Goal: Task Accomplishment & Management: Manage account settings

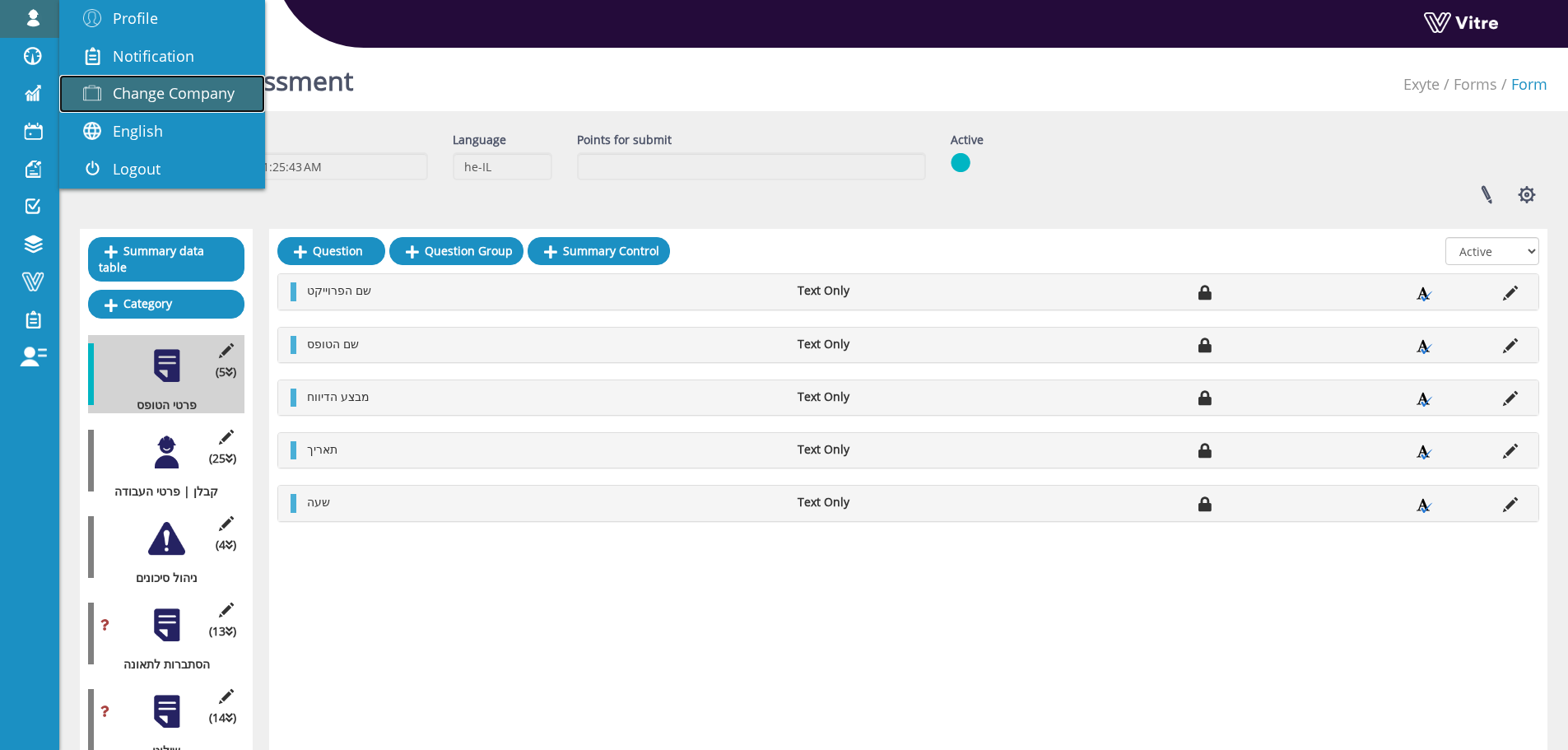
click at [177, 103] on span "Change Company" at bounding box center [173, 92] width 121 height 20
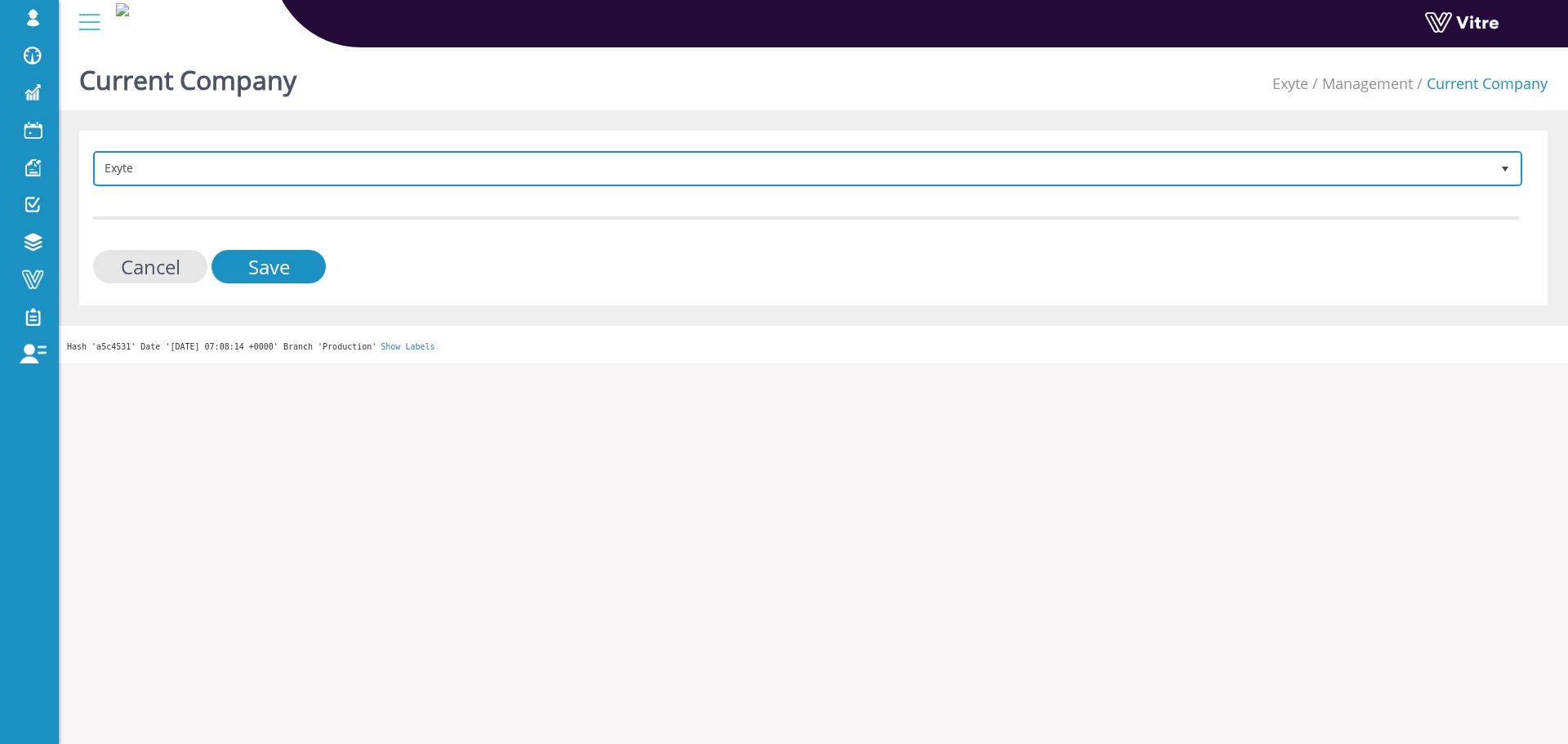
click at [421, 172] on span "Exyte" at bounding box center [793, 167] width 1395 height 29
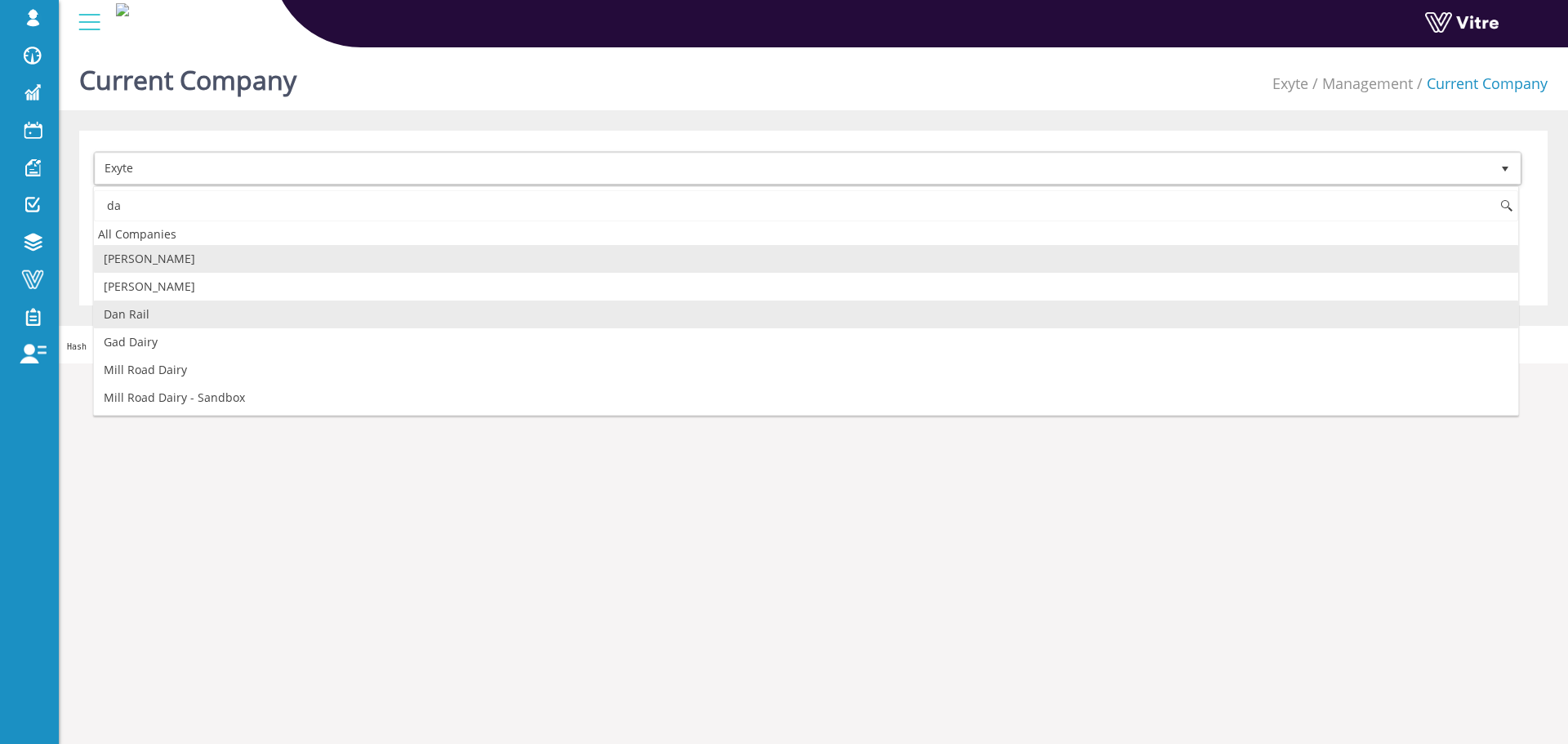
click at [194, 320] on li "Dan Rail" at bounding box center [806, 315] width 1424 height 28
type input "da"
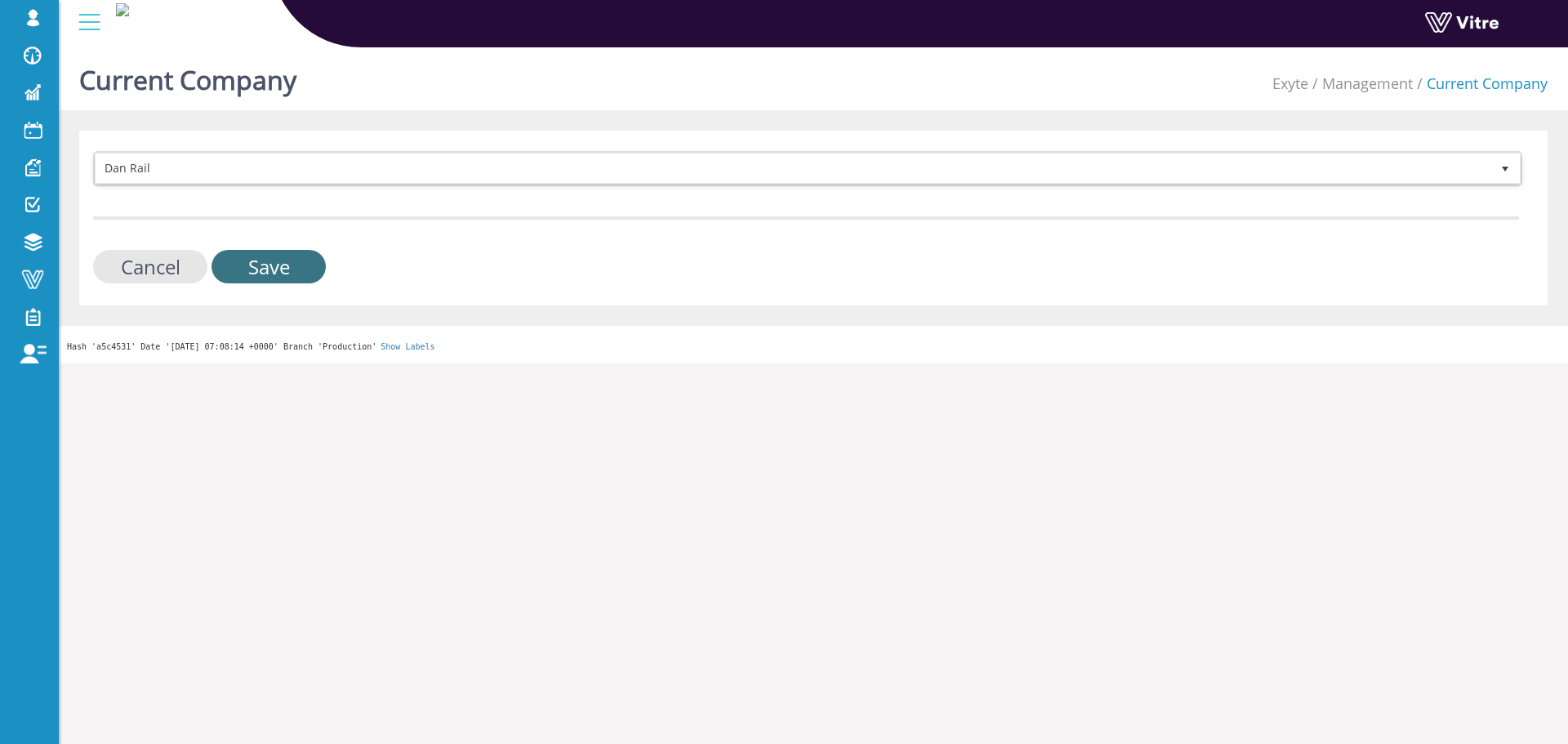
click at [303, 261] on input "Save" at bounding box center [268, 267] width 114 height 34
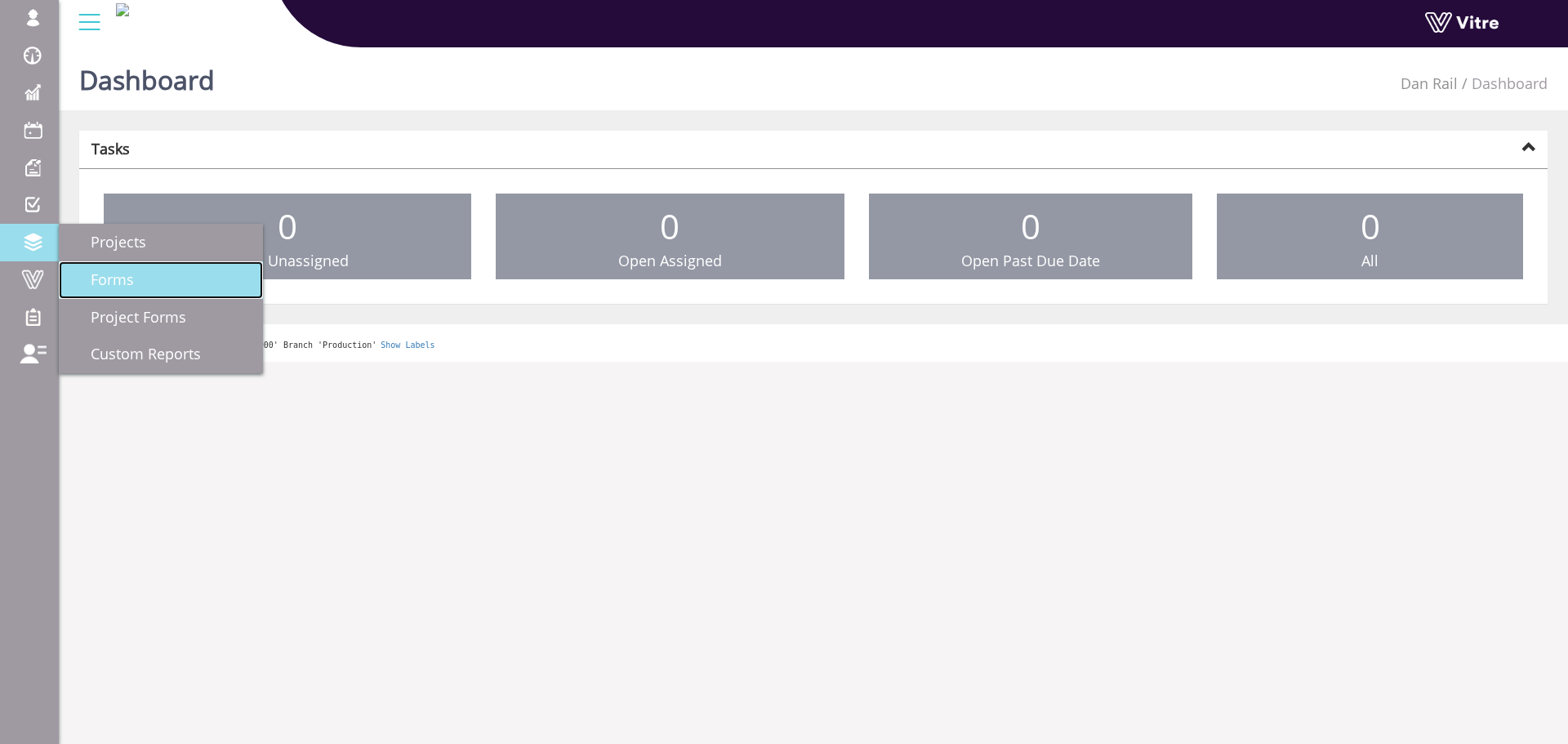
click at [137, 271] on link "Forms" at bounding box center [161, 280] width 205 height 37
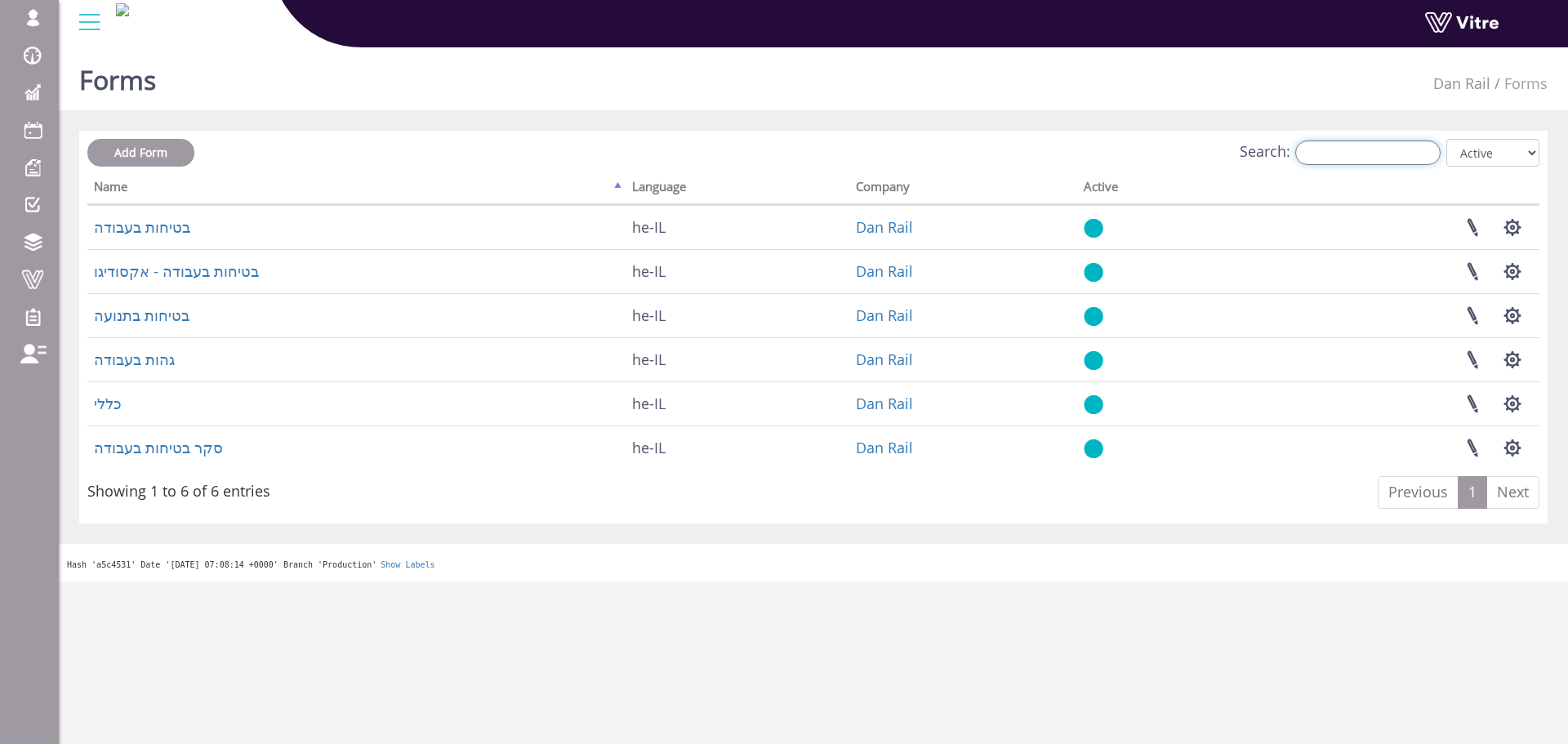
click at [1349, 163] on input "Search:" at bounding box center [1368, 152] width 146 height 24
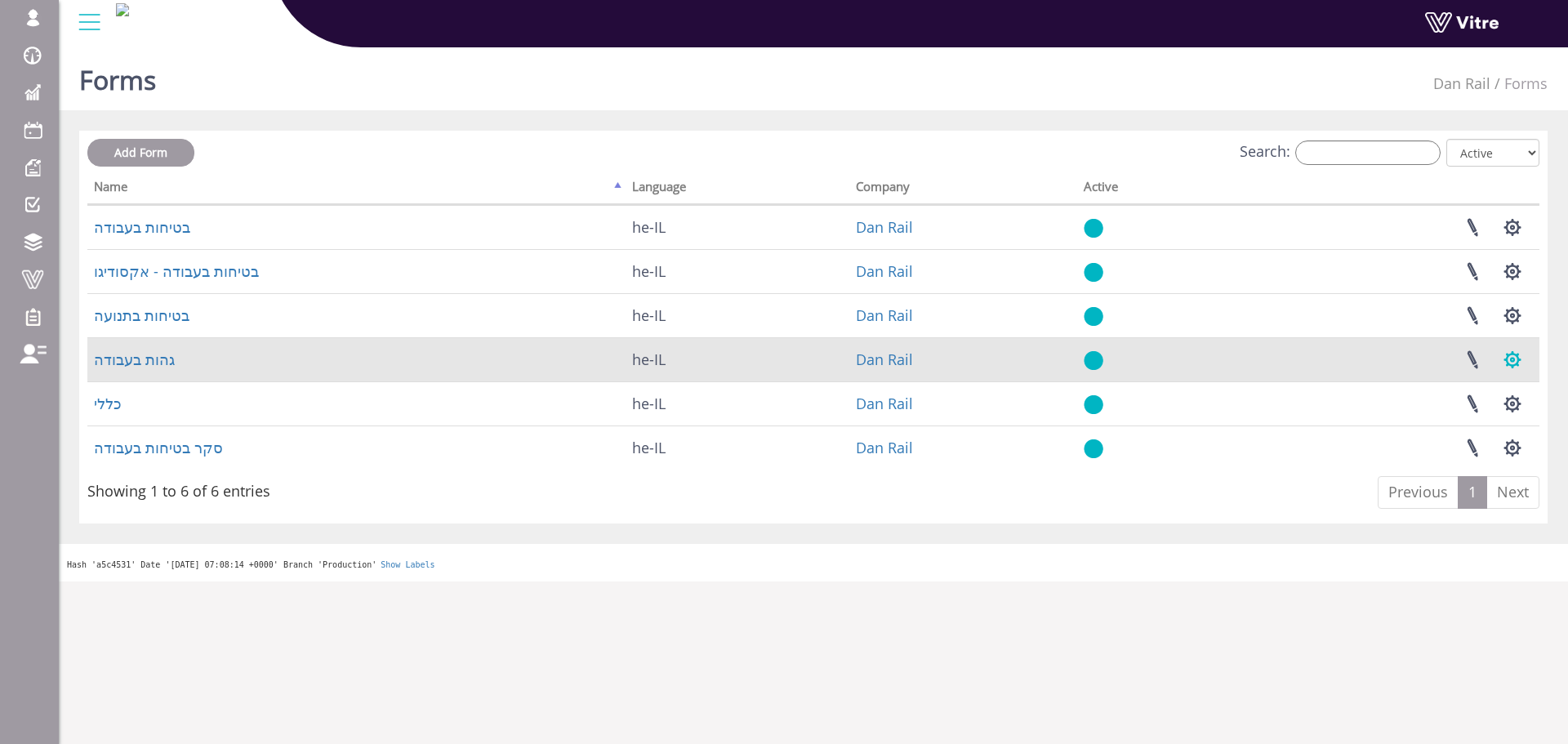
click at [1508, 360] on button "button" at bounding box center [1513, 359] width 41 height 43
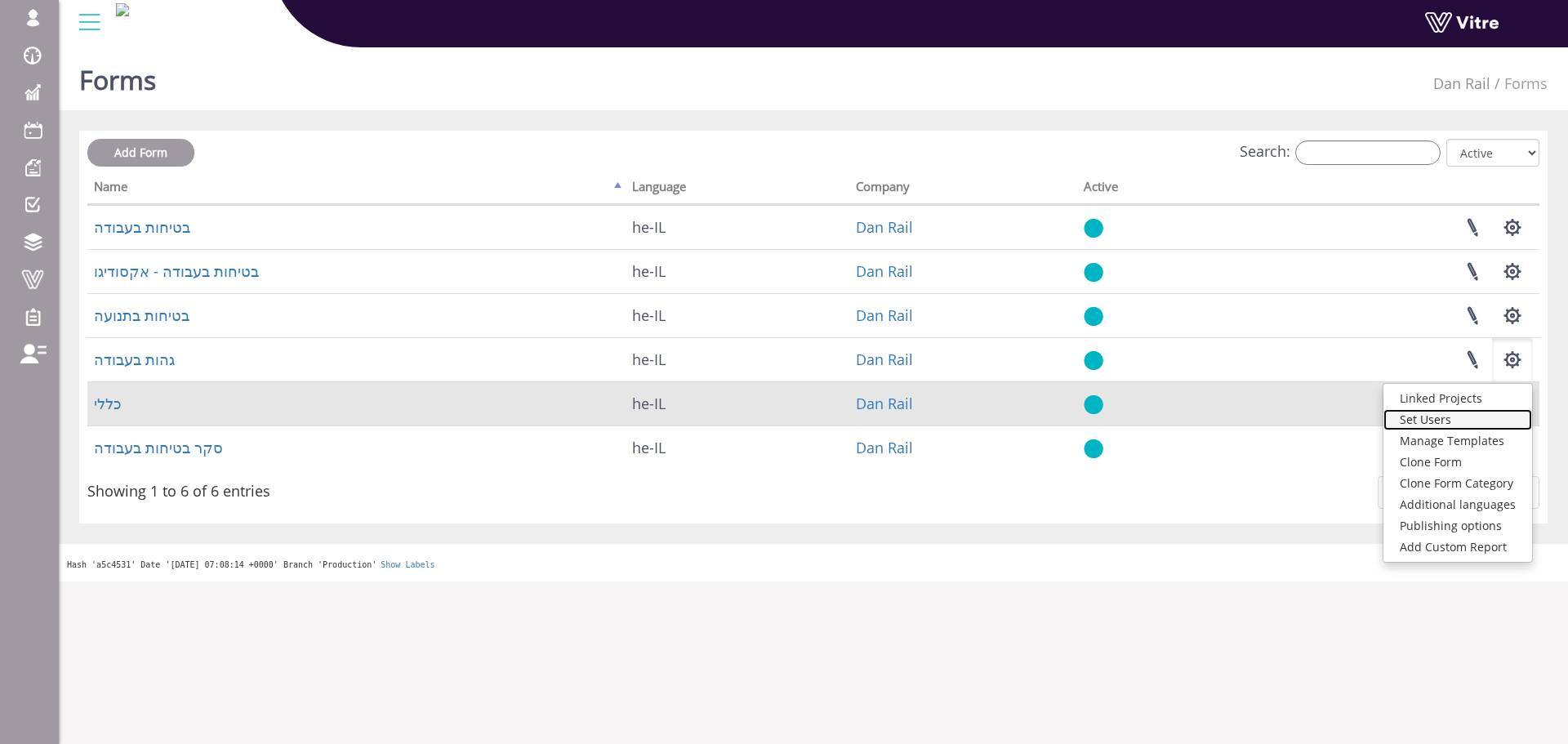
click at [1446, 412] on link "Set Users" at bounding box center [1457, 419] width 148 height 21
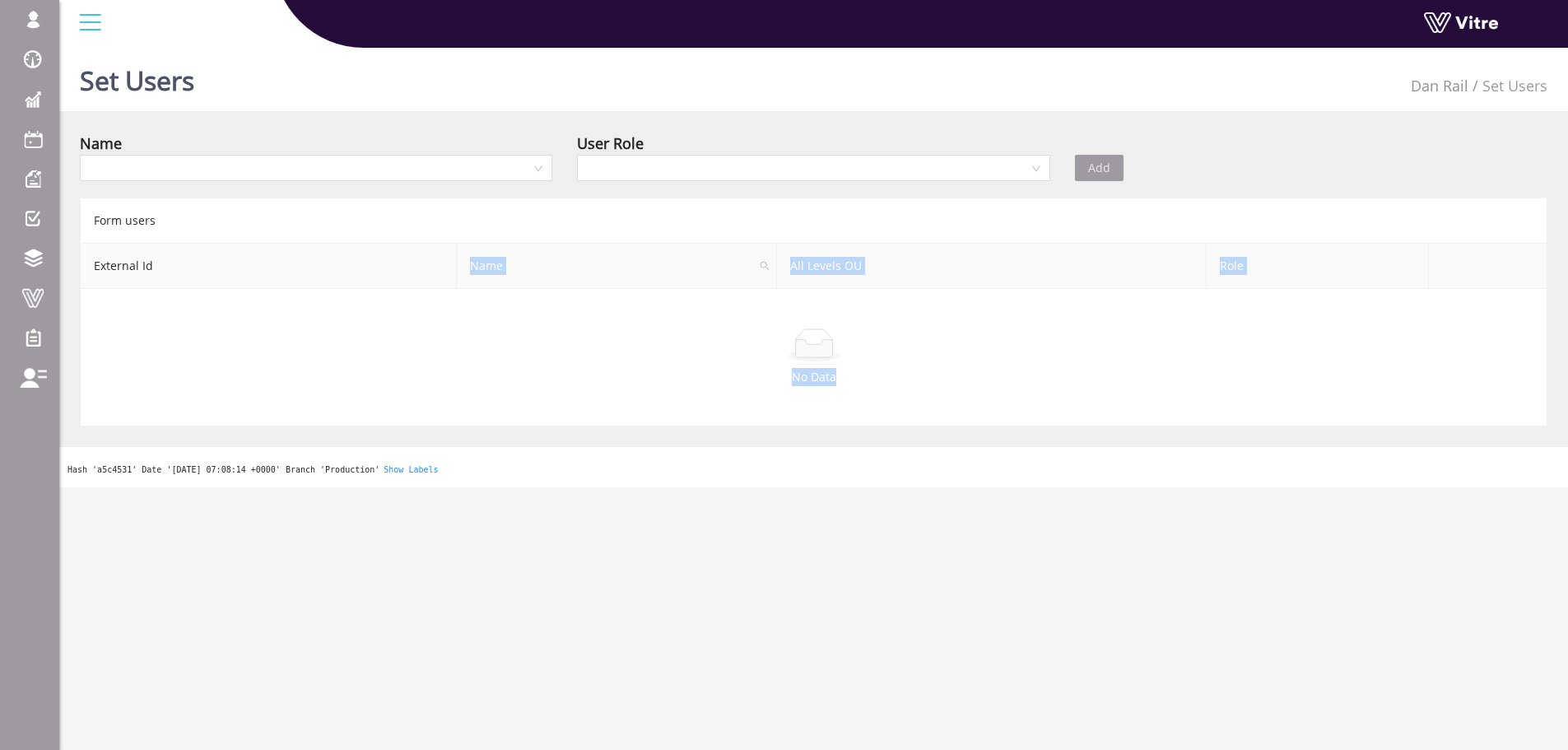
drag, startPoint x: 888, startPoint y: 376, endPoint x: 182, endPoint y: 275, distance: 713.2
click at [182, 275] on table "External Id Name All Levels OU Role No Data" at bounding box center [814, 335] width 1466 height 183
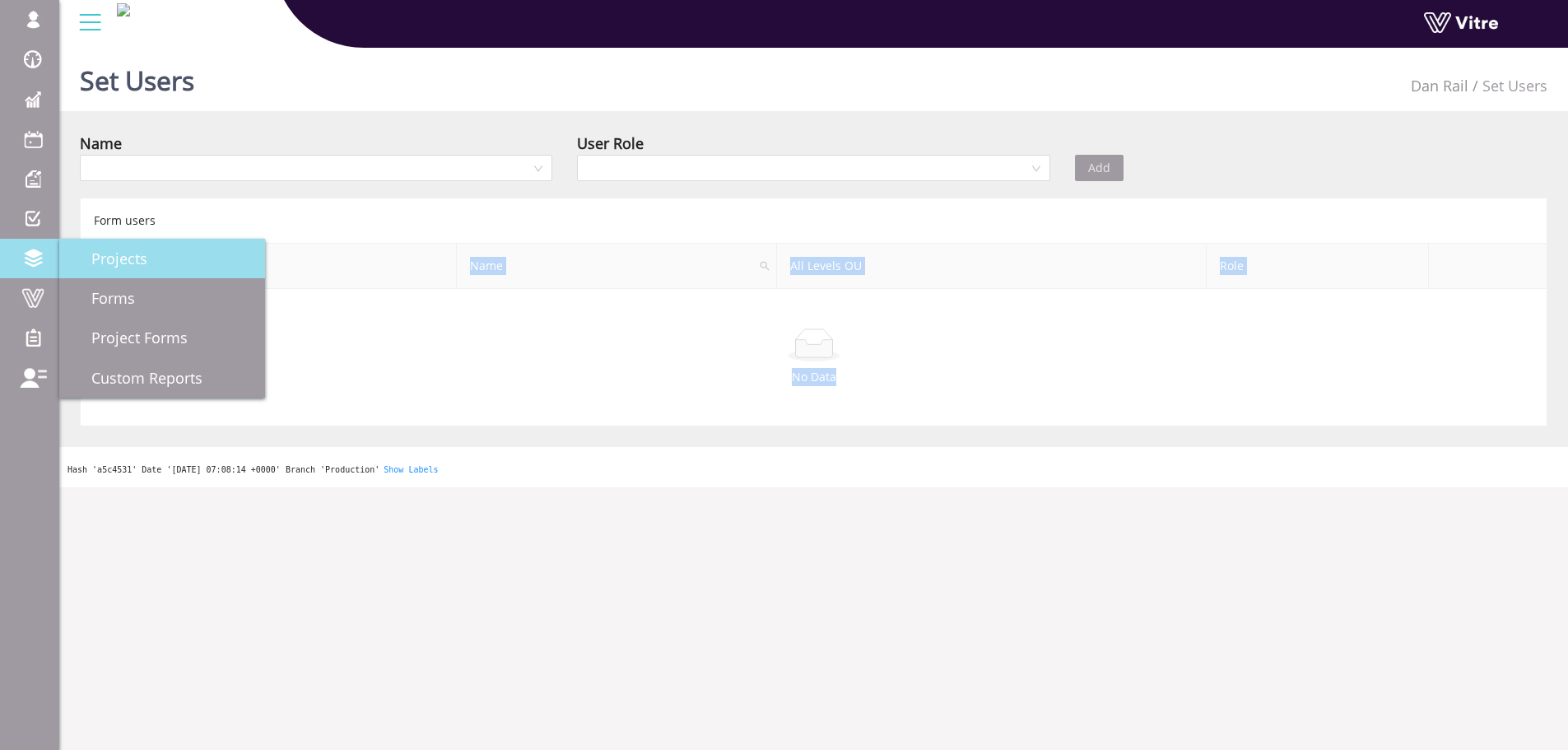
click at [101, 266] on span "Projects" at bounding box center [109, 258] width 75 height 20
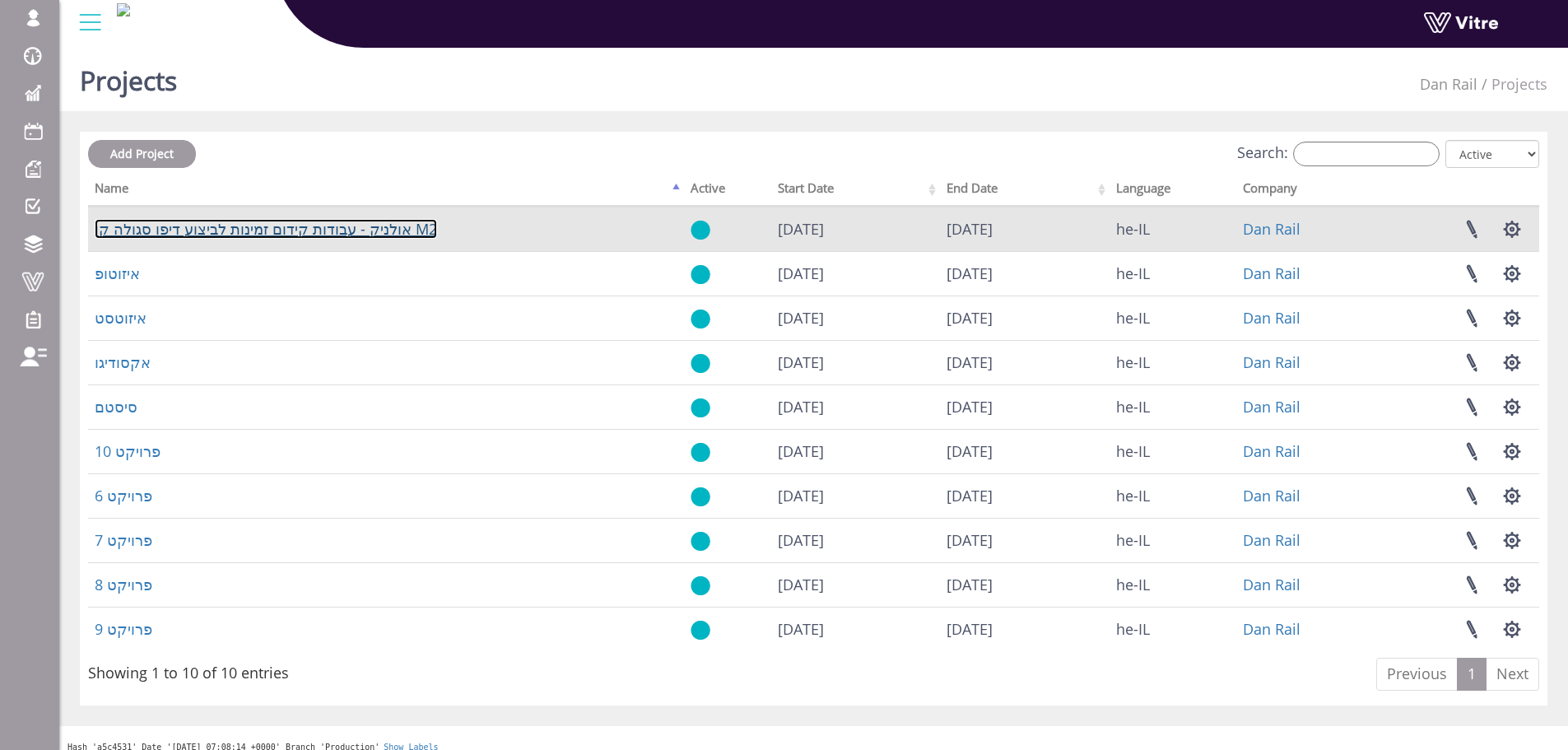
click at [345, 229] on link "אולניק - עבודות קידום זמינות לביצוע דיפו סגולה קו M2" at bounding box center [266, 229] width 343 height 20
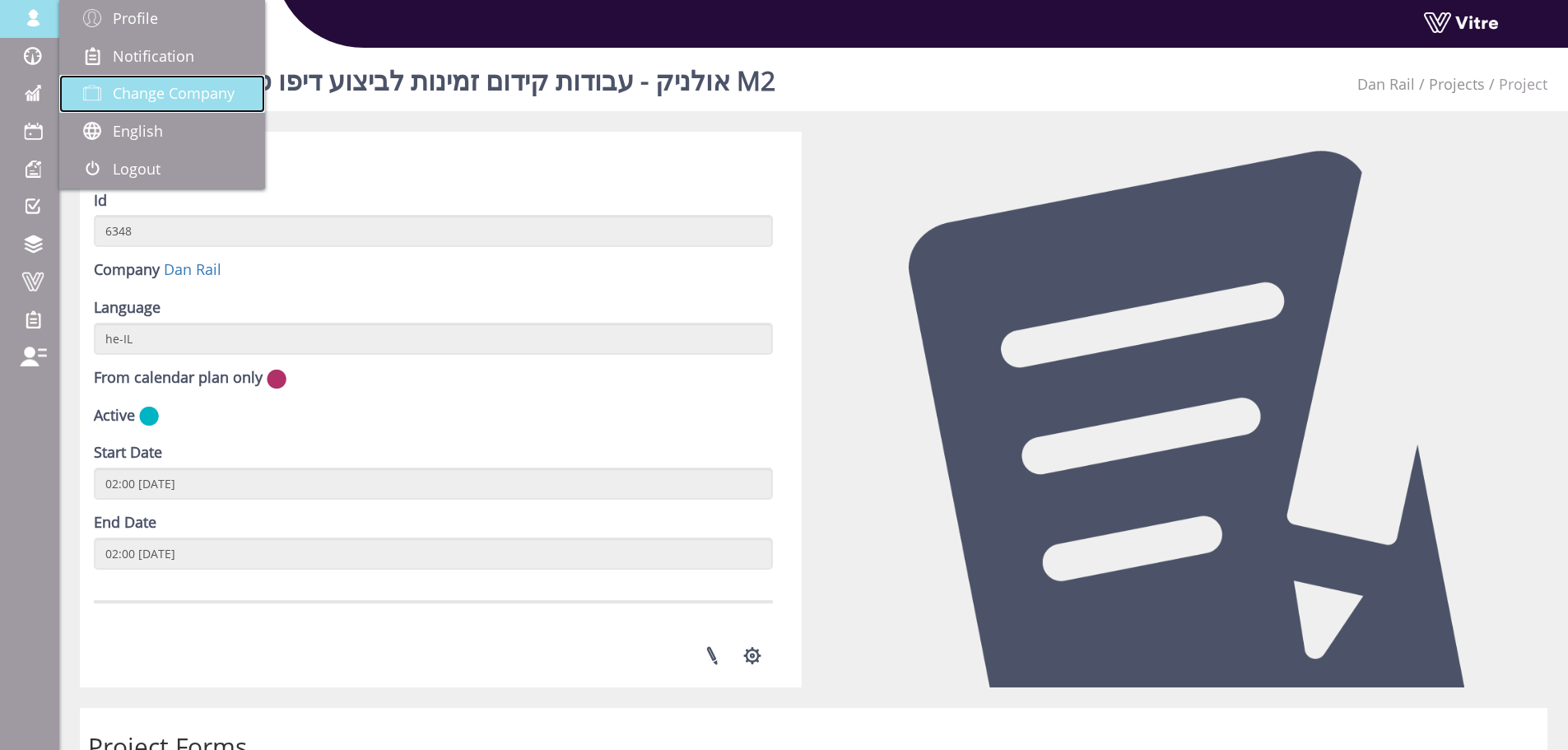
click at [181, 88] on span "Change Company" at bounding box center [173, 92] width 121 height 20
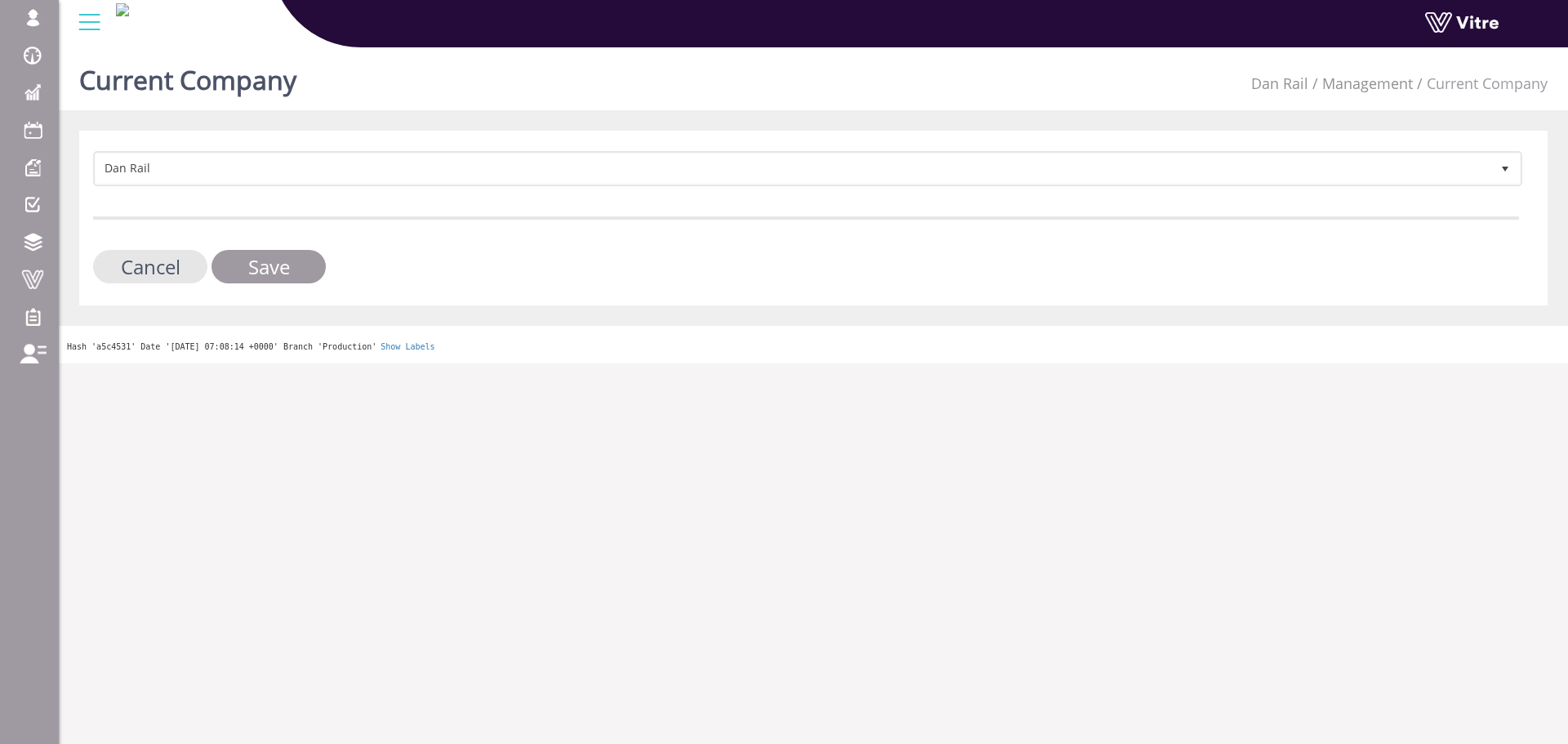
click at [536, 193] on form "Dan Rail 404 Cancel Save" at bounding box center [806, 218] width 1426 height 133
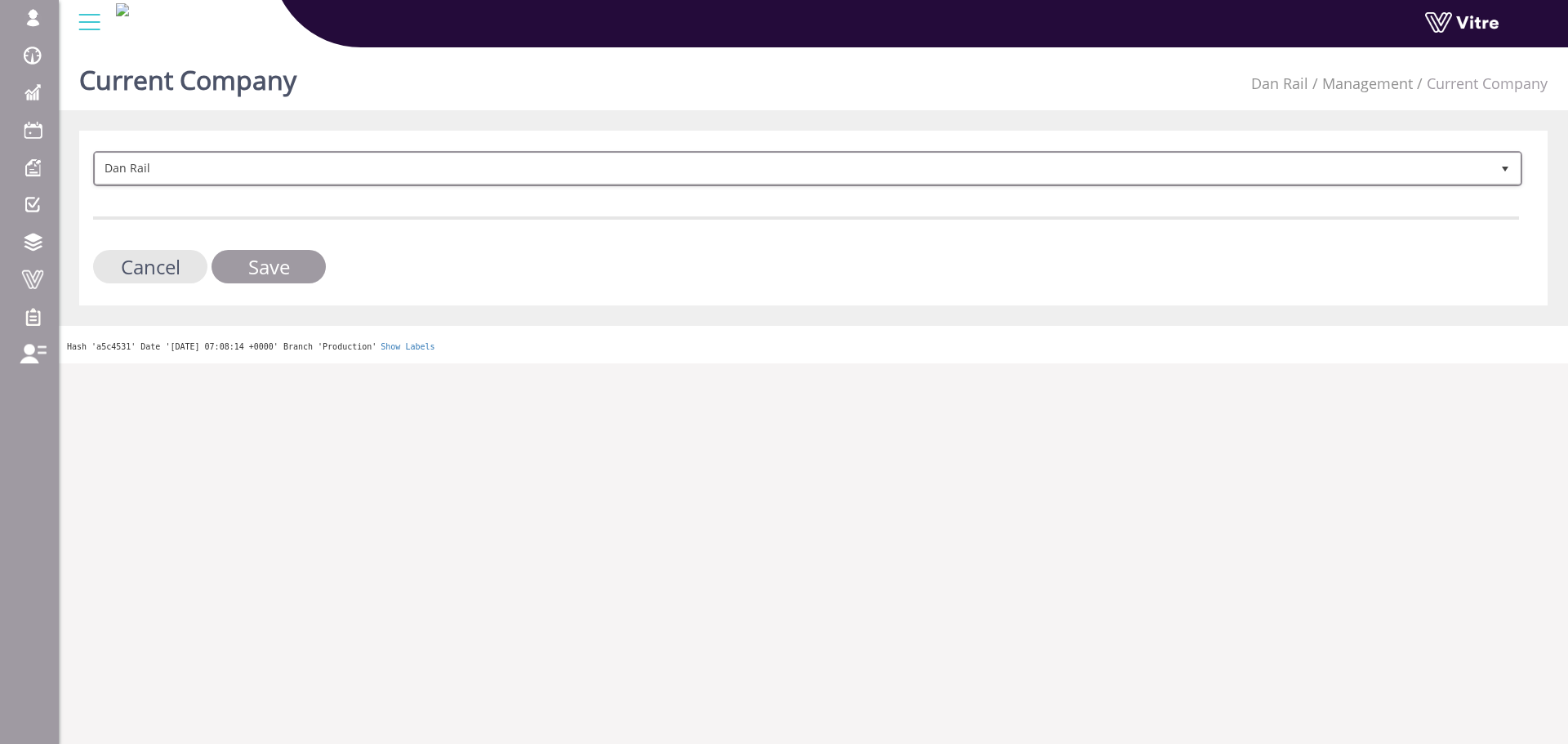
click at [543, 180] on span "Dan Rail" at bounding box center [793, 167] width 1395 height 29
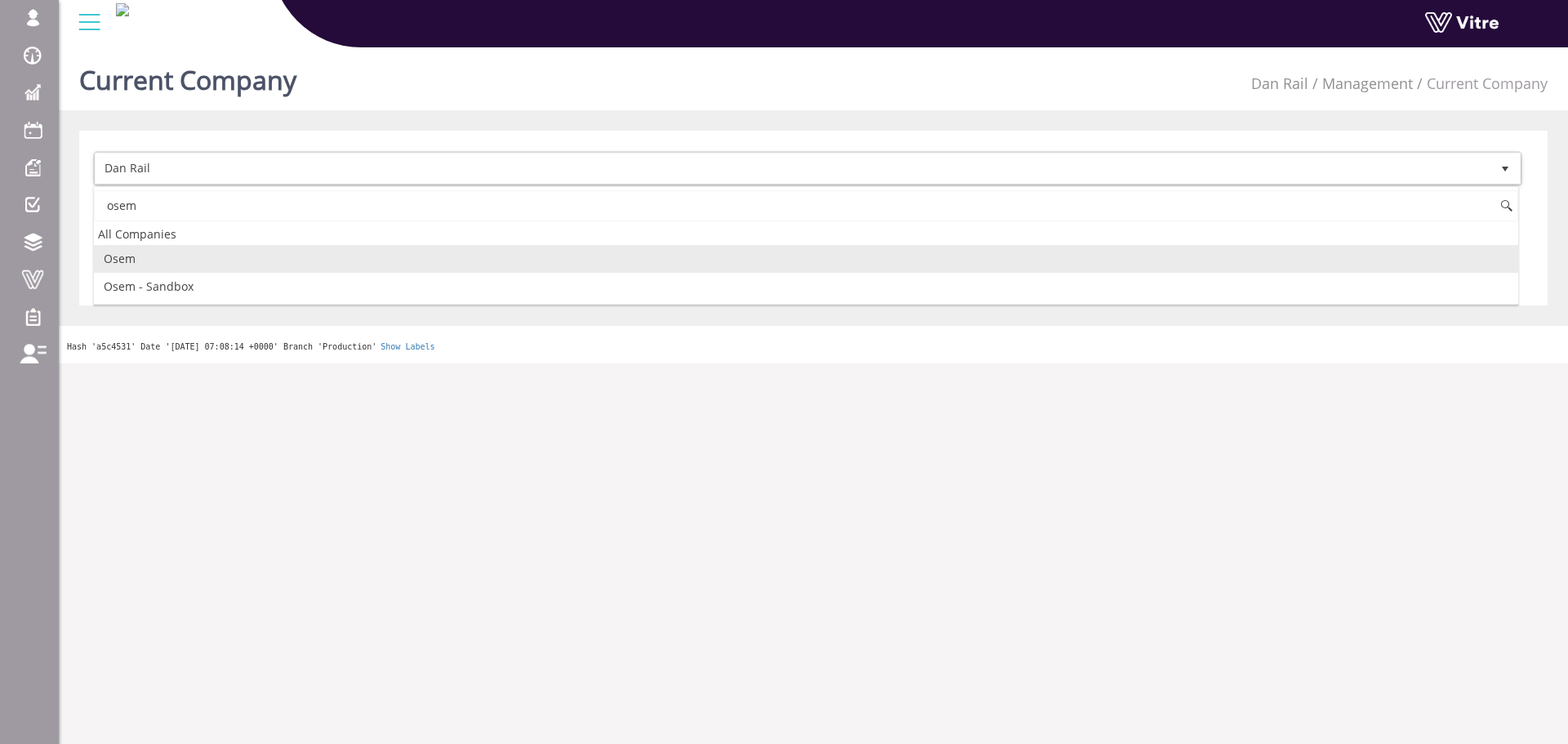
click at [298, 253] on li "Osem" at bounding box center [806, 259] width 1424 height 28
type input "osem"
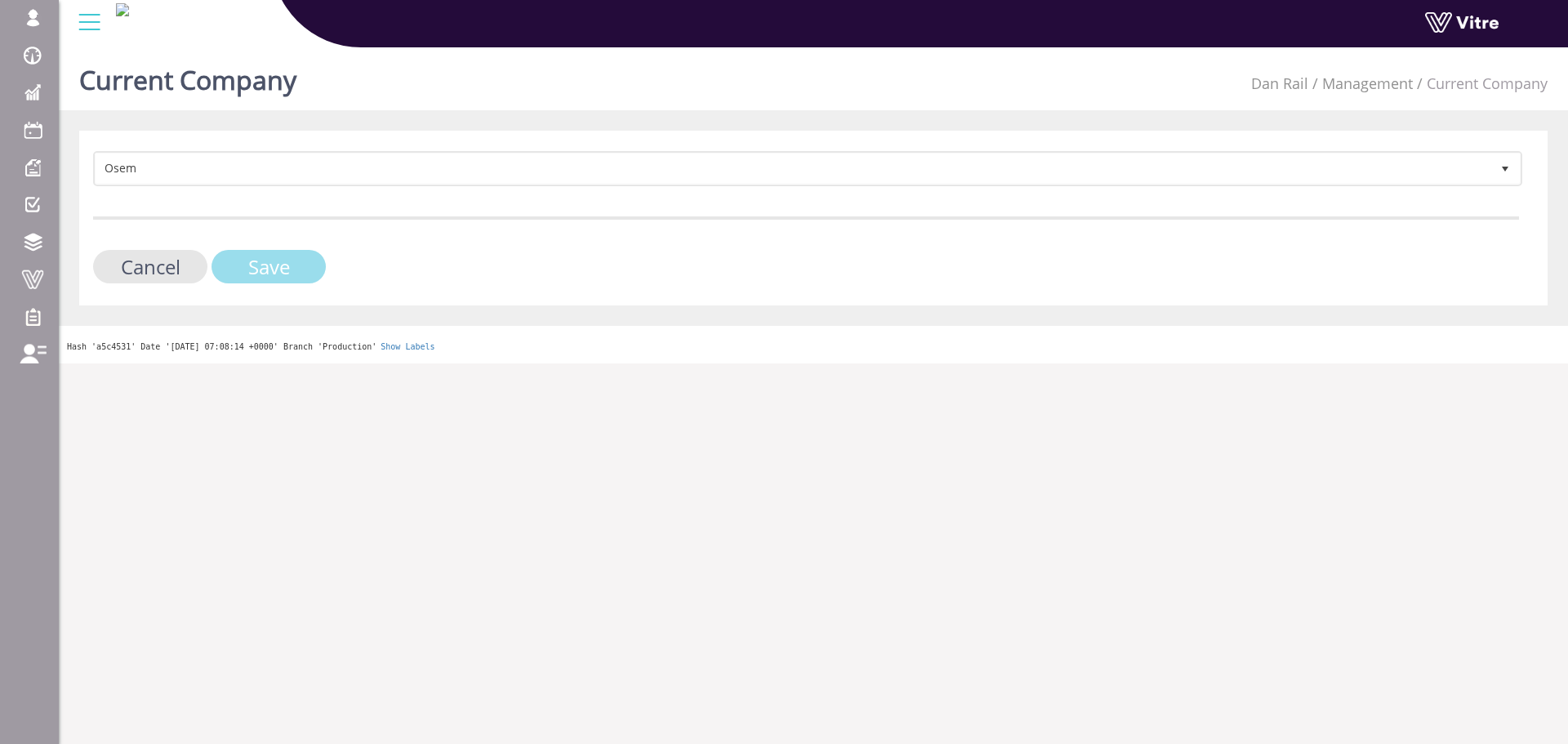
click at [290, 258] on input "Save" at bounding box center [268, 267] width 114 height 34
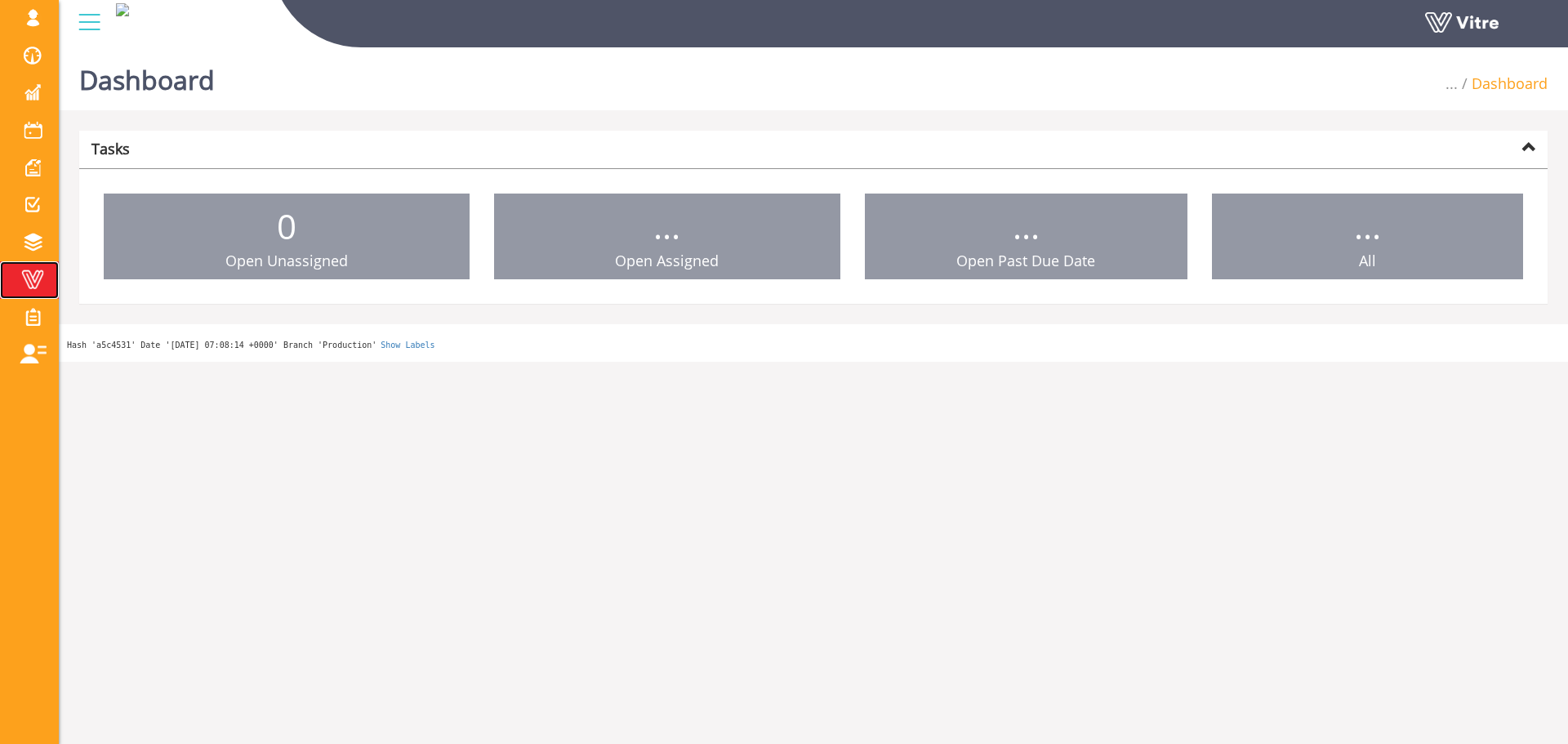
drag, startPoint x: 0, startPoint y: 0, endPoint x: 22, endPoint y: 280, distance: 280.9
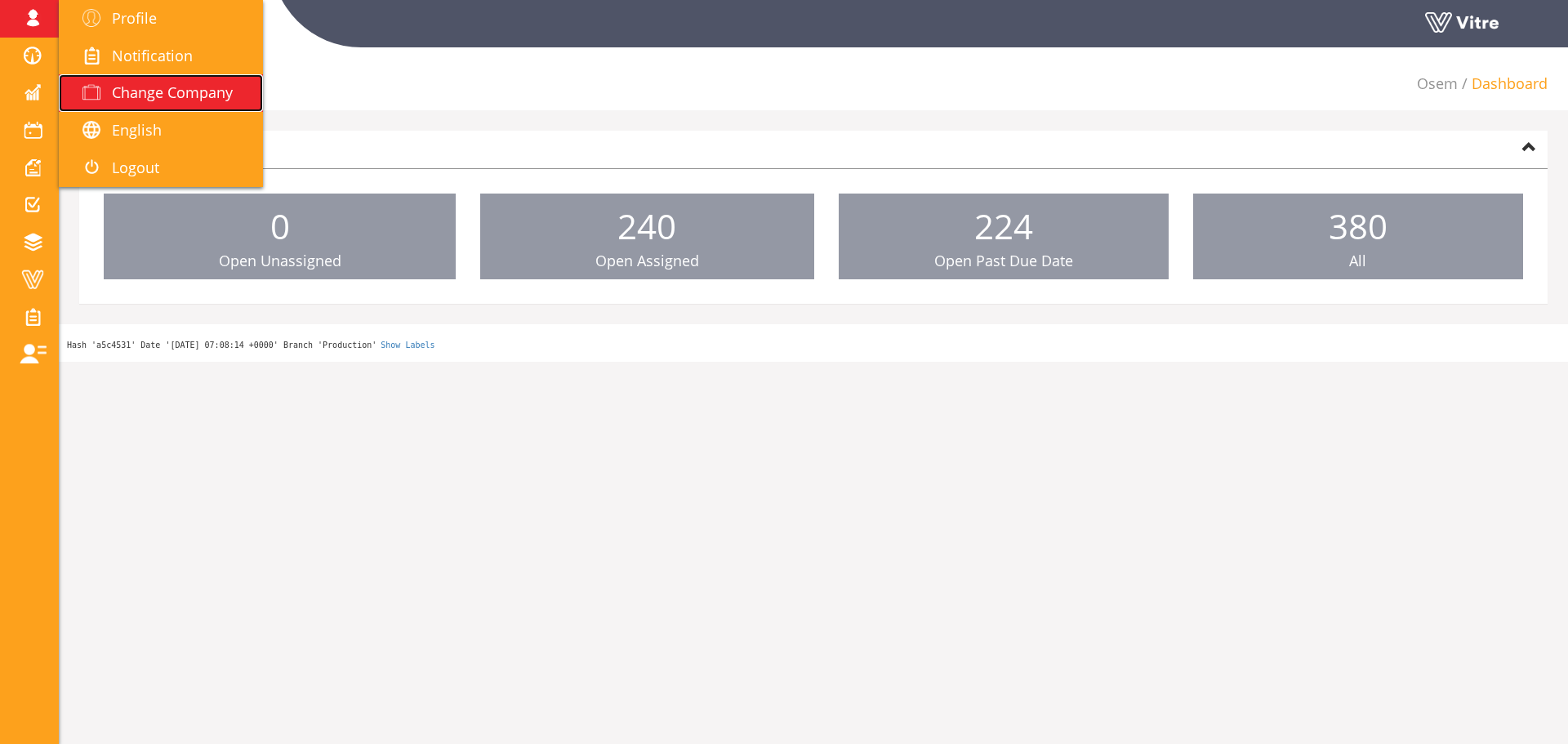
click at [147, 82] on span "Change Company" at bounding box center [172, 91] width 120 height 20
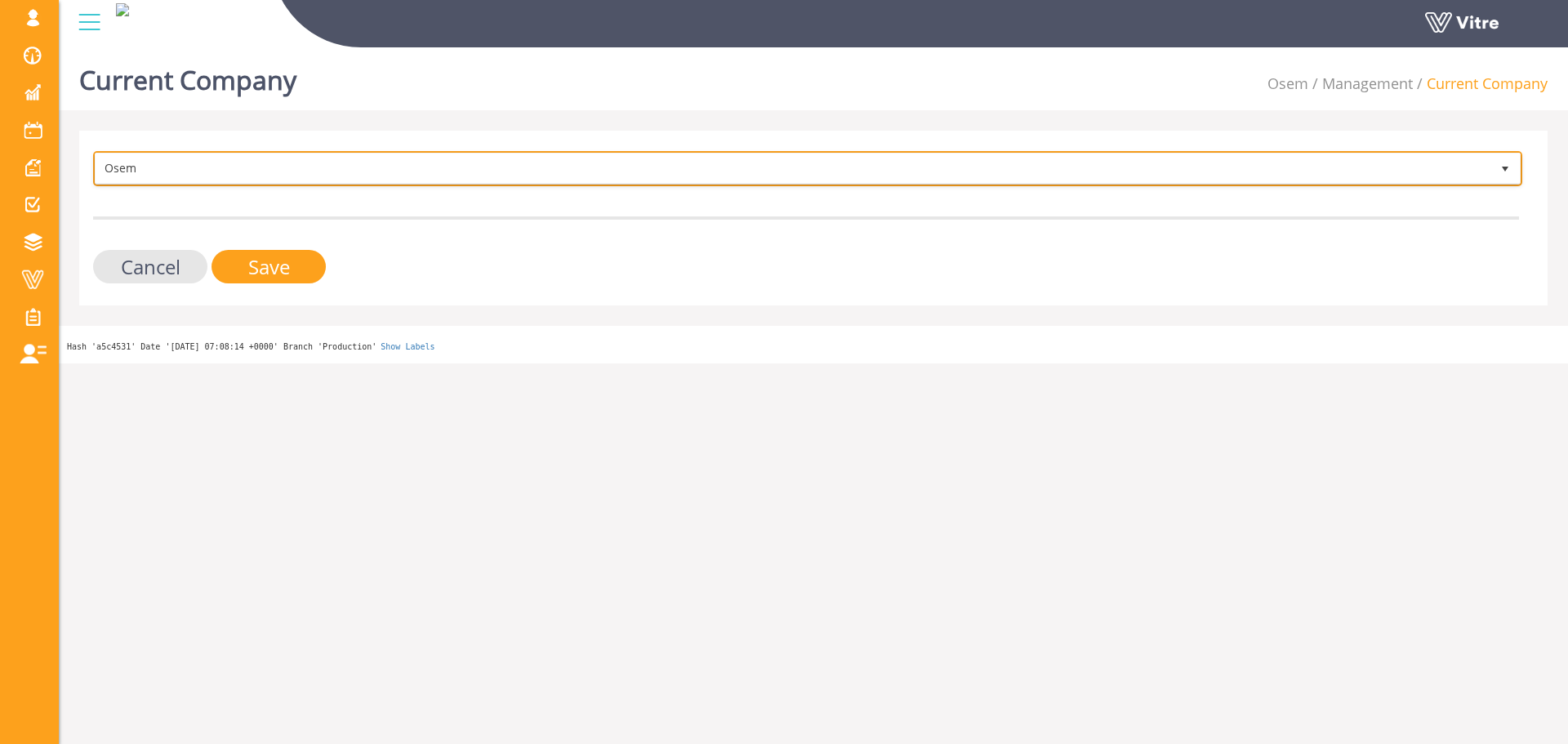
click at [172, 161] on span "Osem" at bounding box center [793, 167] width 1395 height 29
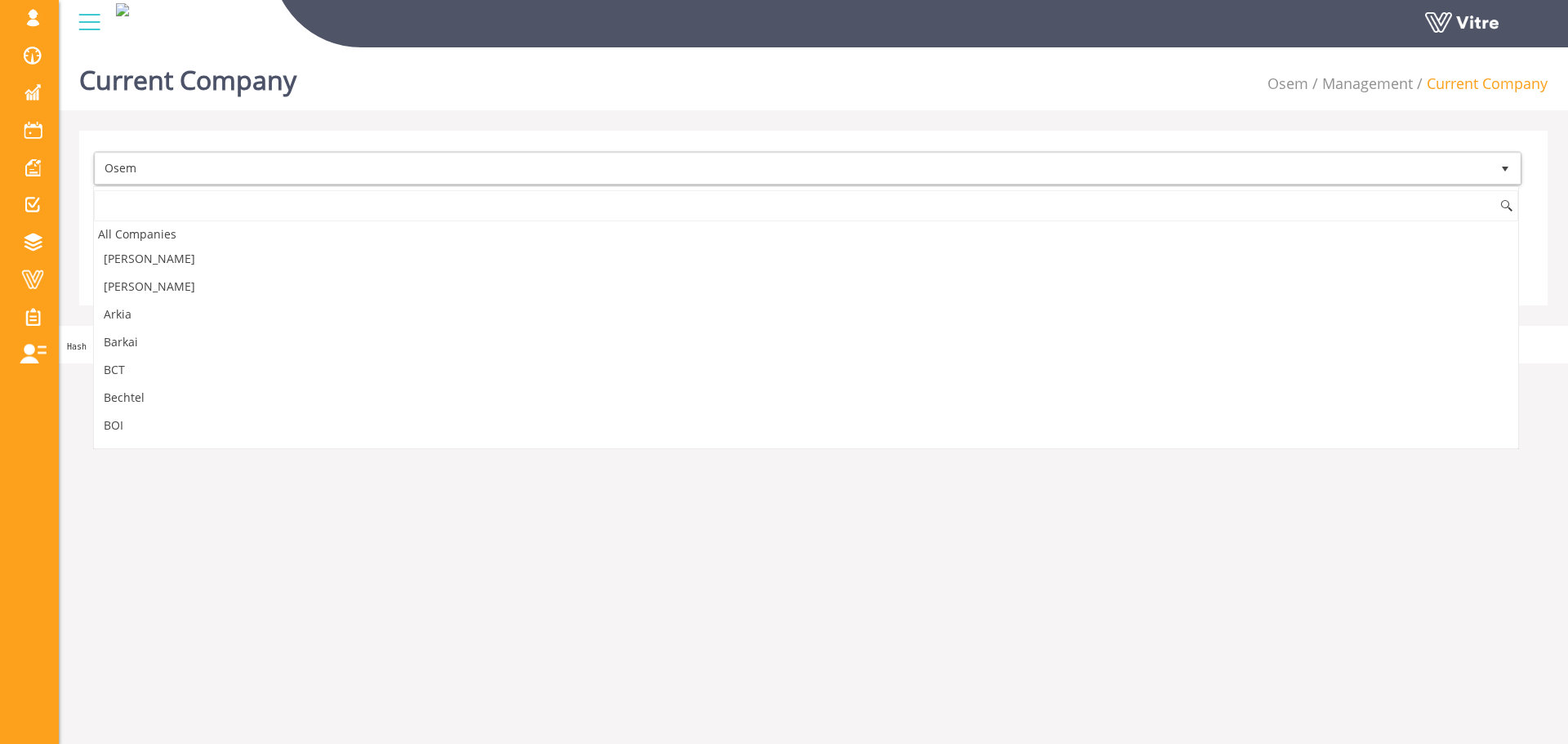
scroll to position [1298, 0]
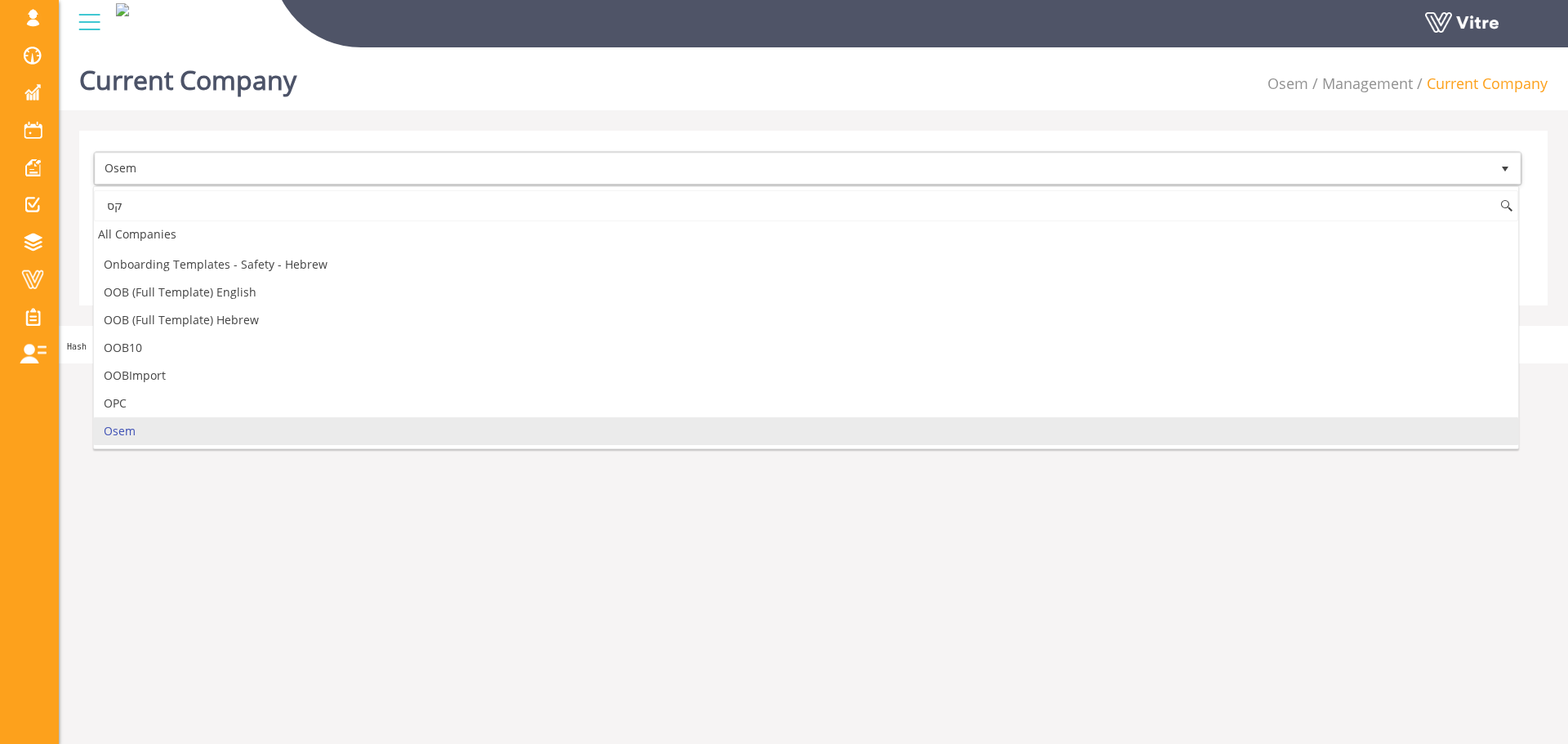
click at [161, 208] on input "קס" at bounding box center [806, 205] width 1424 height 31
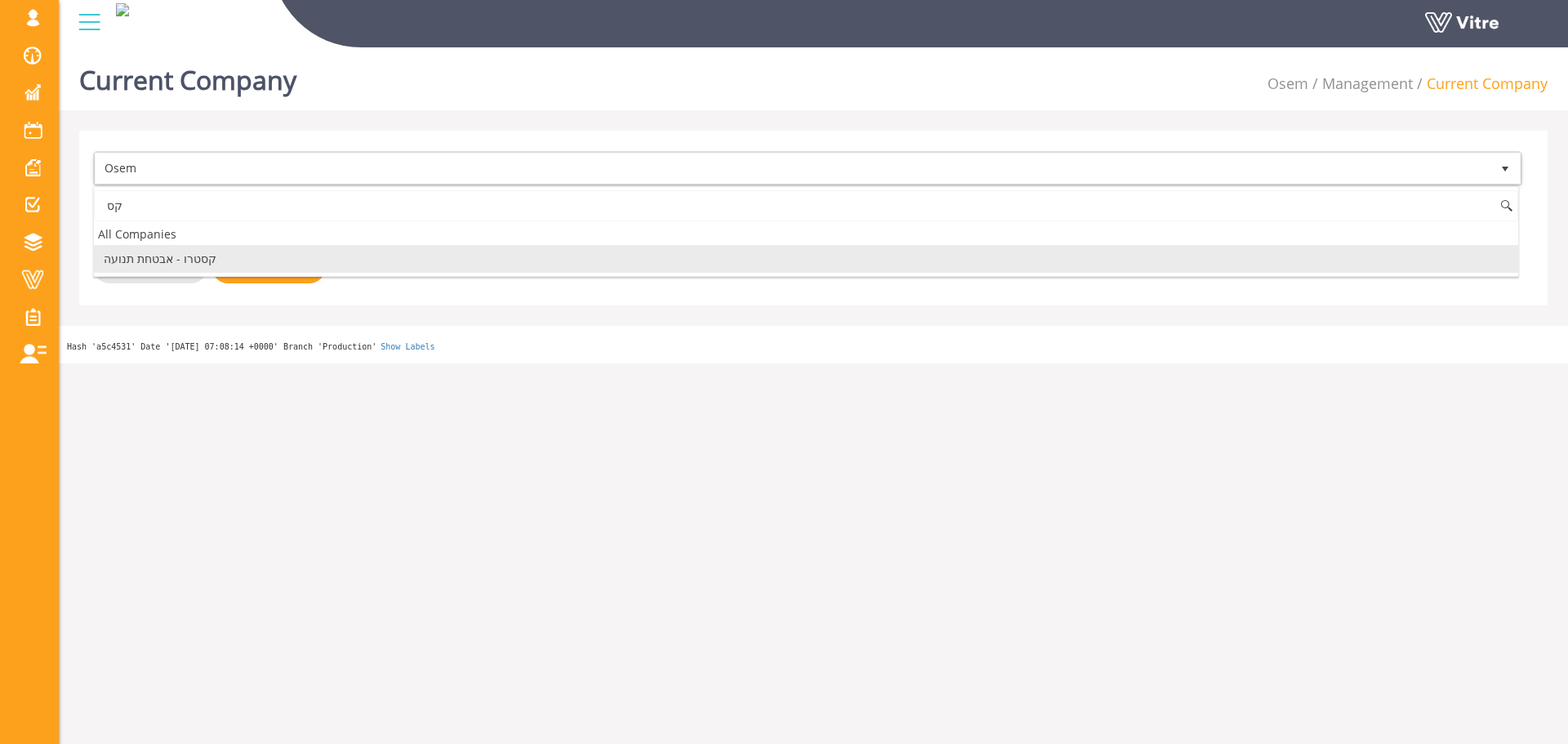
scroll to position [0, 0]
click at [159, 207] on input "קס" at bounding box center [806, 205] width 1424 height 31
click at [159, 206] on input "קס" at bounding box center [806, 205] width 1424 height 31
click at [163, 250] on li "Exyte" at bounding box center [806, 259] width 1424 height 28
type input "ex"
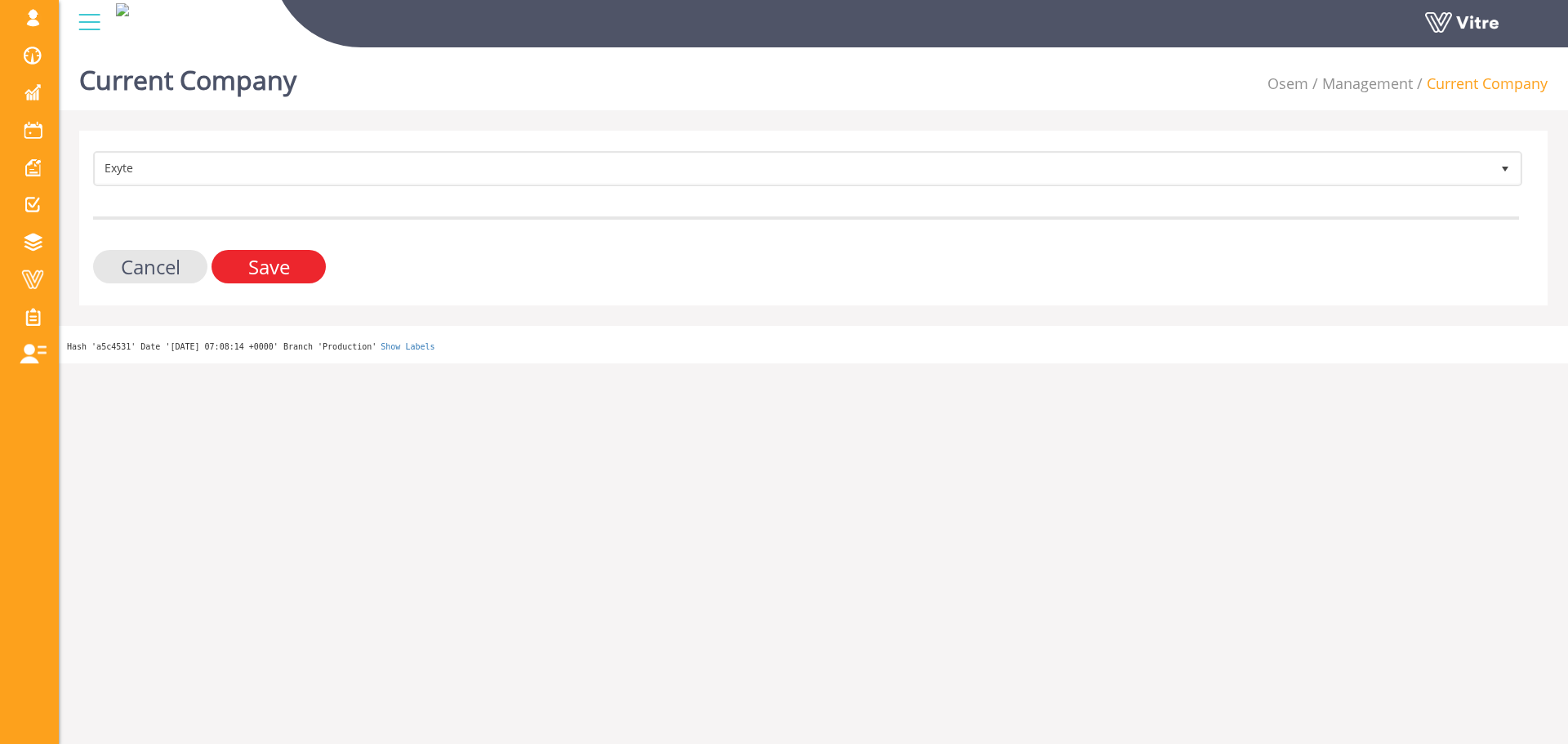
click at [266, 264] on input "Save" at bounding box center [268, 267] width 114 height 34
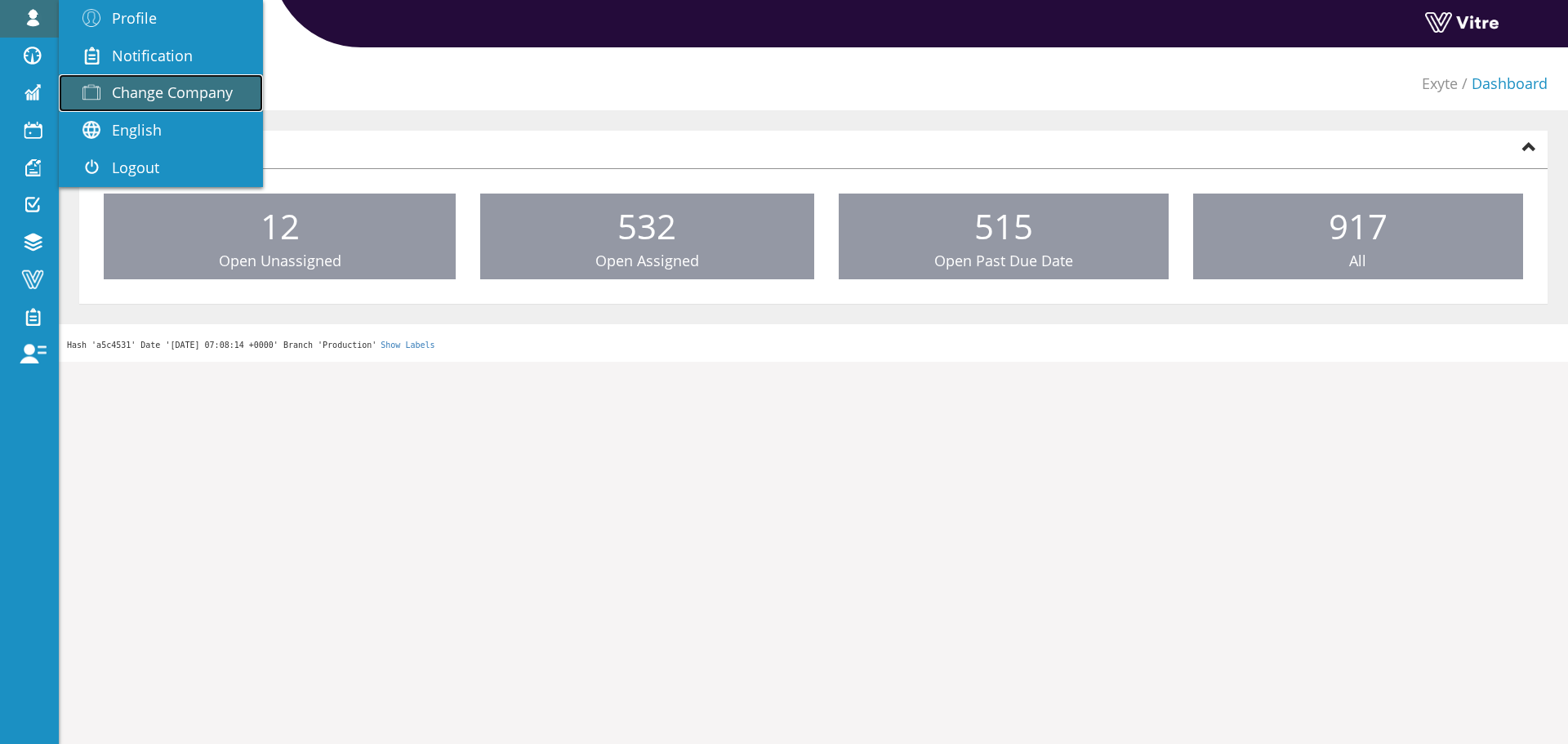
click at [204, 101] on span "Change Company" at bounding box center [172, 91] width 120 height 20
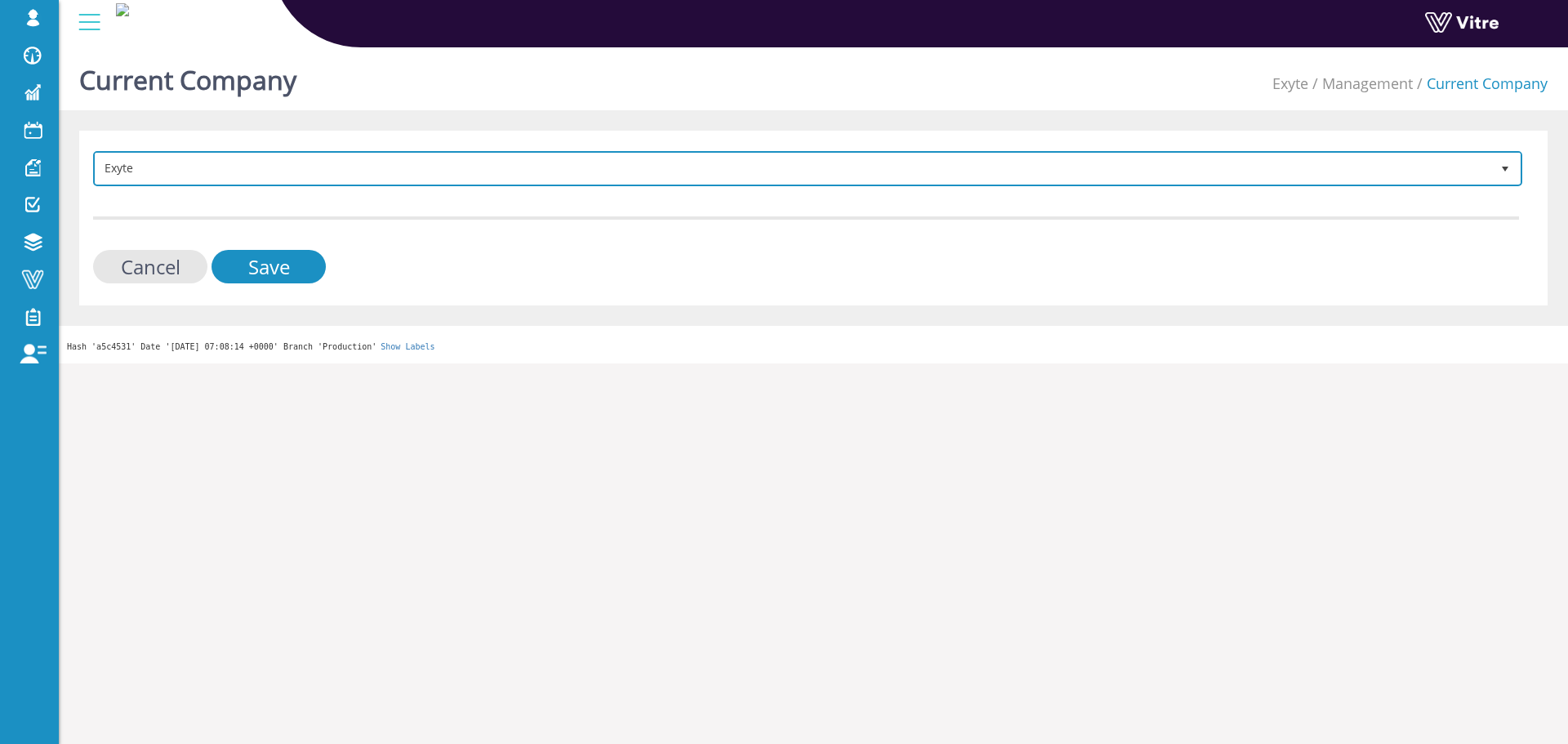
click at [253, 156] on span "Exyte" at bounding box center [793, 167] width 1395 height 29
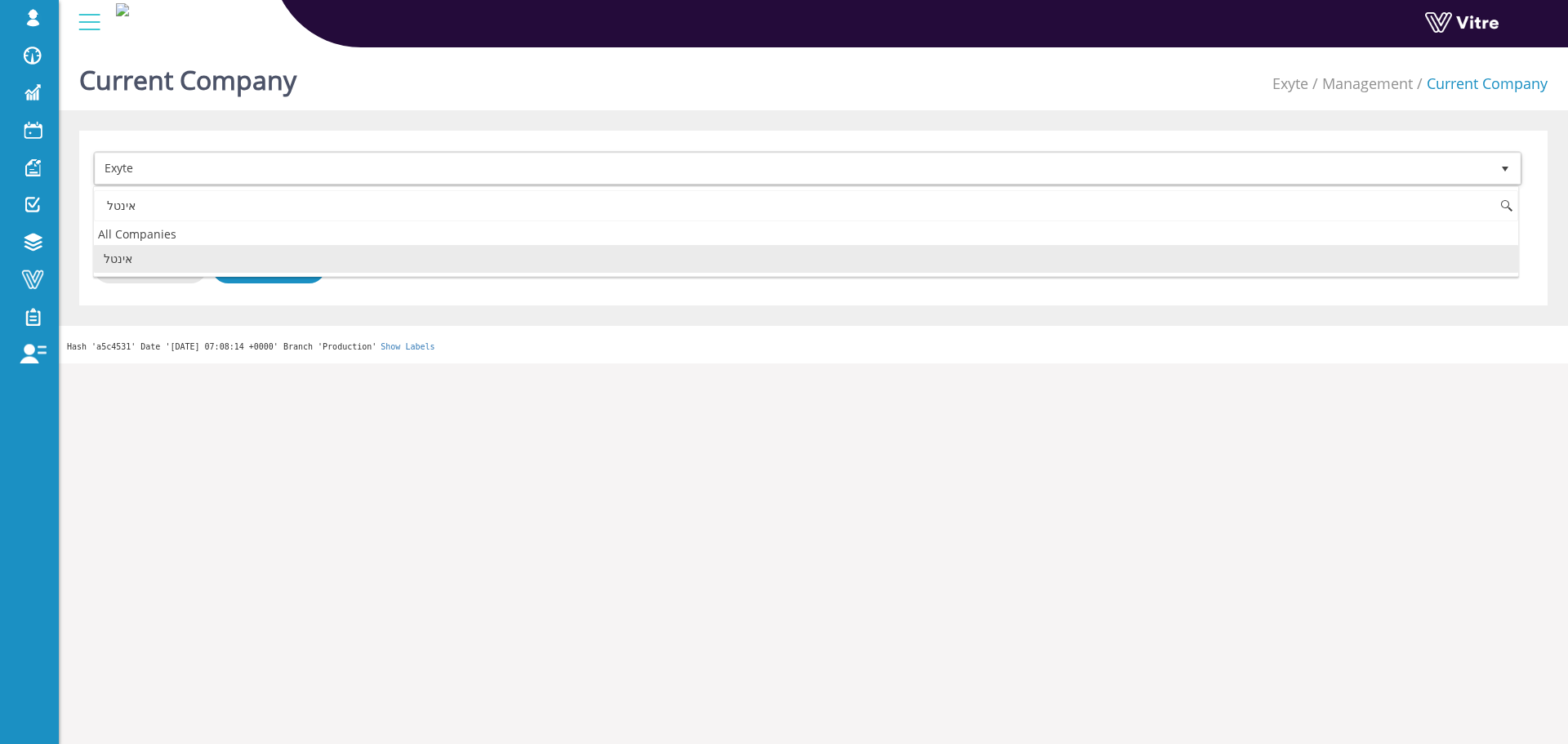
click at [165, 250] on li "אינטל" at bounding box center [806, 259] width 1424 height 28
type input "אינטל"
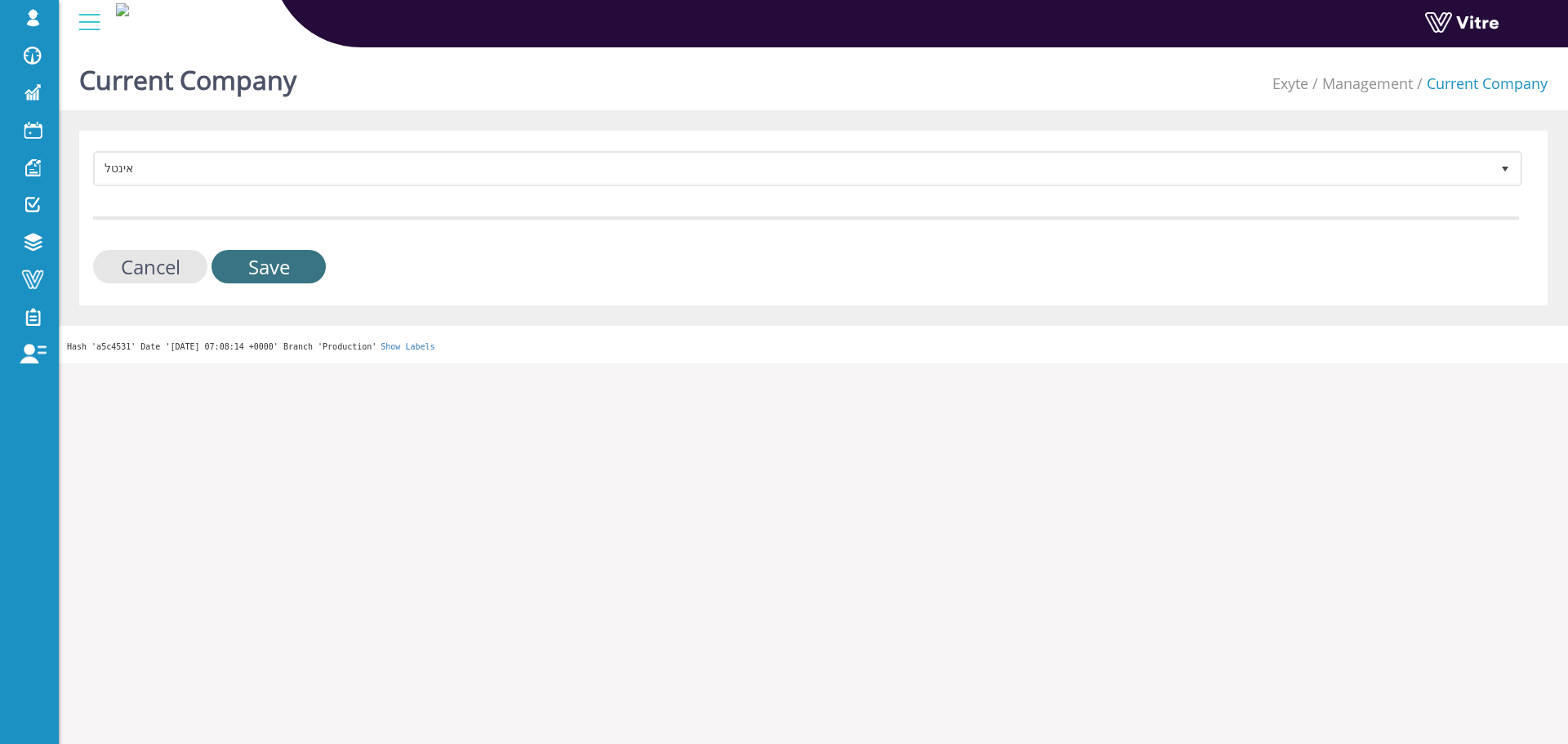
click at [275, 260] on input "Save" at bounding box center [268, 267] width 114 height 34
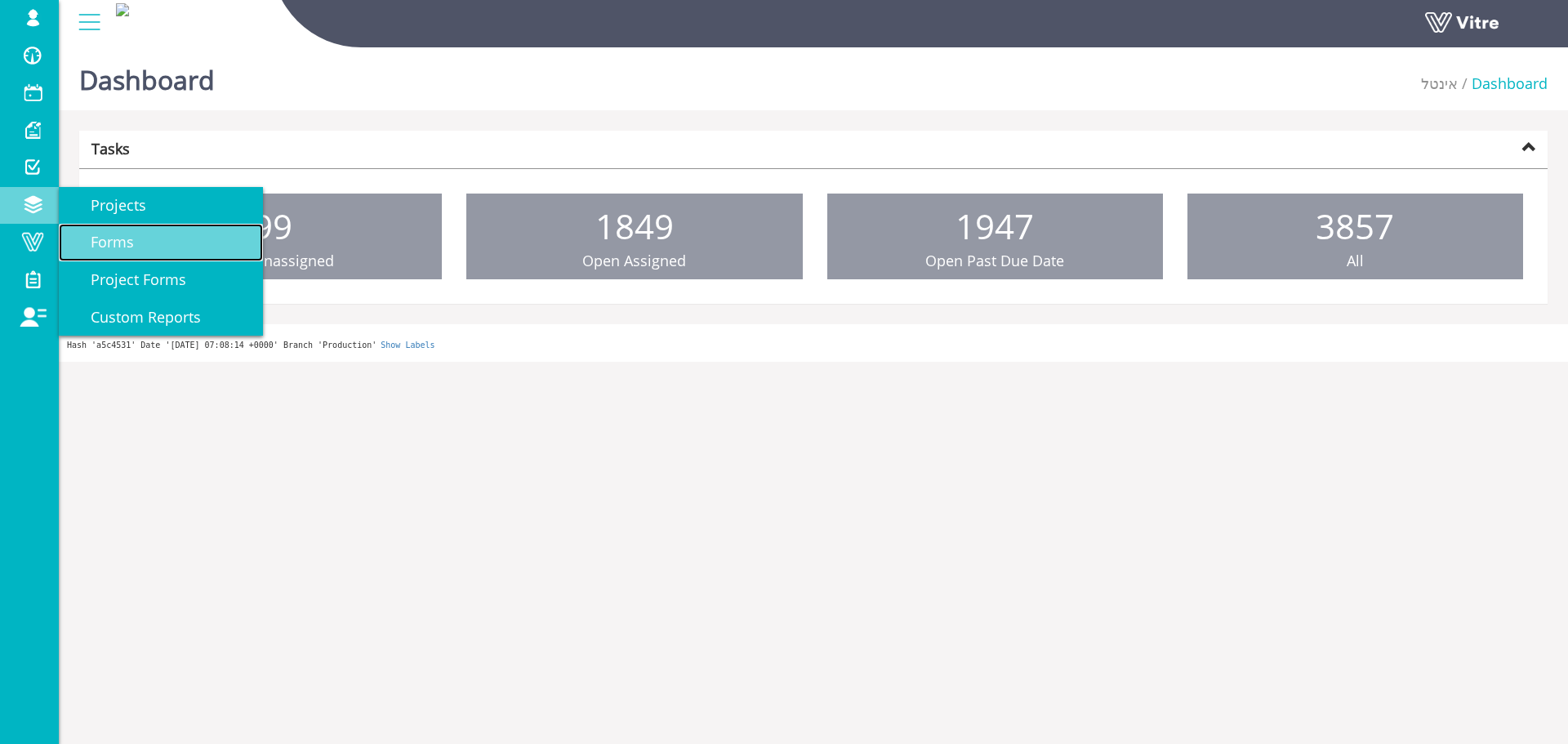
click at [120, 242] on span "Forms" at bounding box center [102, 241] width 63 height 20
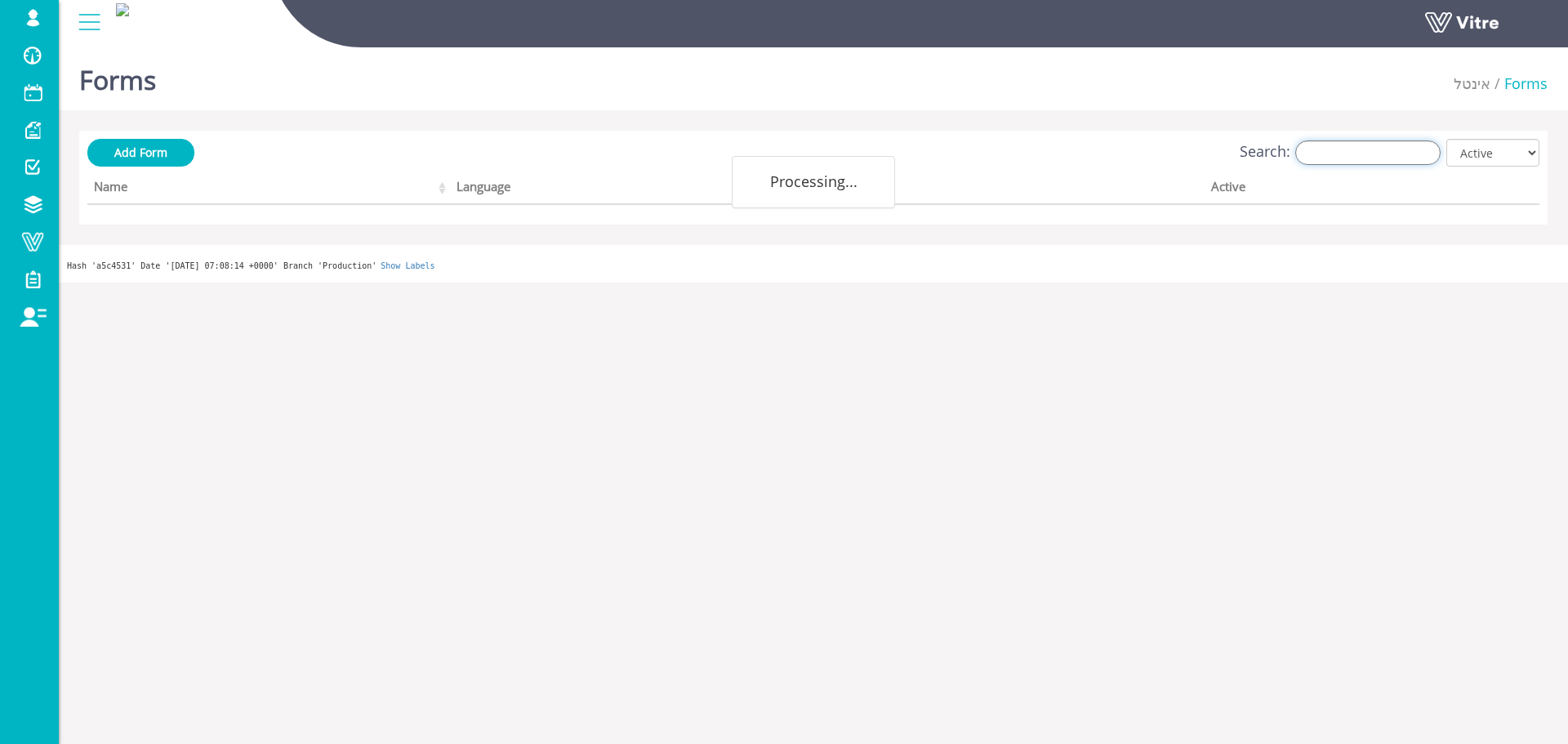
click at [1367, 161] on input "Search:" at bounding box center [1368, 152] width 146 height 24
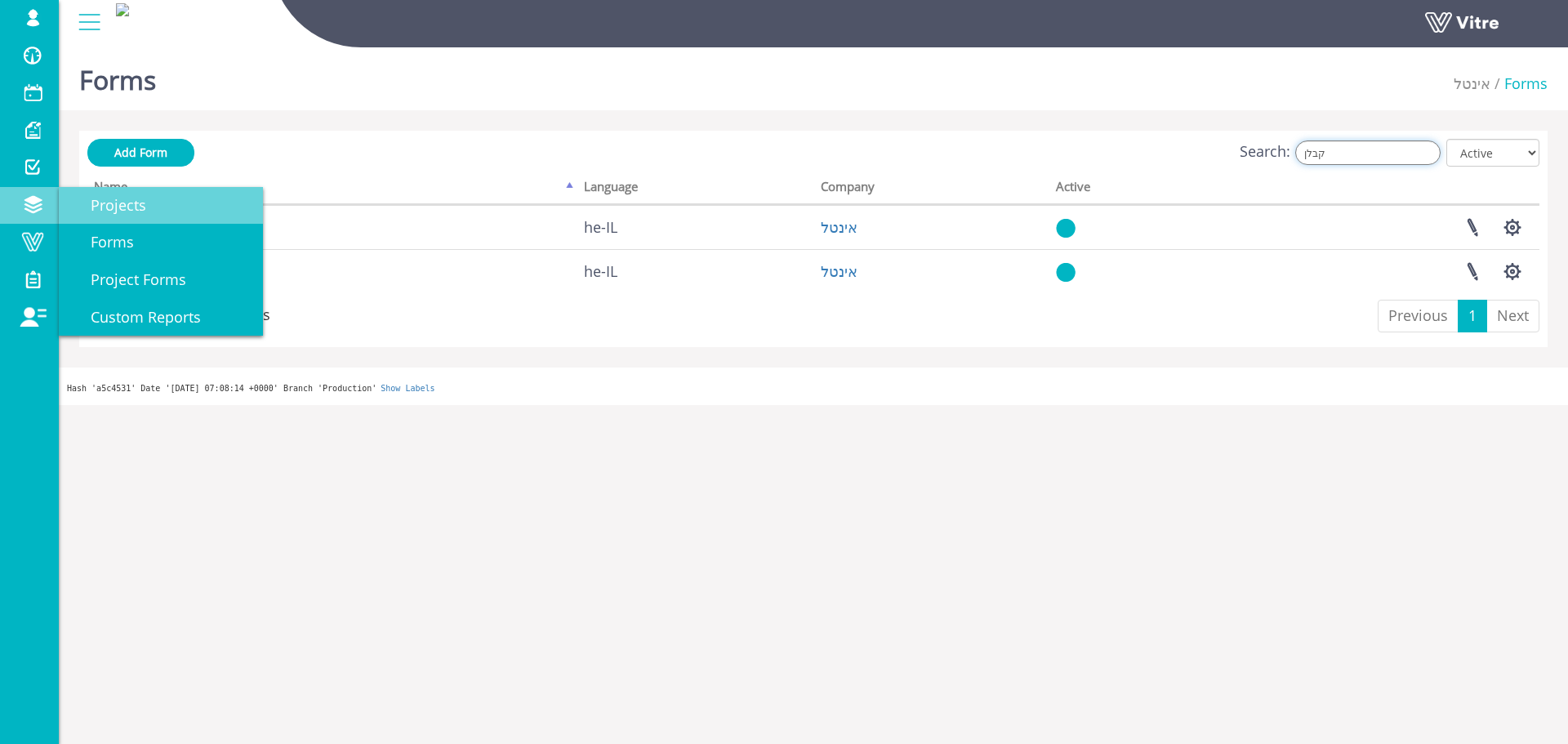
type input "קבלן"
click at [106, 204] on span "Projects" at bounding box center [108, 204] width 75 height 20
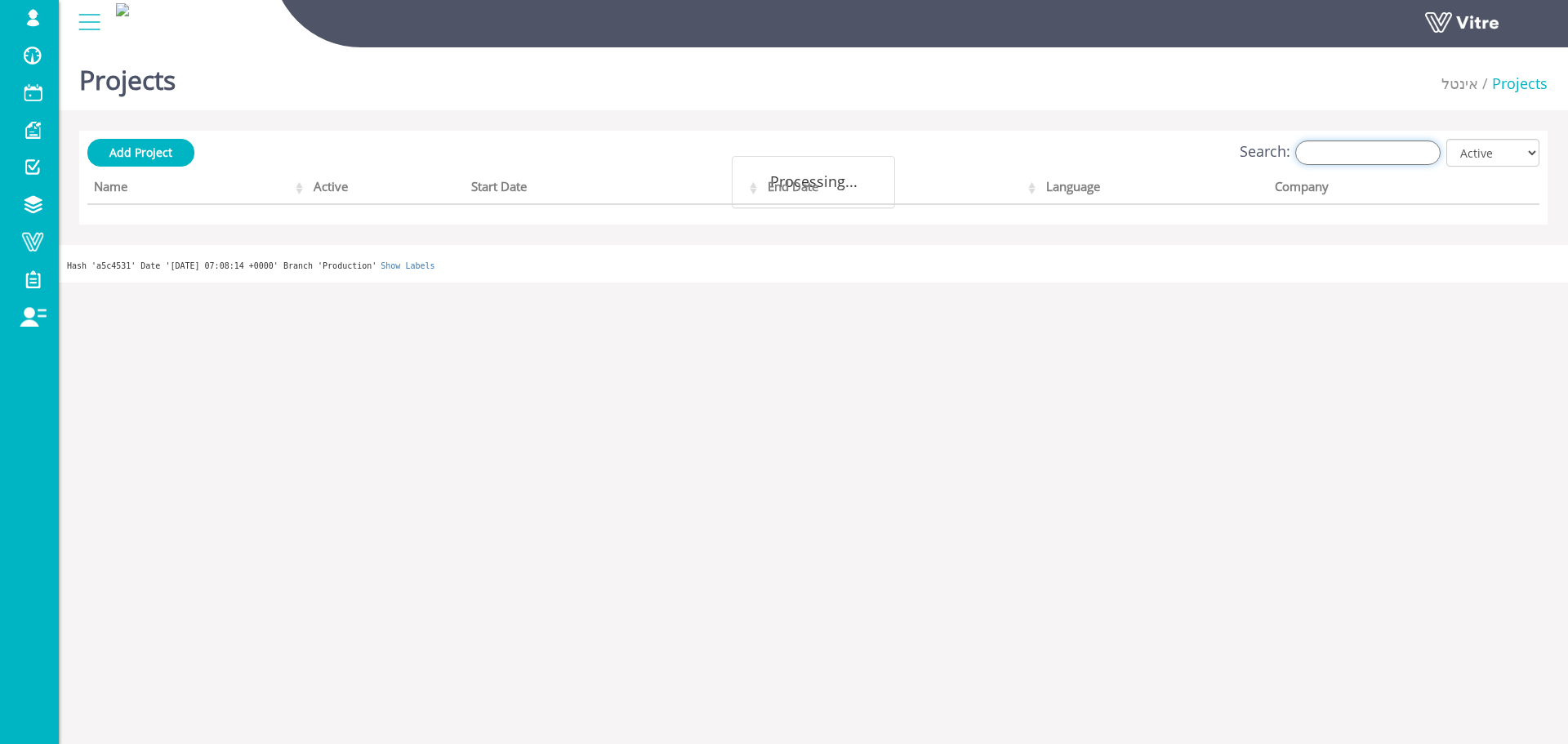
click at [1360, 161] on input "Search:" at bounding box center [1368, 152] width 146 height 24
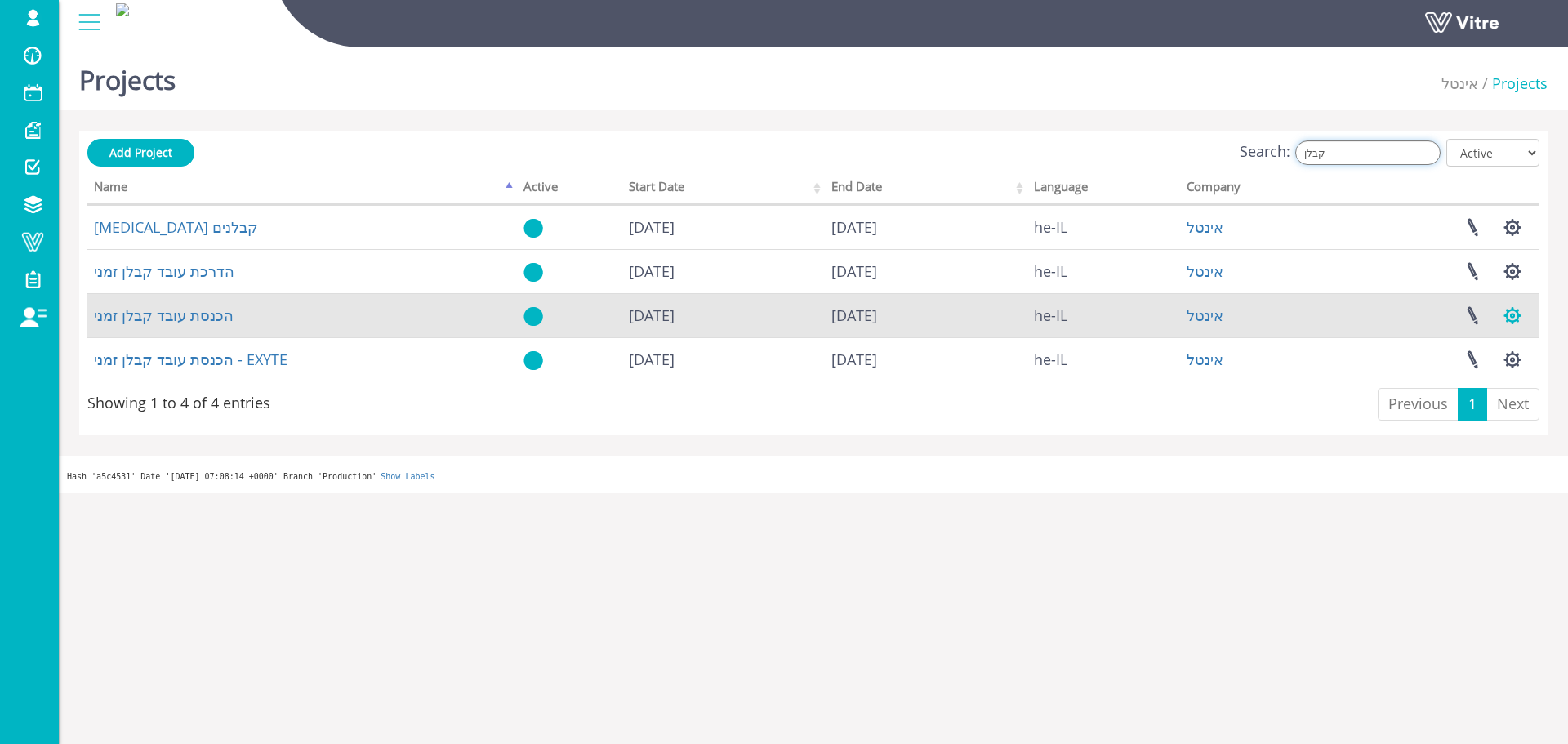
type input "קבלן"
click at [1503, 310] on button "button" at bounding box center [1513, 316] width 41 height 43
click at [1456, 350] on link "Manage Forms" at bounding box center [1431, 354] width 204 height 21
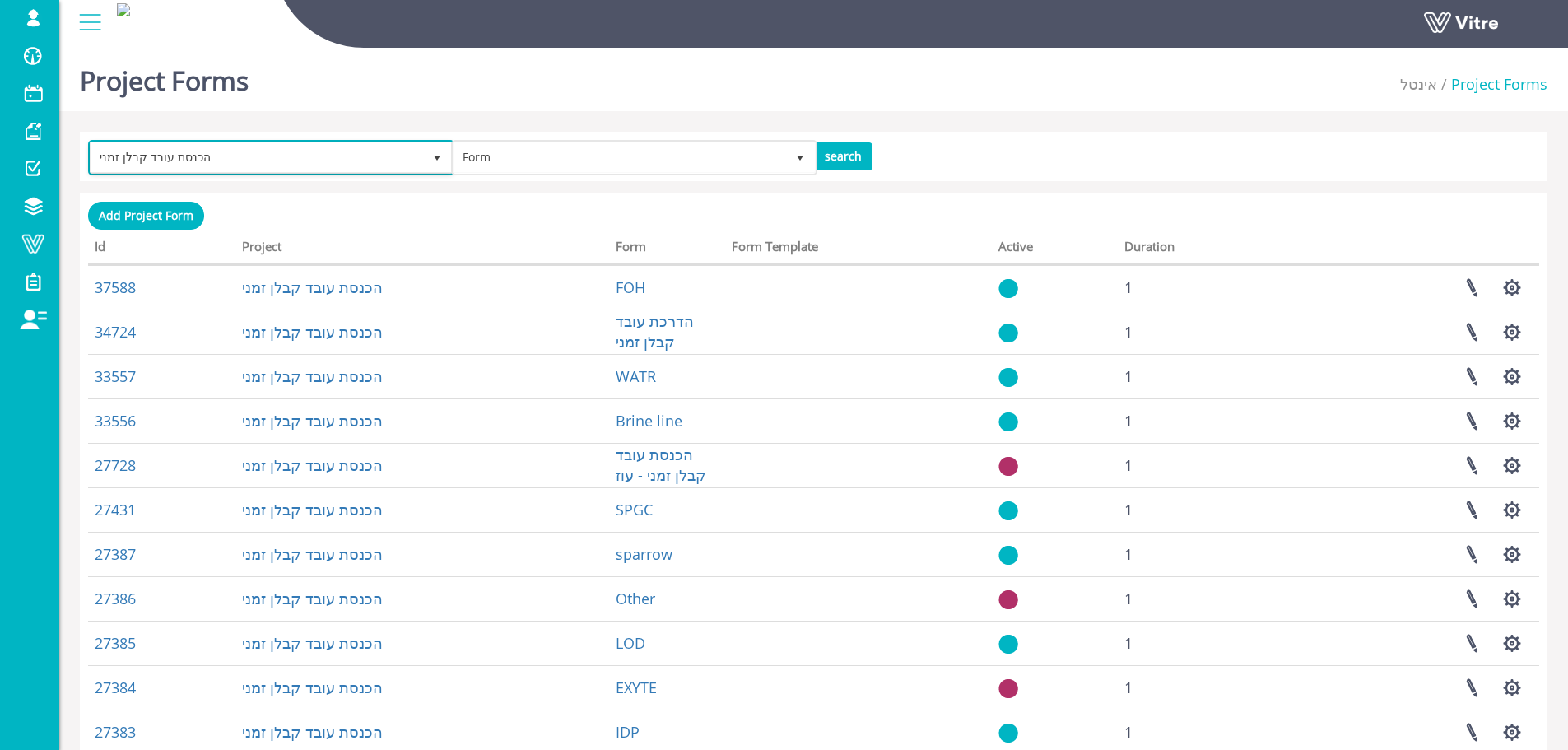
click at [390, 151] on span "הכנסת עובד קבלן זמני" at bounding box center [256, 156] width 331 height 29
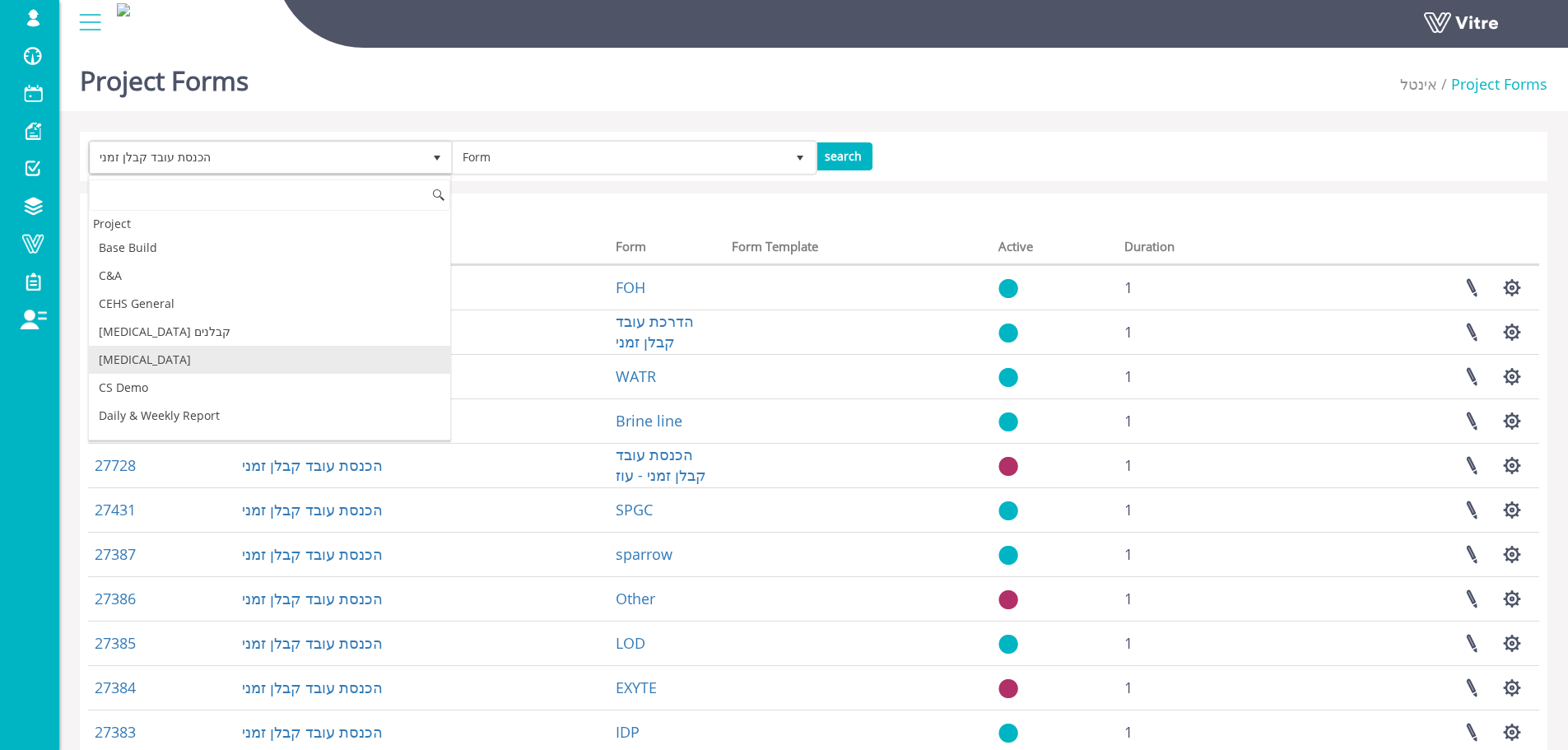
scroll to position [29, 0]
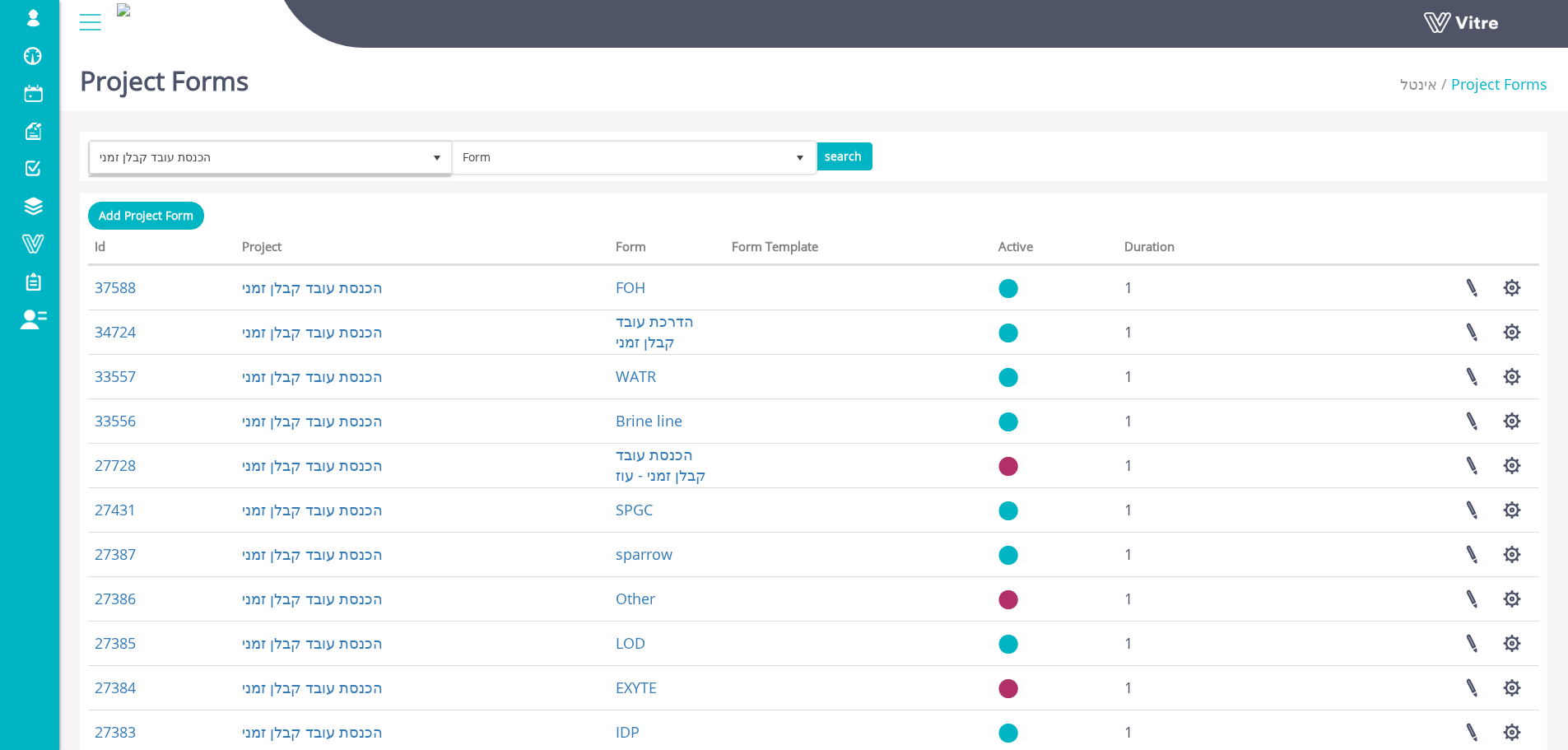
click at [1137, 148] on form "הכנסת עובד קבלן זמני 3346 Form search" at bounding box center [814, 156] width 1451 height 33
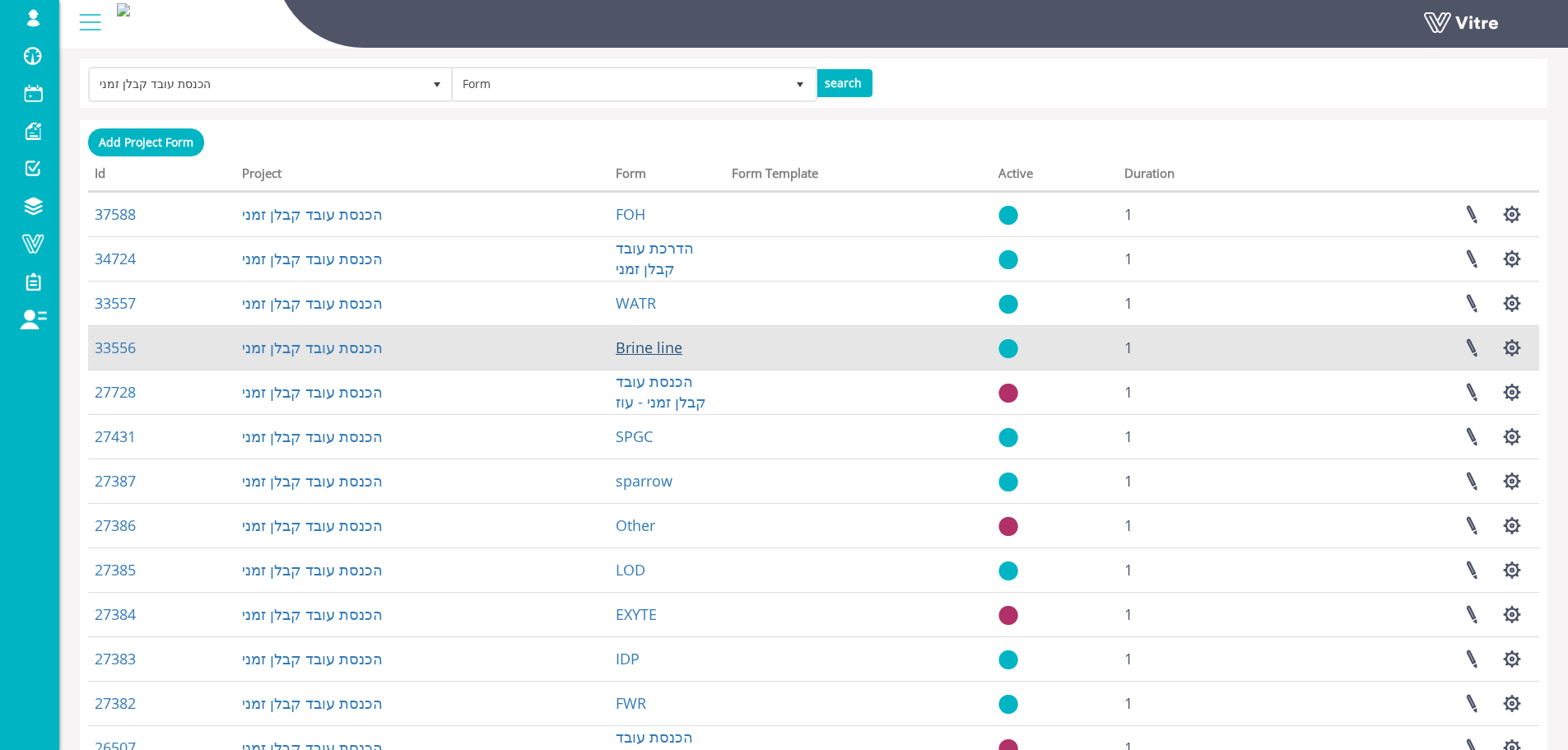
scroll to position [48, 0]
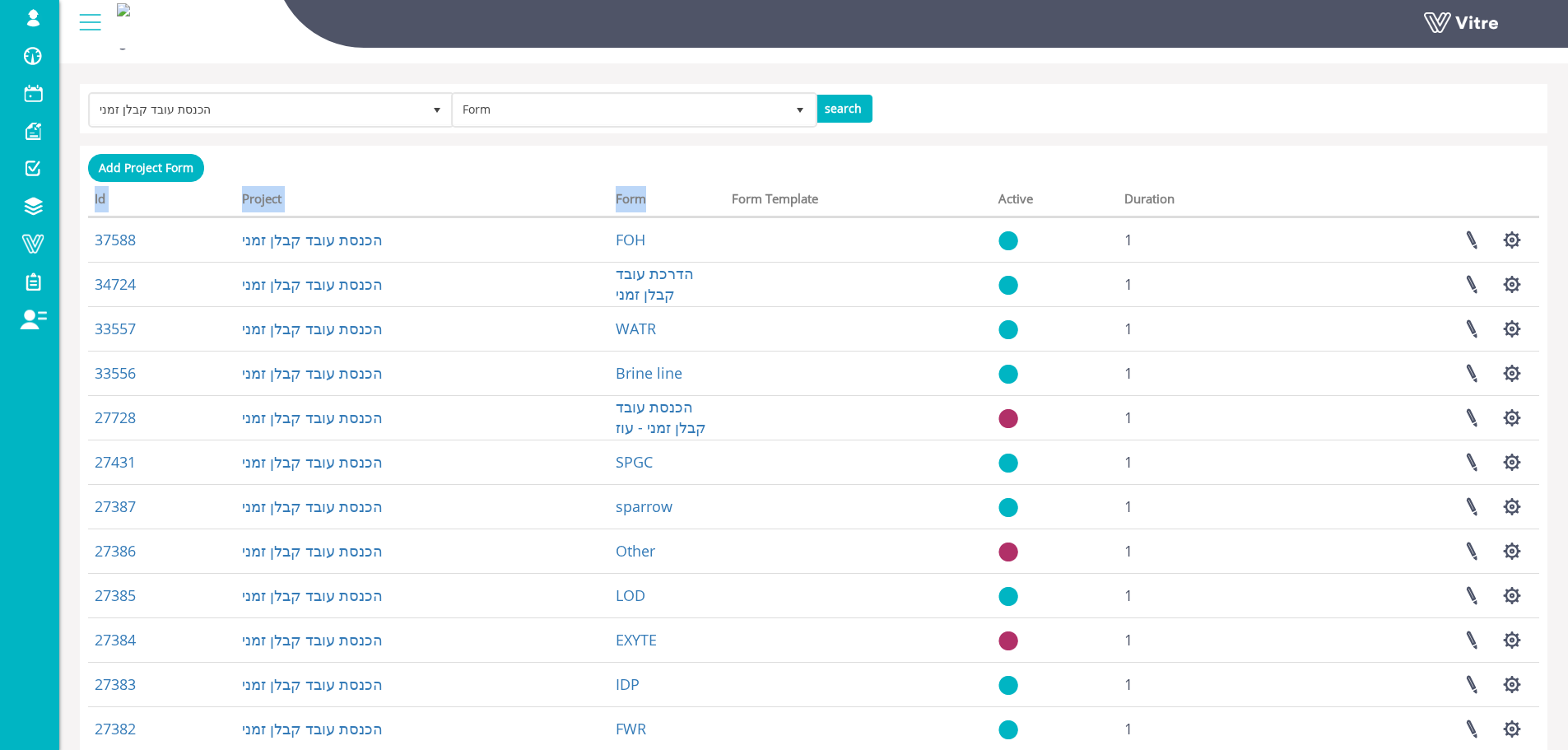
drag, startPoint x: 706, startPoint y: 174, endPoint x: 701, endPoint y: 208, distance: 34.4
click at [701, 208] on div "Add Project Form Processing... Id Project Form Form Template Active Duration 37…" at bounding box center [814, 542] width 1451 height 776
click at [705, 199] on th "Form" at bounding box center [666, 201] width 116 height 31
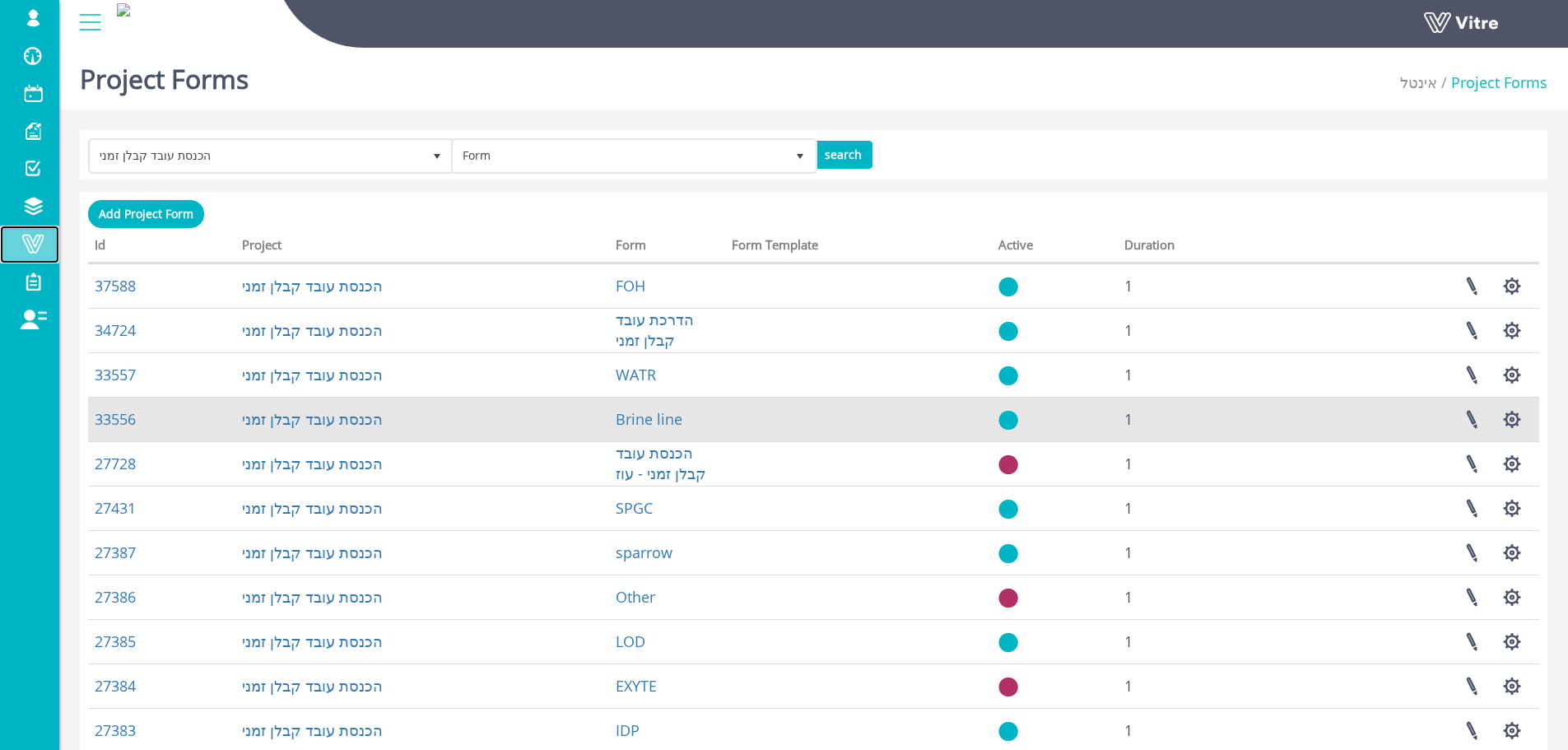
scroll to position [0, 0]
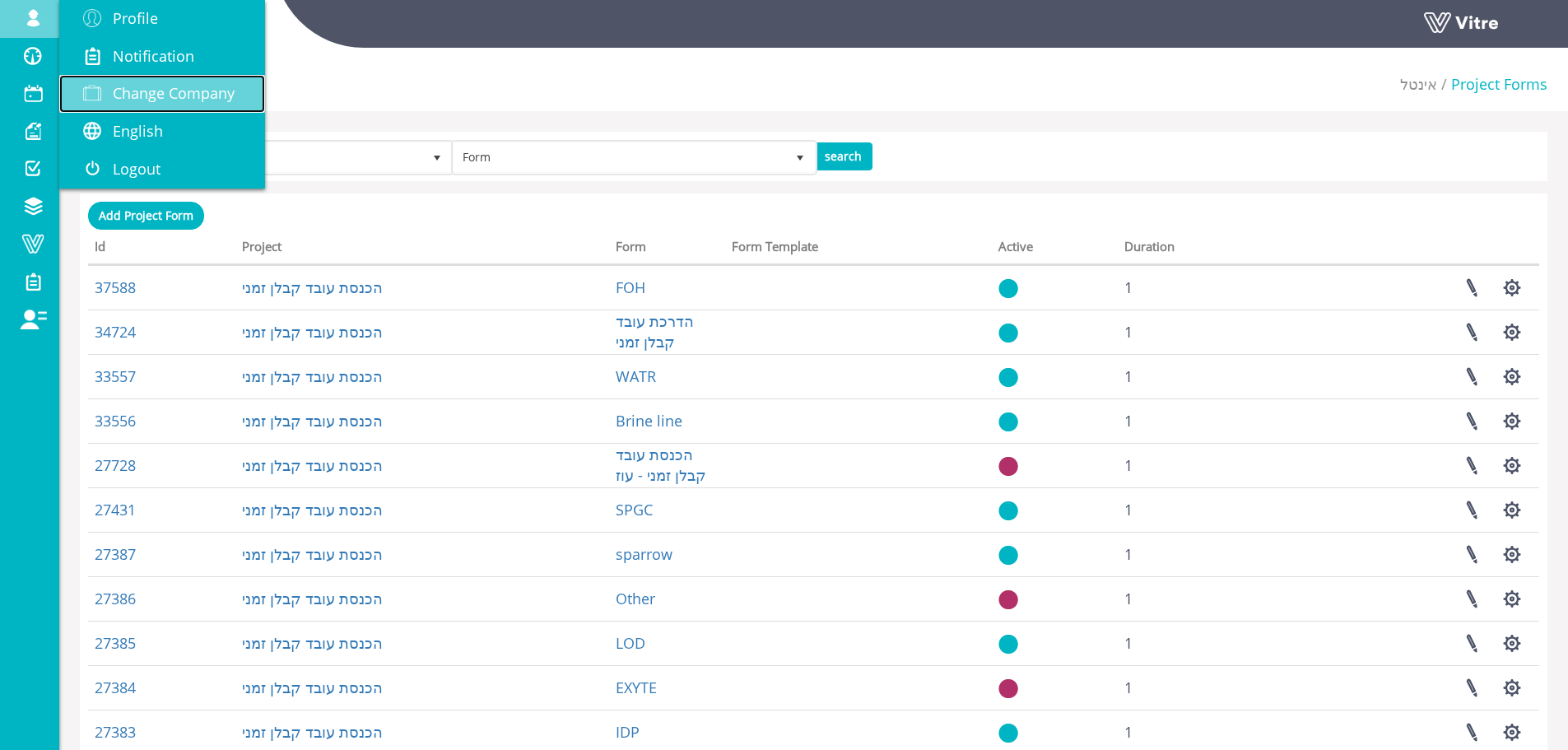
click at [222, 93] on span "Change Company" at bounding box center [173, 92] width 121 height 20
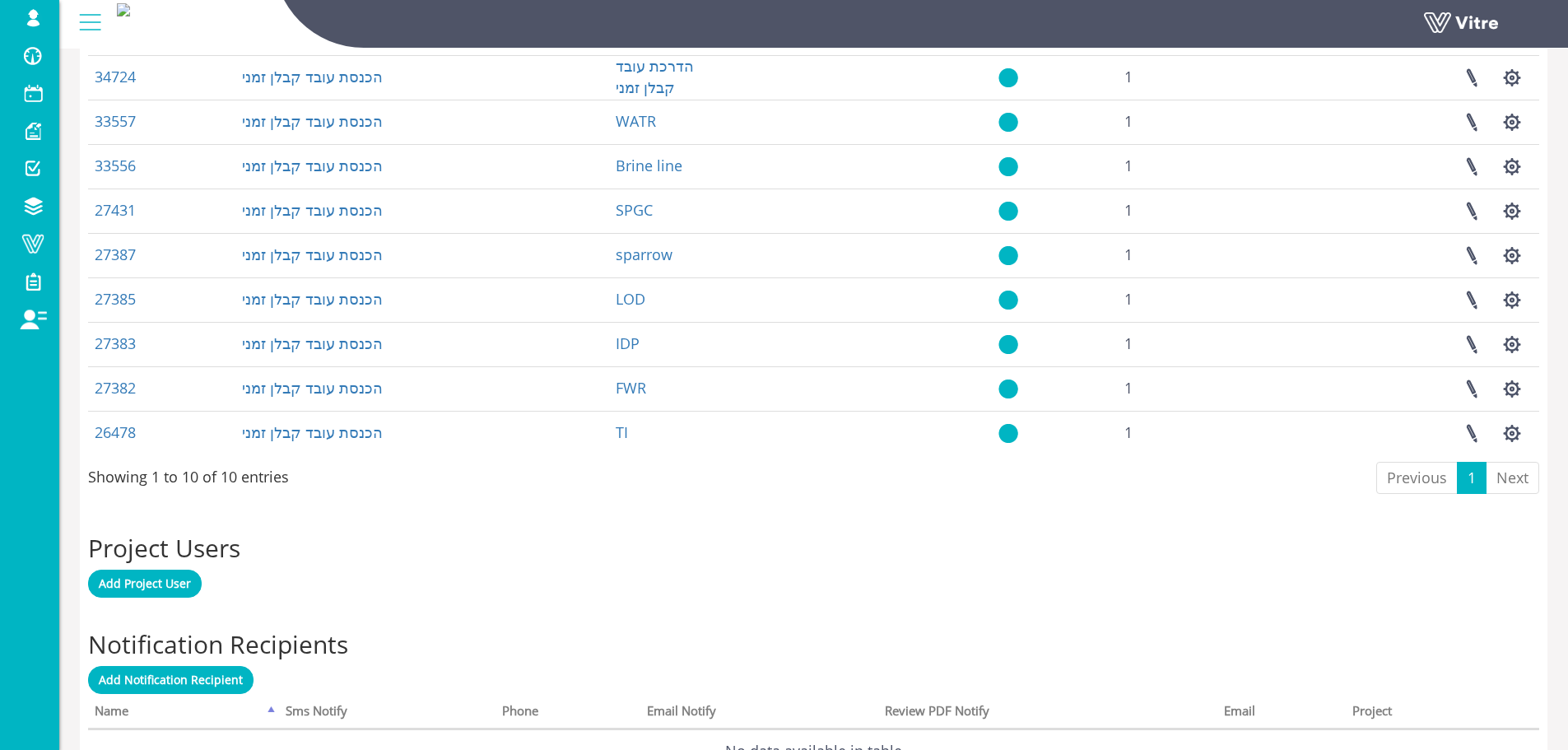
scroll to position [957, 0]
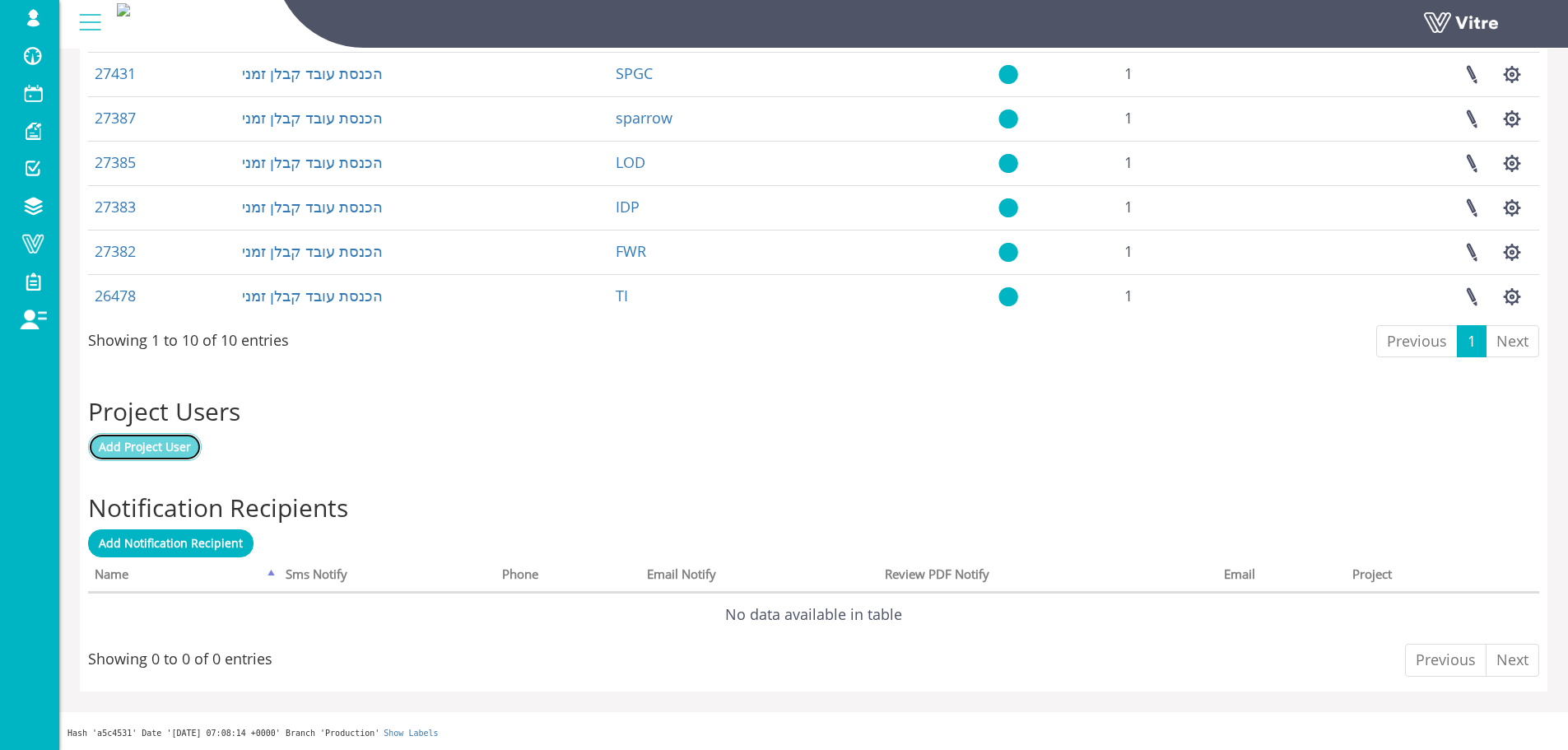
click at [183, 449] on span "Add Project User" at bounding box center [145, 446] width 92 height 16
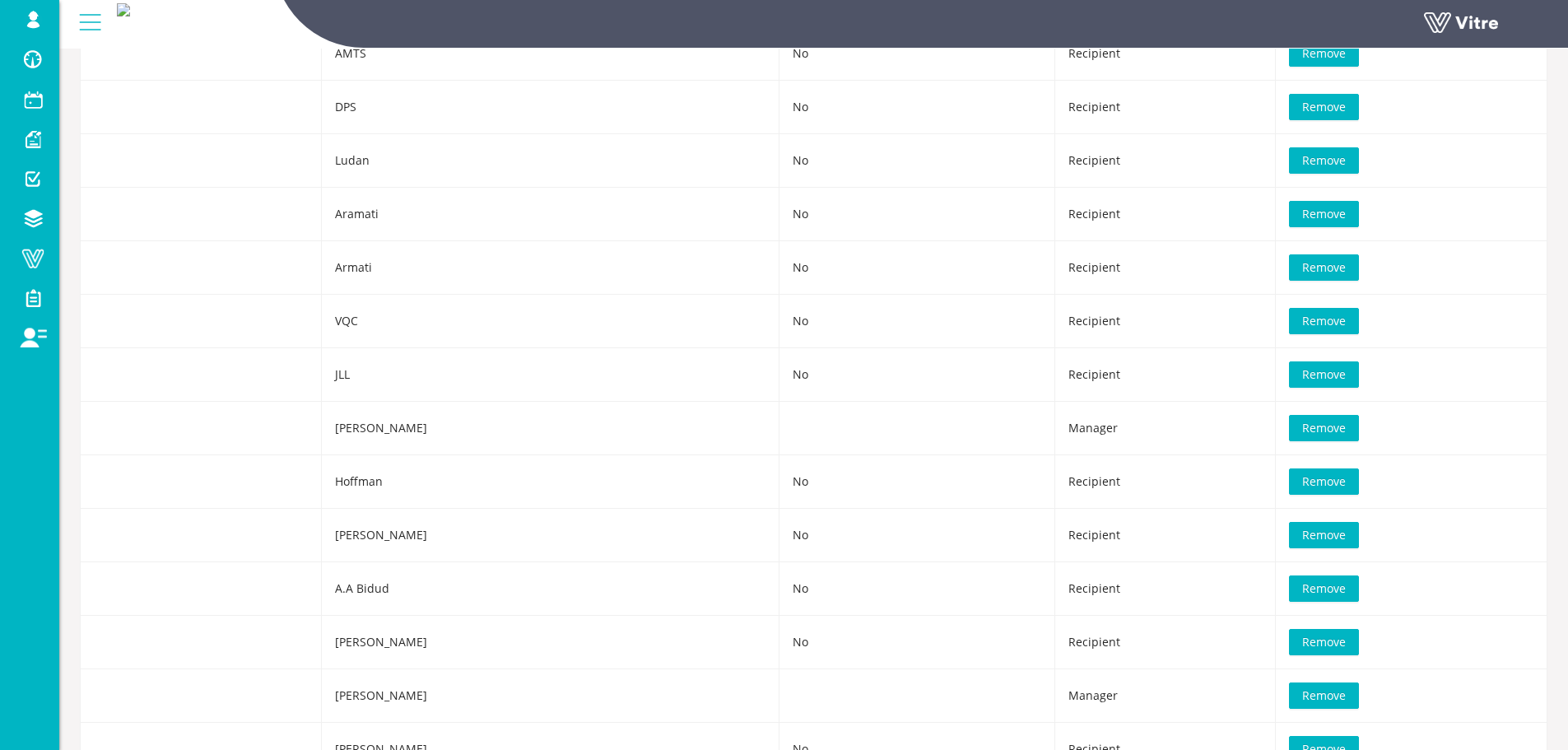
scroll to position [4734, 0]
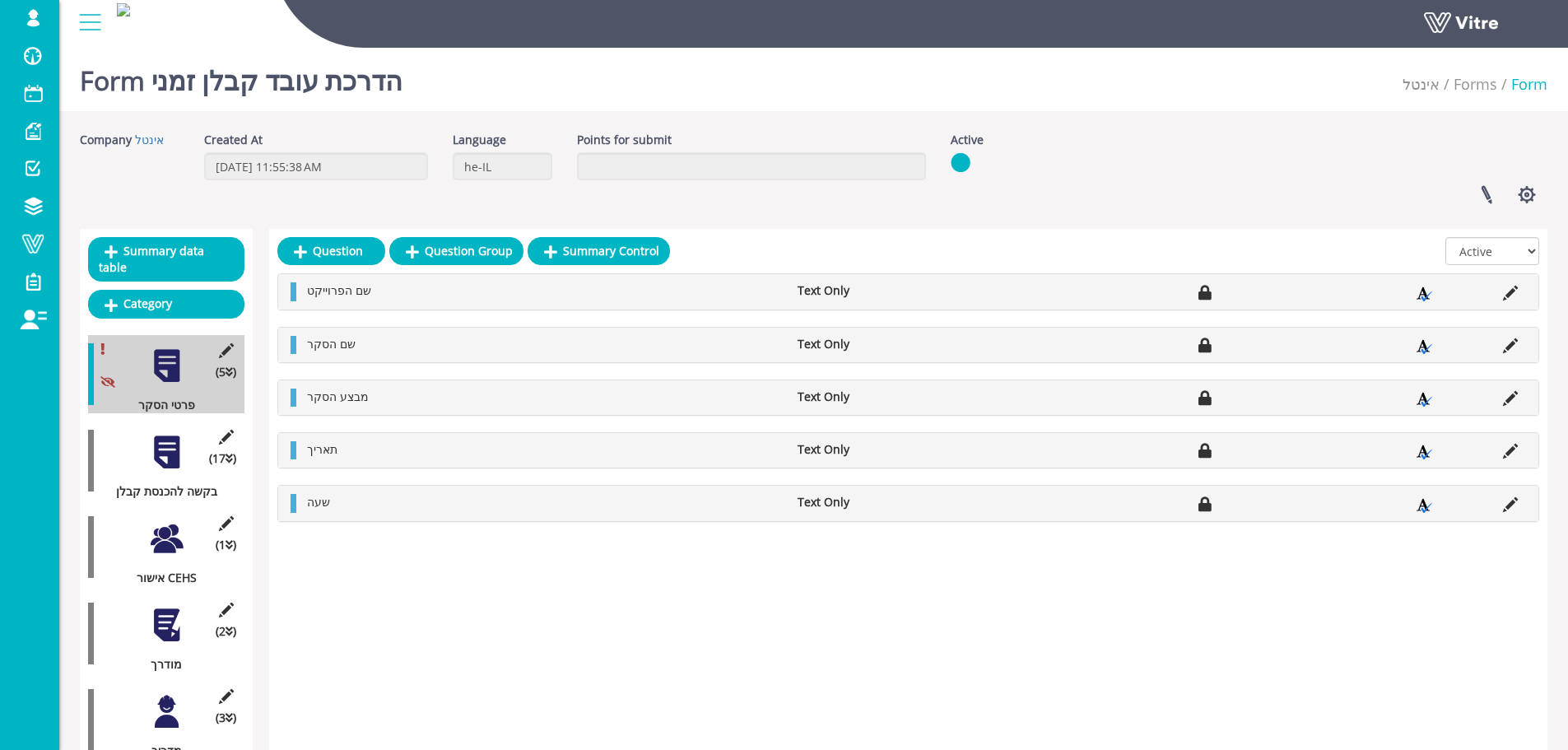
click at [159, 434] on div at bounding box center [166, 452] width 37 height 37
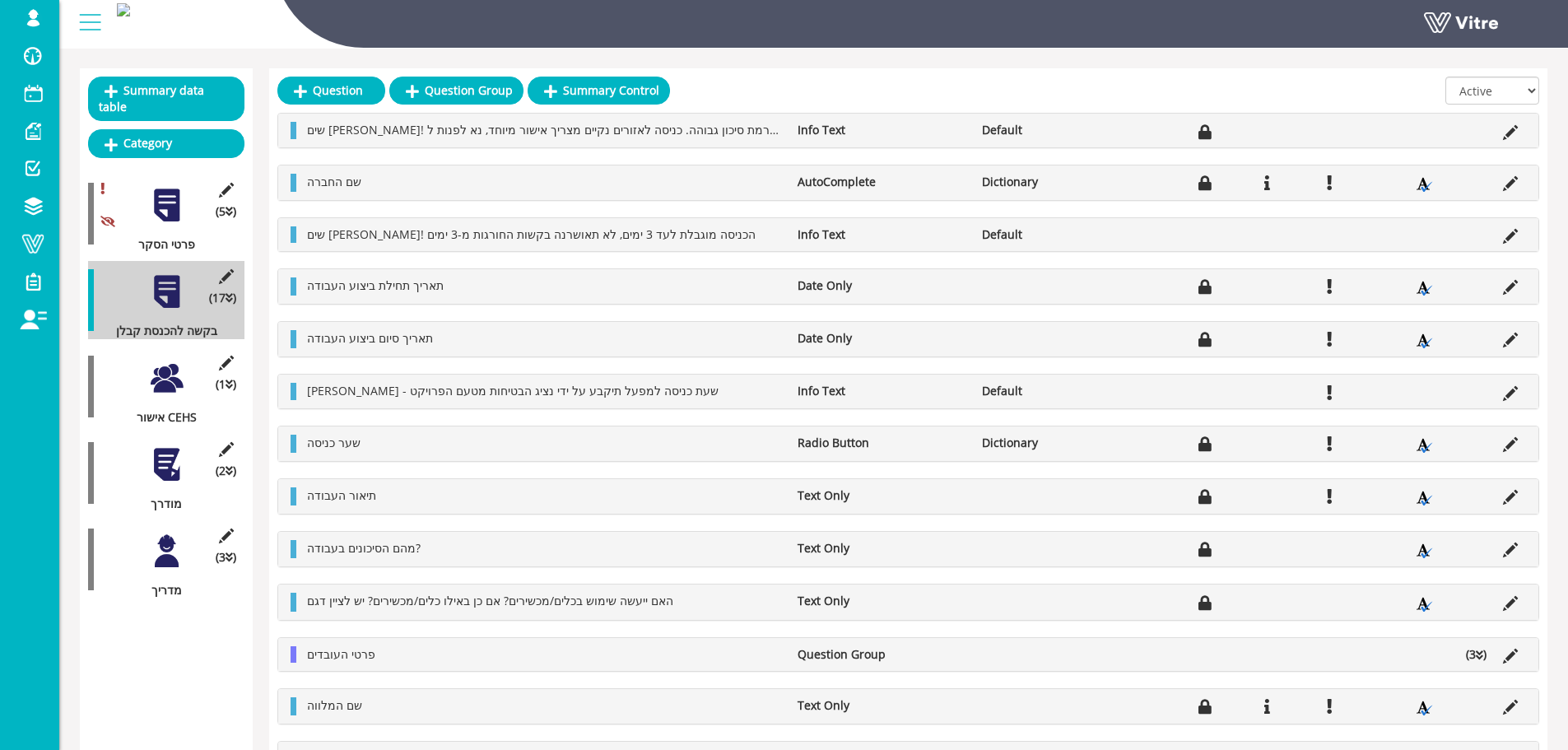
scroll to position [165, 0]
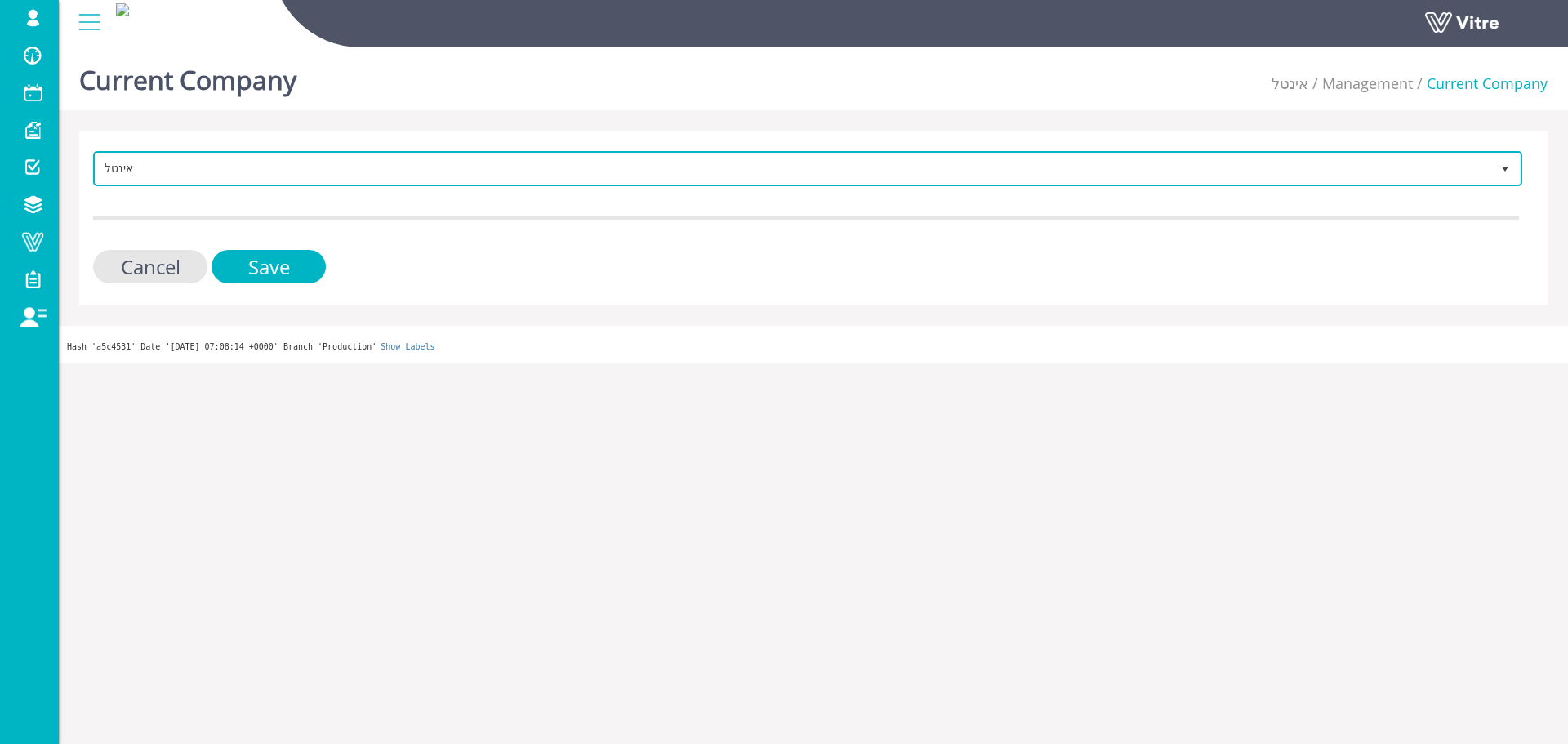
click at [363, 178] on span "אינטל" at bounding box center [793, 167] width 1395 height 29
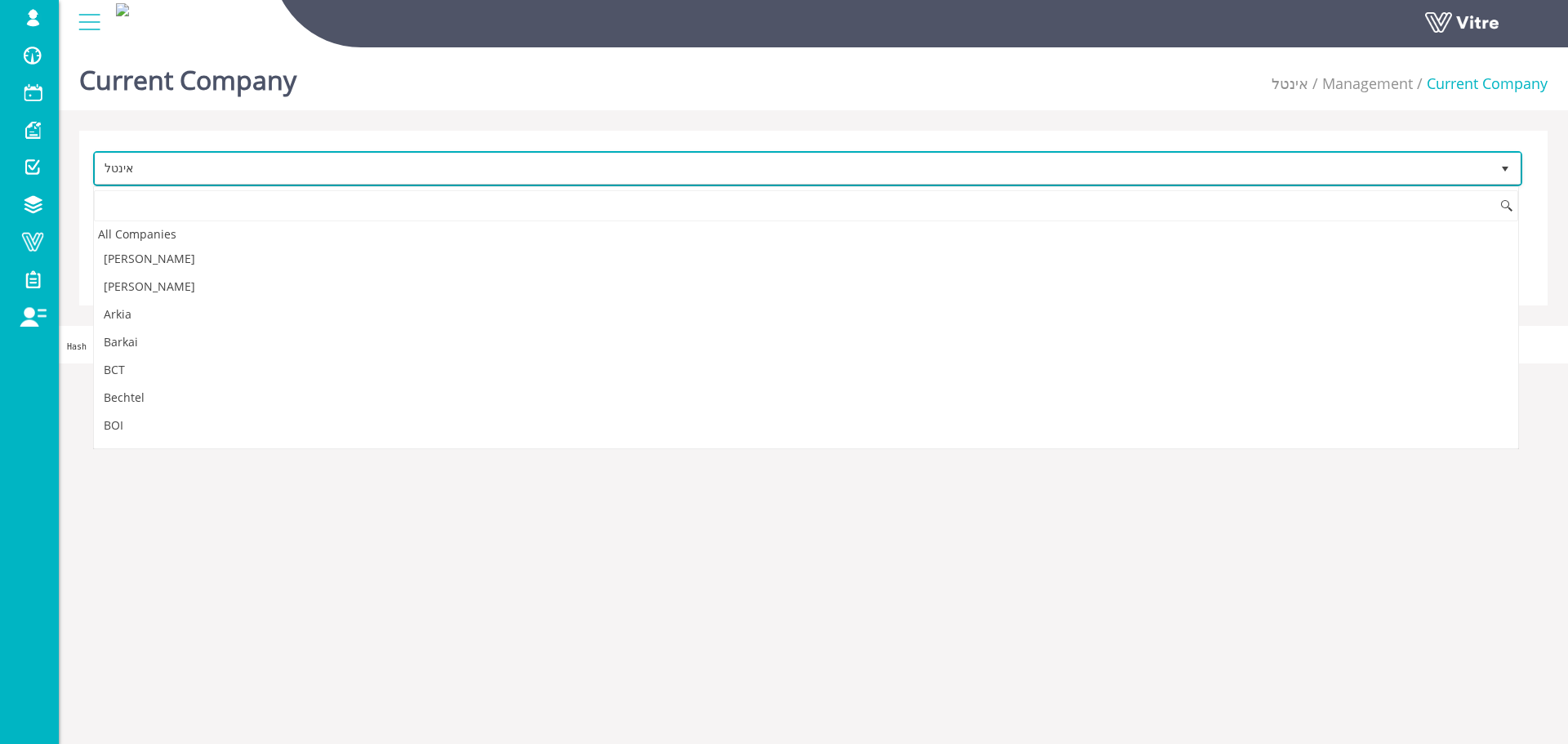
scroll to position [2353, 0]
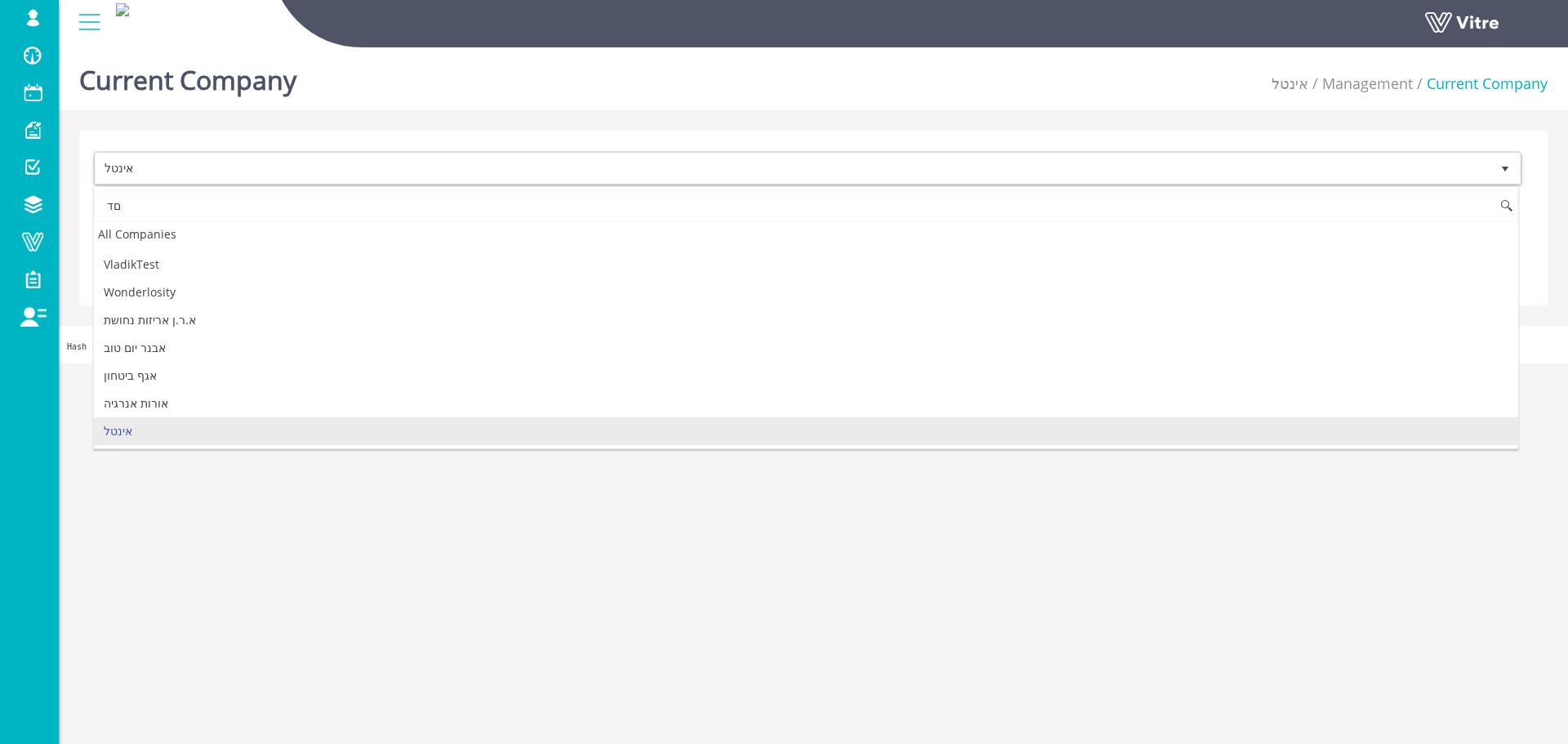
type input "ם"
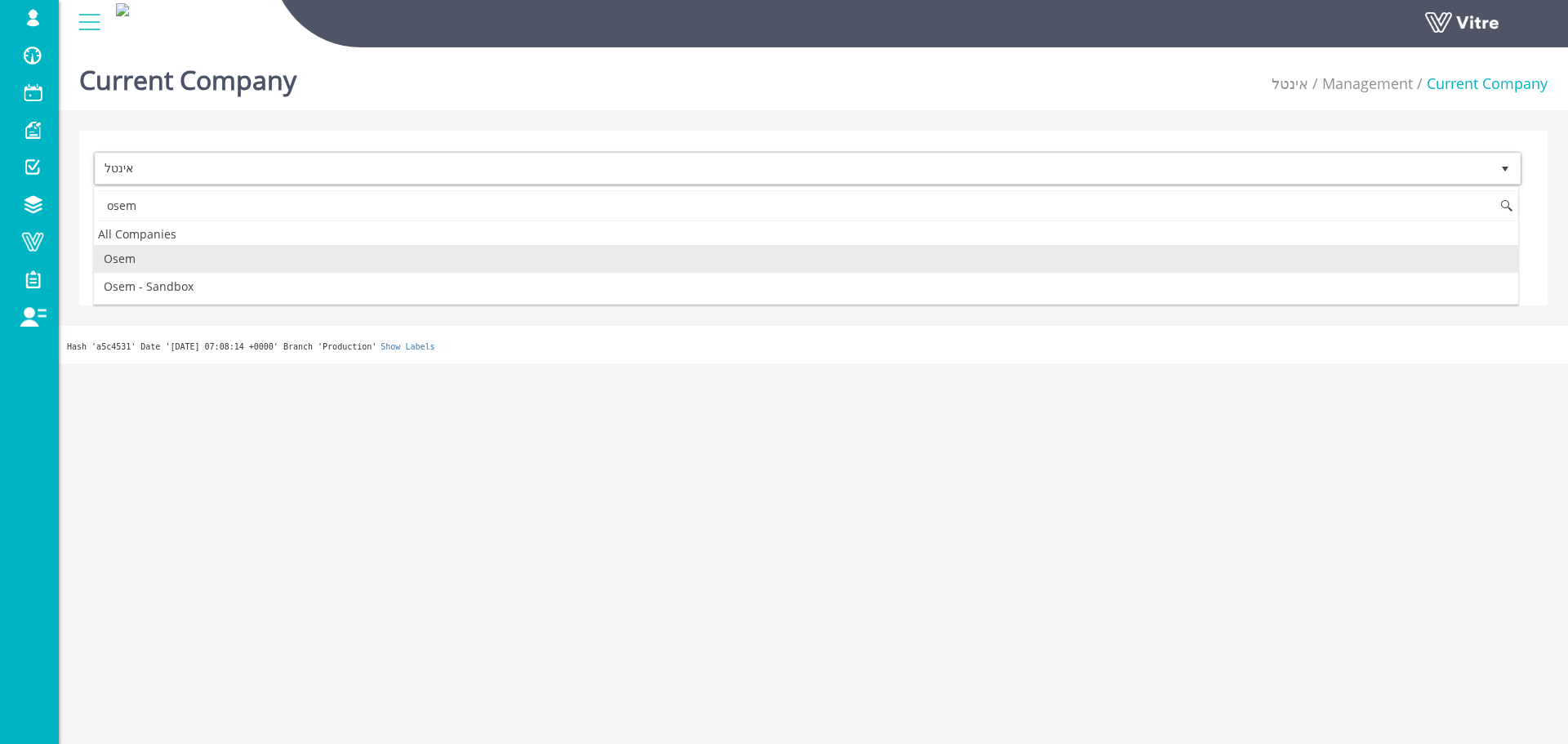
scroll to position [0, 0]
click at [277, 257] on li "Osem" at bounding box center [806, 259] width 1424 height 28
type input "osem"
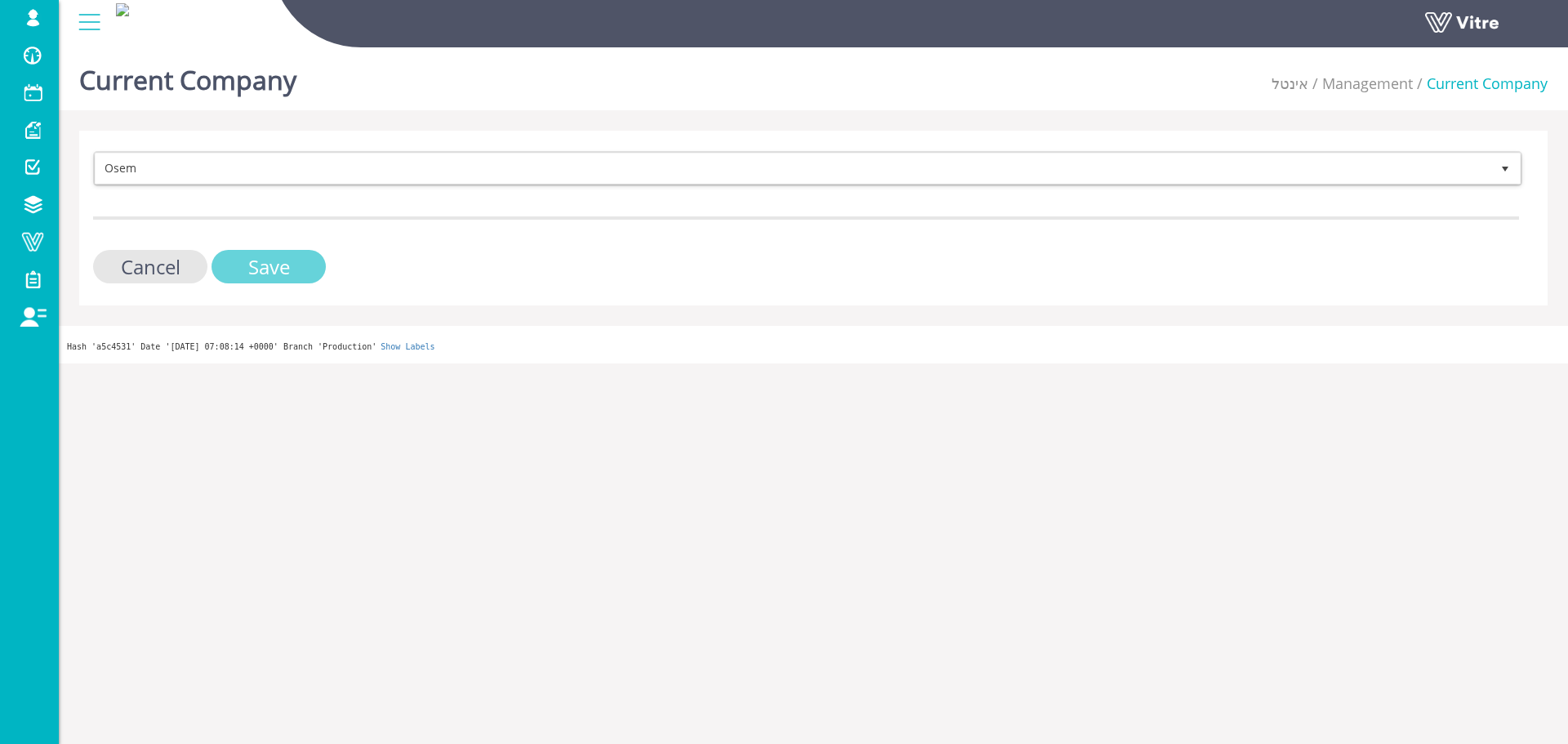
click at [276, 260] on input "Save" at bounding box center [268, 267] width 114 height 34
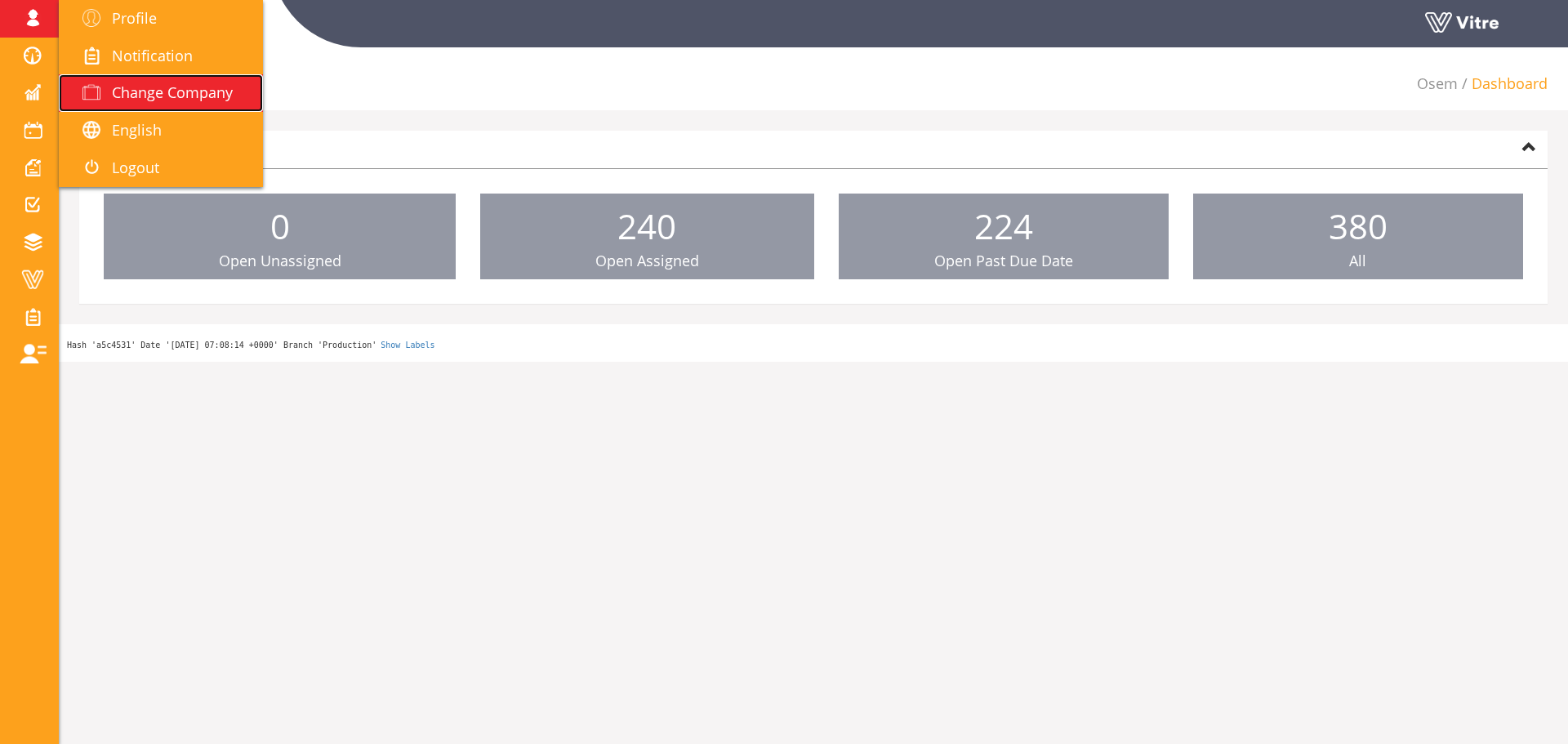
click at [121, 76] on link "Change Company" at bounding box center [161, 93] width 205 height 37
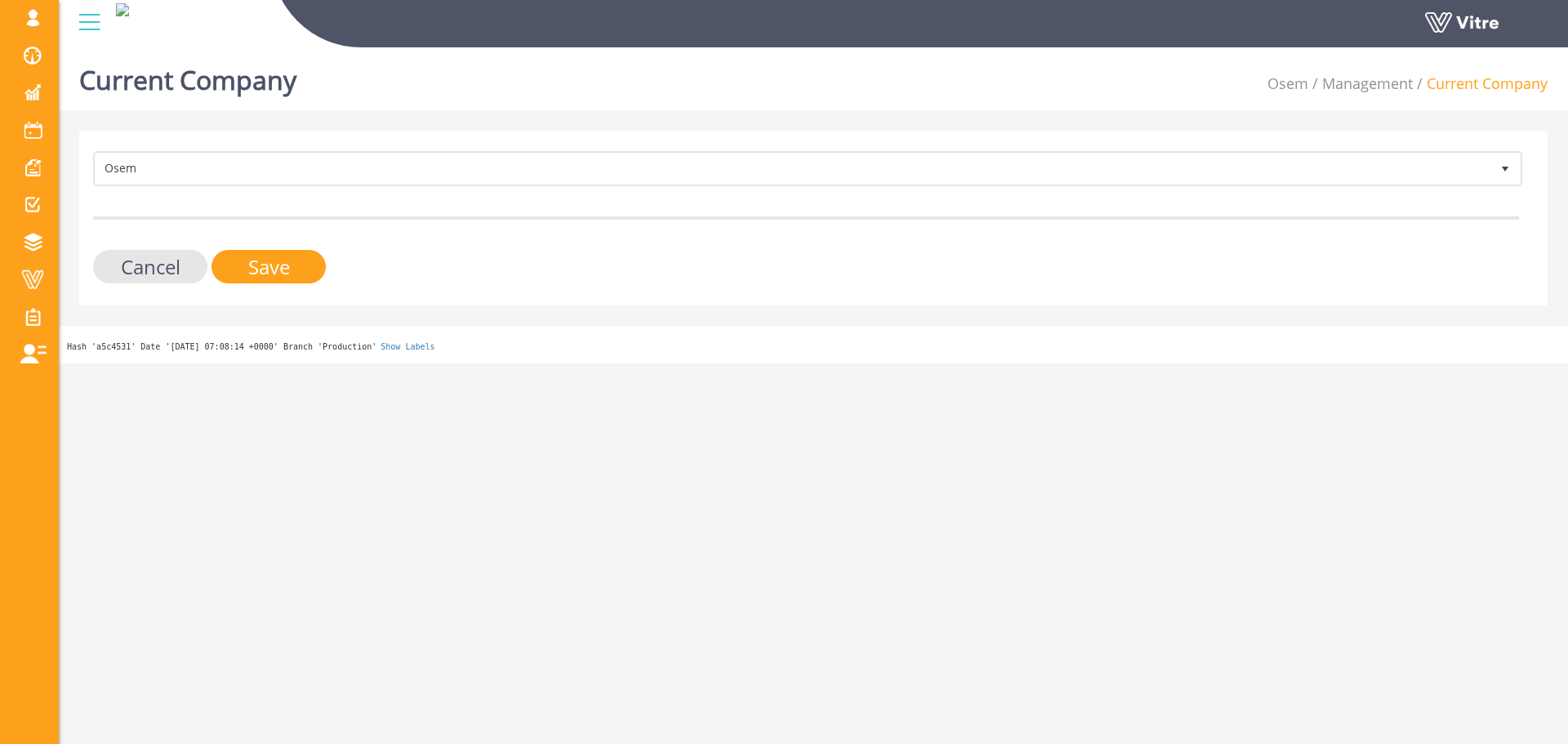
drag, startPoint x: 293, startPoint y: 214, endPoint x: 305, endPoint y: 176, distance: 39.8
click at [293, 213] on form "Osem 402 Cancel Save" at bounding box center [806, 218] width 1426 height 133
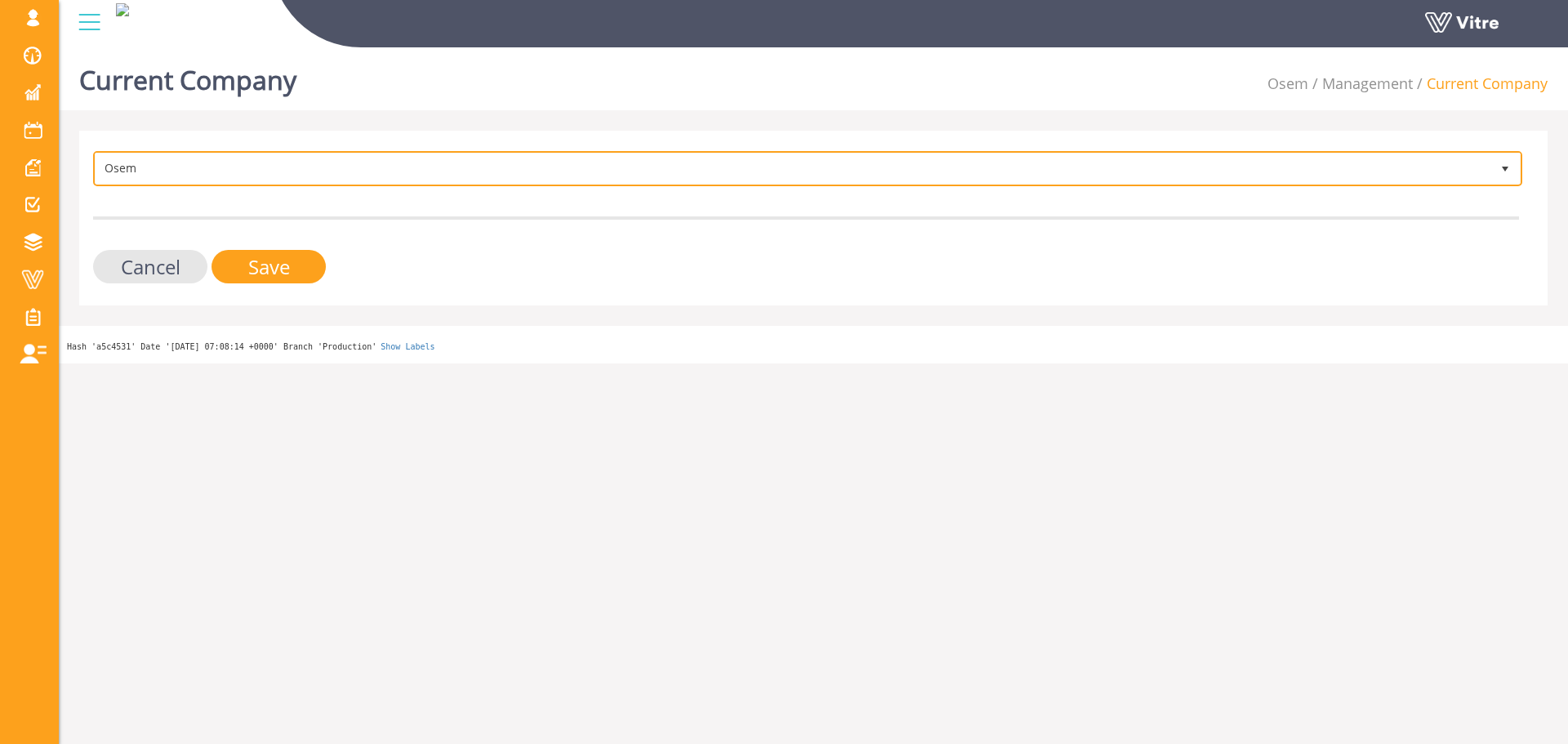
click at [305, 176] on span "Osem" at bounding box center [793, 167] width 1395 height 29
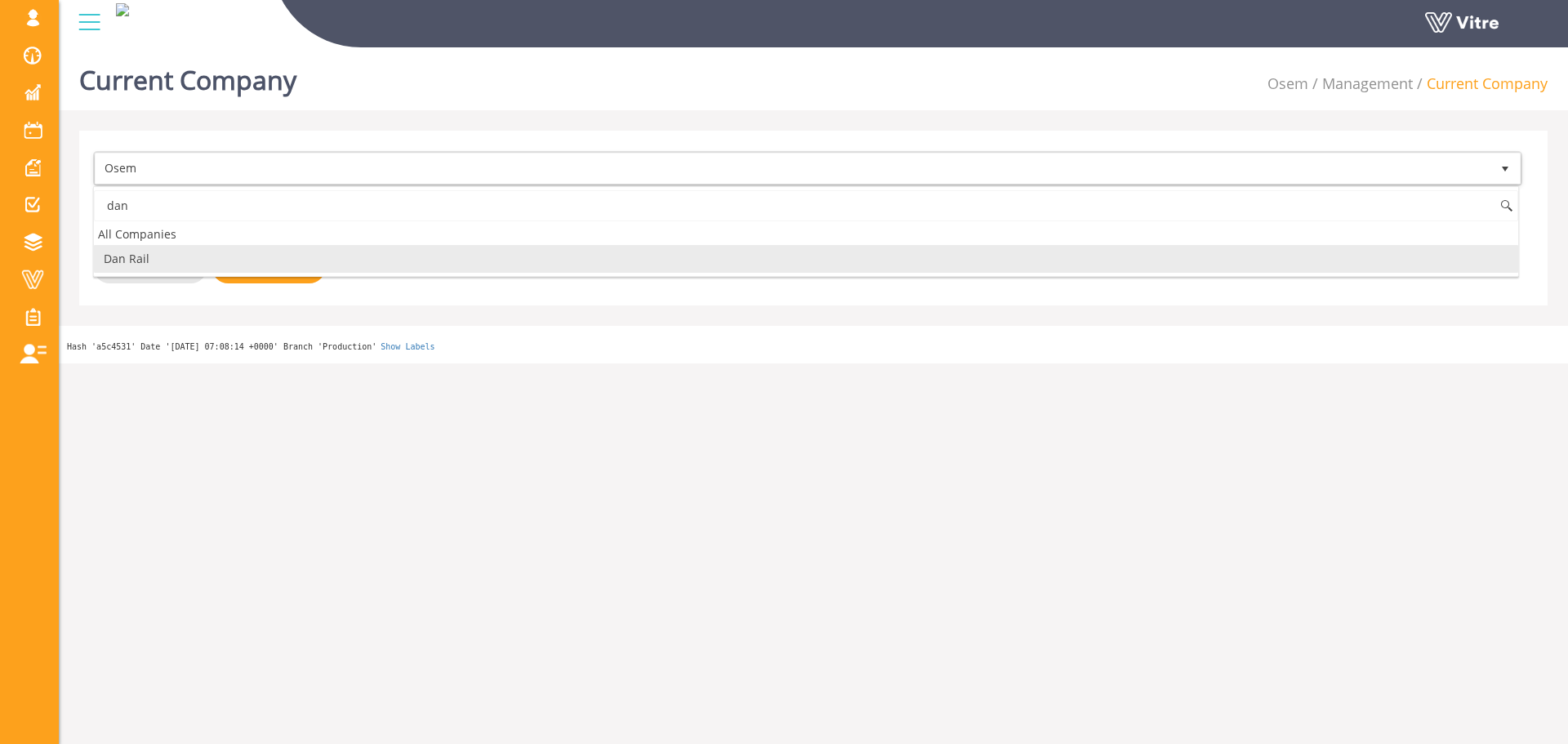
click at [211, 262] on li "Dan Rail" at bounding box center [806, 259] width 1424 height 28
type input "dan"
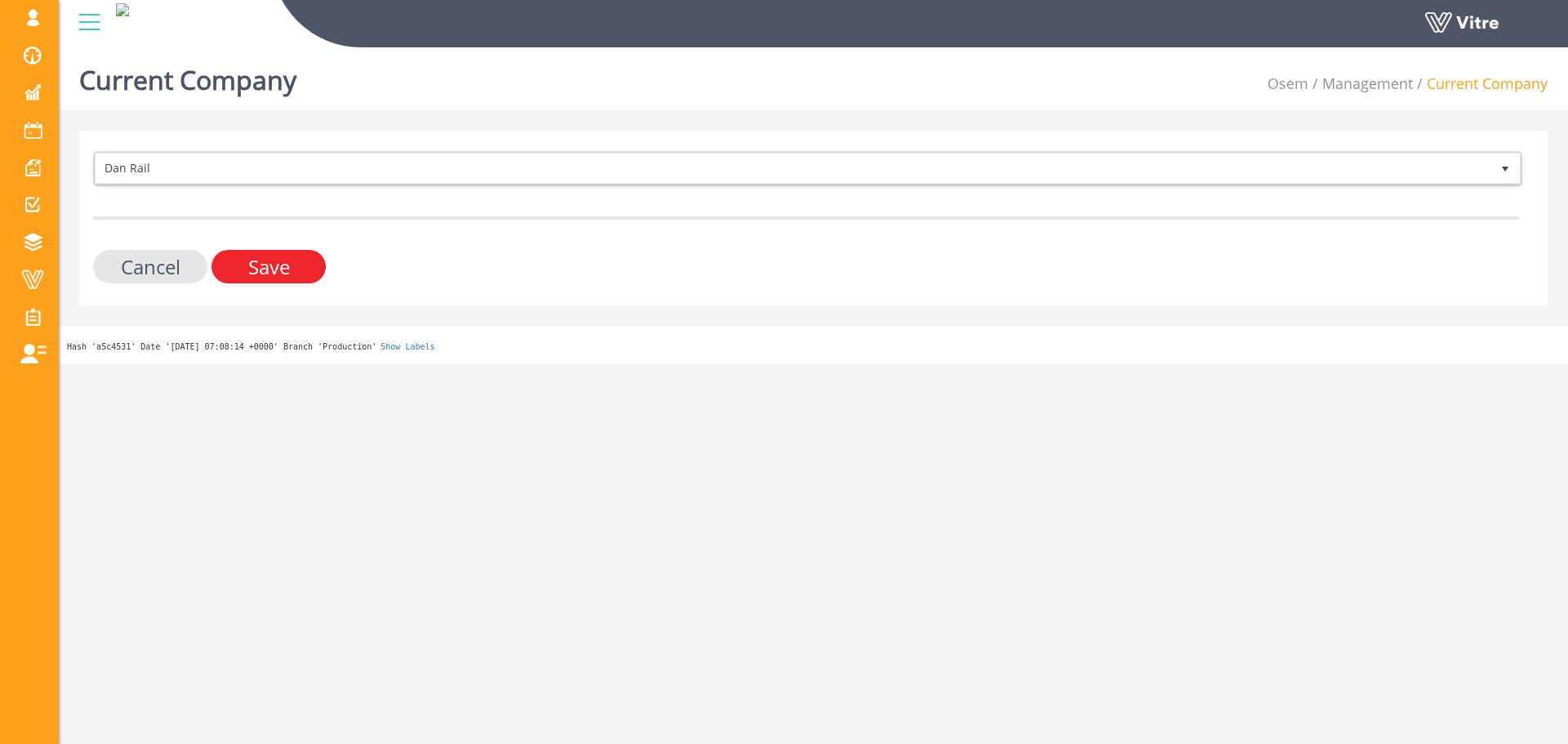
click at [250, 269] on input "Save" at bounding box center [268, 267] width 114 height 34
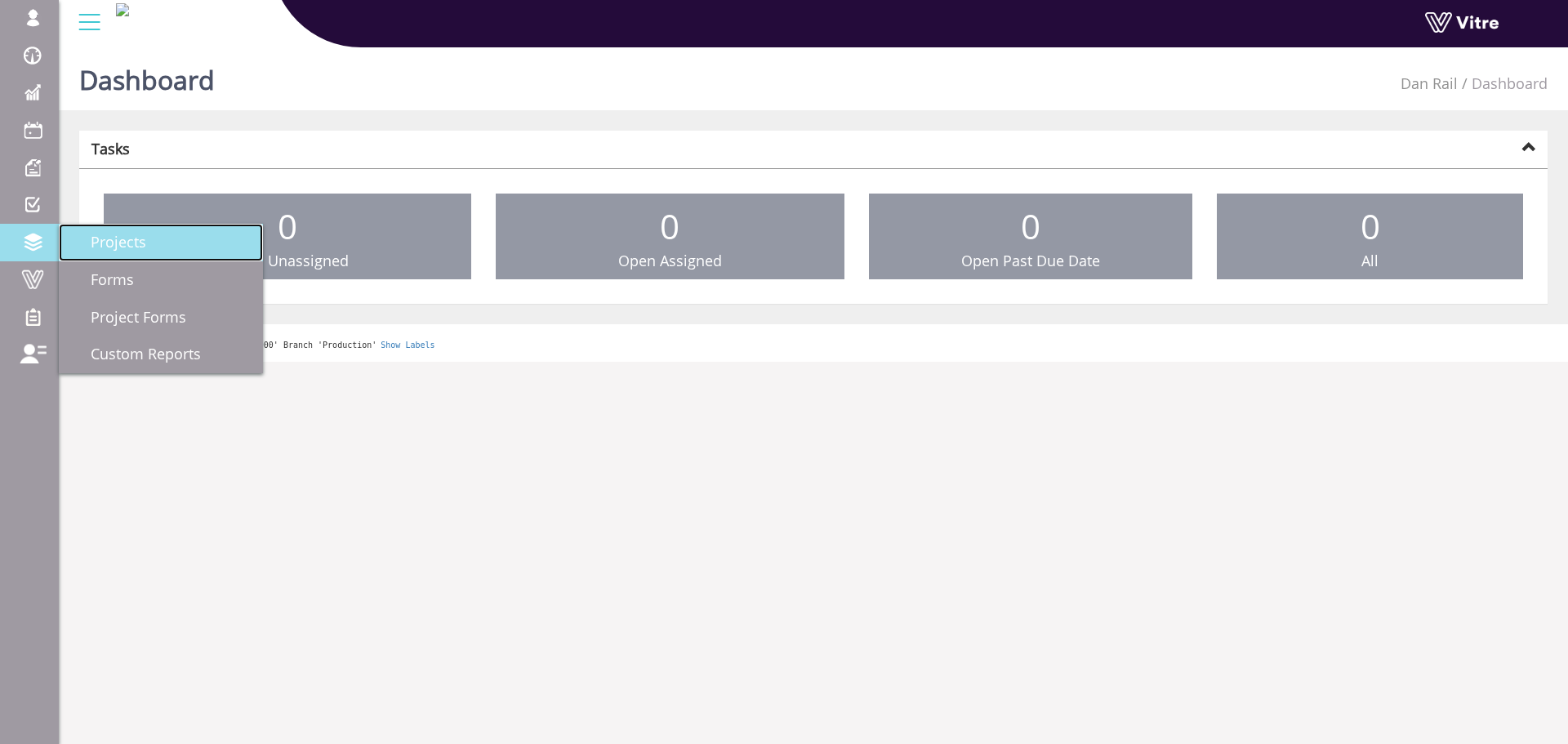
click at [121, 249] on span "Projects" at bounding box center [108, 241] width 75 height 20
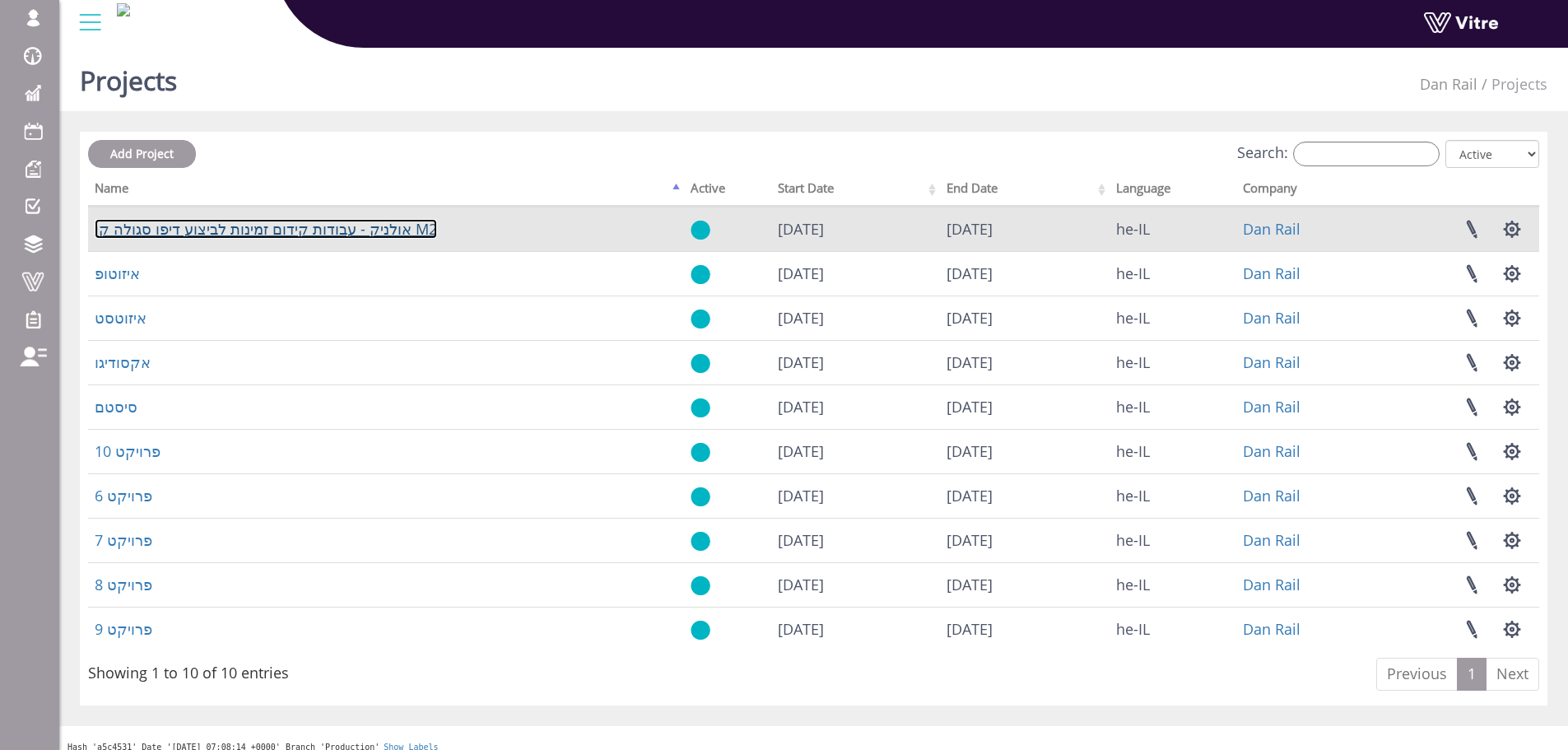
click at [250, 228] on link "אולניק - עבודות קידום זמינות לביצוע דיפו סגולה קו M2" at bounding box center [266, 229] width 343 height 20
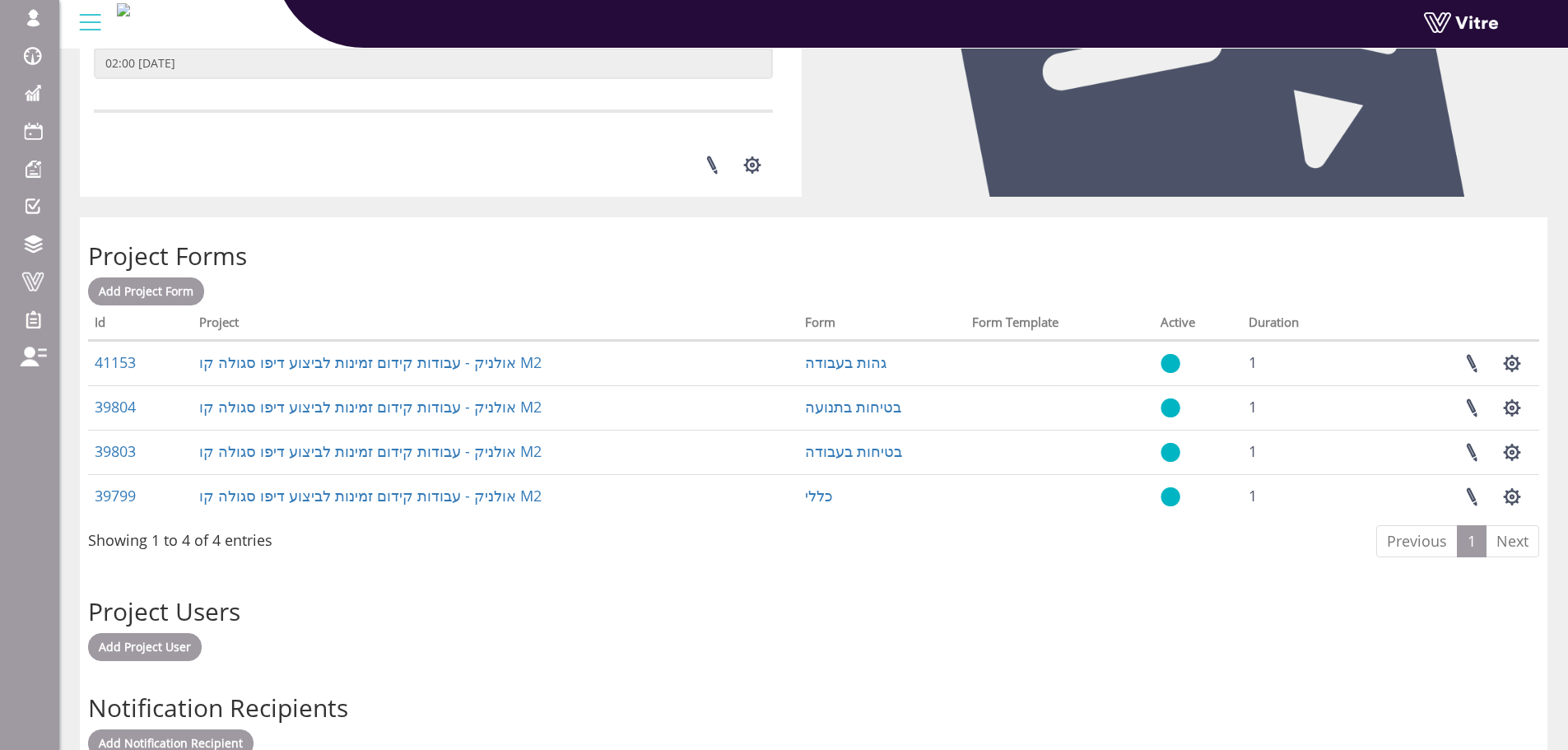
scroll to position [494, 0]
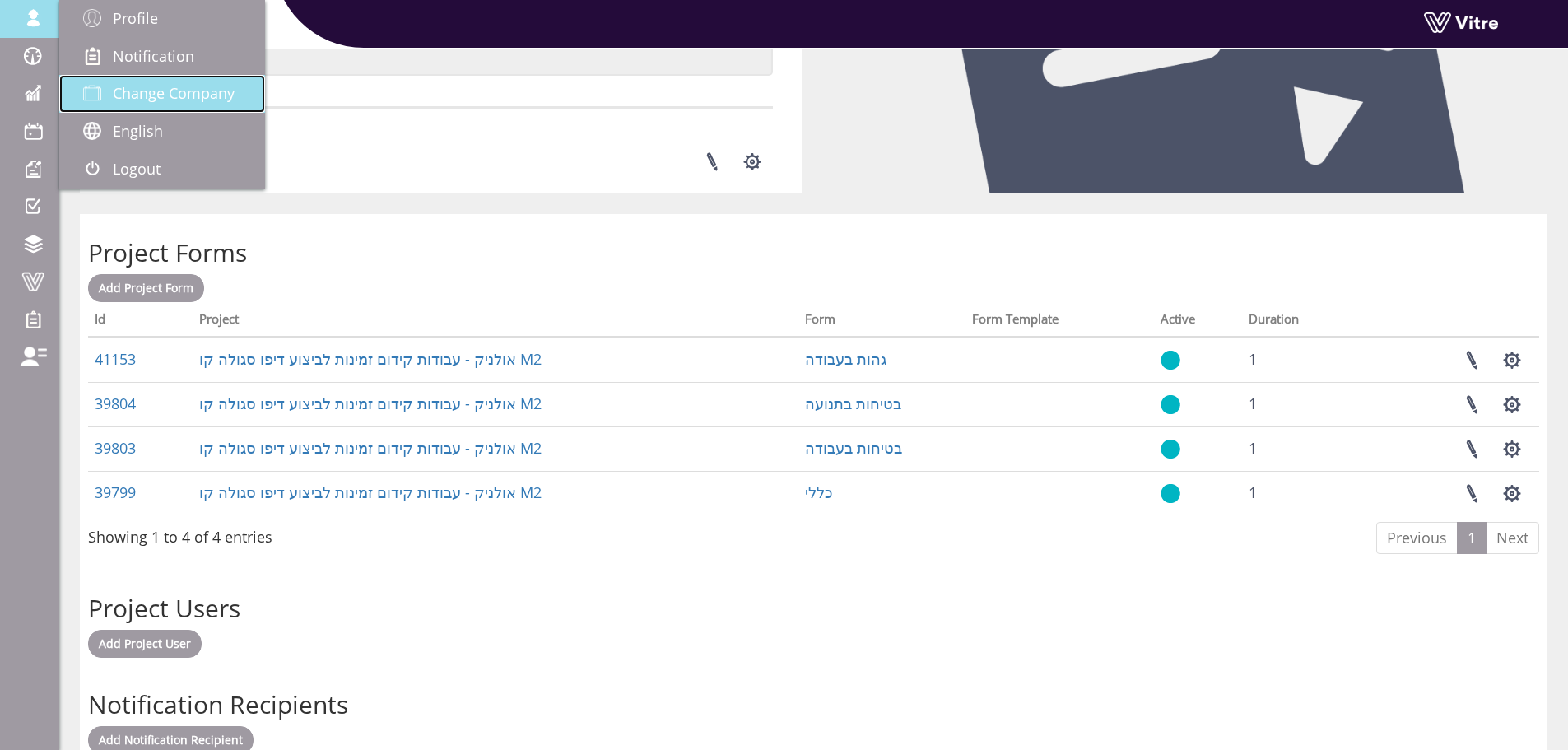
click at [157, 82] on link "Change Company" at bounding box center [162, 94] width 206 height 38
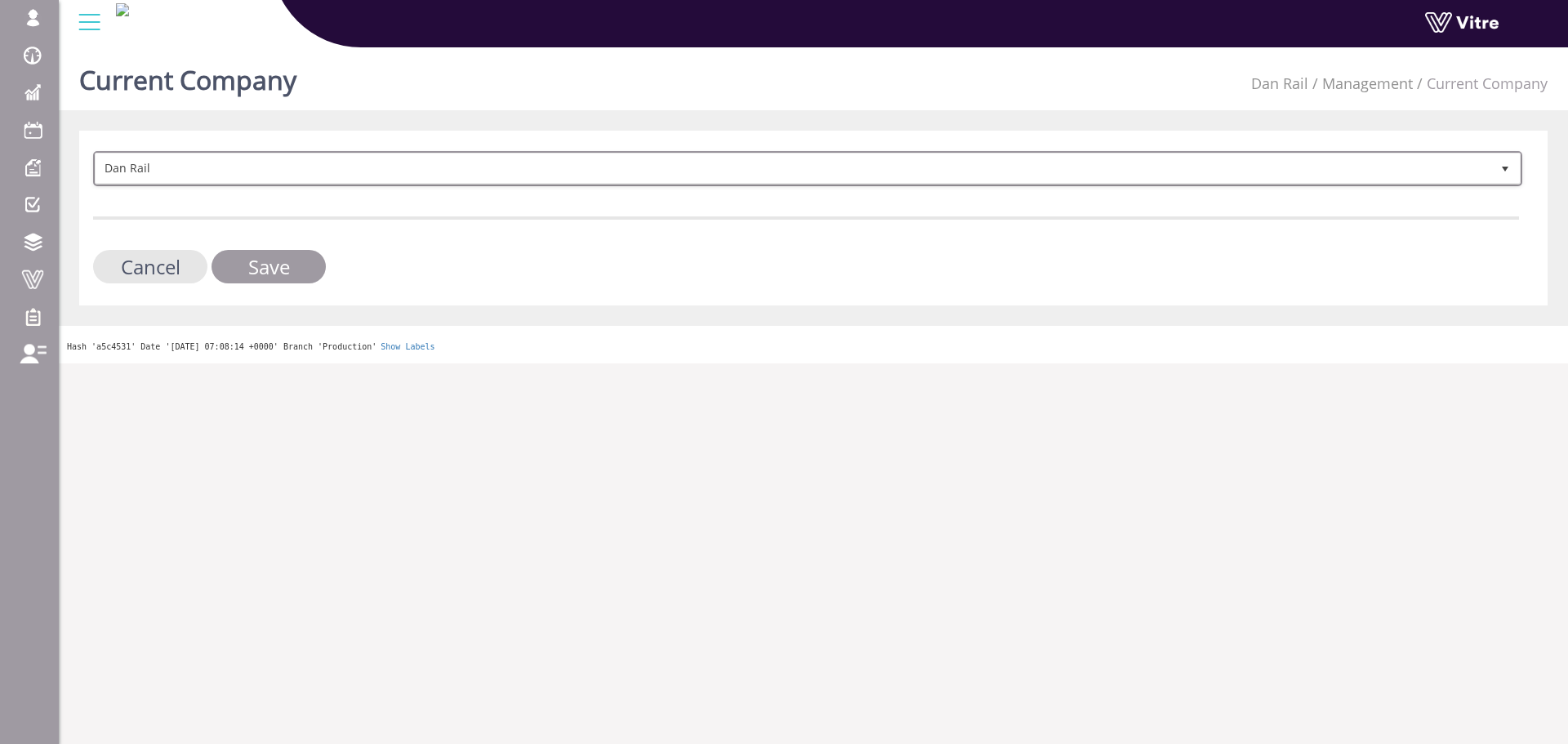
click at [341, 186] on form "Dan Rail 404 Cancel Save" at bounding box center [806, 218] width 1426 height 133
click at [348, 166] on span "Dan Rail" at bounding box center [793, 167] width 1395 height 29
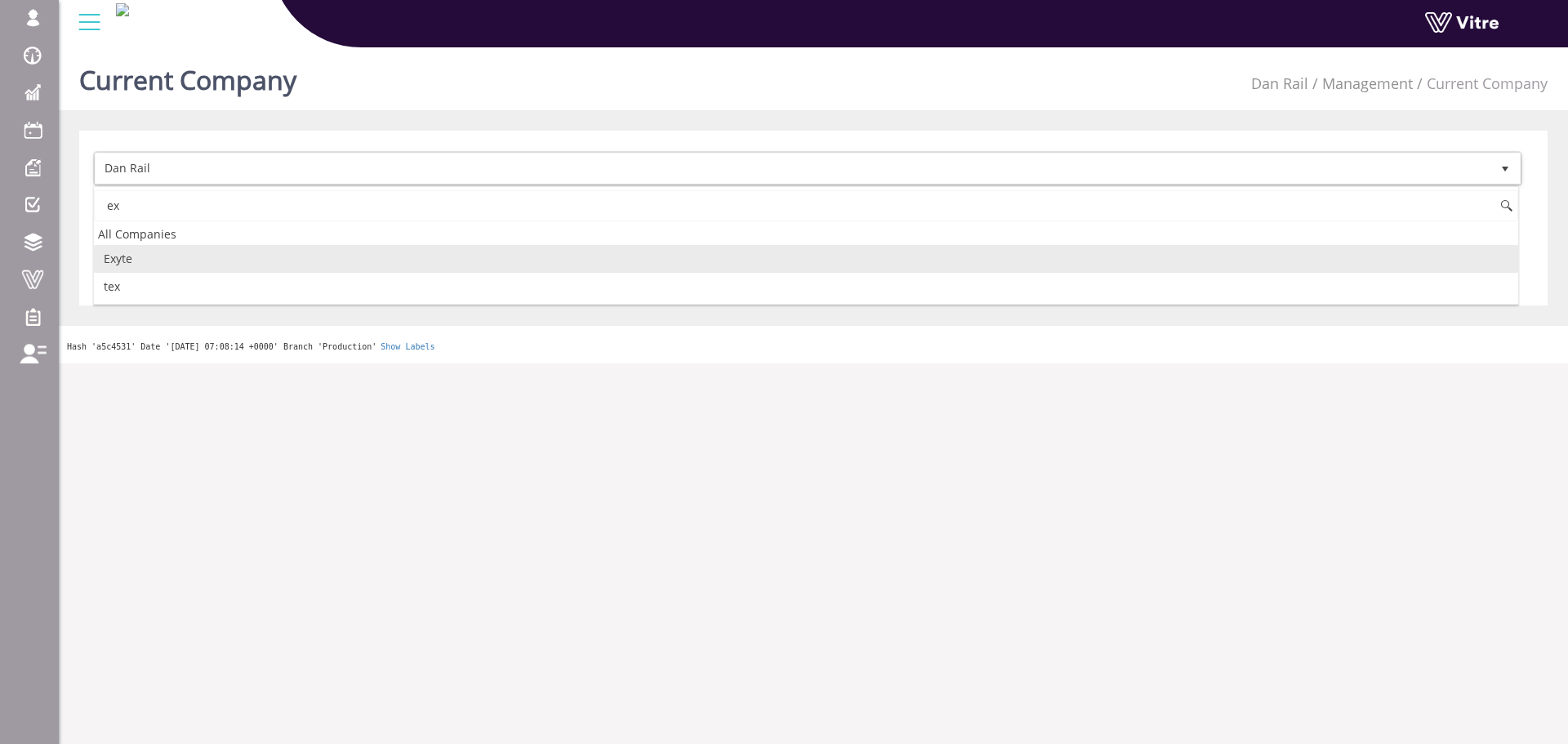
click at [170, 259] on li "Exyte" at bounding box center [806, 259] width 1424 height 28
type input "ex"
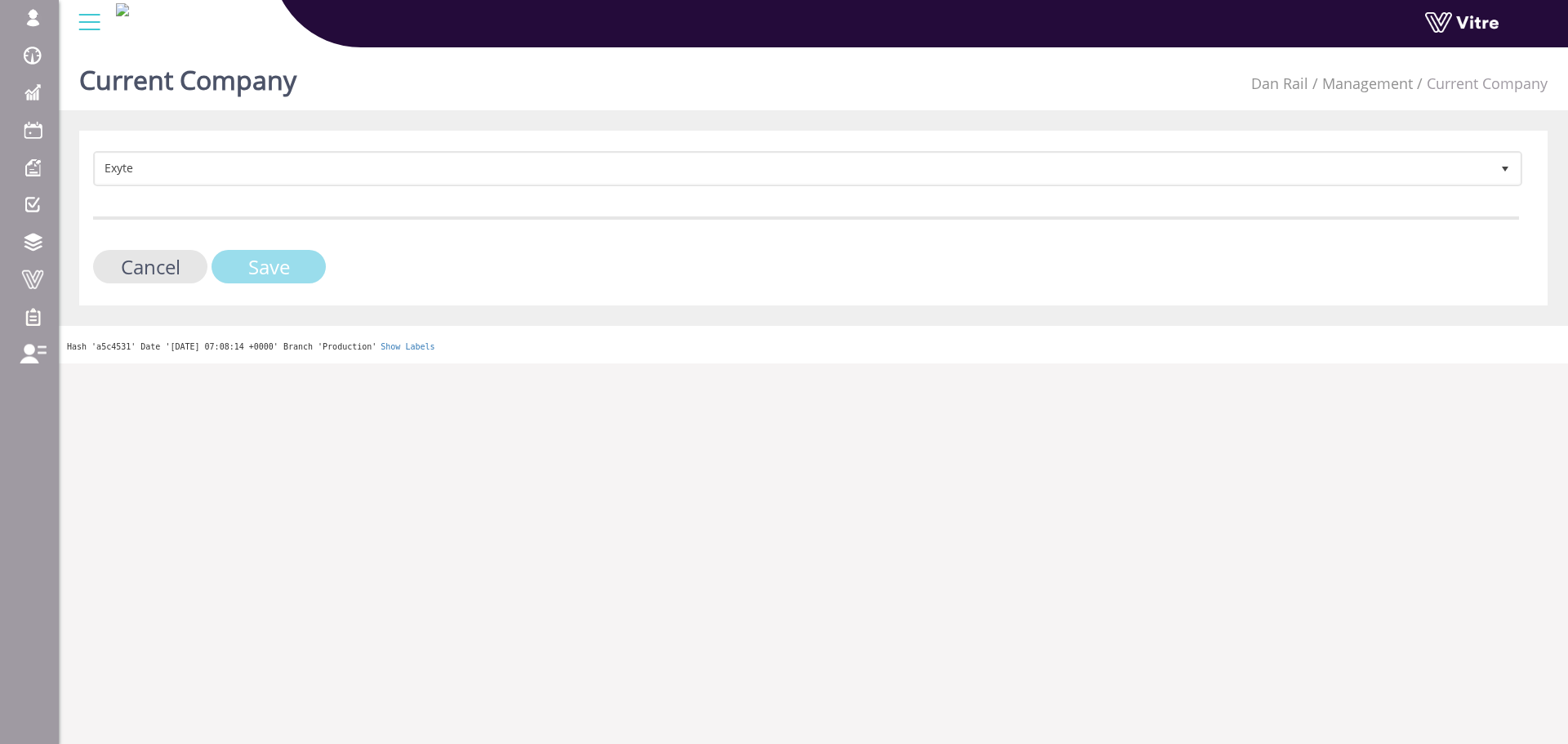
click at [243, 268] on input "Save" at bounding box center [268, 267] width 114 height 34
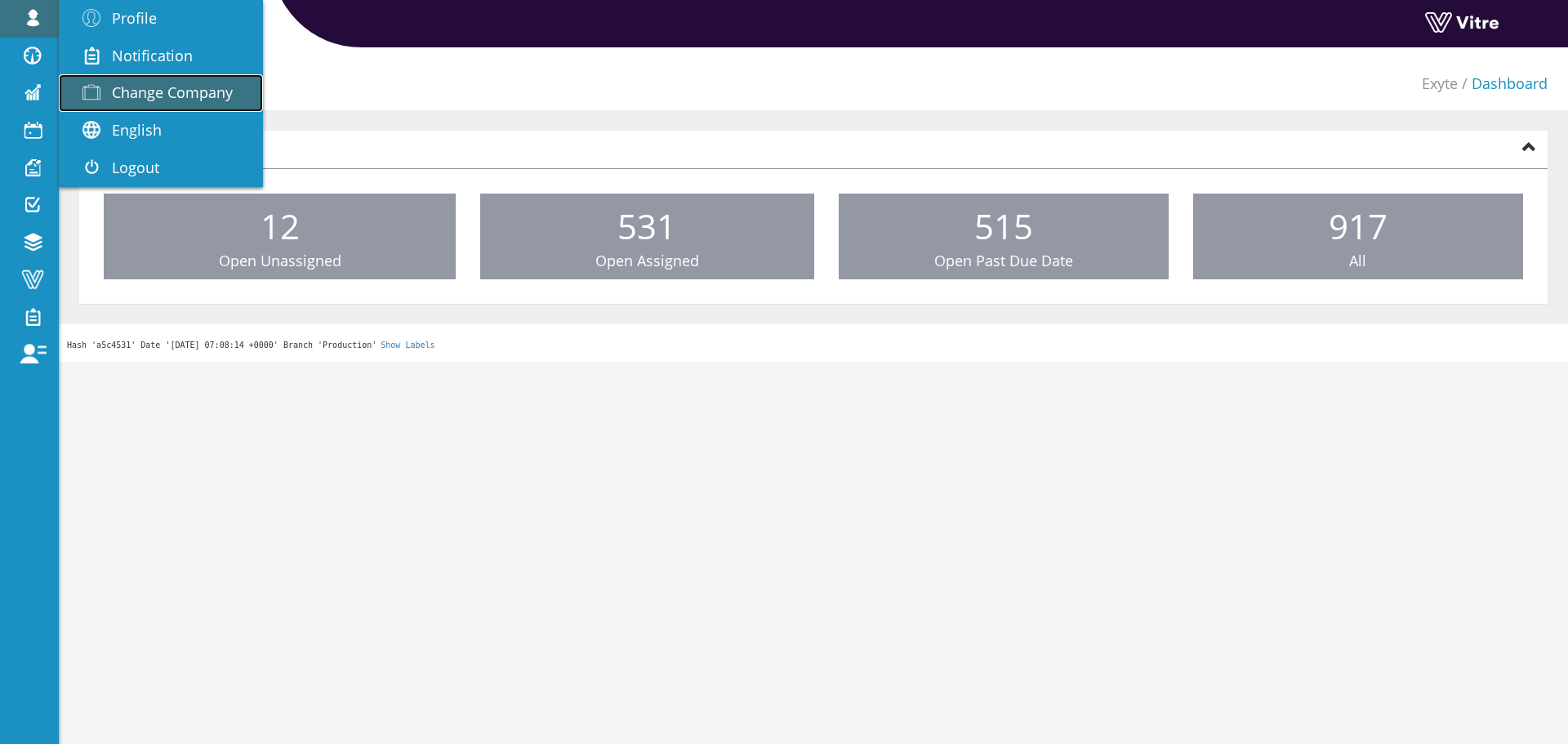
click at [221, 95] on span "Change Company" at bounding box center [172, 91] width 120 height 20
click at [218, 98] on span "Change Company" at bounding box center [172, 91] width 120 height 20
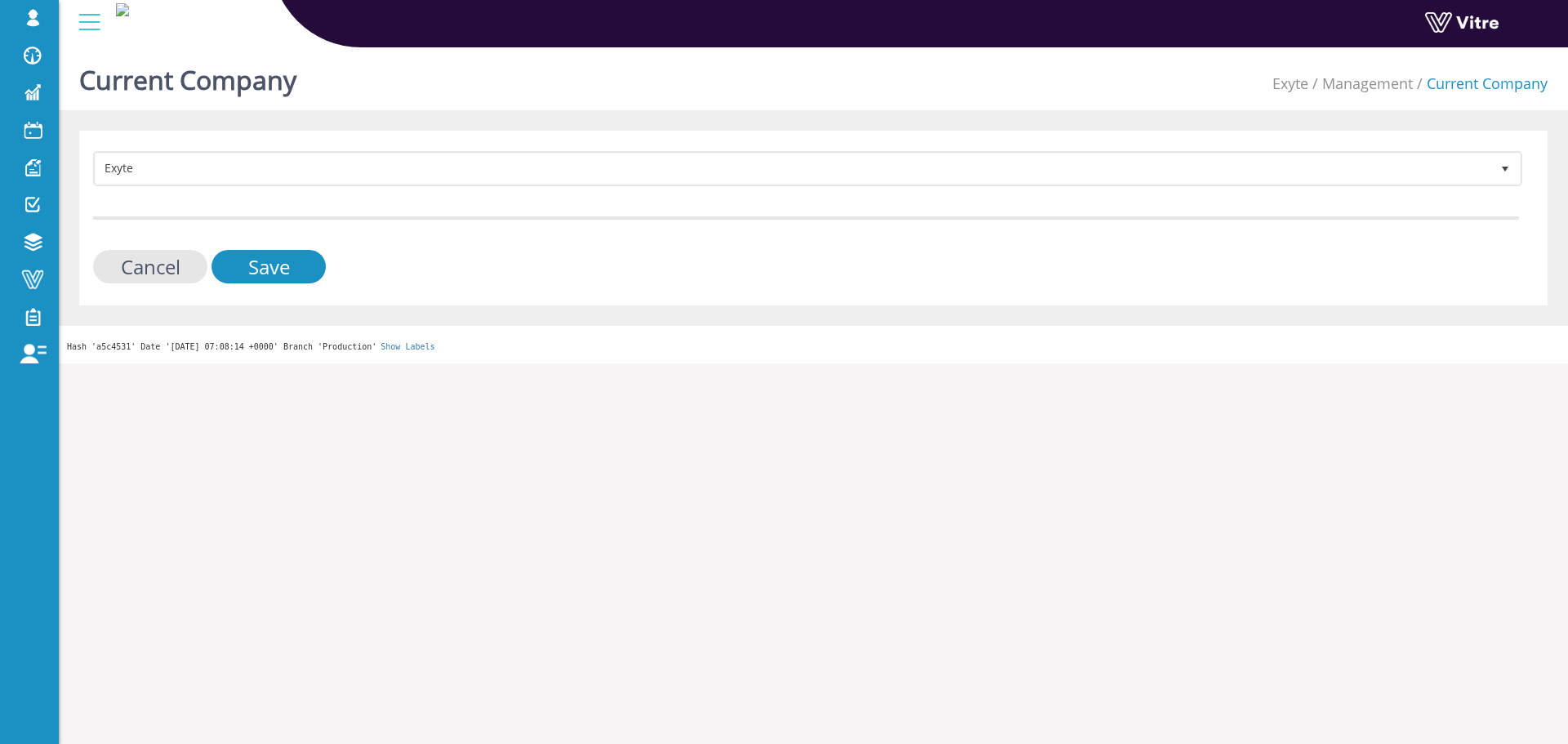
click at [452, 137] on div "Exyte 406 Cancel Save" at bounding box center [813, 218] width 1468 height 175
drag, startPoint x: 451, startPoint y: 144, endPoint x: 447, endPoint y: 154, distance: 10.8
click at [447, 154] on div "Exyte 406 Cancel Save" at bounding box center [813, 218] width 1468 height 175
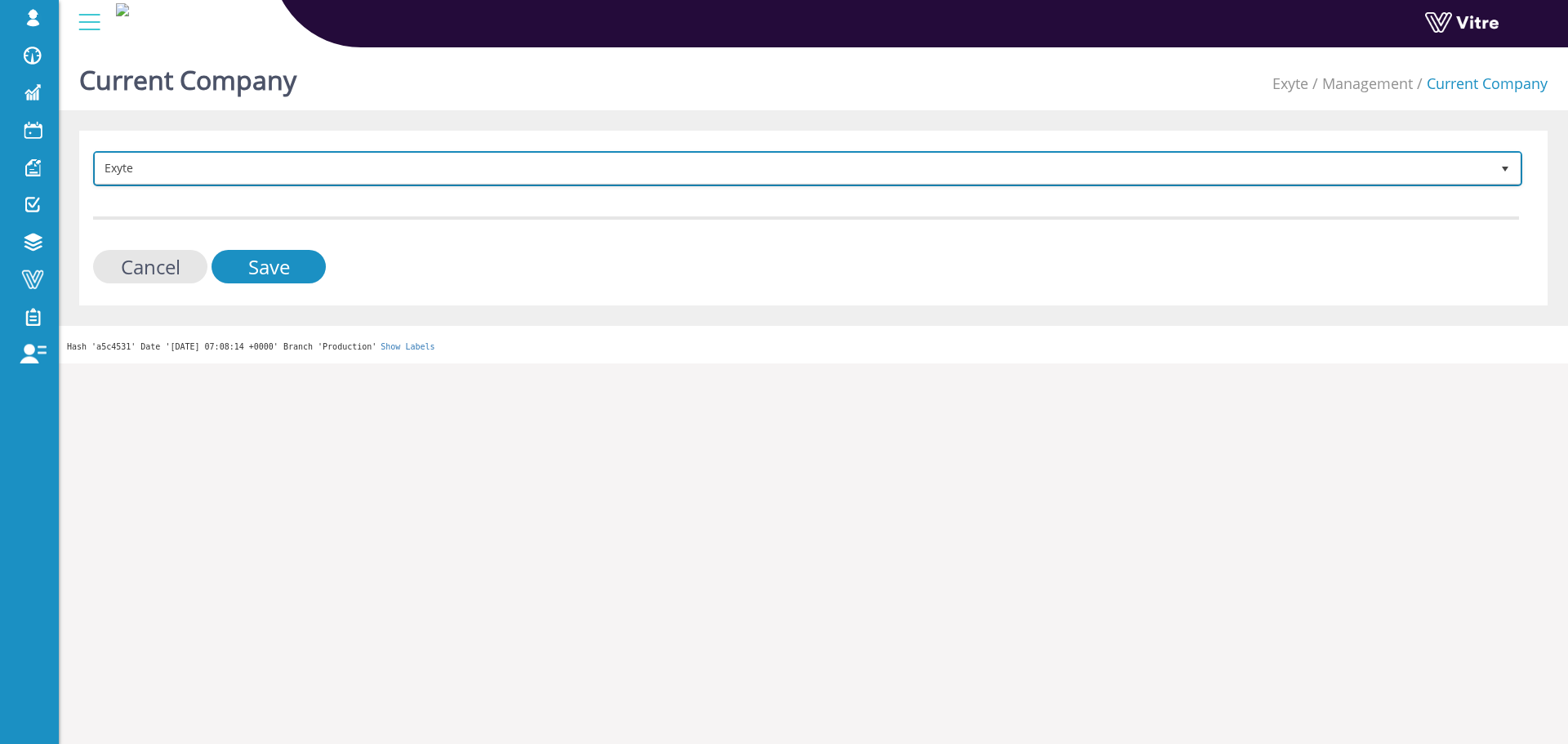
click at [447, 154] on span "Exyte" at bounding box center [793, 167] width 1395 height 29
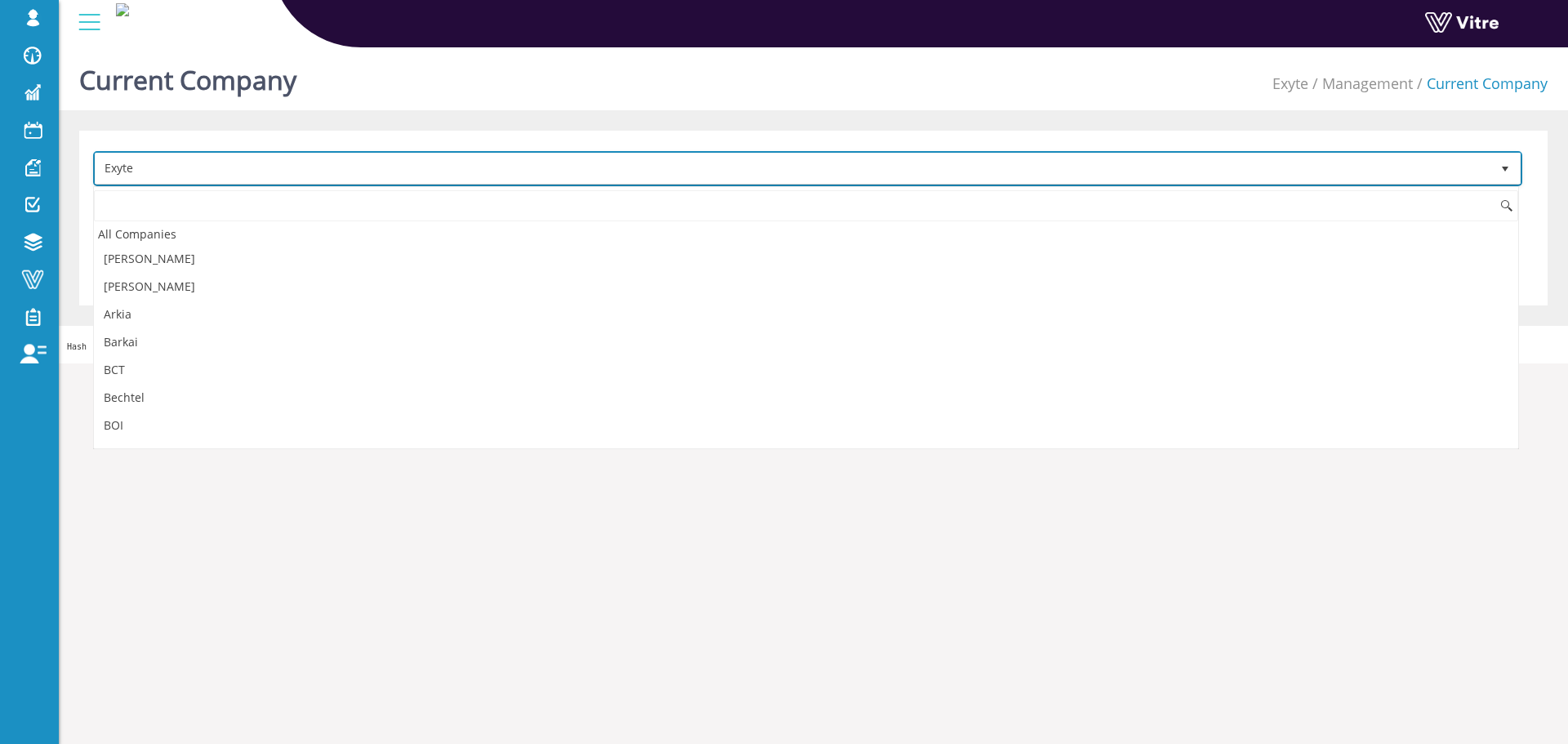
scroll to position [355, 0]
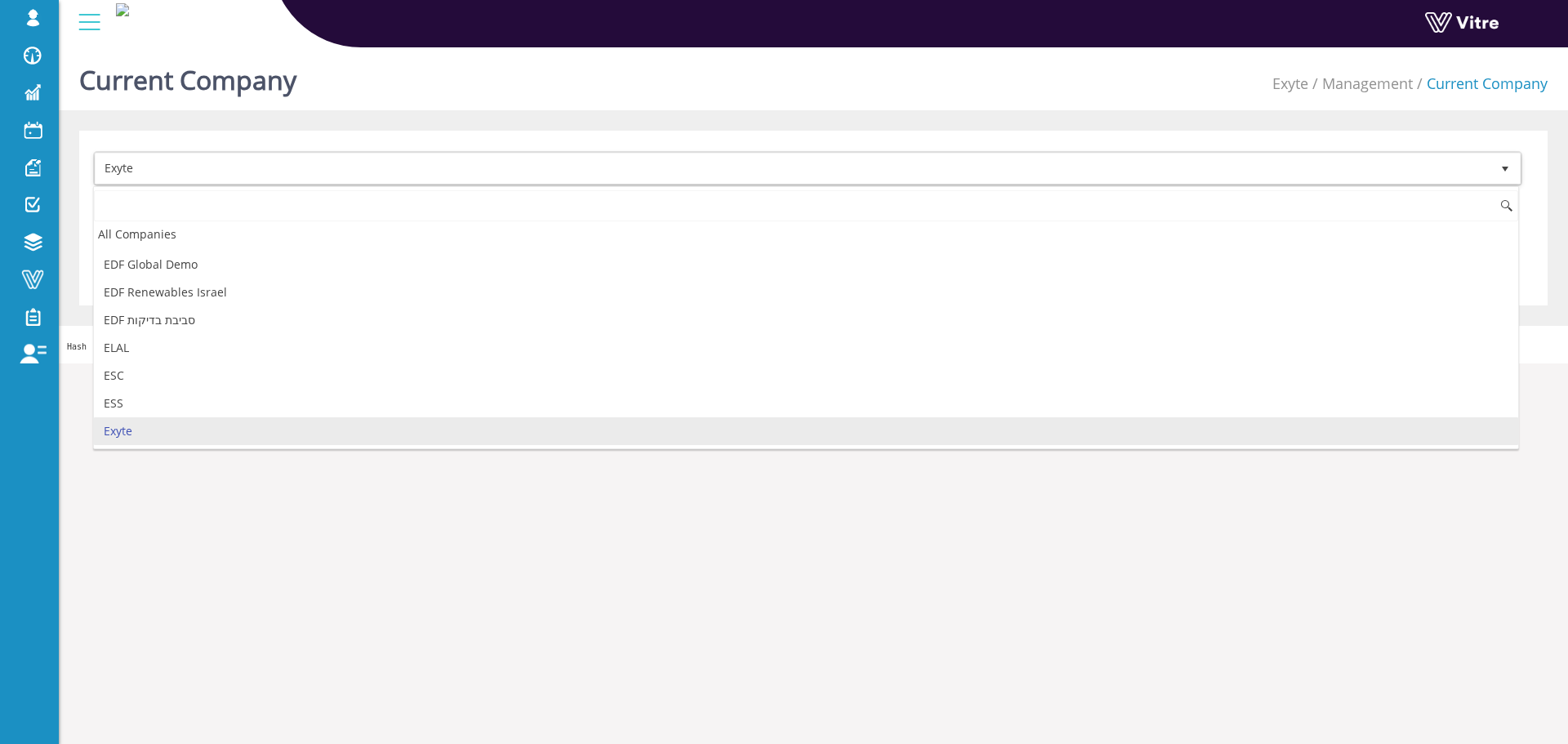
type input "h"
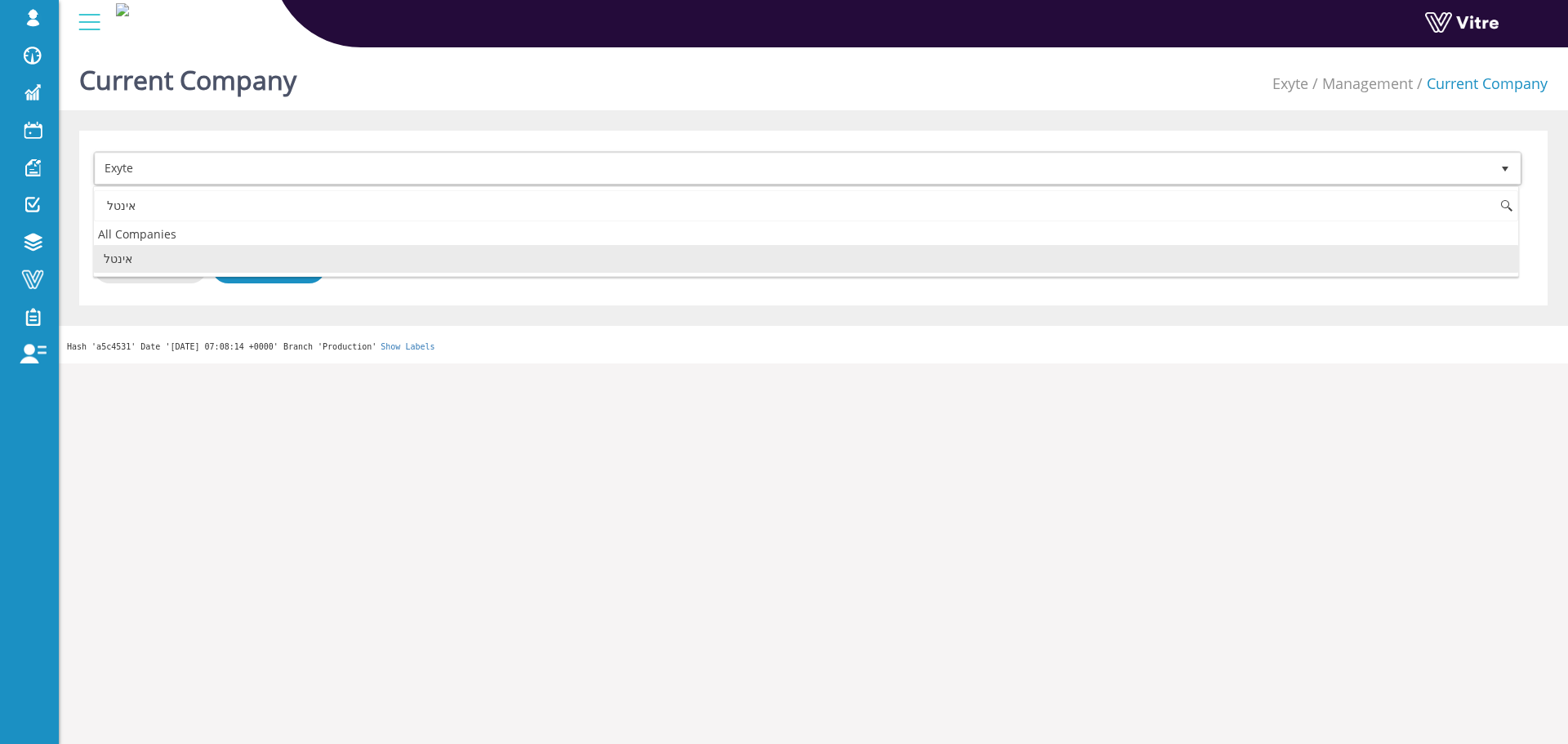
scroll to position [0, 0]
click at [191, 251] on li "אינטל" at bounding box center [806, 259] width 1424 height 28
type input "אינטל"
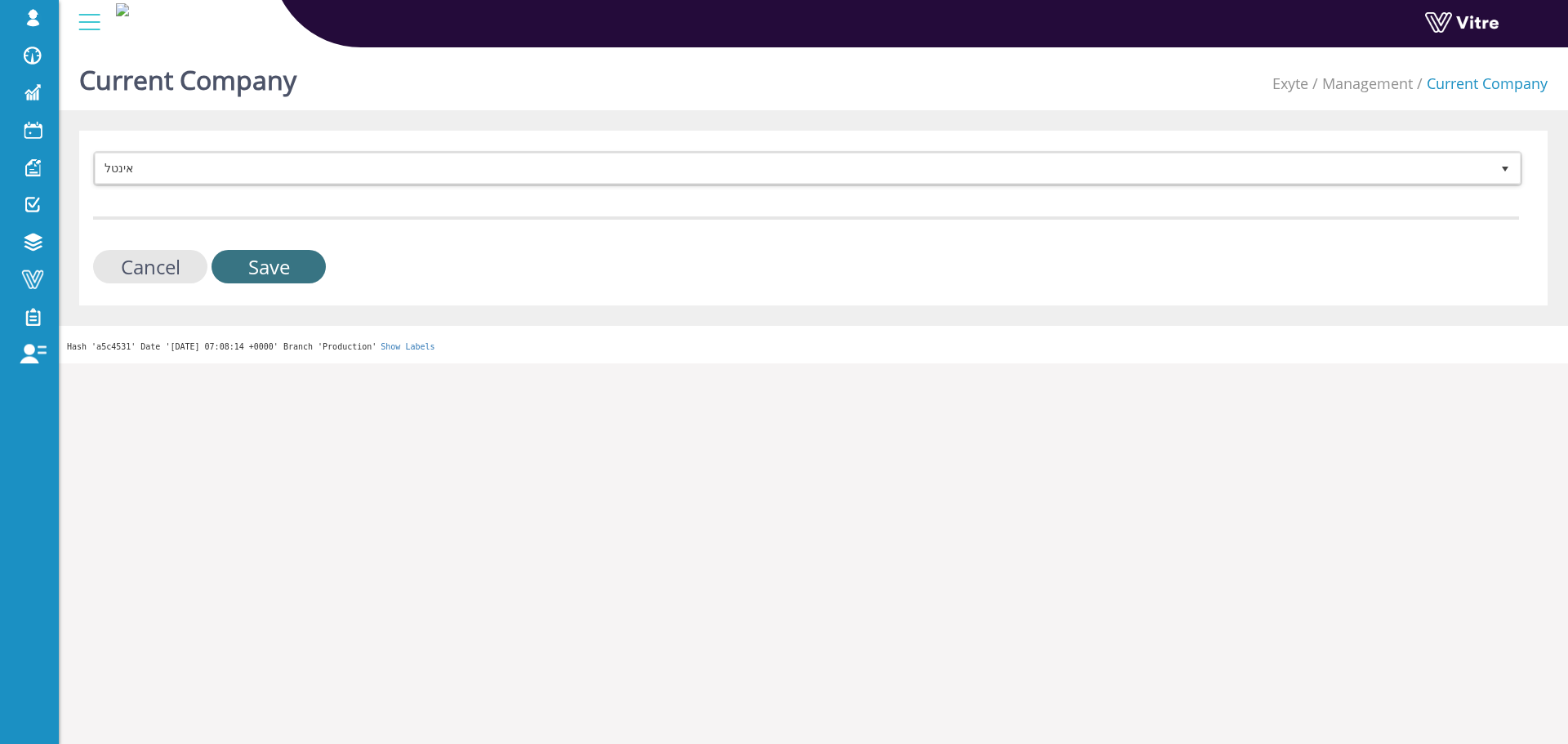
click at [257, 261] on input "Save" at bounding box center [268, 267] width 114 height 34
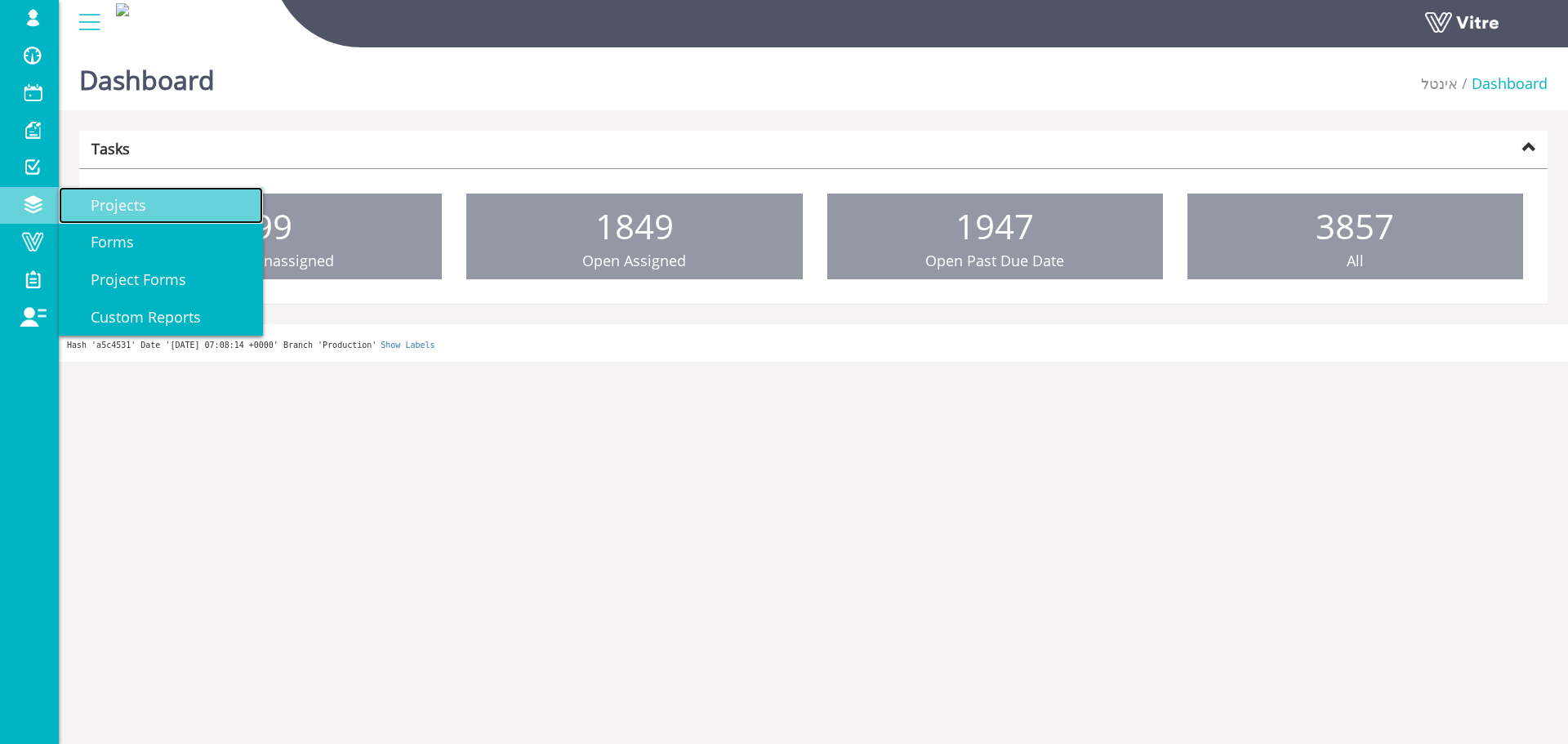
click at [131, 208] on span "Projects" at bounding box center [108, 204] width 75 height 20
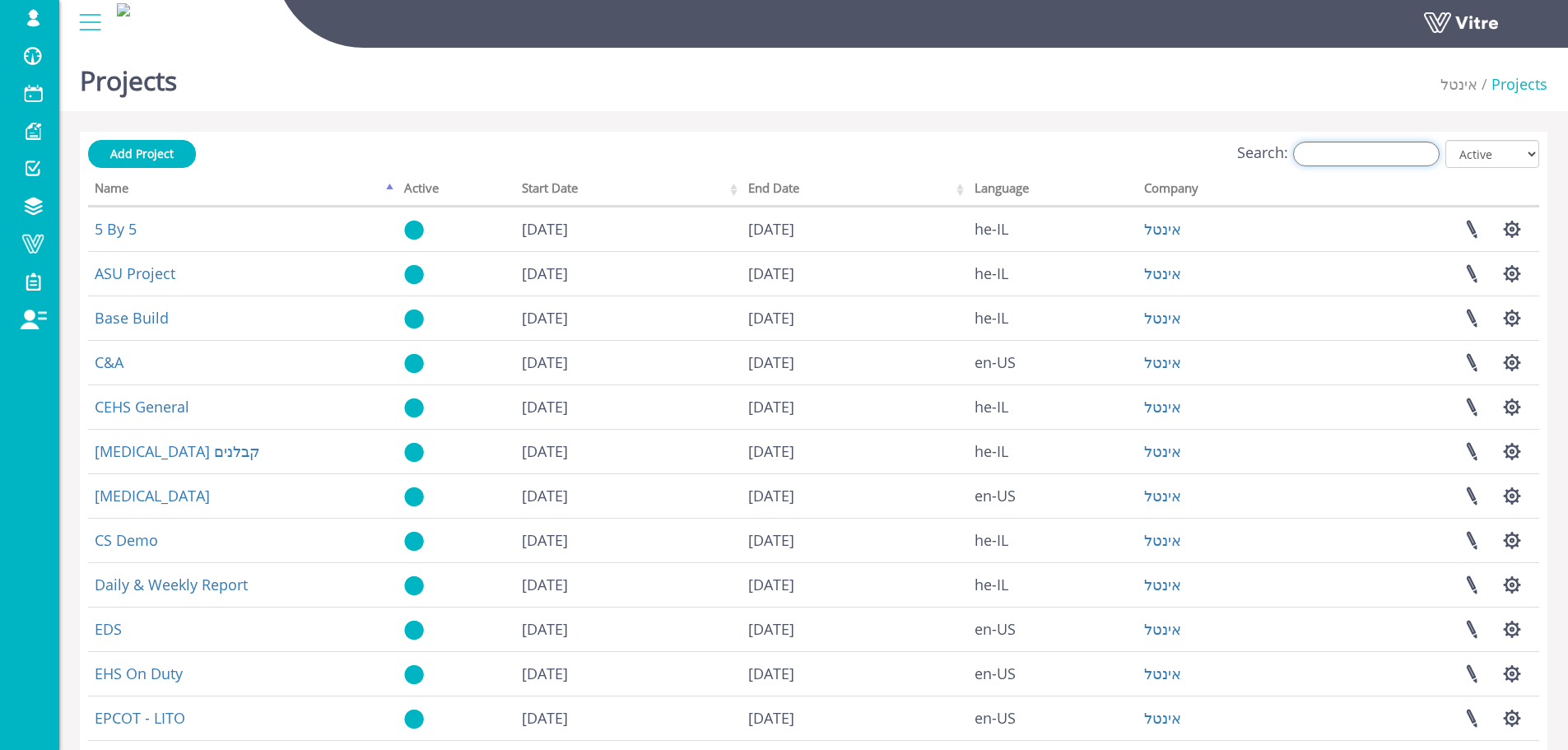
click at [1381, 153] on input "Search:" at bounding box center [1367, 153] width 147 height 24
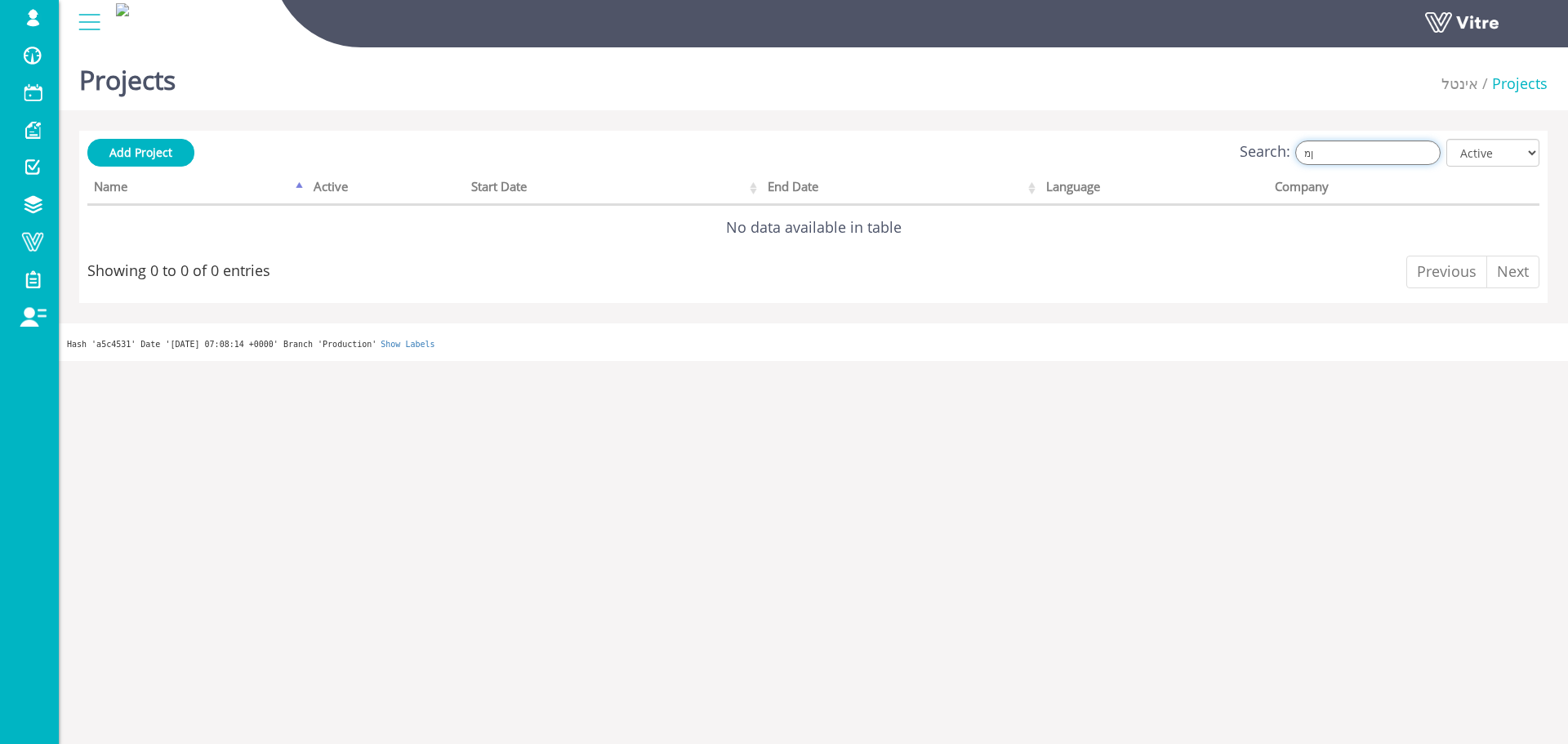
type input "ן"
type input "intel"
click at [151, 141] on link "Add Project" at bounding box center [141, 153] width 107 height 28
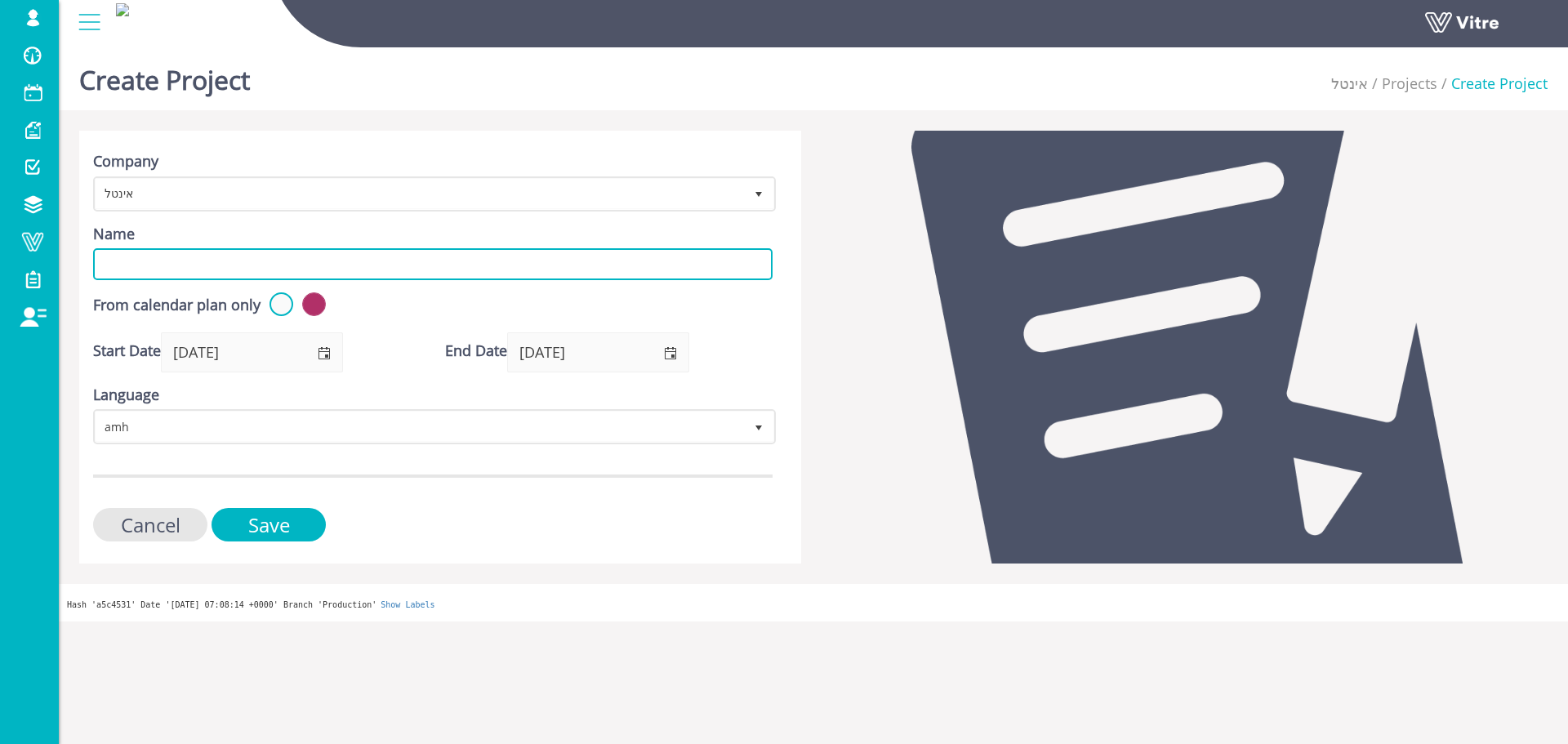
click at [267, 270] on input "Name" at bounding box center [433, 264] width 680 height 32
type input "Intel"
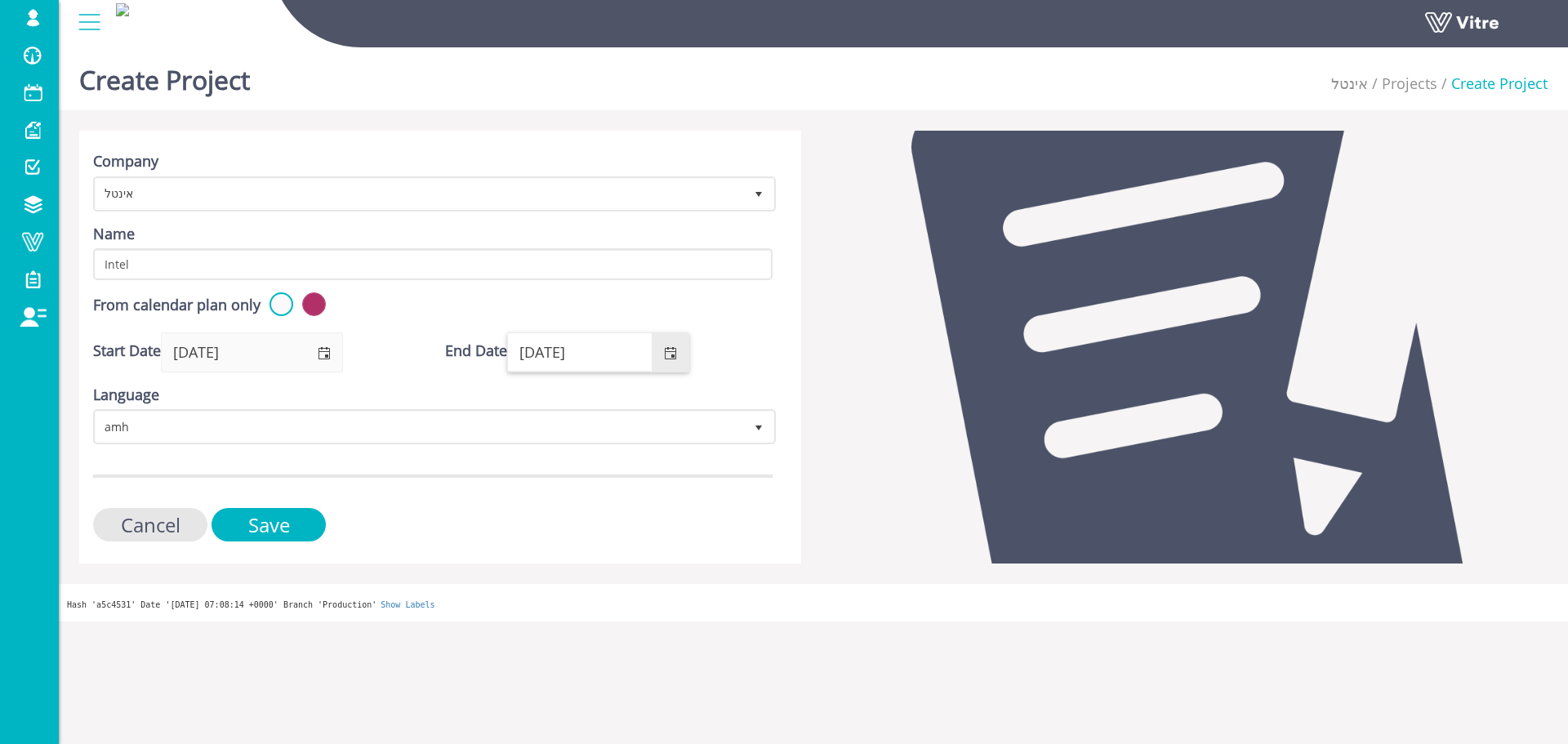
drag, startPoint x: 585, startPoint y: 344, endPoint x: 610, endPoint y: 343, distance: 25.0
click at [610, 343] on input "14/08/2026" at bounding box center [579, 352] width 143 height 37
type input "14/08/2036"
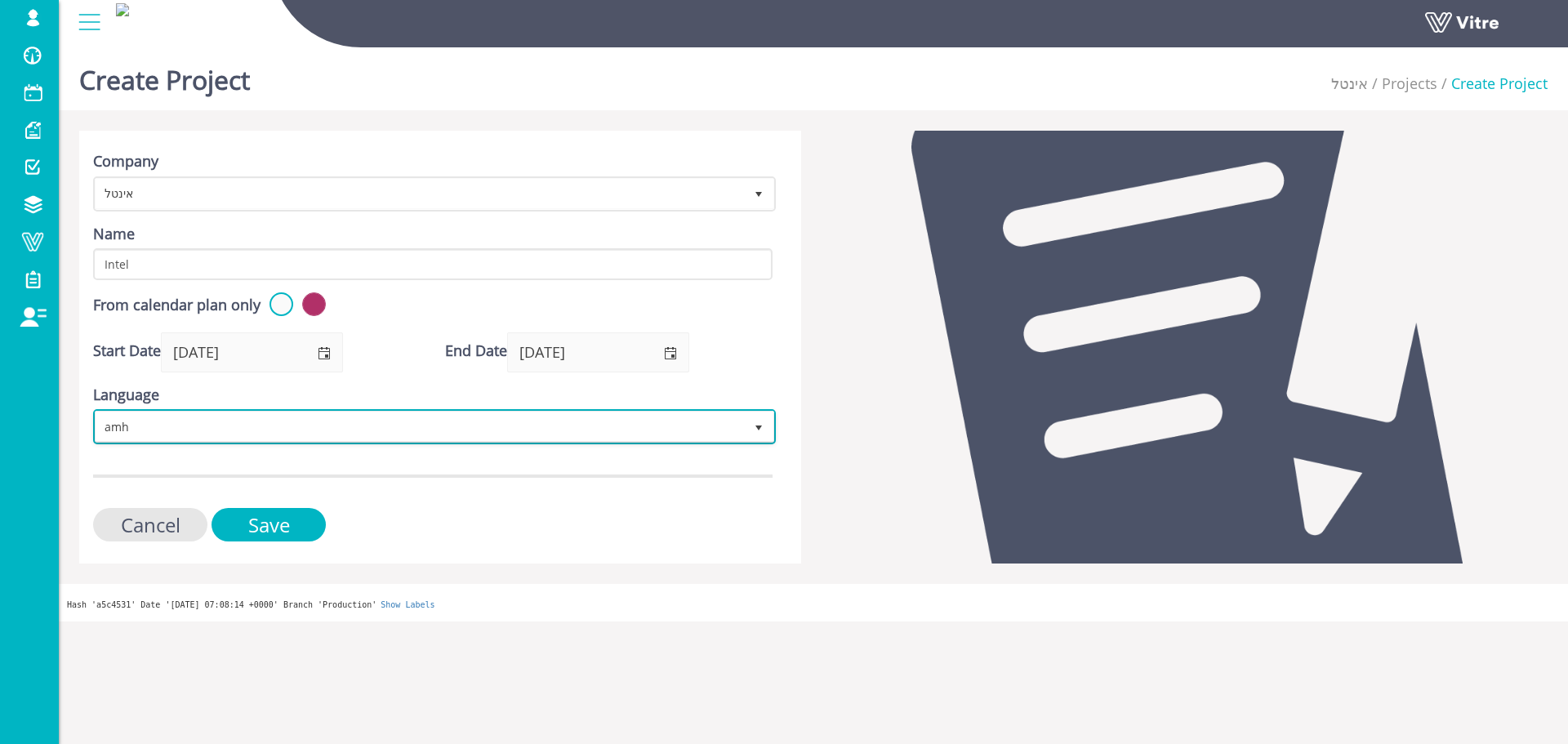
click at [596, 418] on span "amh" at bounding box center [419, 426] width 648 height 29
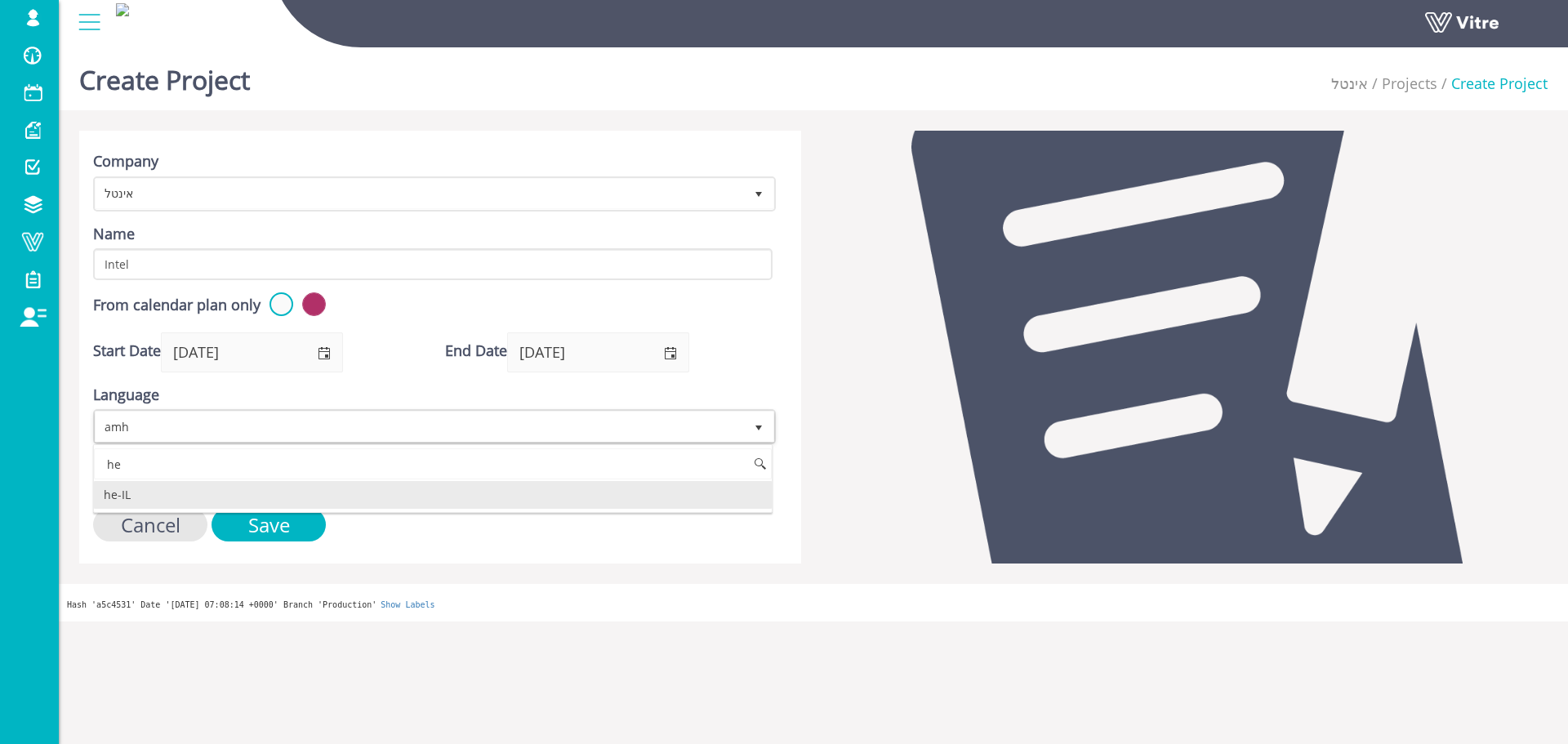
click at [185, 498] on li "he-IL" at bounding box center [433, 495] width 678 height 28
type input "he"
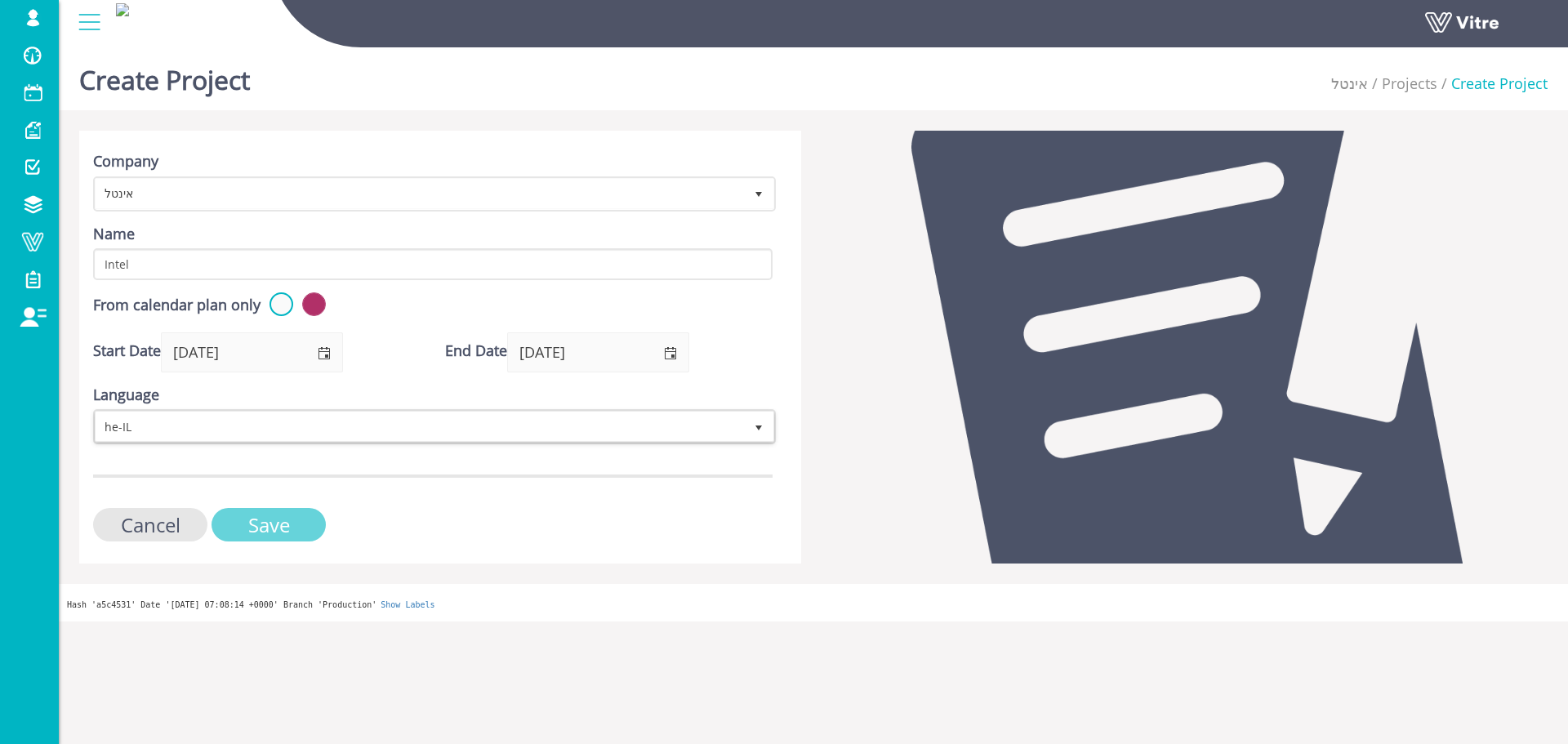
click at [276, 512] on input "Save" at bounding box center [268, 525] width 114 height 34
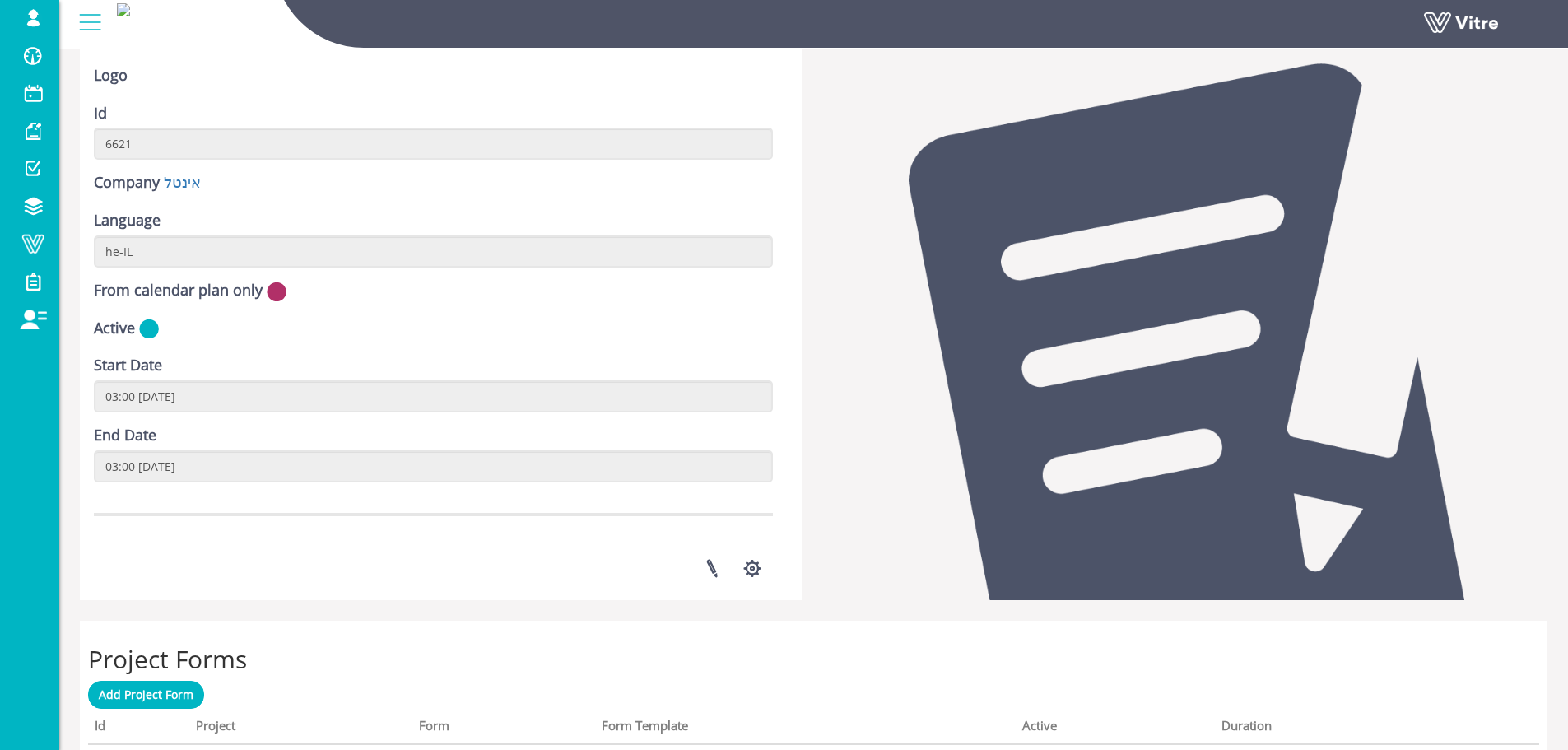
scroll to position [165, 0]
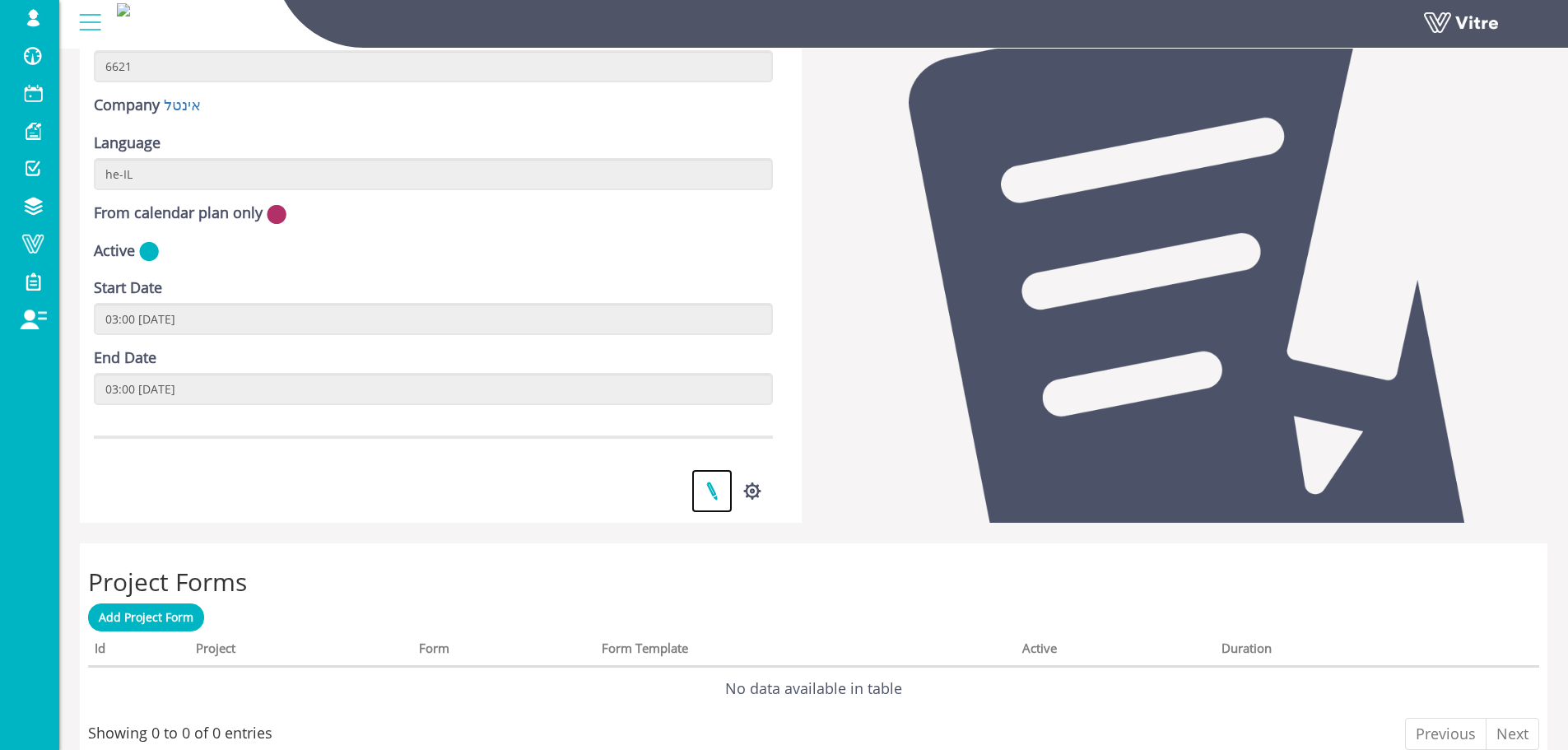
click at [712, 484] on link at bounding box center [712, 490] width 41 height 43
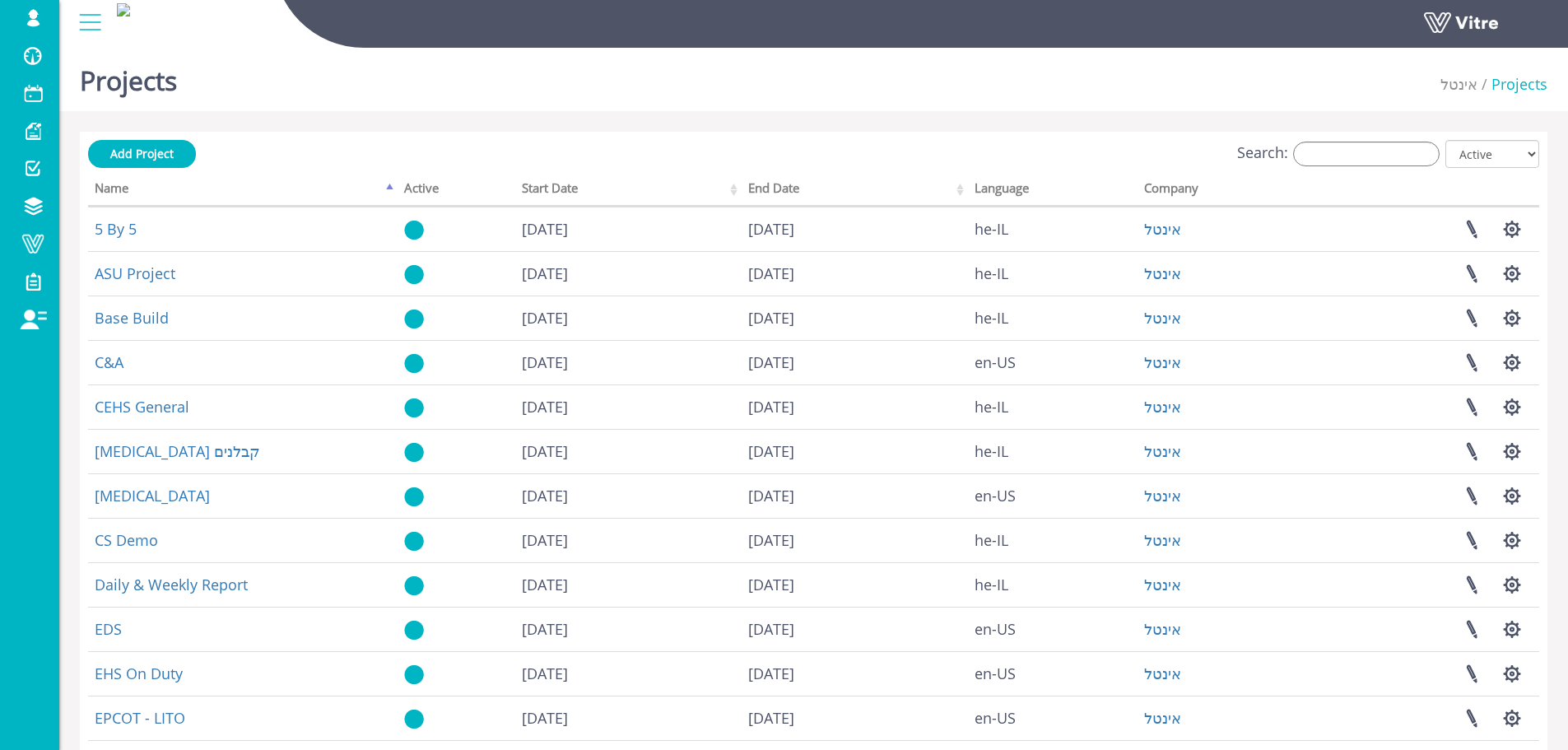
click at [1356, 123] on div "Projects אינטל Projects Add Project Search: All Active Not Active Processing...…" at bounding box center [813, 514] width 1509 height 945
click at [1360, 140] on div "Add Project Search: All Active Not Active Processing... Name Active Start Date …" at bounding box center [813, 530] width 1467 height 796
click at [1363, 146] on input "Search:" at bounding box center [1367, 153] width 147 height 24
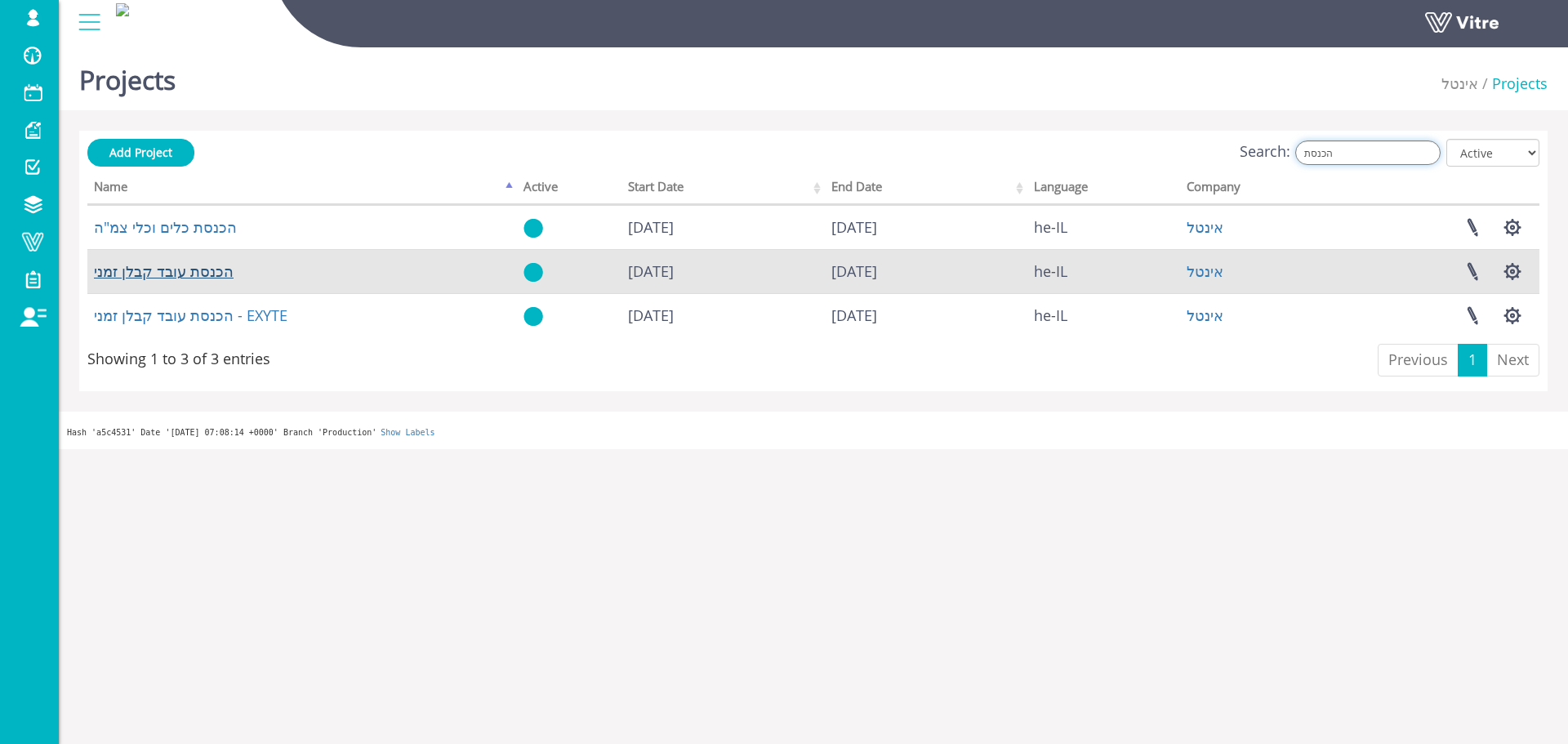
type input "הכנסת"
click at [186, 266] on link "הכנסת עובד קבלן זמני" at bounding box center [164, 271] width 140 height 20
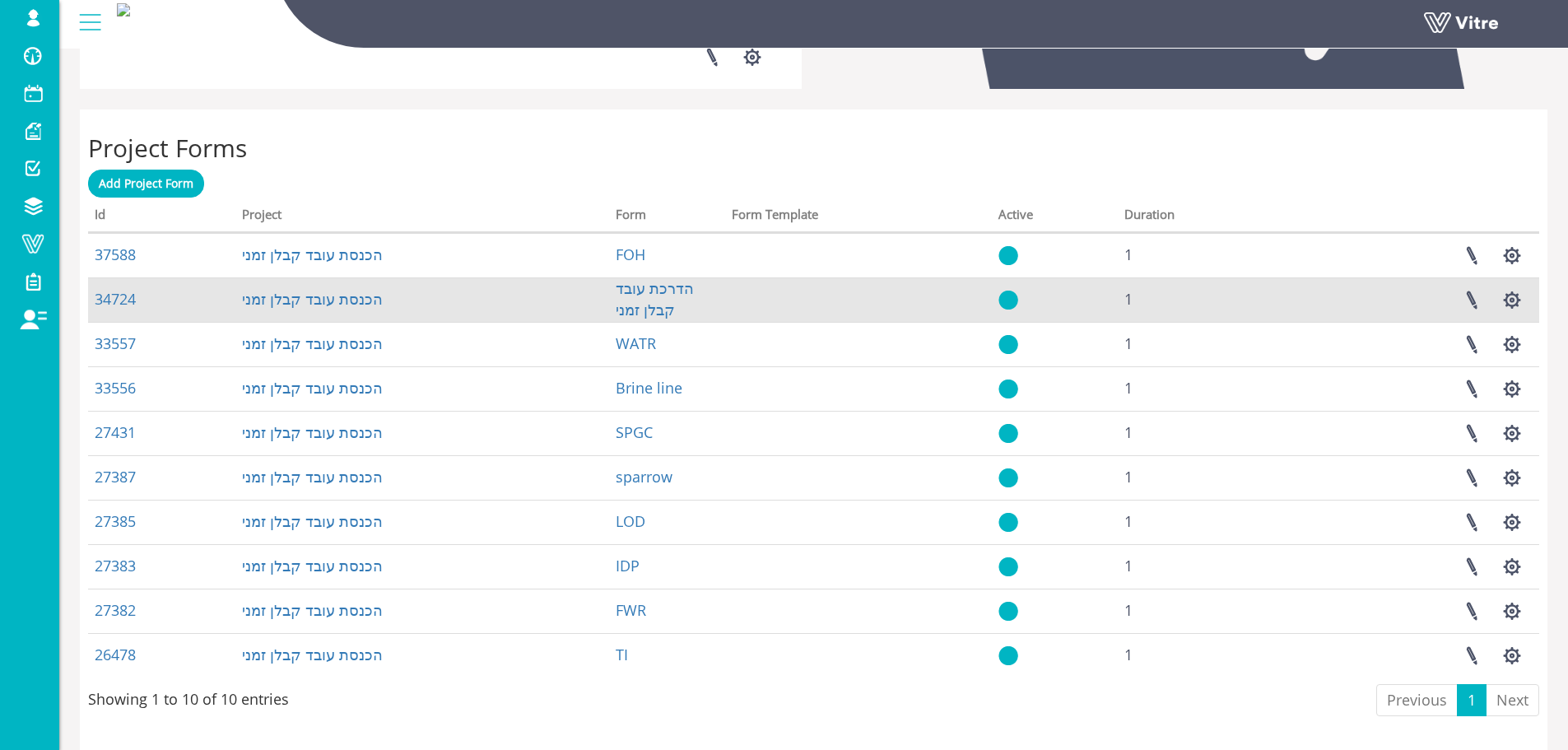
scroll to position [628, 0]
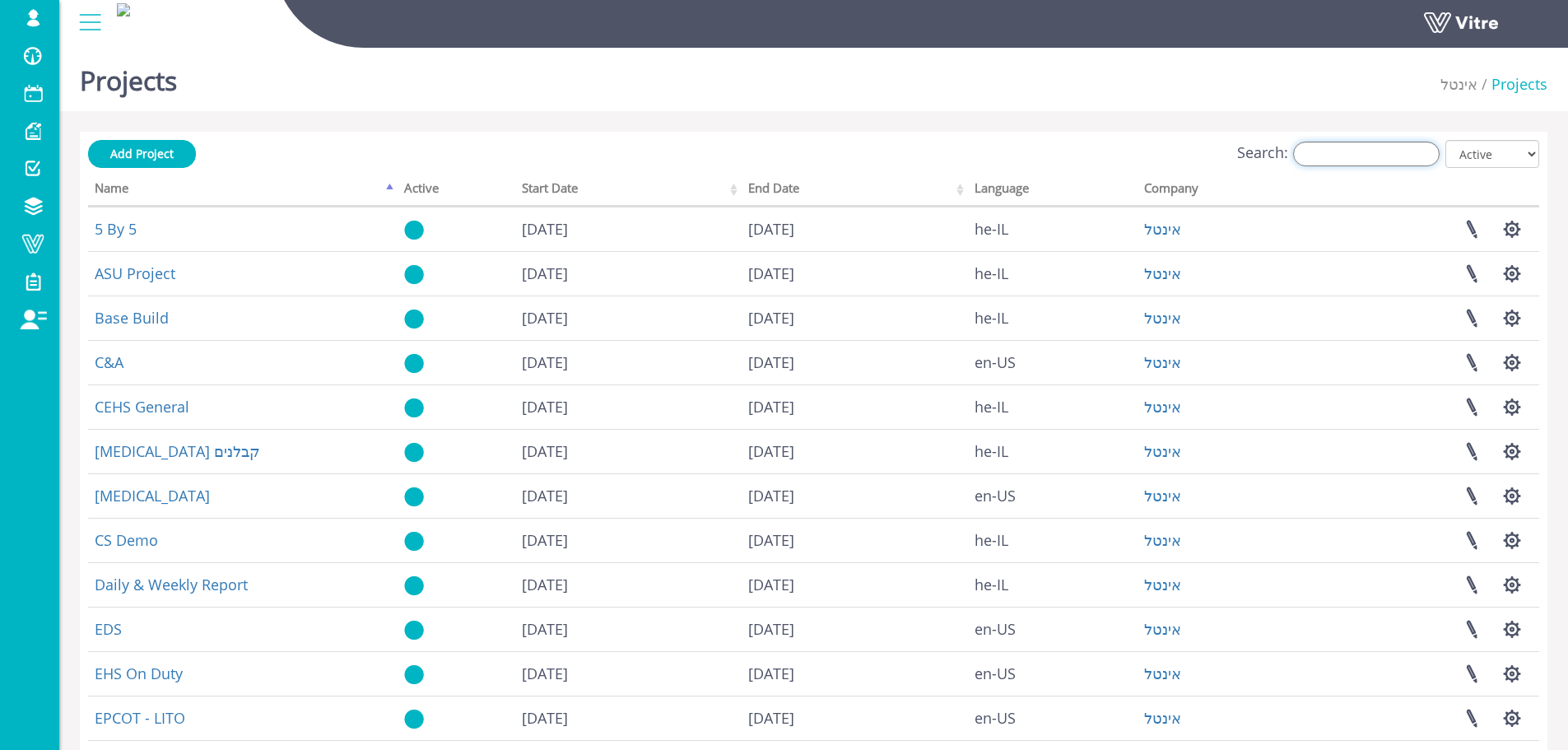
click at [1396, 150] on input "Search:" at bounding box center [1367, 153] width 147 height 24
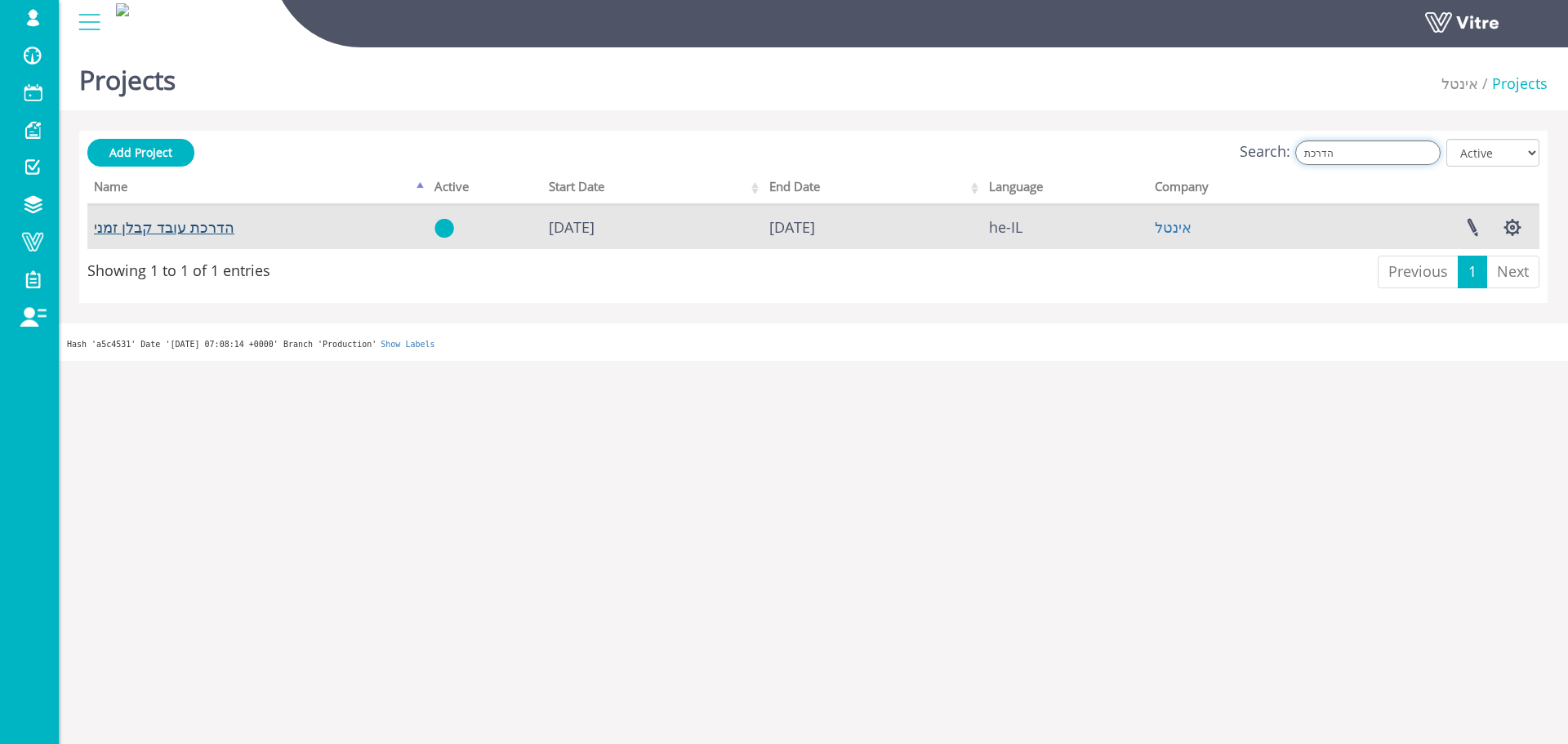
type input "הדרכת"
click at [219, 226] on link "הדרכת עובד קבלן זמני" at bounding box center [164, 227] width 140 height 20
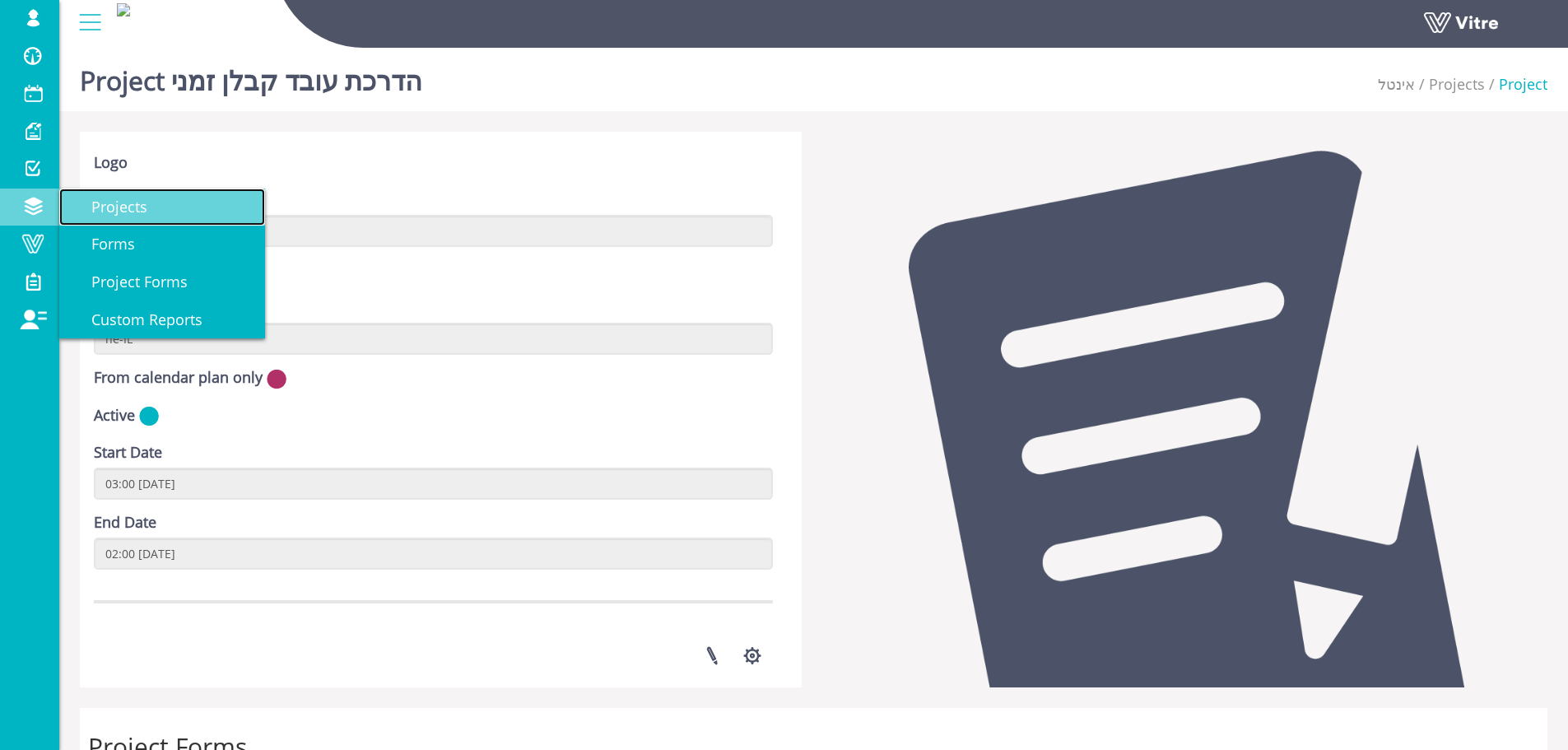
click at [102, 193] on link "Projects" at bounding box center [162, 207] width 206 height 38
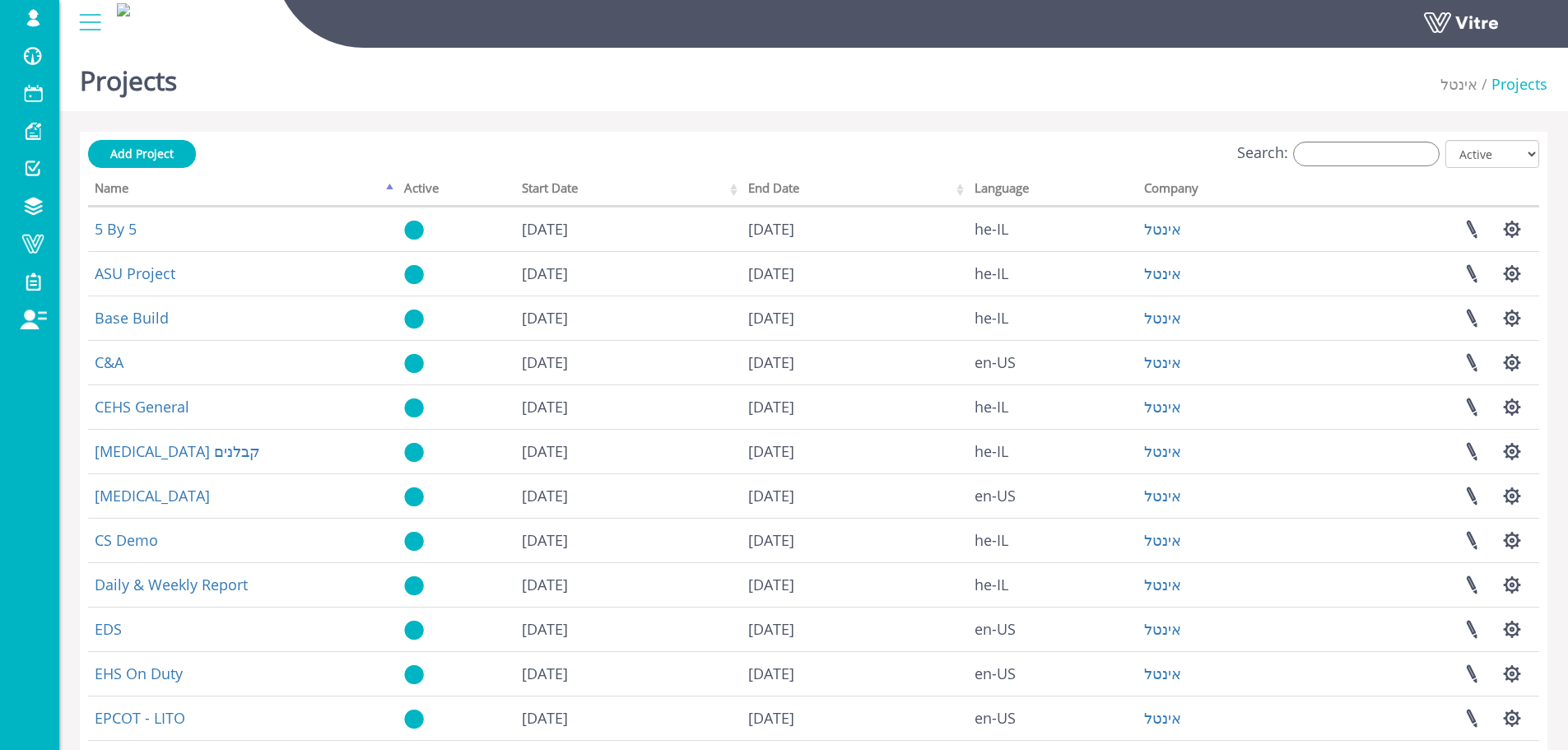
click at [1342, 140] on div "Search: All Active Not Active" at bounding box center [814, 155] width 1451 height 30
click at [1340, 155] on input "Search:" at bounding box center [1367, 153] width 147 height 24
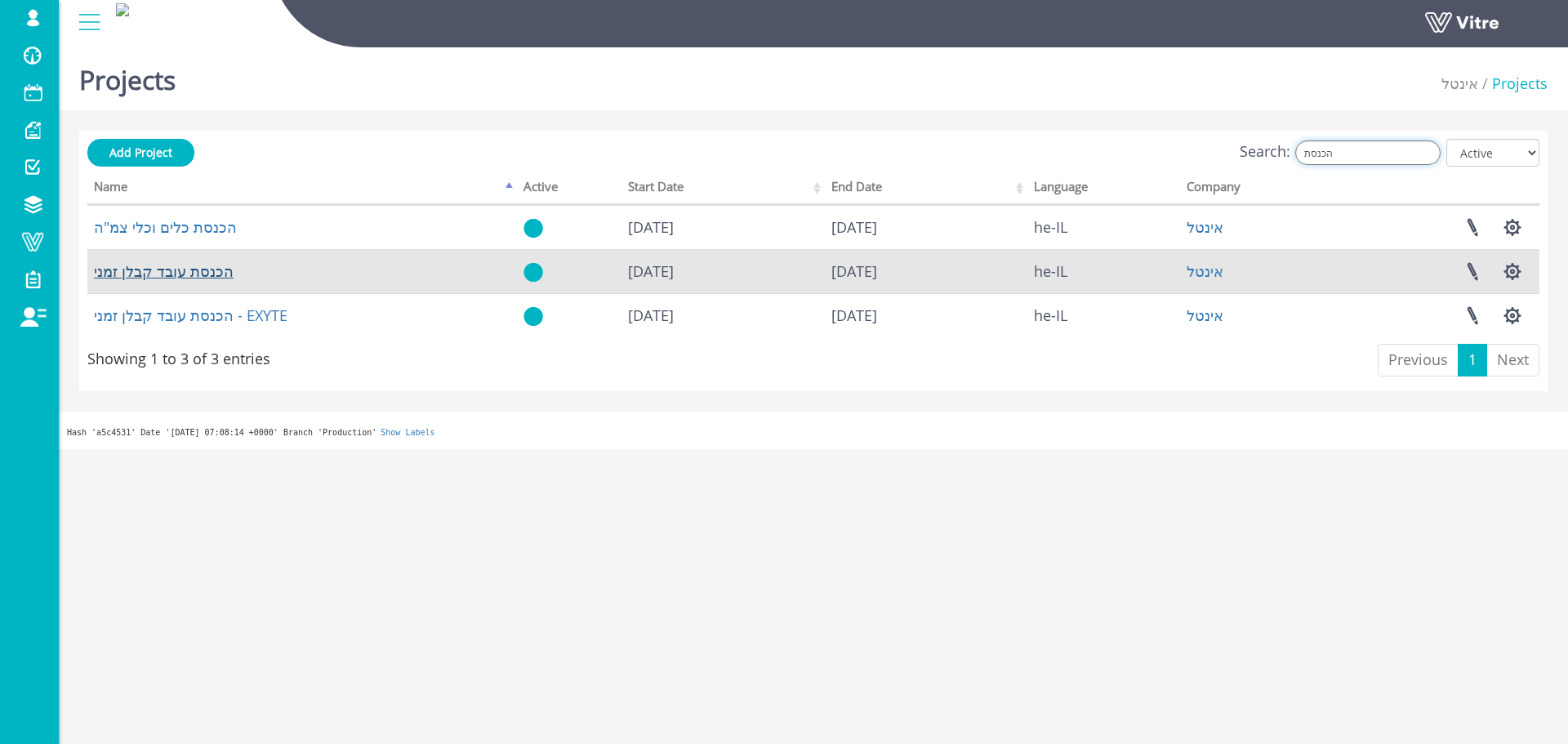
type input "הכנסת"
click at [202, 274] on link "הכנסת עובד קבלן זמני" at bounding box center [164, 271] width 140 height 20
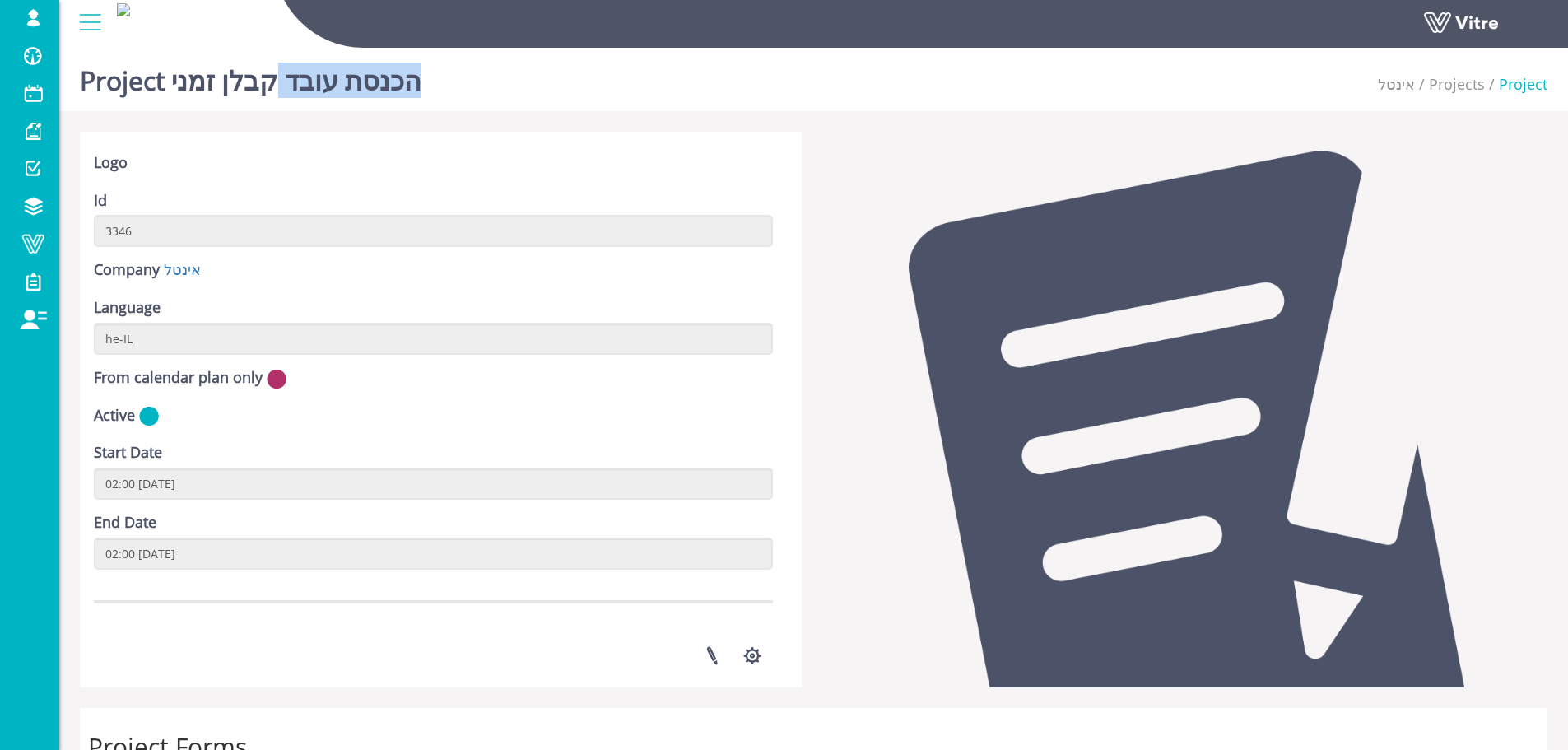
drag, startPoint x: 408, startPoint y: 94, endPoint x: 265, endPoint y: 94, distance: 143.0
click at [262, 94] on h1 "Project הכנסת עובד קבלן זמני" at bounding box center [250, 76] width 342 height 70
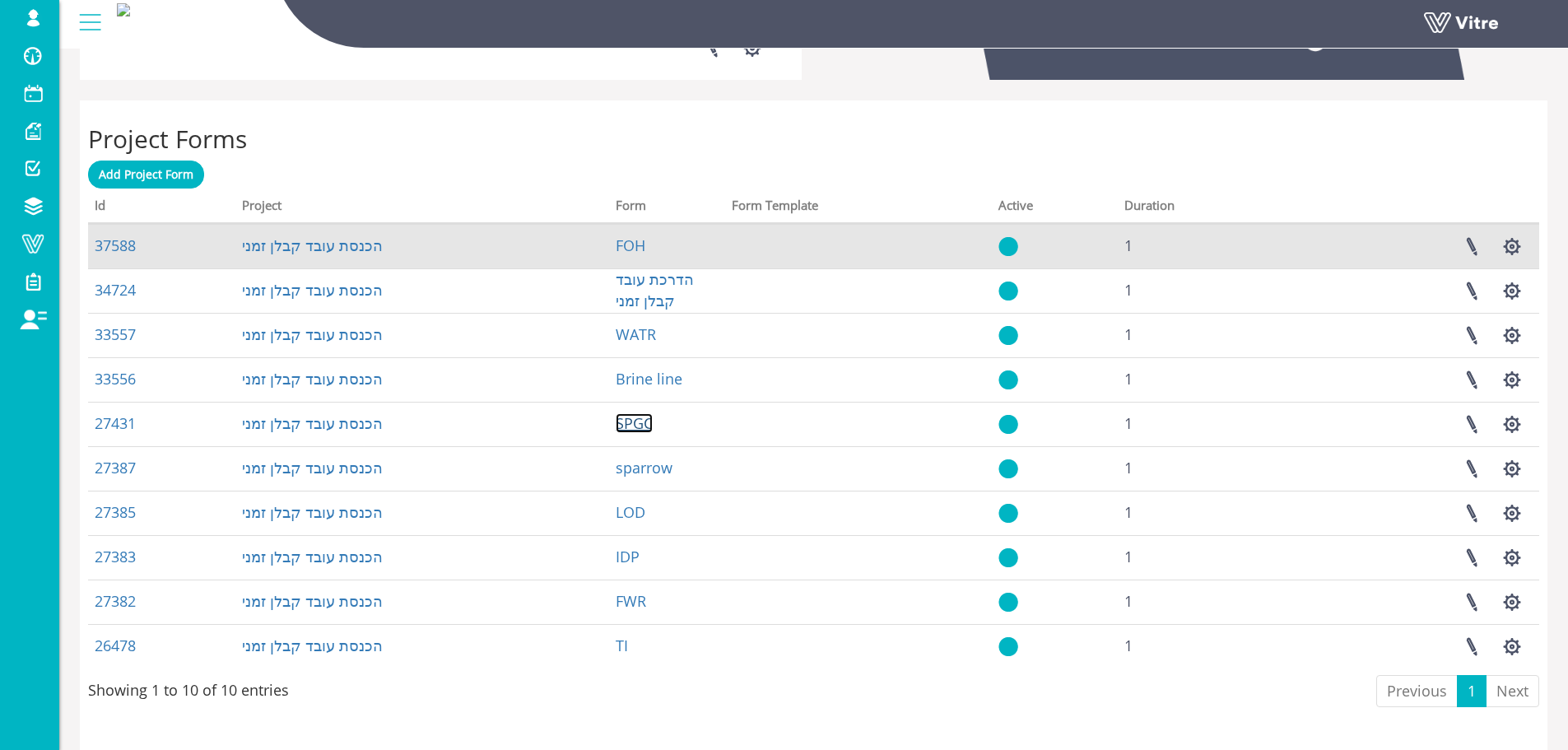
scroll to position [659, 0]
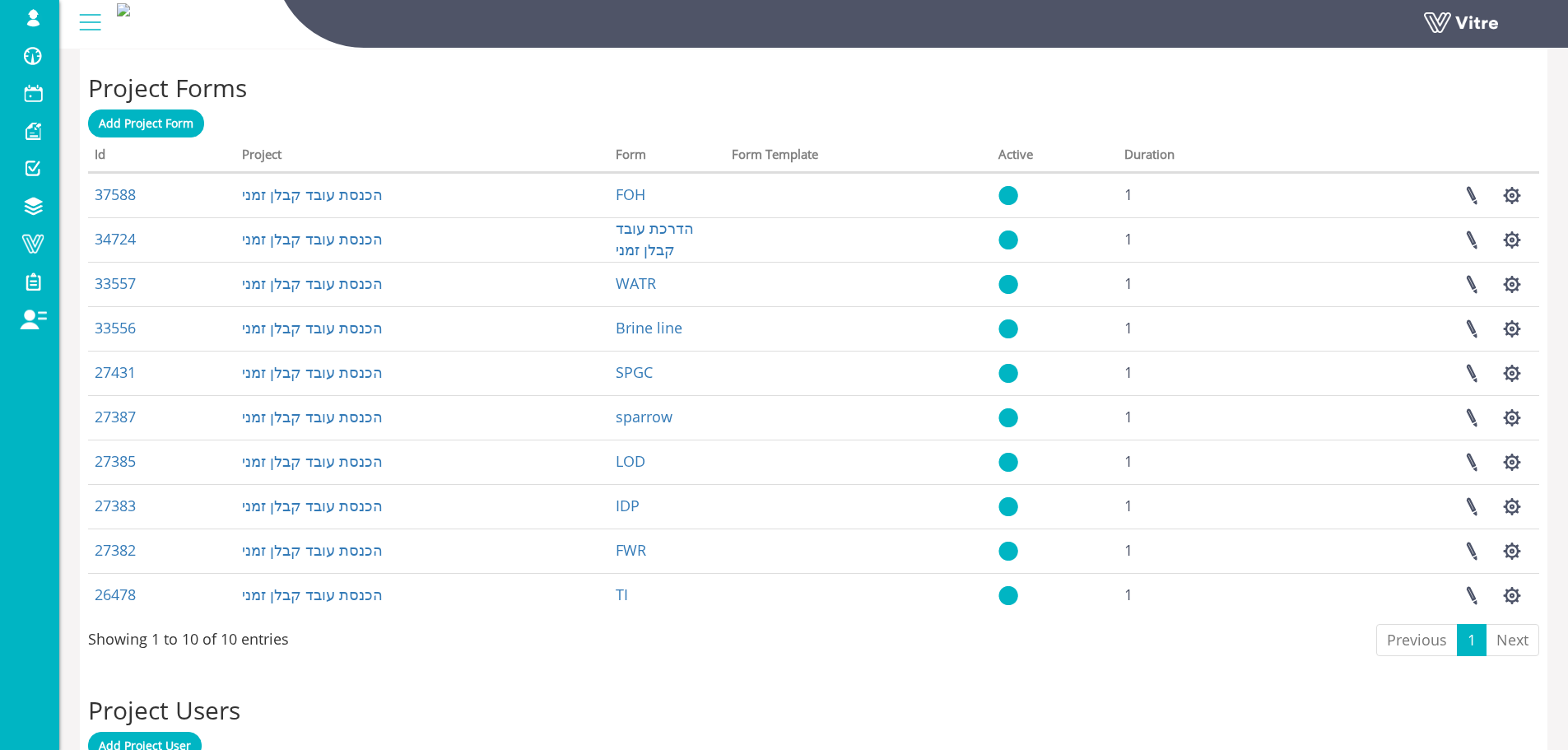
click at [697, 75] on h2 "Project Forms" at bounding box center [814, 88] width 1451 height 27
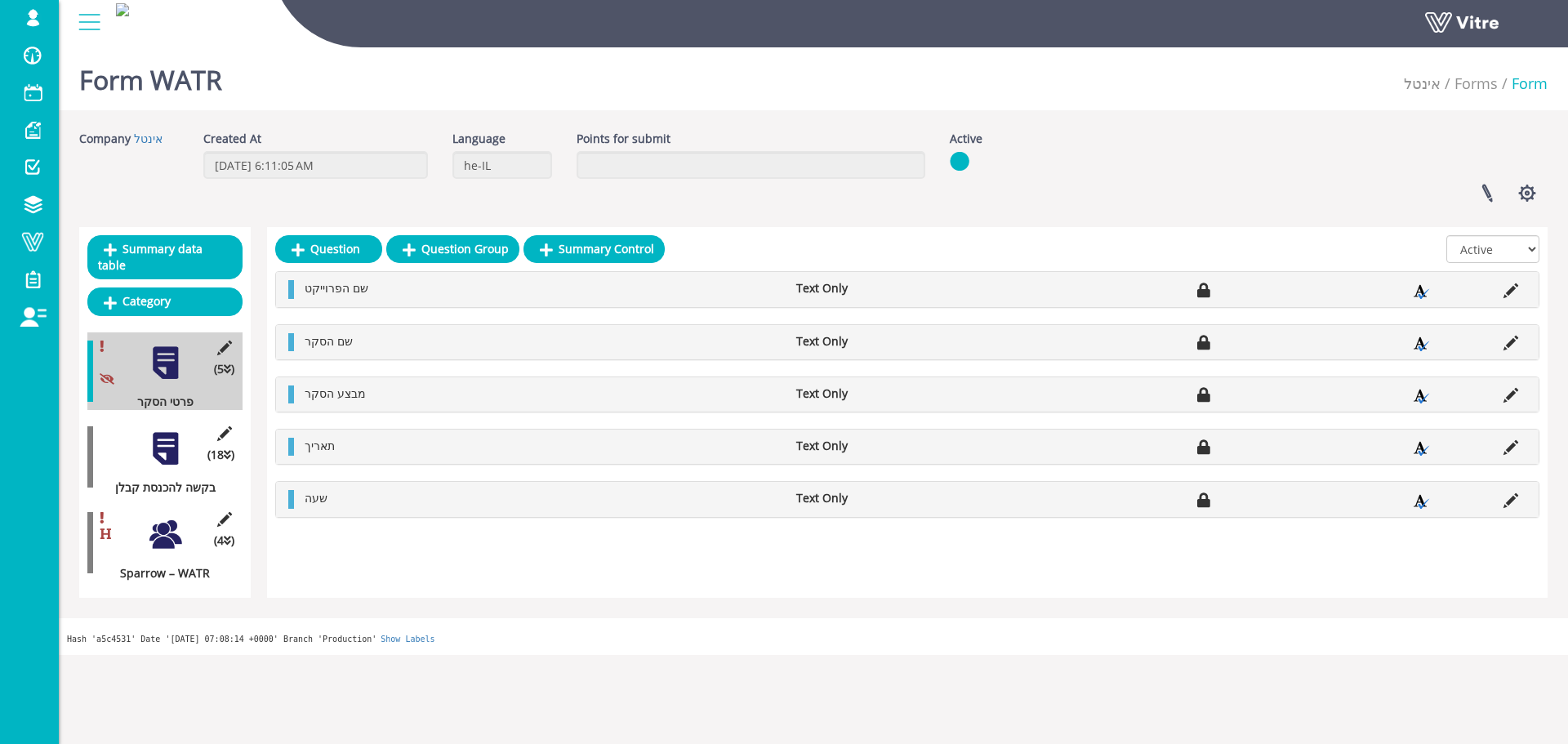
click at [185, 518] on div "(4 ) Sparrow – WATR" at bounding box center [165, 542] width 155 height 77
click at [177, 522] on div at bounding box center [164, 534] width 36 height 36
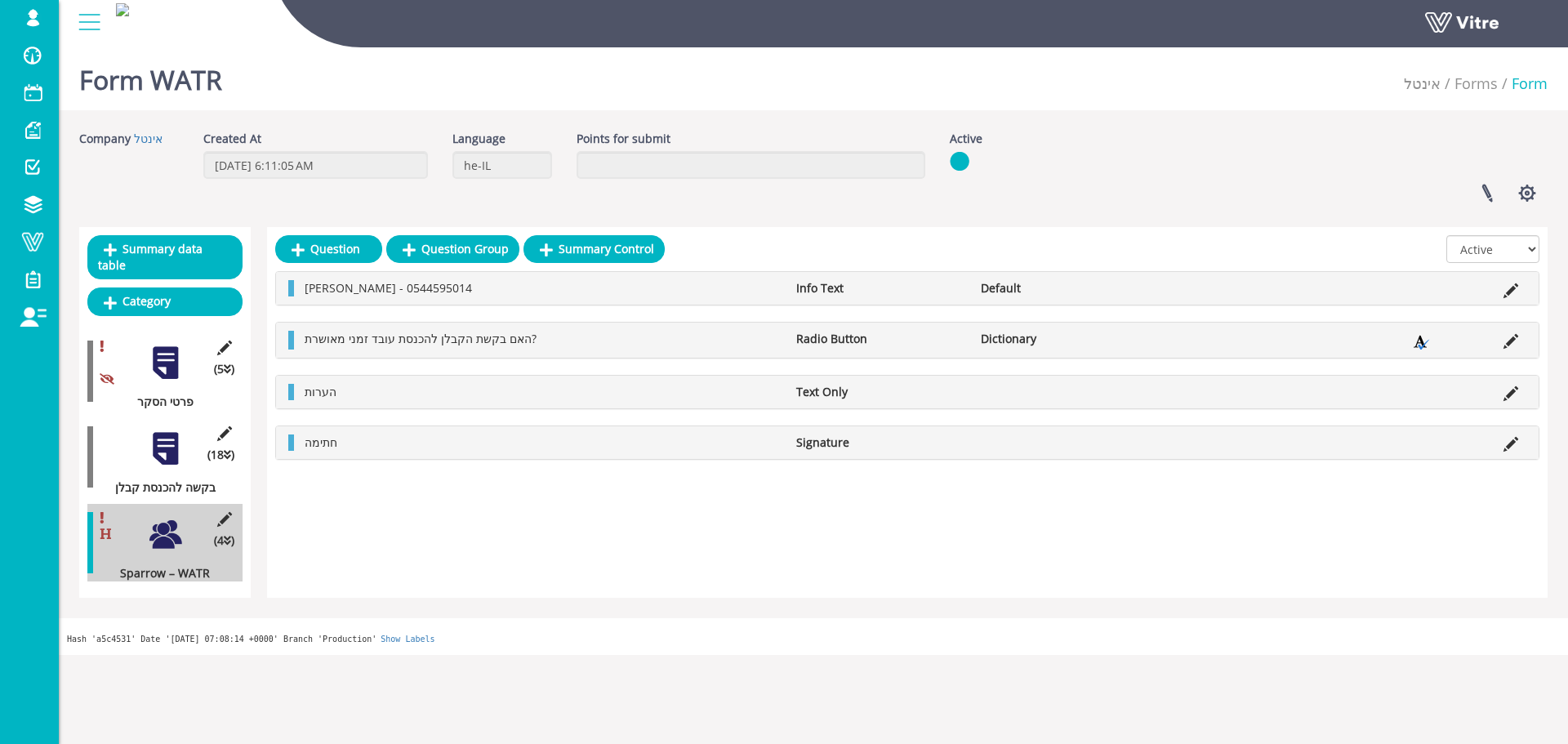
click at [174, 456] on div "(18 ) בקשה להכנסת קבלן" at bounding box center [165, 456] width 155 height 77
click at [166, 456] on div "(18 ) בקשה להכנסת קבלן" at bounding box center [165, 456] width 155 height 77
click at [166, 442] on div at bounding box center [164, 448] width 36 height 36
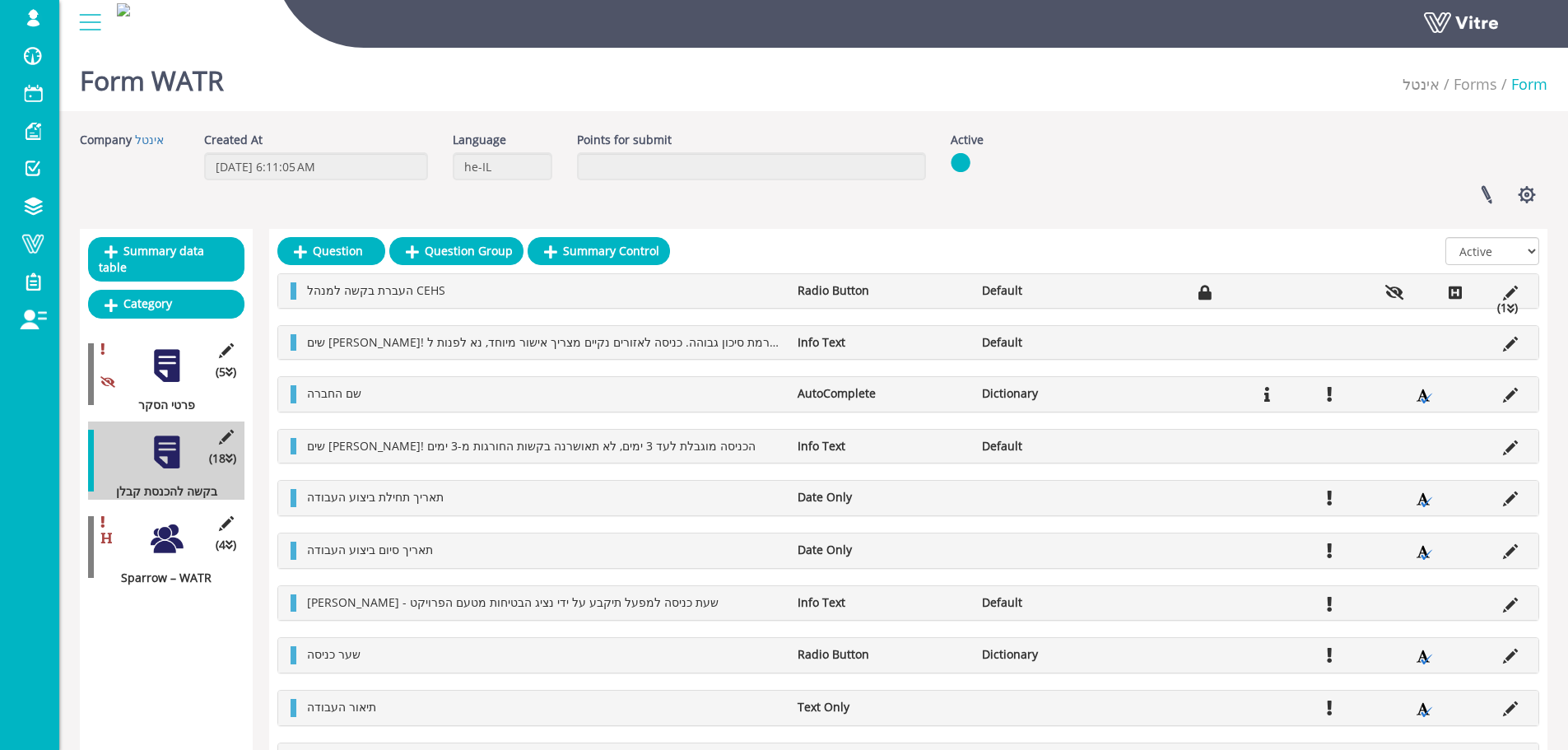
click at [170, 526] on div at bounding box center [166, 538] width 37 height 37
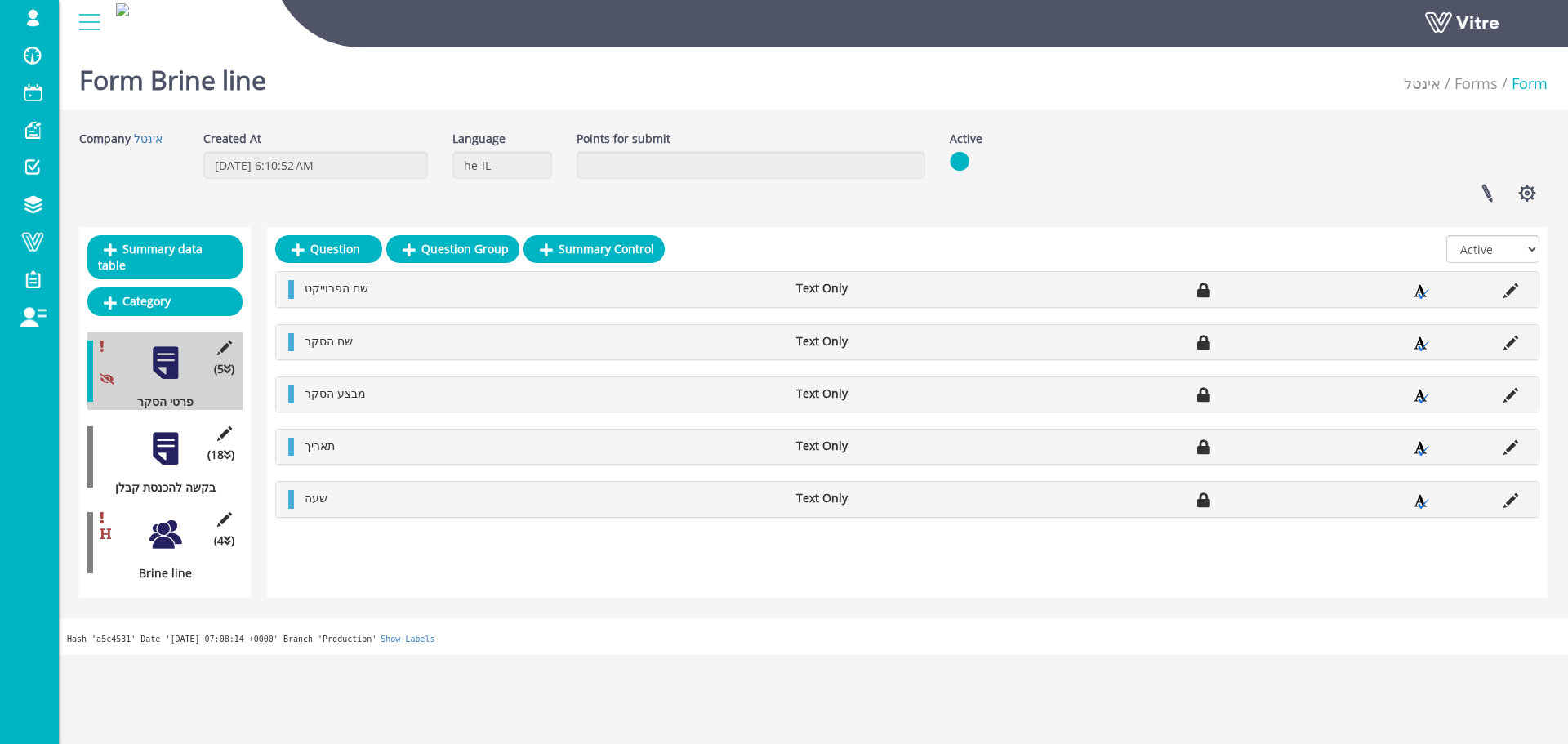
click at [178, 516] on div at bounding box center [164, 534] width 36 height 36
click at [134, 528] on div "(4 ) SPGC" at bounding box center [165, 542] width 155 height 77
click at [147, 516] on div at bounding box center [164, 534] width 36 height 36
click at [178, 516] on div at bounding box center [164, 534] width 36 height 36
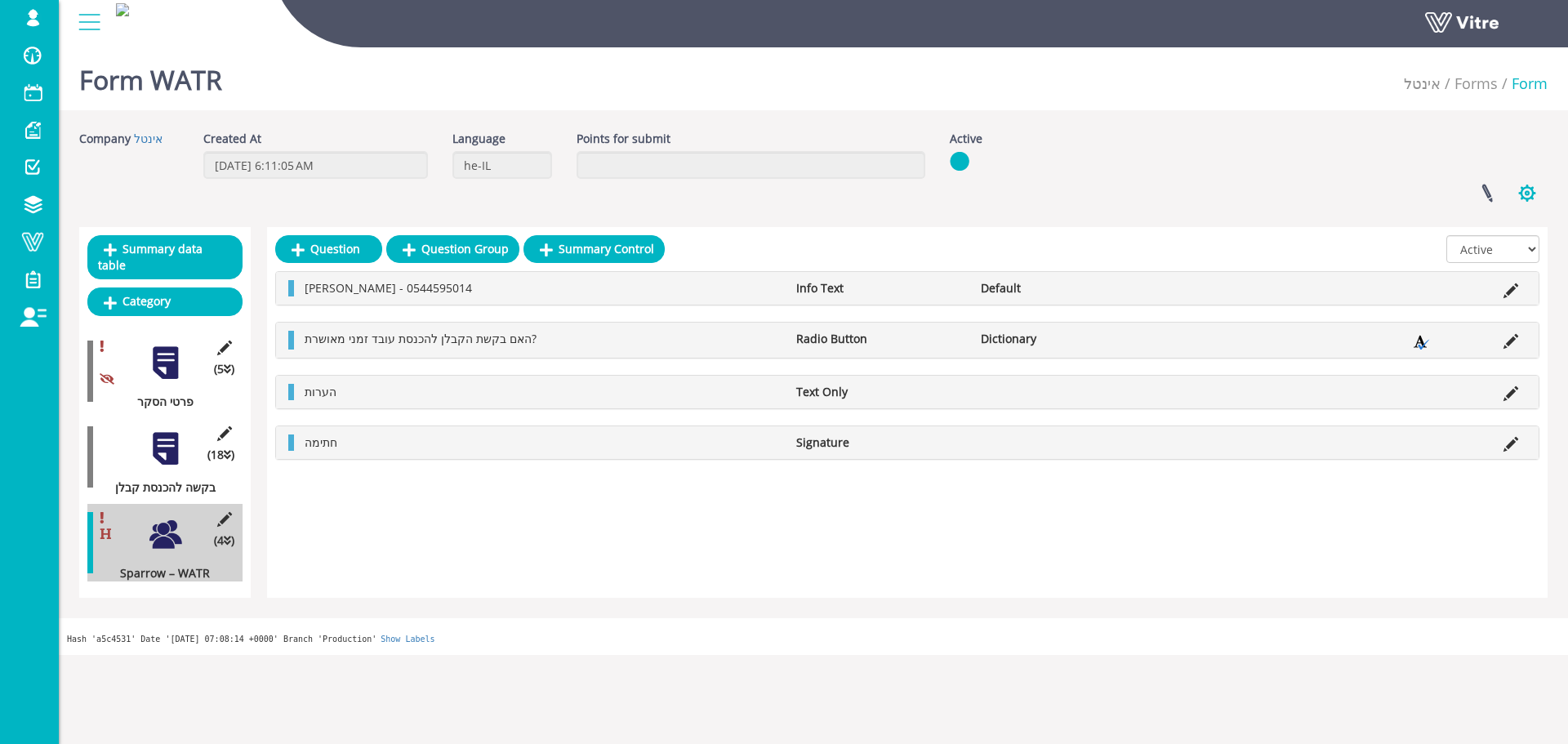
click at [1520, 190] on button "button" at bounding box center [1527, 193] width 41 height 43
click at [1487, 288] on link "Clone Form" at bounding box center [1472, 295] width 148 height 21
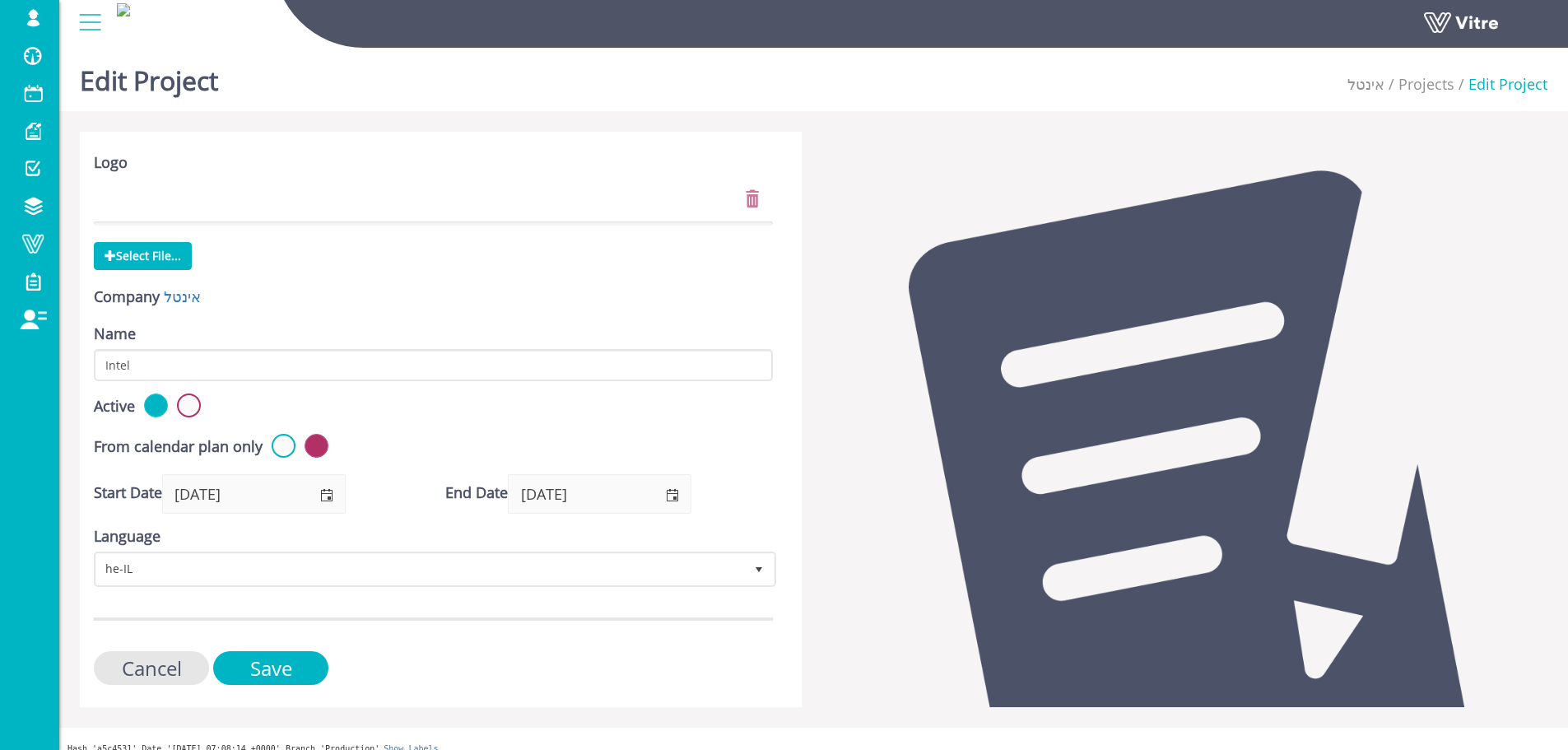
click at [200, 411] on div "Active" at bounding box center [433, 407] width 679 height 28
click at [197, 410] on label at bounding box center [188, 405] width 24 height 24
click at [0, 0] on input "radio" at bounding box center [0, 0] width 0 height 0
click at [303, 658] on input "Save" at bounding box center [270, 668] width 115 height 34
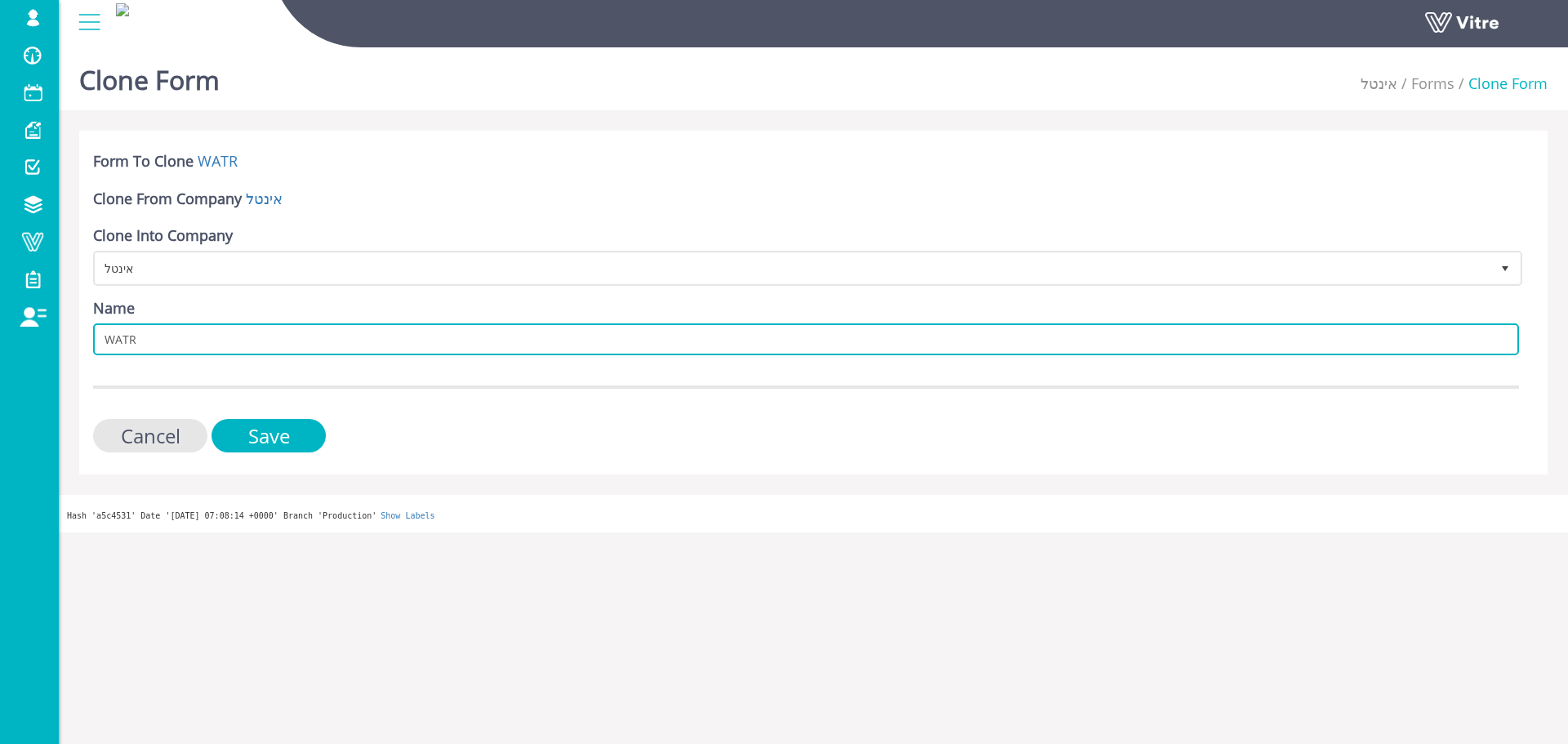
click at [204, 331] on input "WATR" at bounding box center [806, 339] width 1426 height 32
type input "Intel"
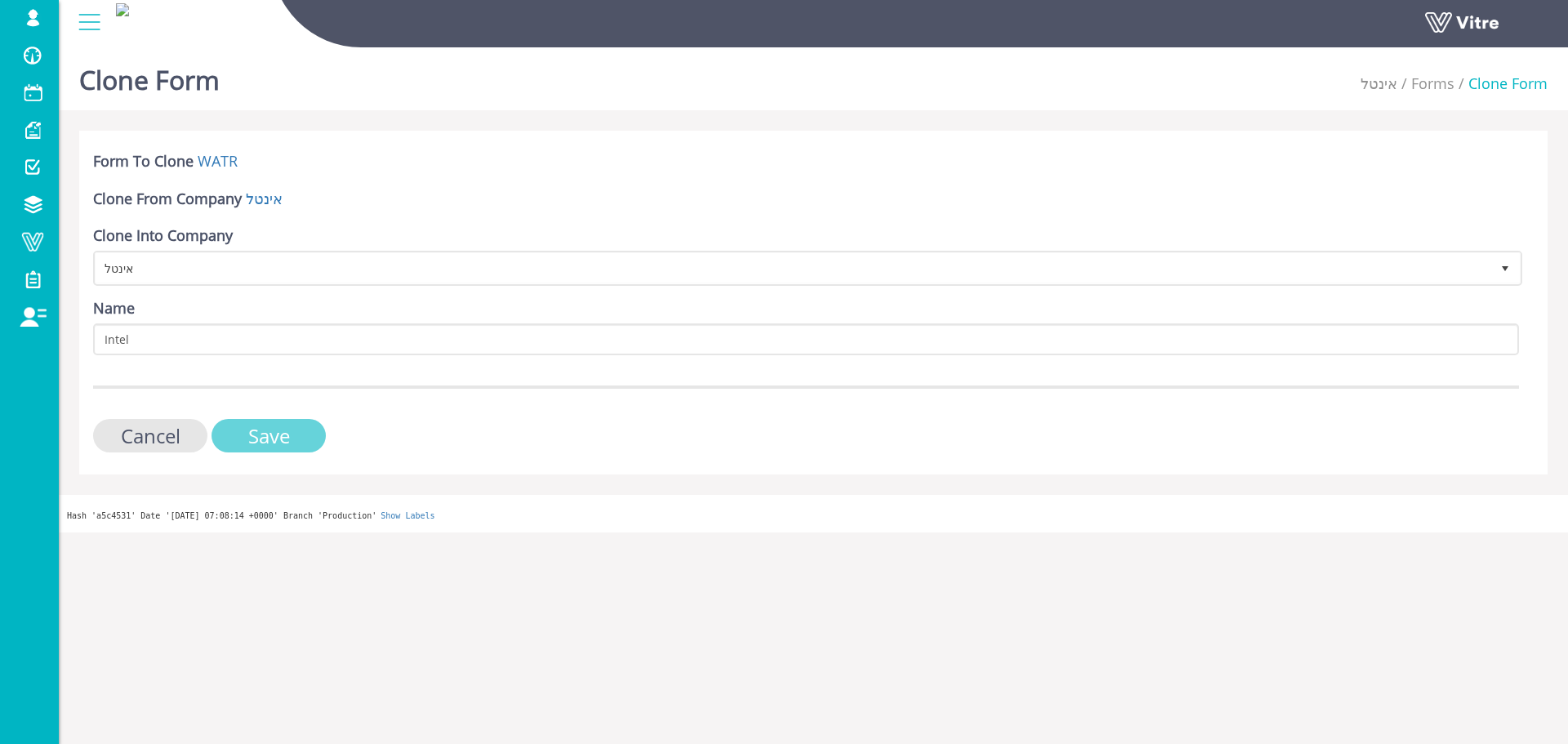
click at [275, 442] on input "Save" at bounding box center [268, 436] width 114 height 34
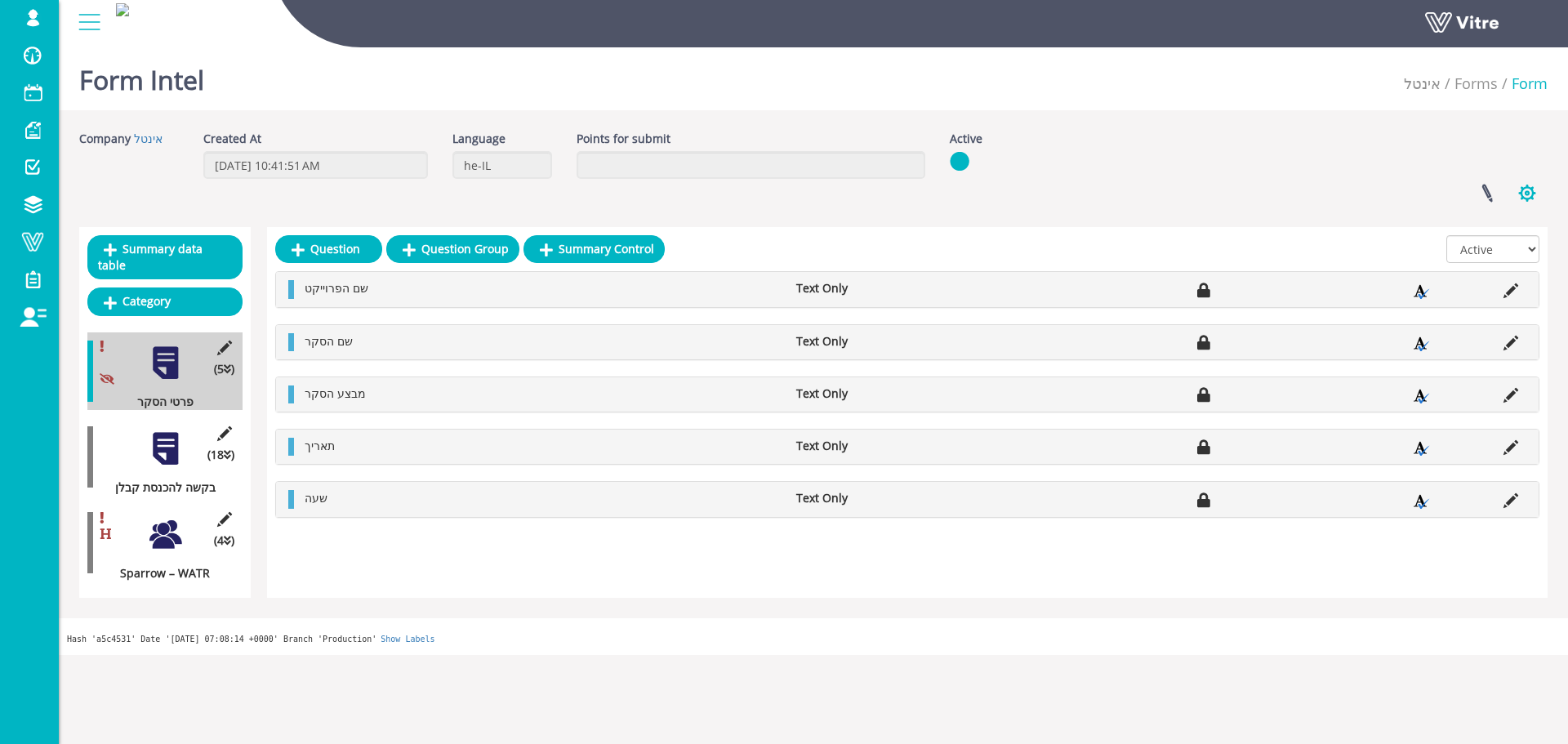
click at [1540, 185] on button "button" at bounding box center [1527, 193] width 41 height 43
click at [1506, 219] on ul "Linked Projects Set Users Manage Templates Clone Form Clone Form Category Addit…" at bounding box center [1472, 306] width 150 height 179
click at [1506, 219] on div "Company אינטל Created At 8/14/2025 10:41:51 AM Language he-IL Points for submit…" at bounding box center [813, 364] width 1468 height 467
click at [1527, 199] on button "button" at bounding box center [1527, 193] width 41 height 43
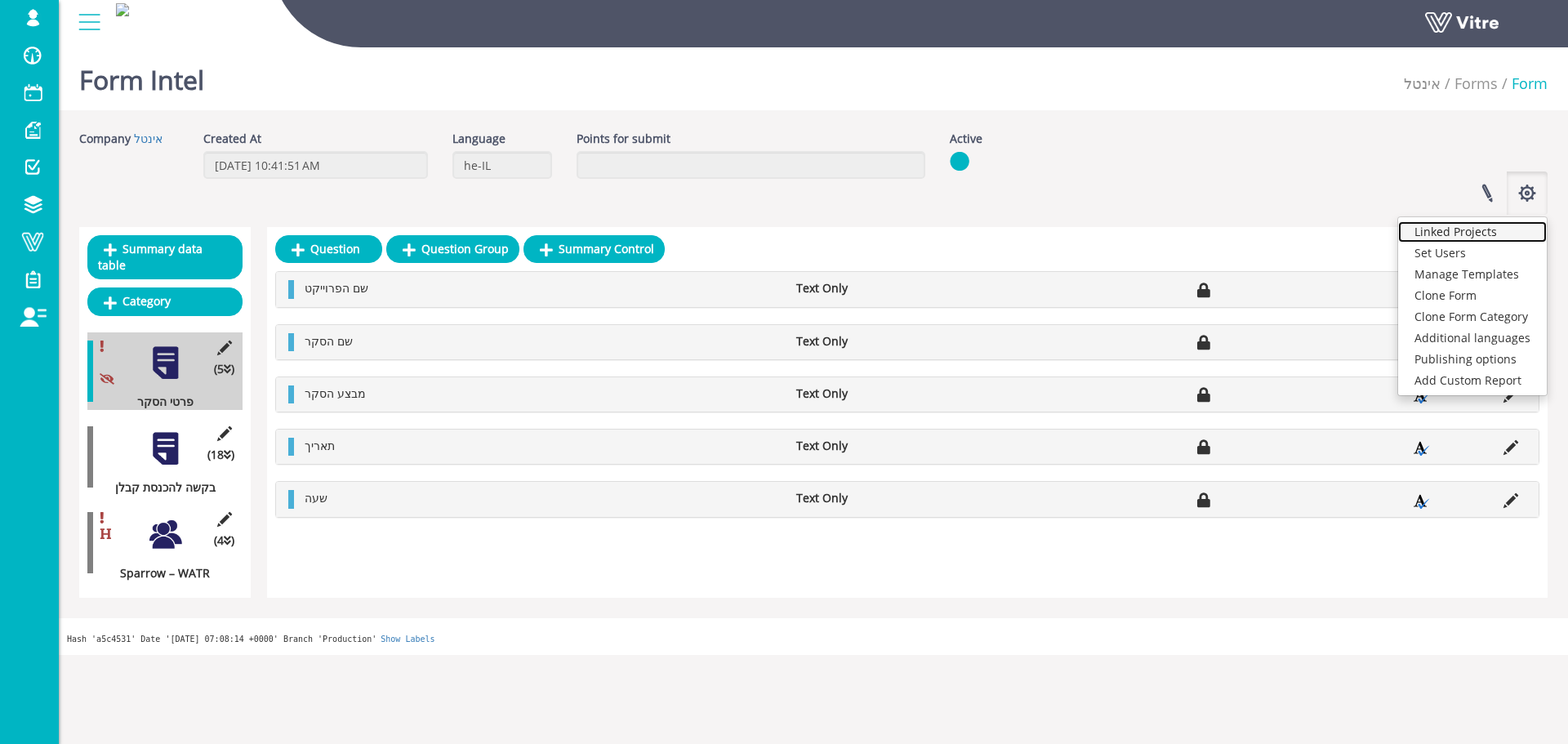
click at [1504, 233] on link "Linked Projects" at bounding box center [1472, 232] width 148 height 21
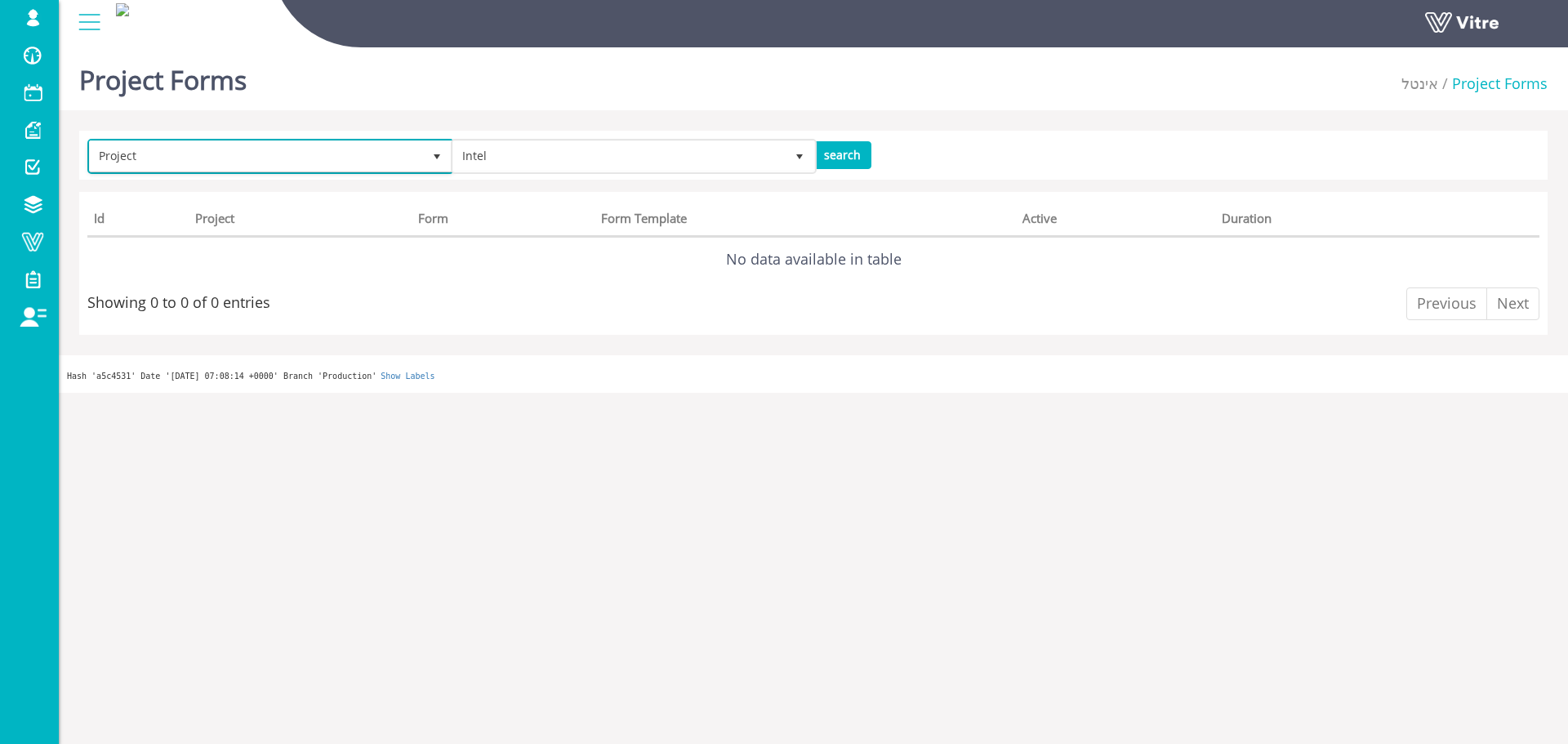
click at [384, 156] on span "Project" at bounding box center [256, 155] width 332 height 29
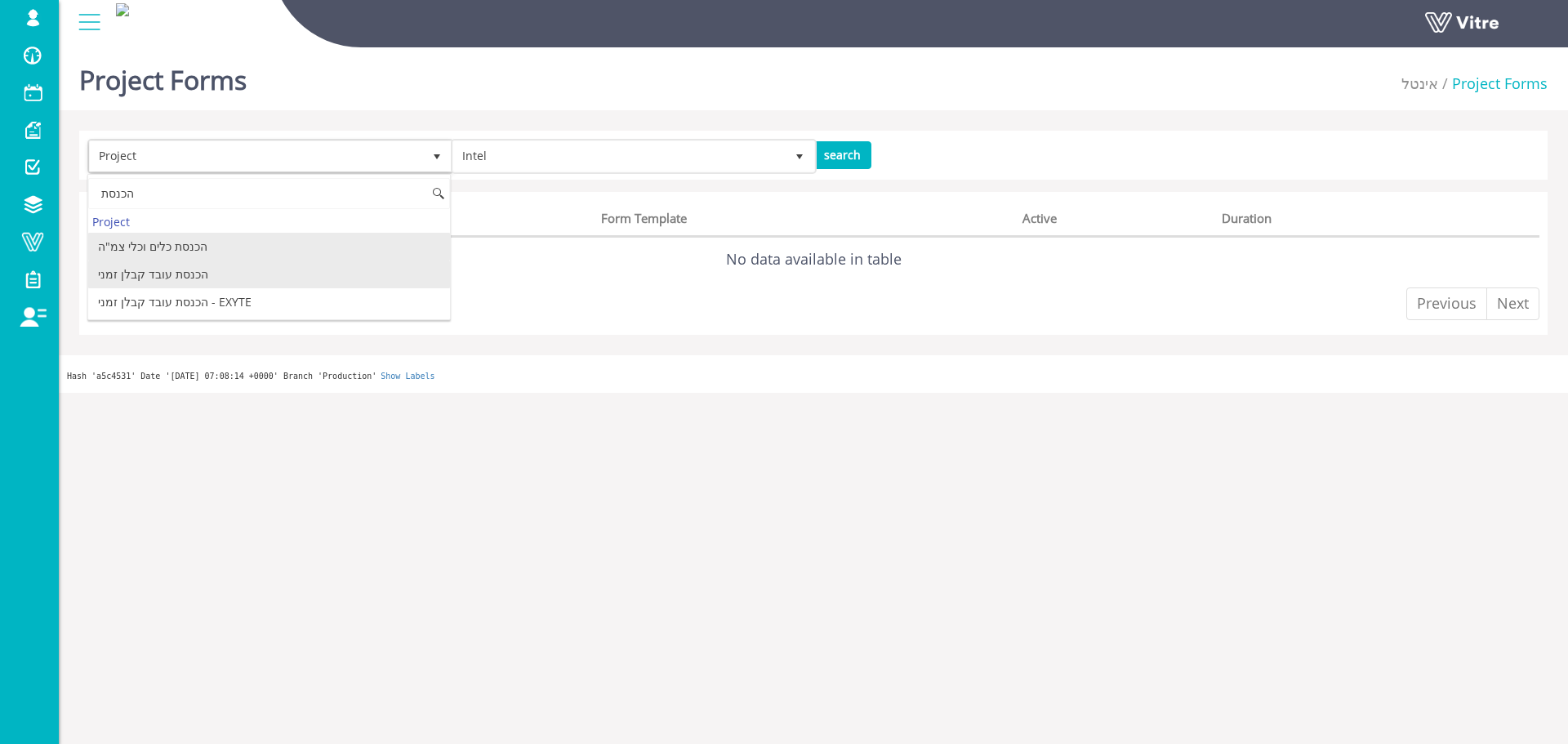
click at [276, 272] on li "הכנסת עובד קבלן זמני" at bounding box center [268, 274] width 361 height 28
type input "הכנסת"
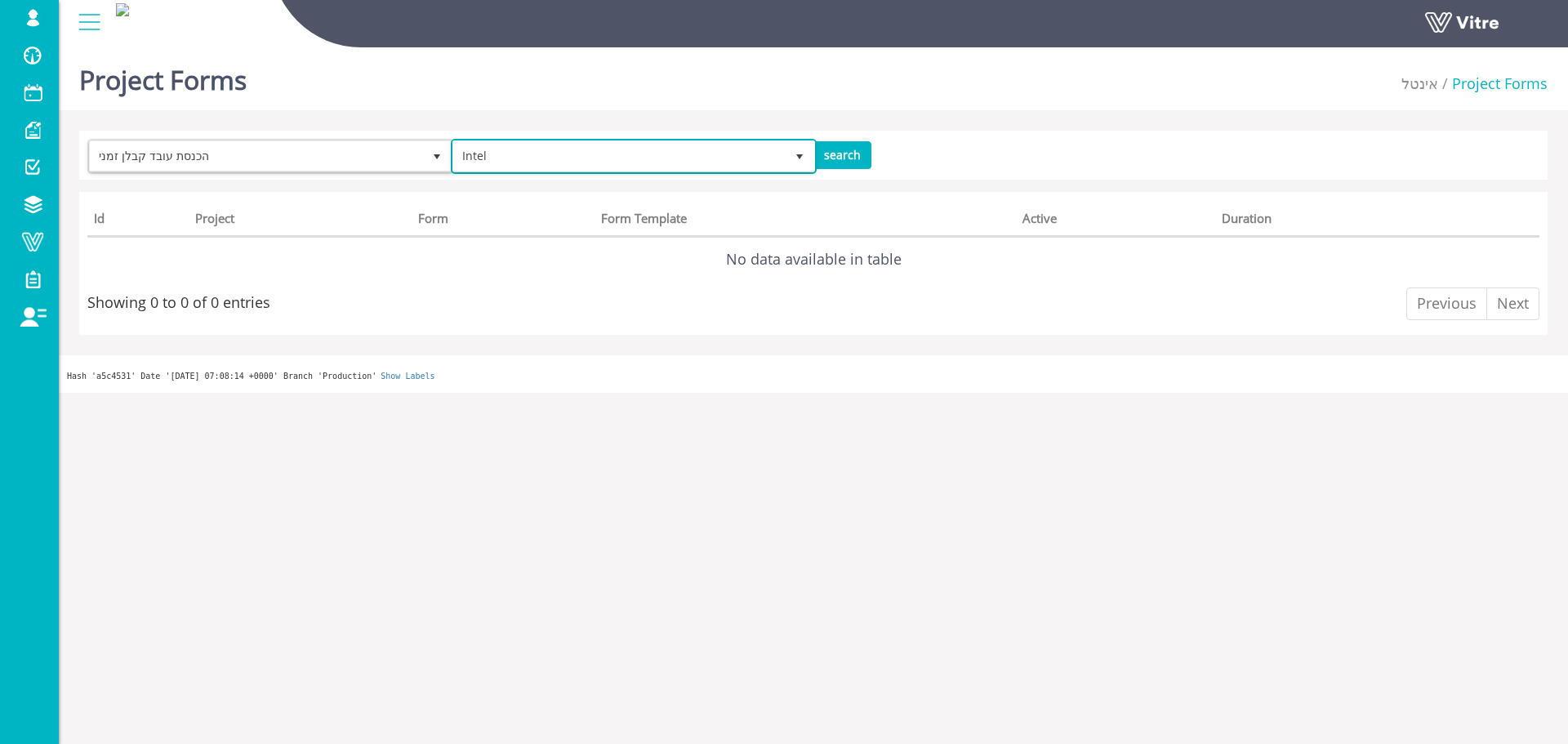
click at [814, 152] on span "Intel" at bounding box center [633, 155] width 363 height 31
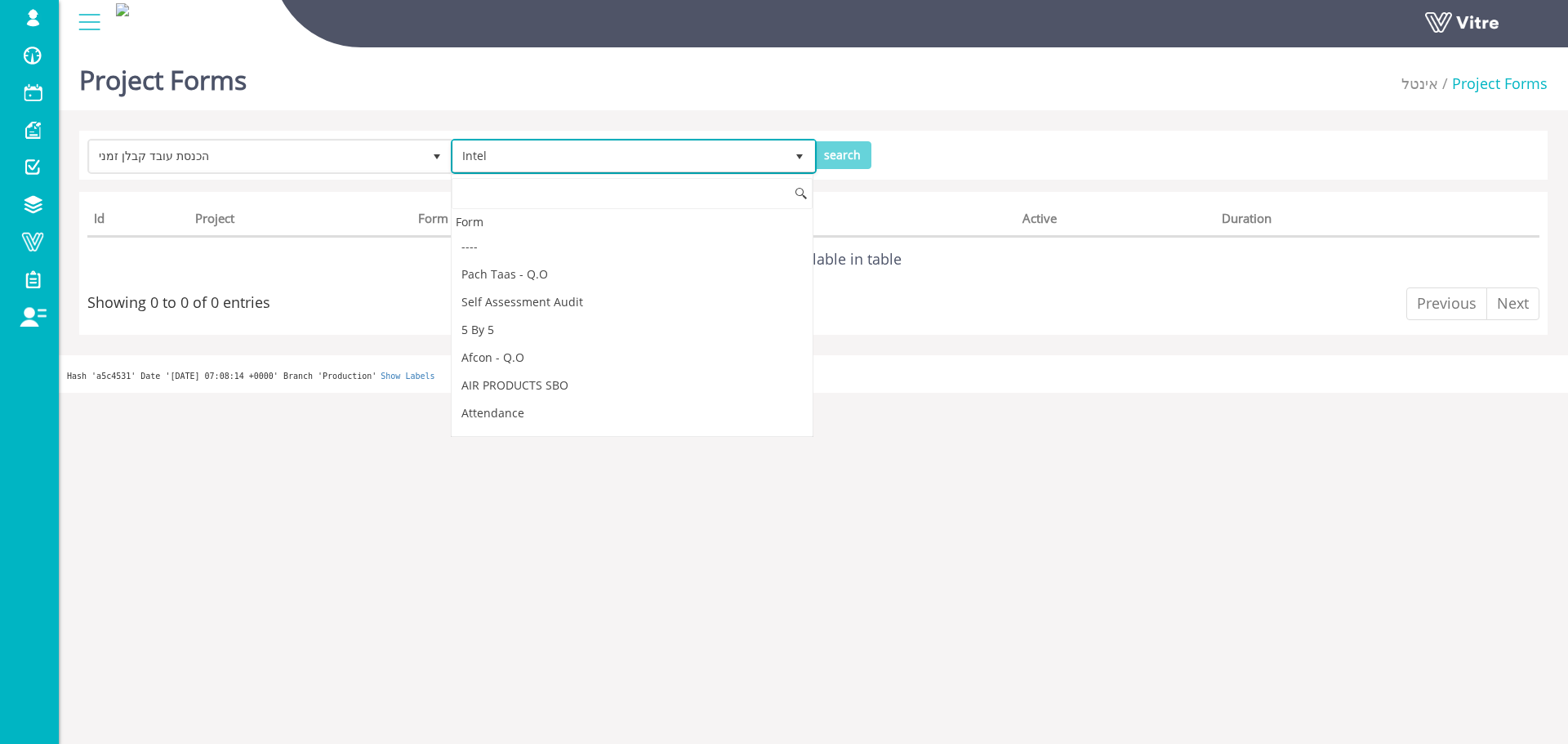
scroll to position [1632, 0]
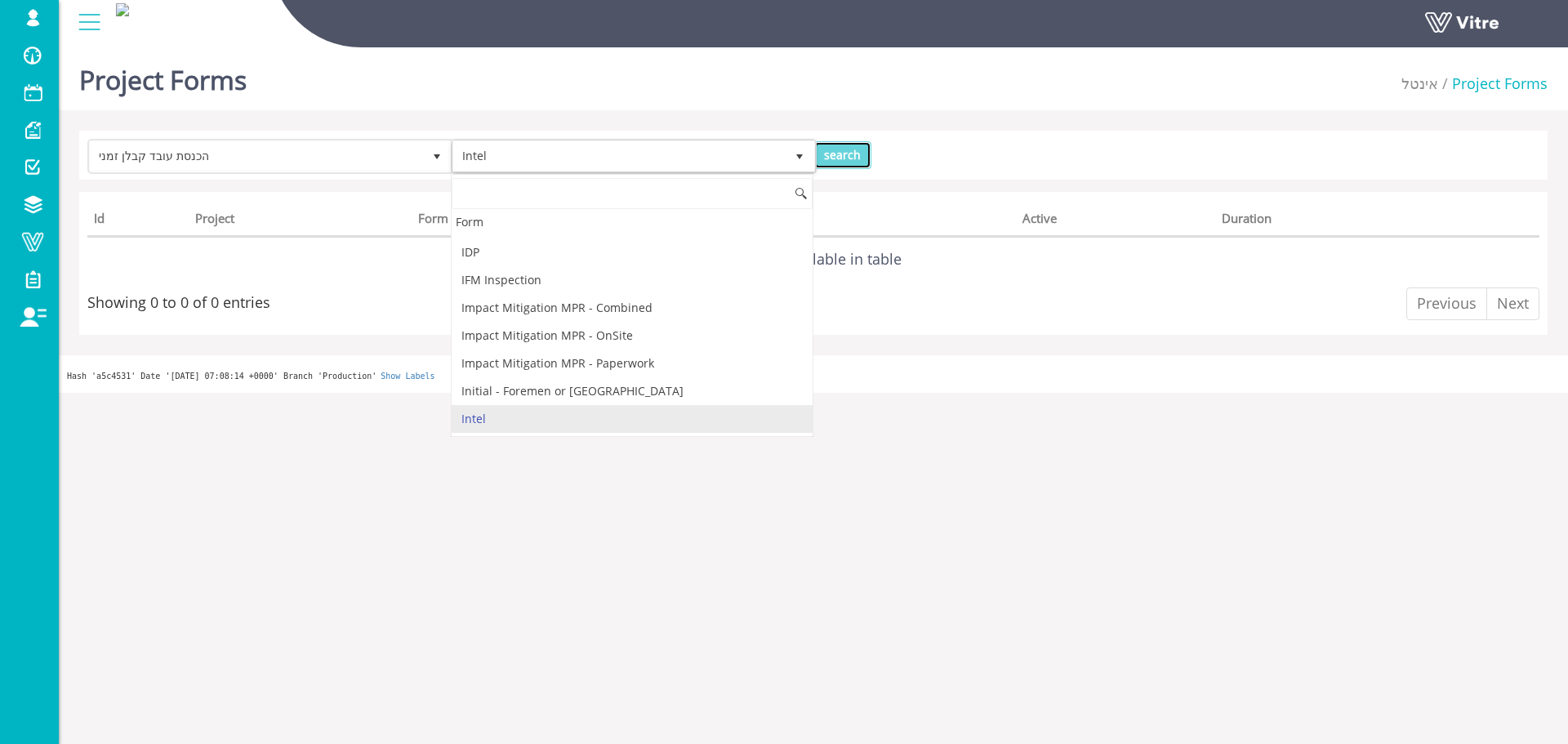
click at [840, 146] on input "search" at bounding box center [842, 155] width 58 height 28
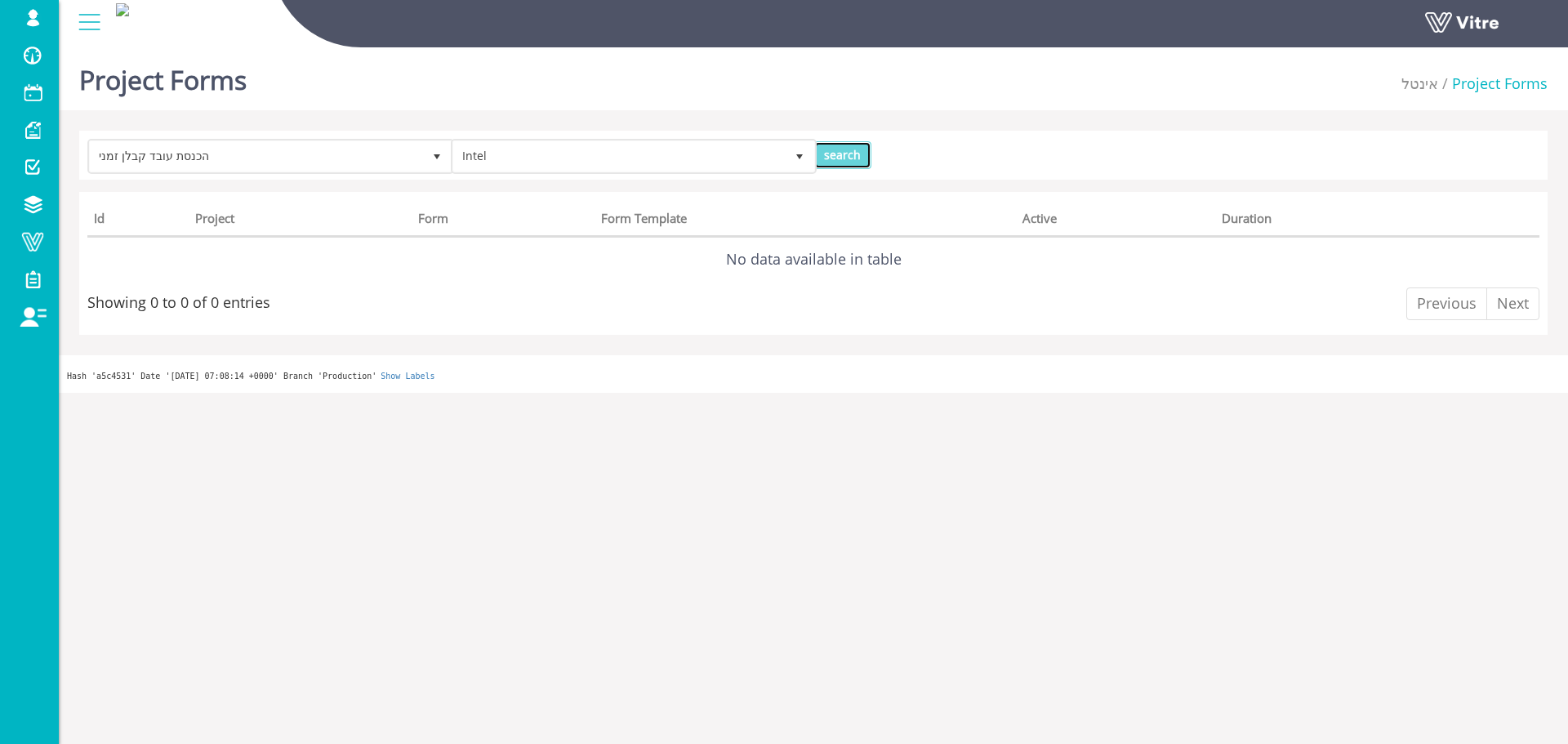
click at [840, 146] on input "search" at bounding box center [842, 155] width 58 height 28
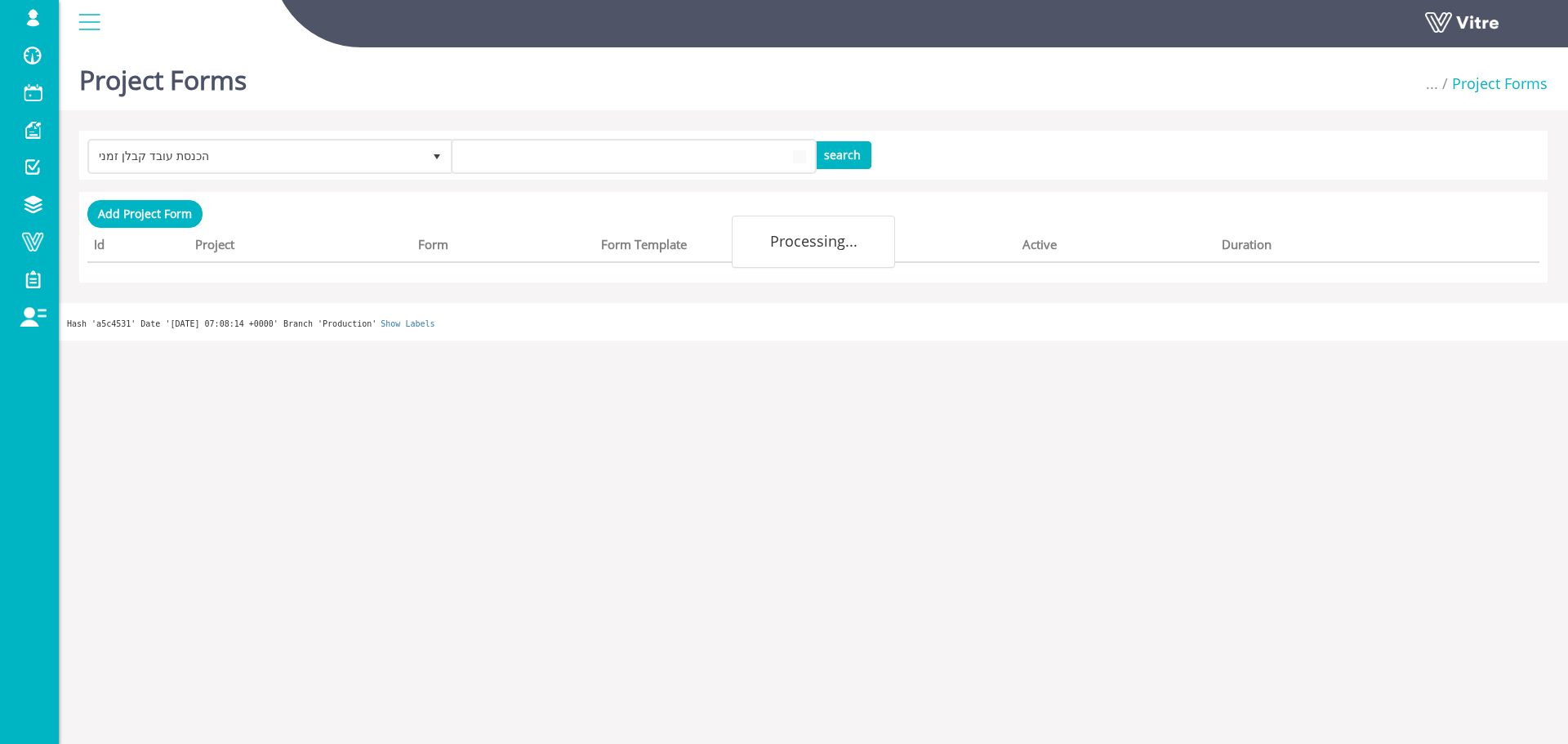
click at [199, 221] on div "Add Project Form" at bounding box center [145, 214] width 115 height 28
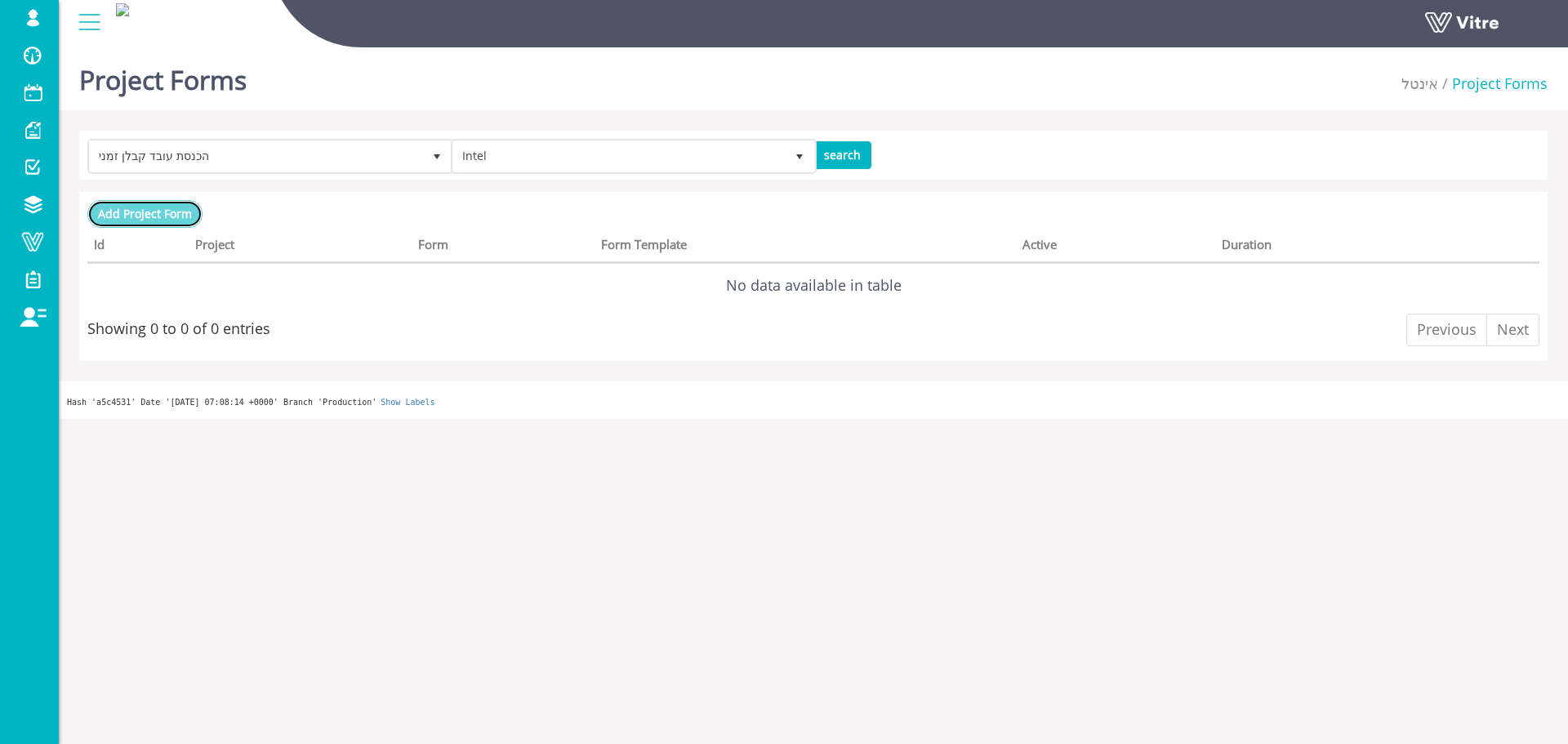
click at [174, 210] on span "Add Project Form" at bounding box center [145, 213] width 94 height 16
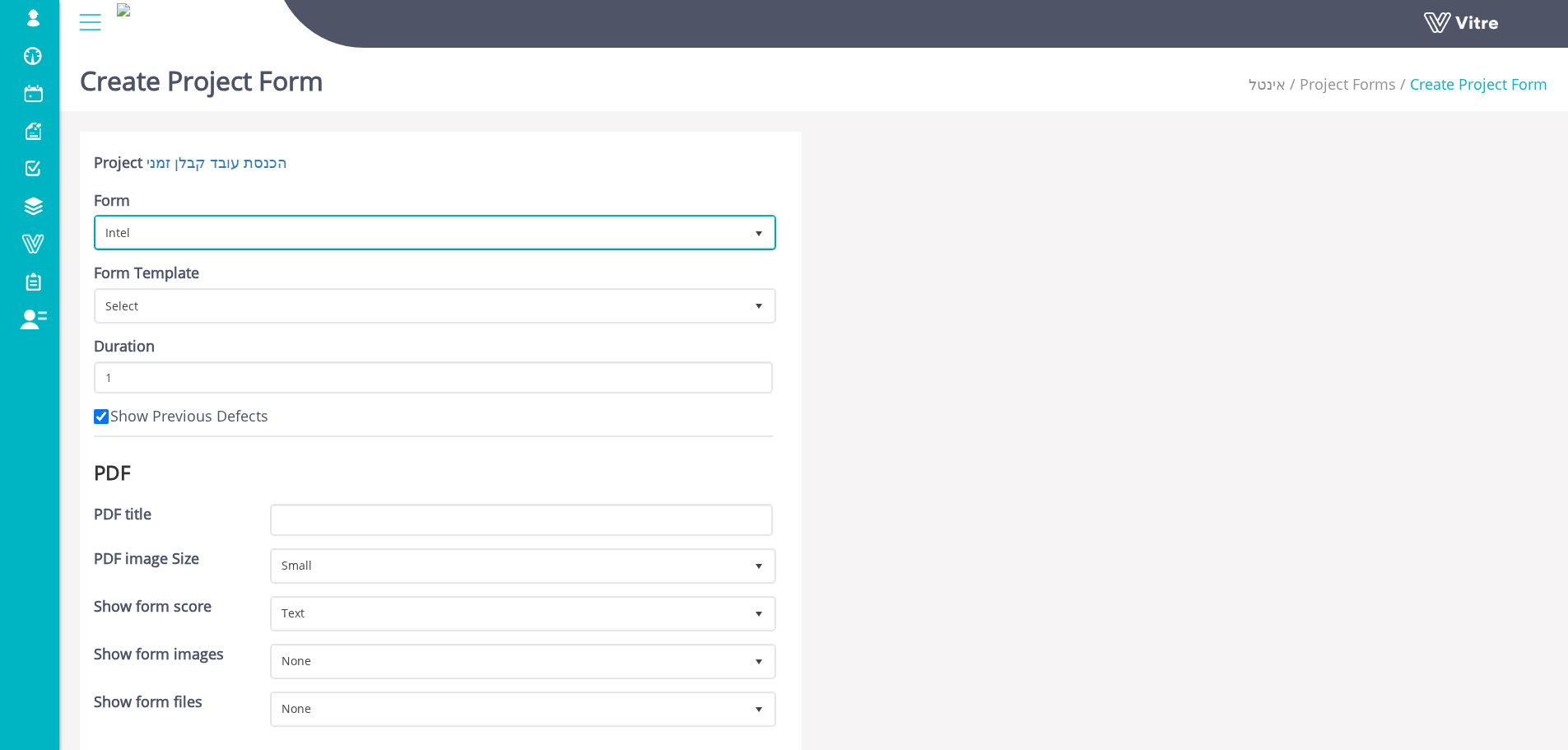
click at [311, 247] on span "Intel" at bounding box center [420, 231] width 648 height 29
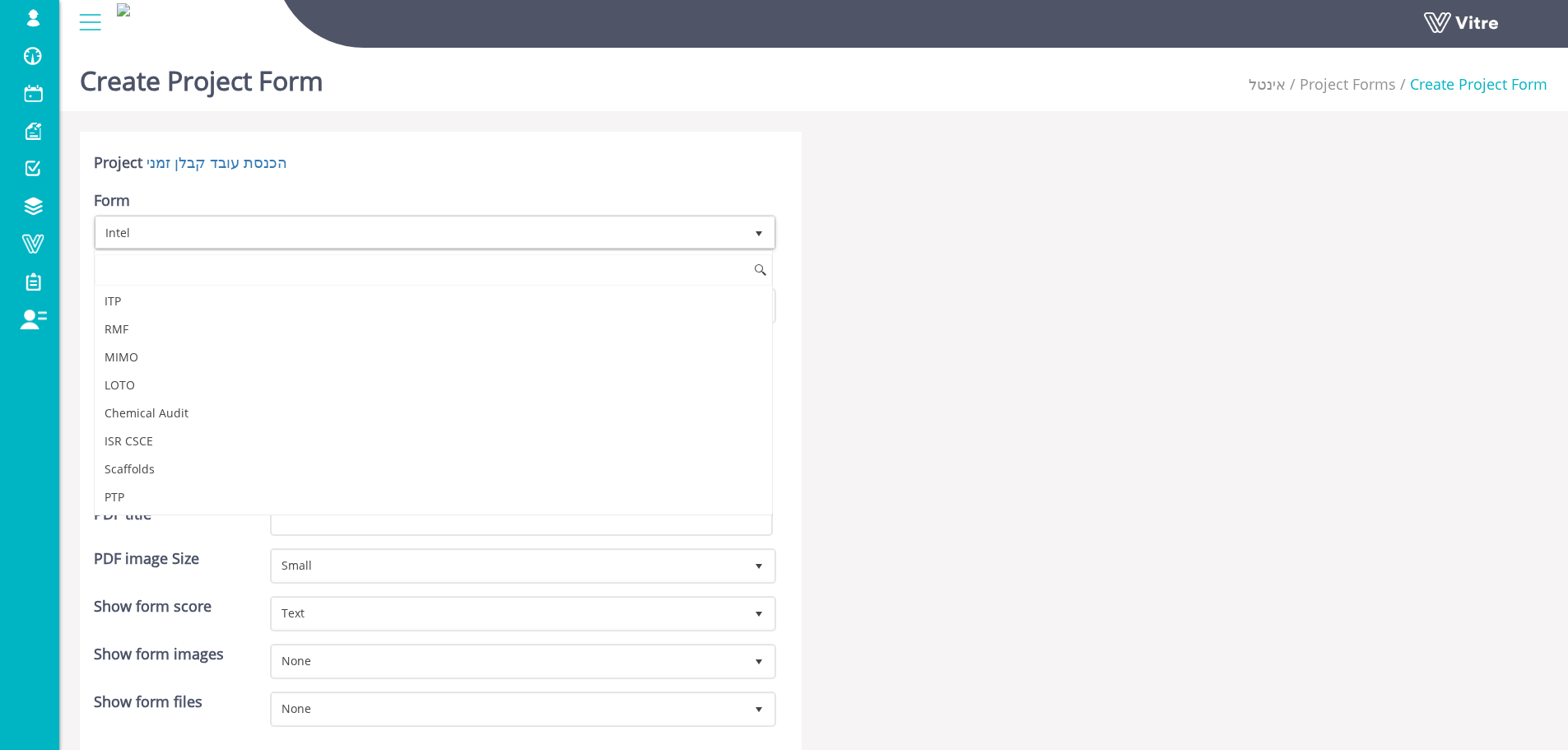
scroll to position [4420, 0]
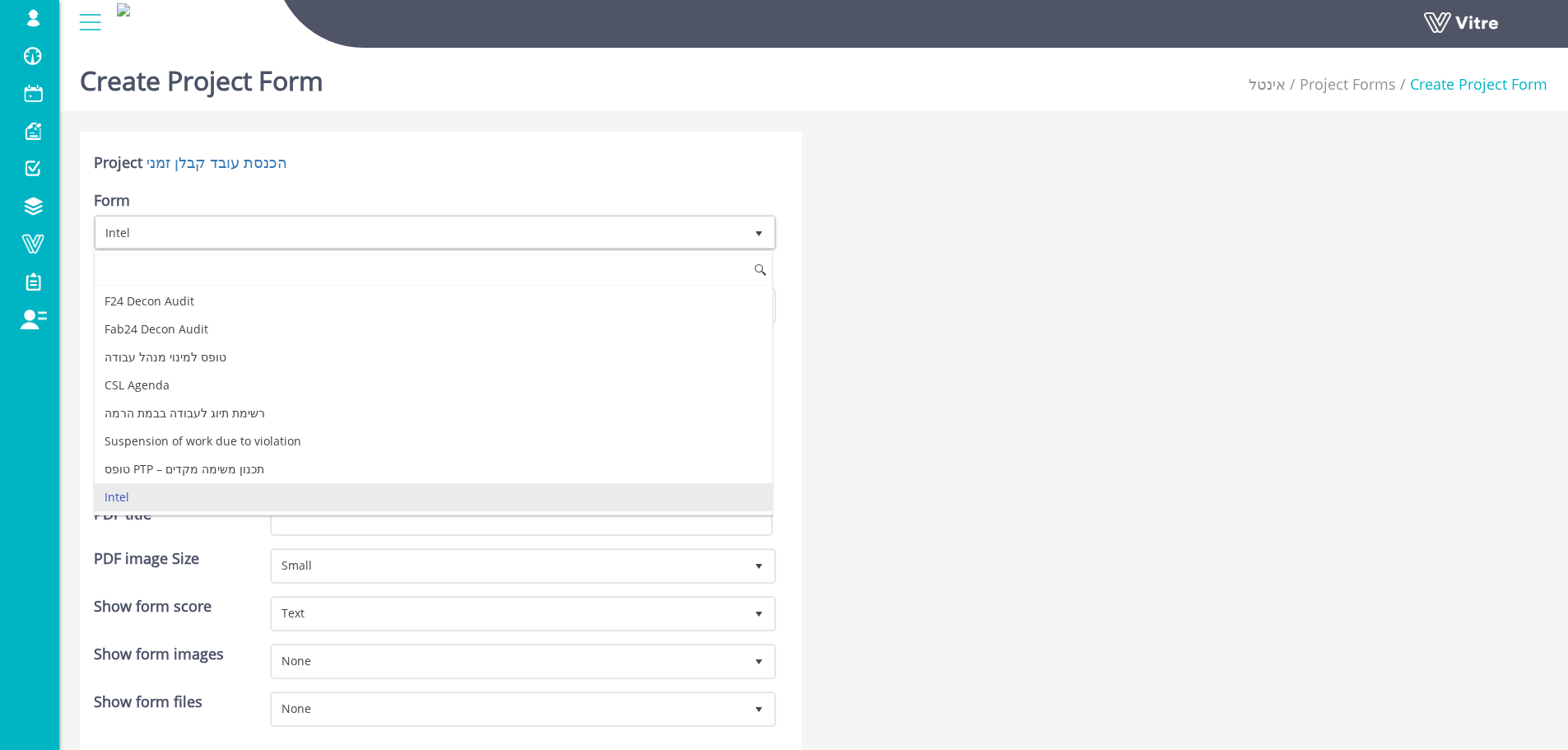
click at [318, 487] on li "Intel" at bounding box center [434, 497] width 678 height 28
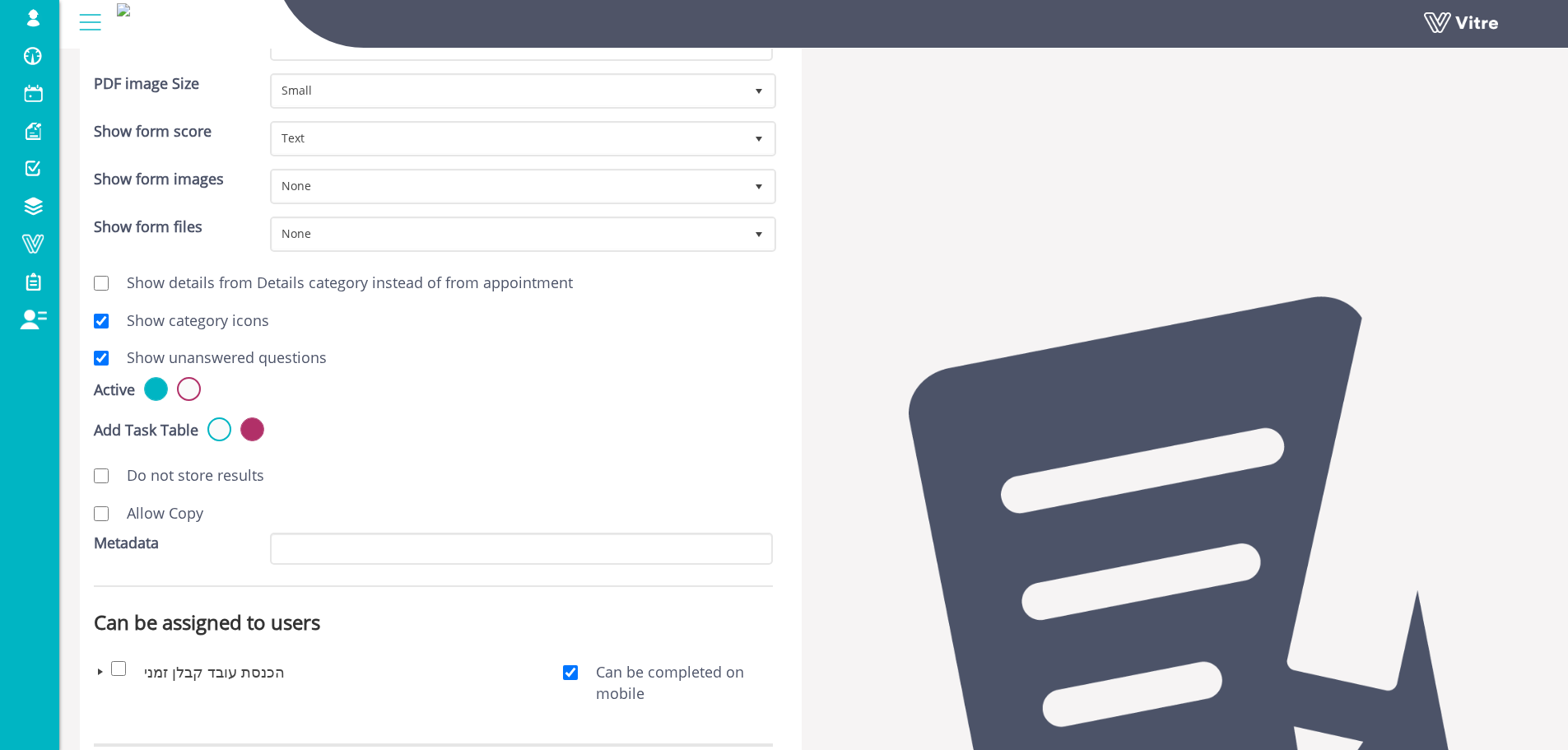
scroll to position [615, 0]
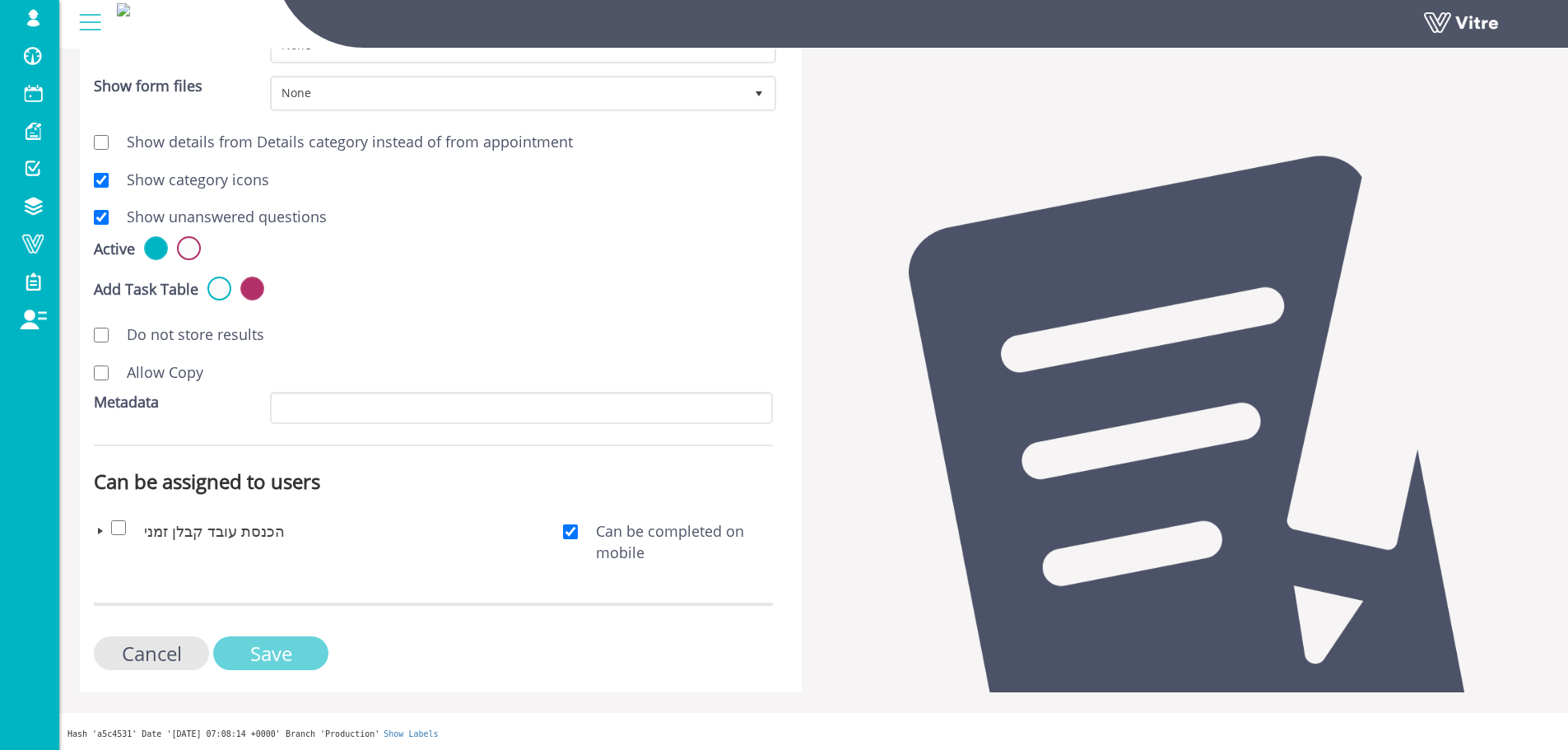
click at [318, 650] on input "Save" at bounding box center [270, 653] width 115 height 34
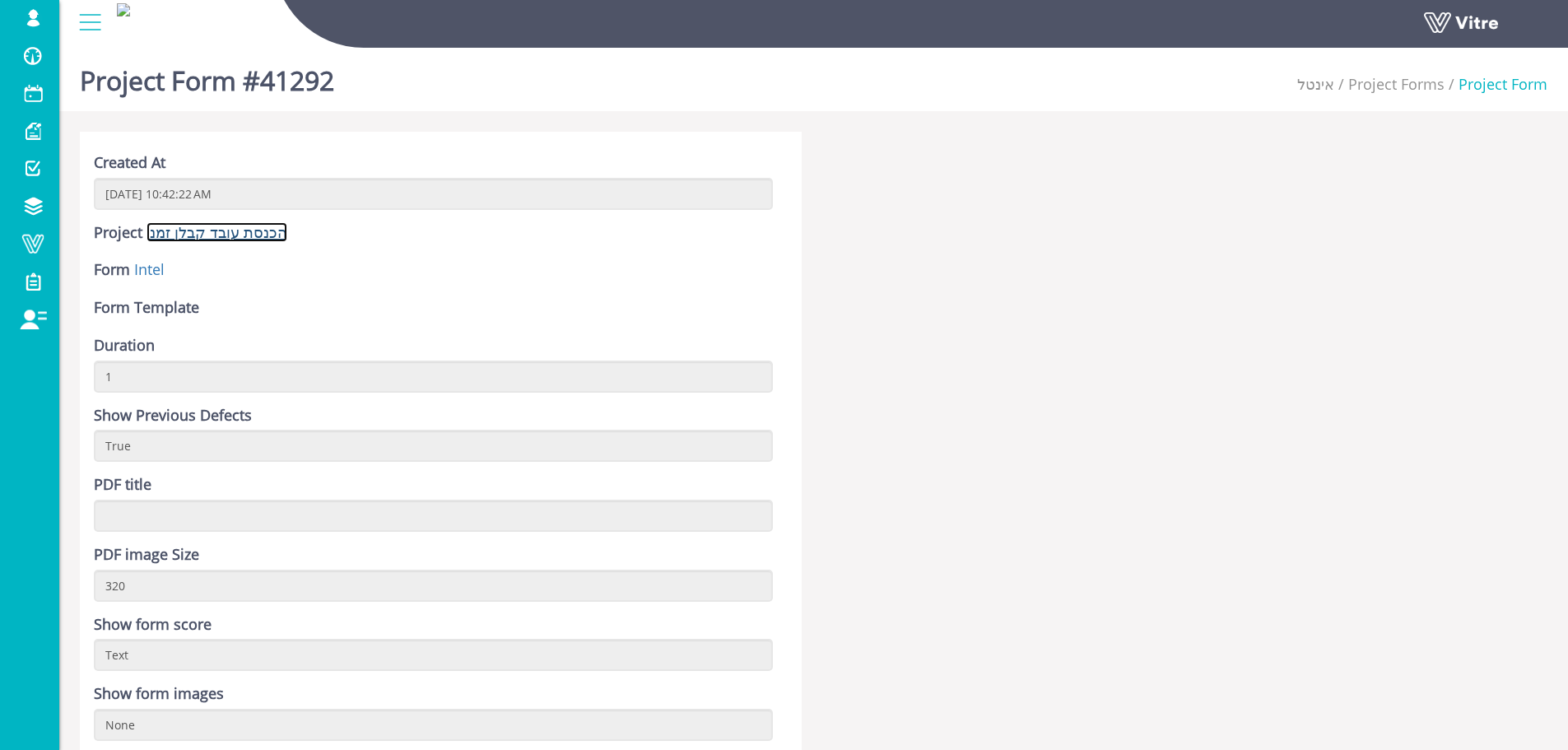
click at [214, 234] on link "הכנסת עובד קבלן זמני" at bounding box center [217, 231] width 141 height 20
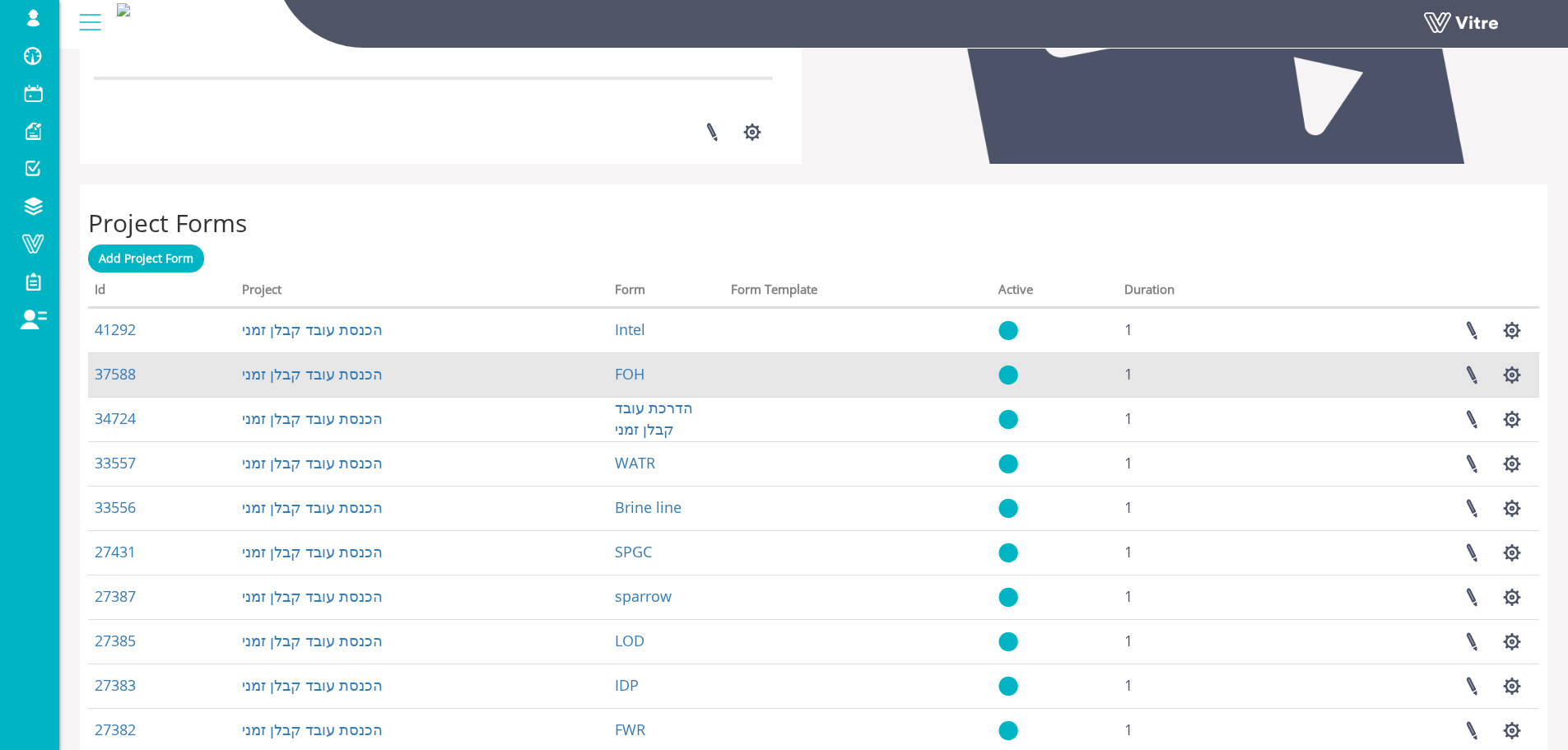
scroll to position [659, 0]
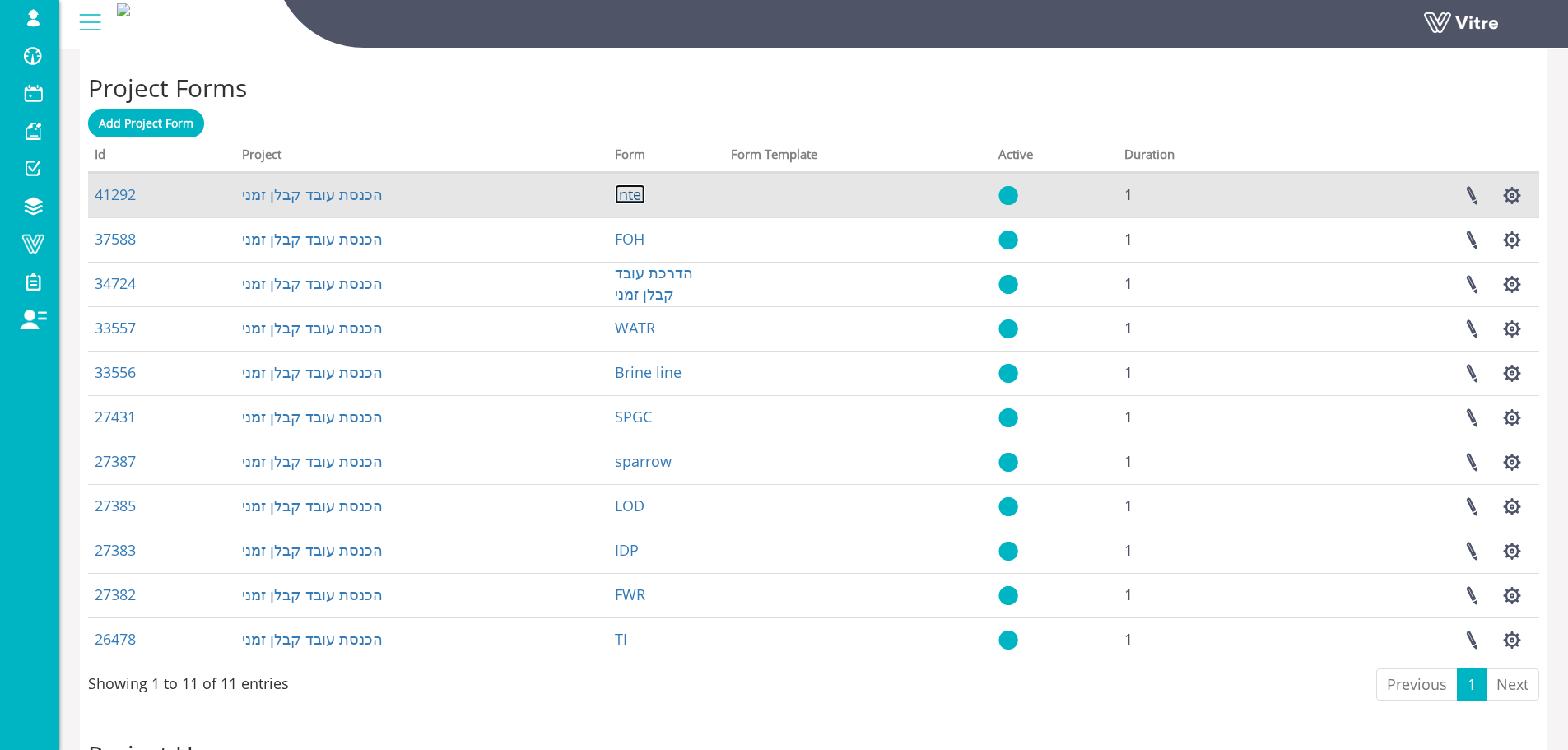
click at [627, 193] on link "Intel" at bounding box center [630, 194] width 30 height 20
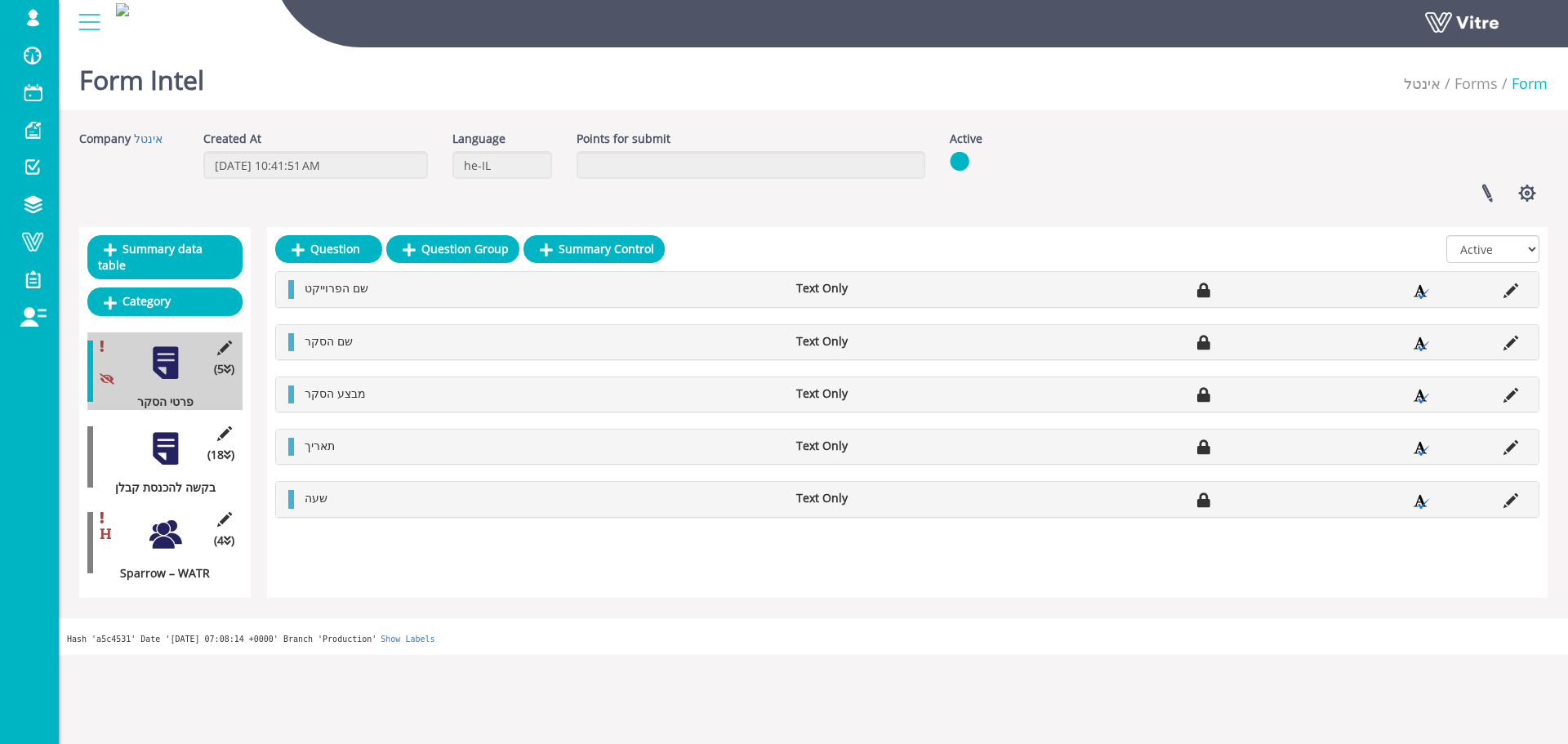
click at [183, 516] on div at bounding box center [164, 534] width 36 height 36
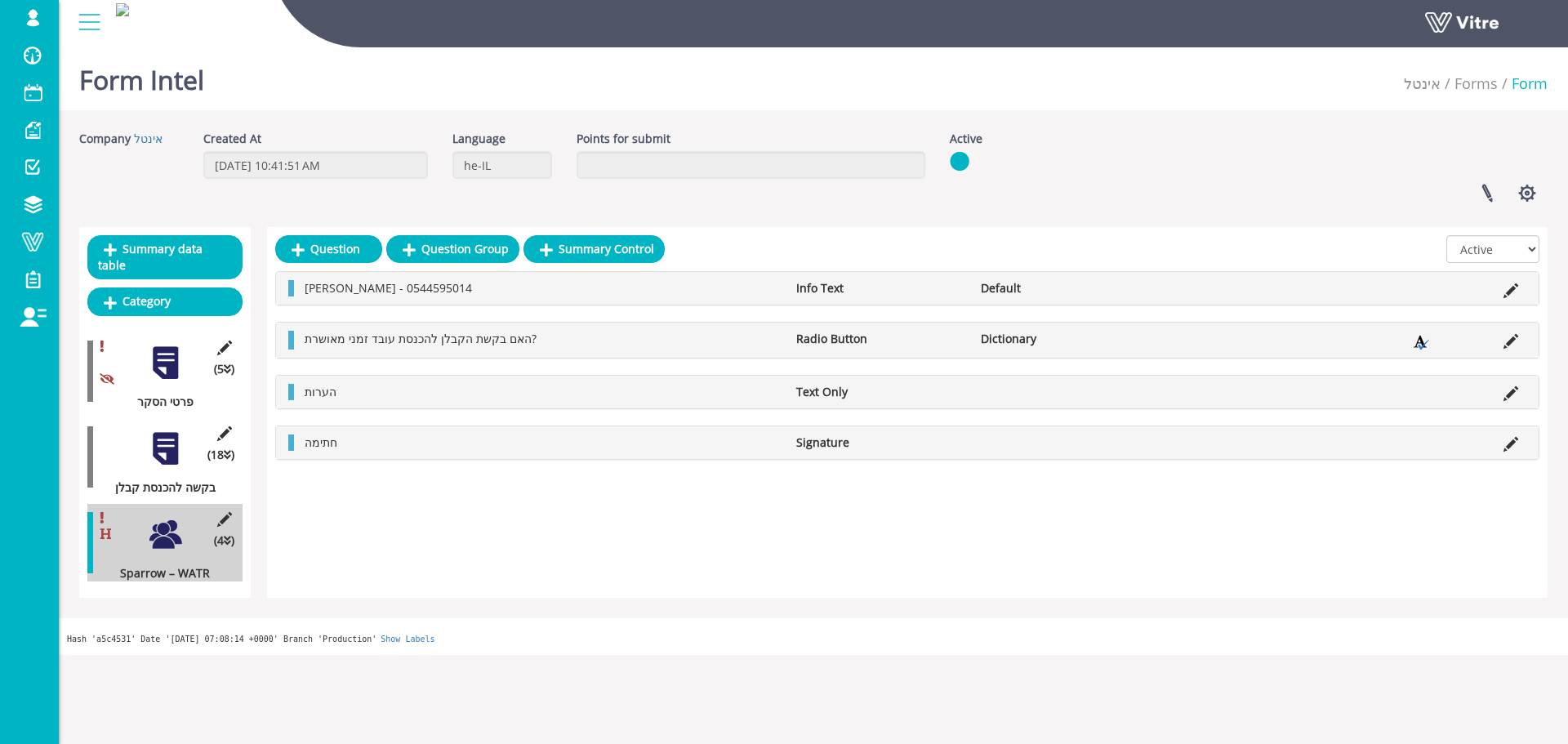
click at [162, 446] on div at bounding box center [164, 448] width 36 height 36
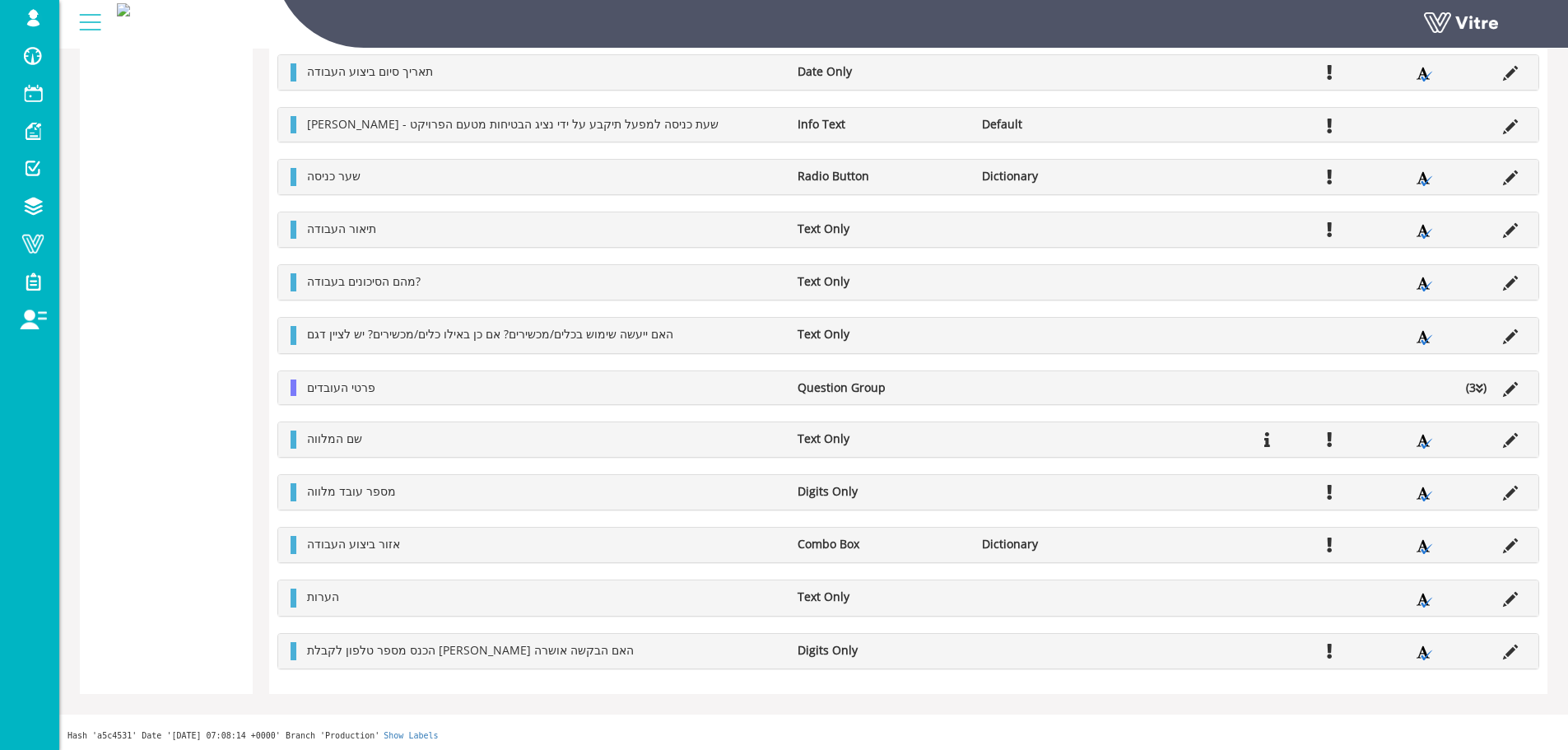
scroll to position [673, 0]
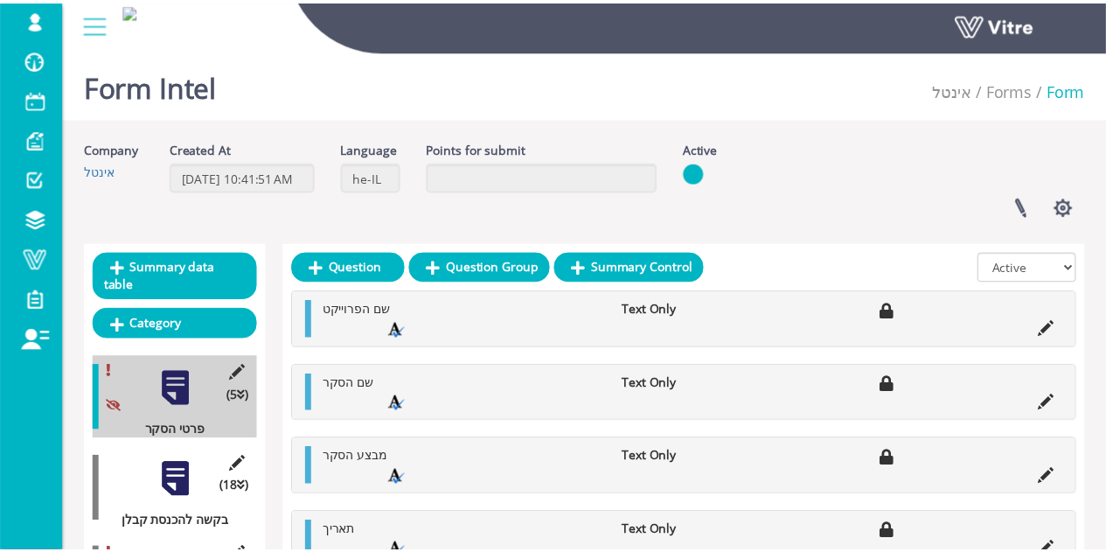
scroll to position [178, 0]
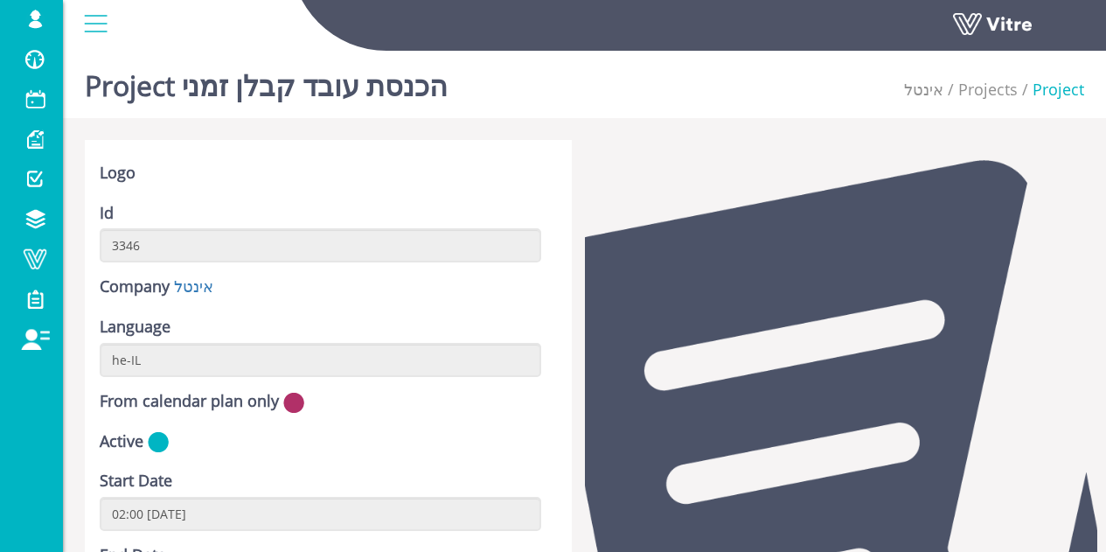
scroll to position [700, 0]
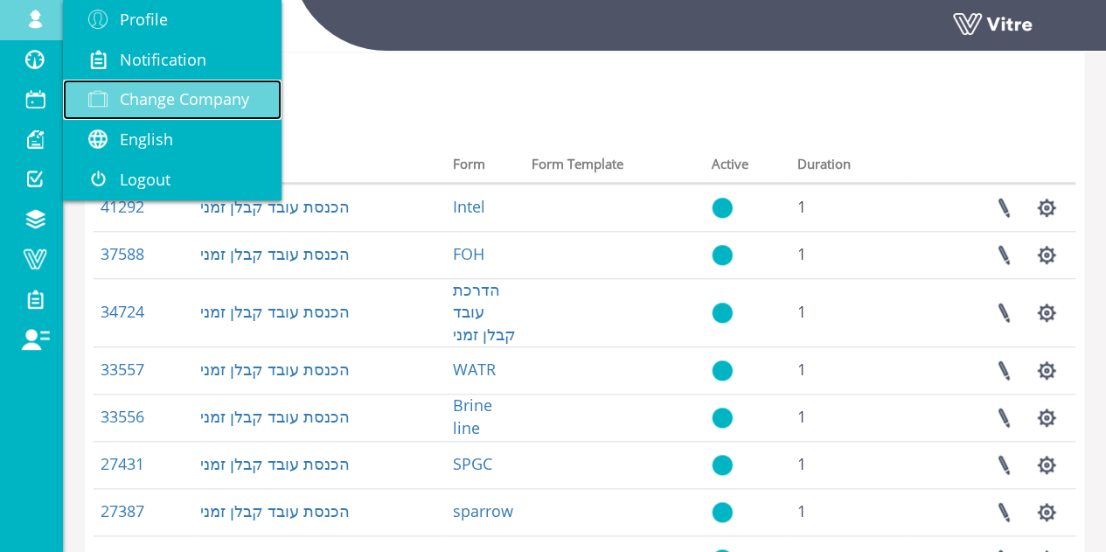
click at [190, 88] on link "Change Company" at bounding box center [172, 100] width 219 height 40
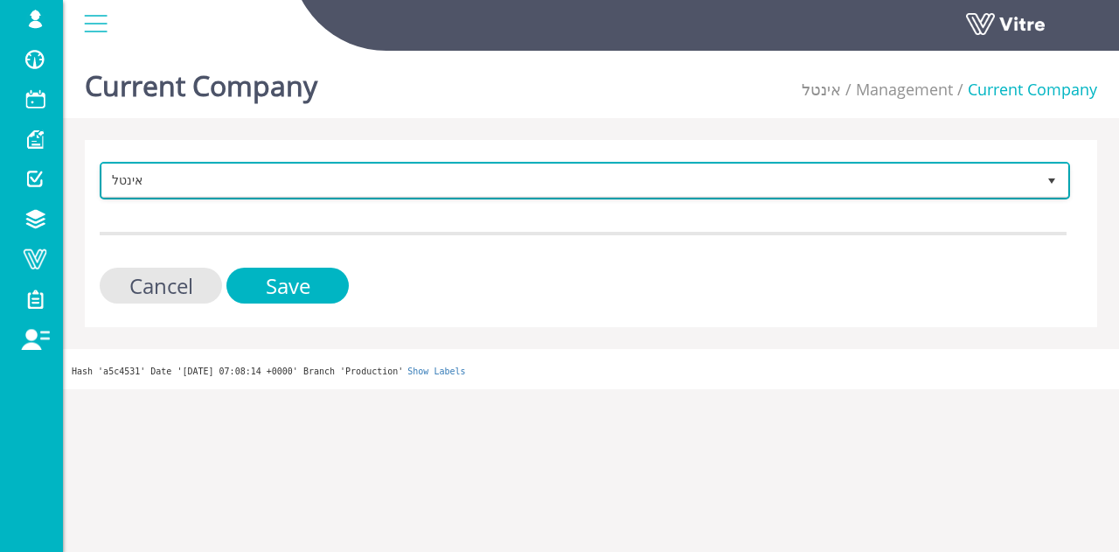
click at [328, 178] on span "אינטל" at bounding box center [569, 179] width 934 height 31
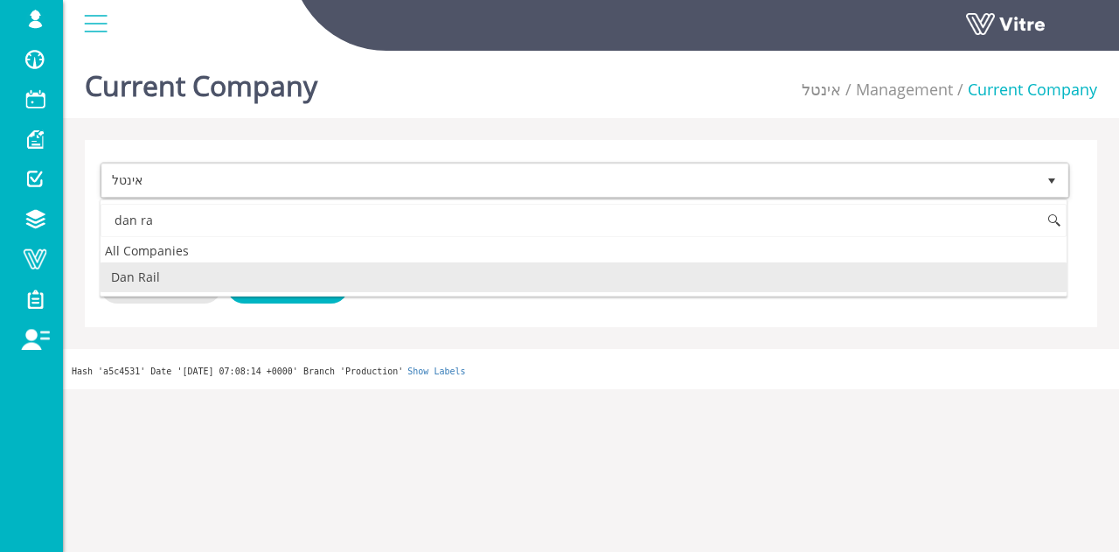
click at [164, 270] on li "Dan Rail" at bounding box center [584, 277] width 966 height 30
type input "dan ra"
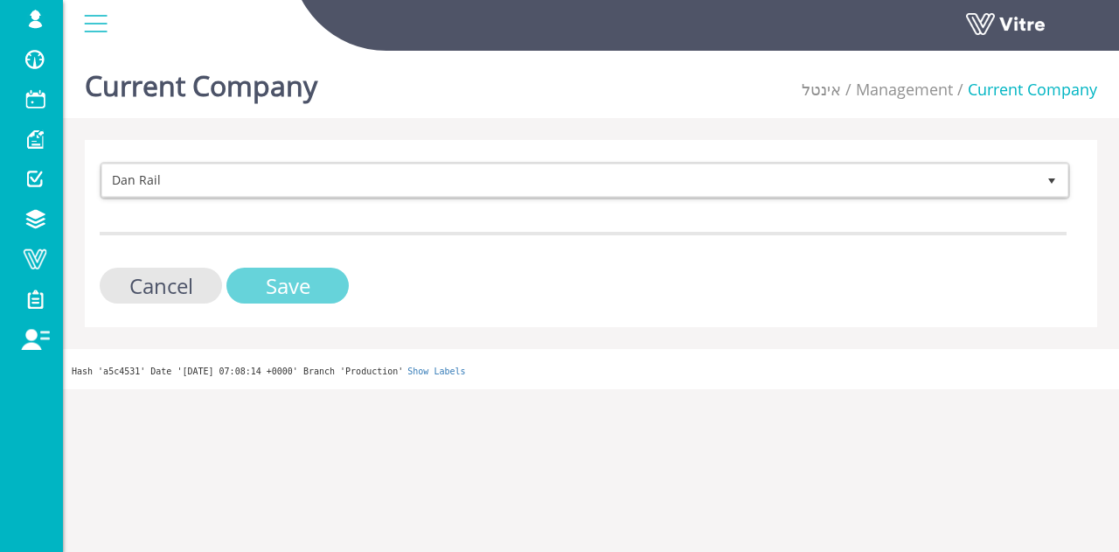
click at [287, 274] on input "Save" at bounding box center [287, 286] width 122 height 36
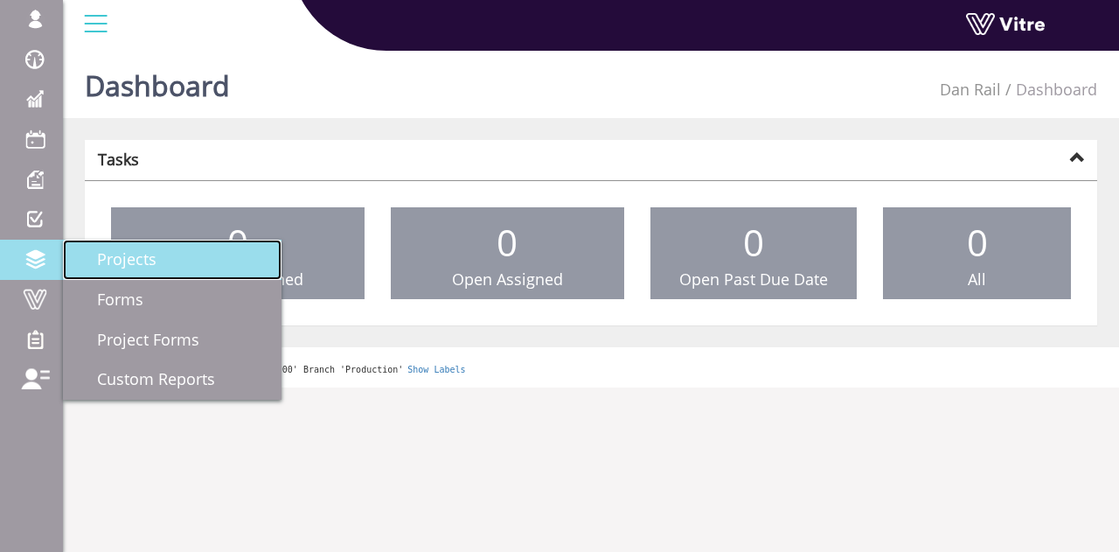
click at [149, 264] on span "Projects" at bounding box center [116, 258] width 80 height 21
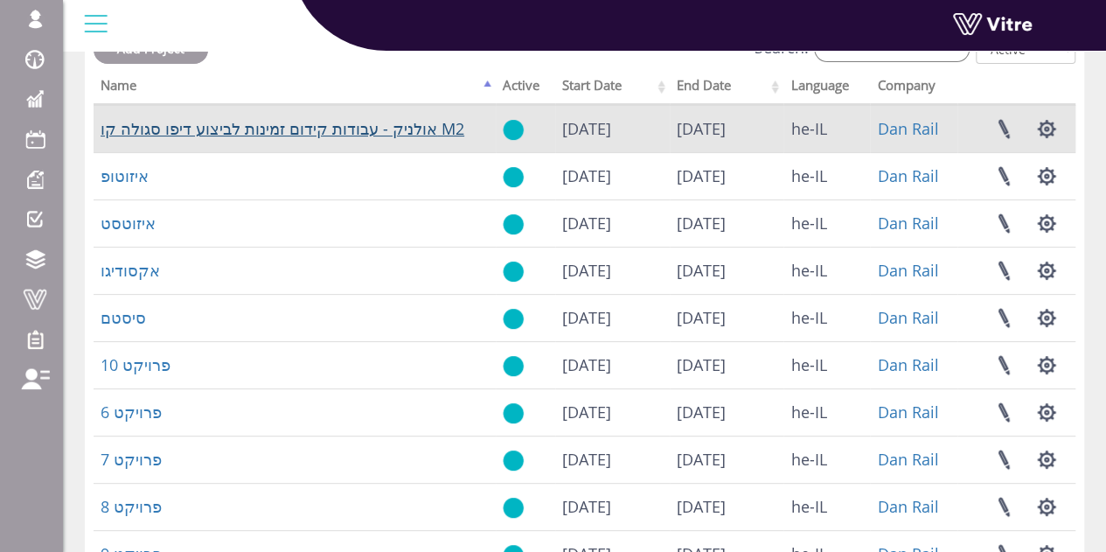
scroll to position [87, 0]
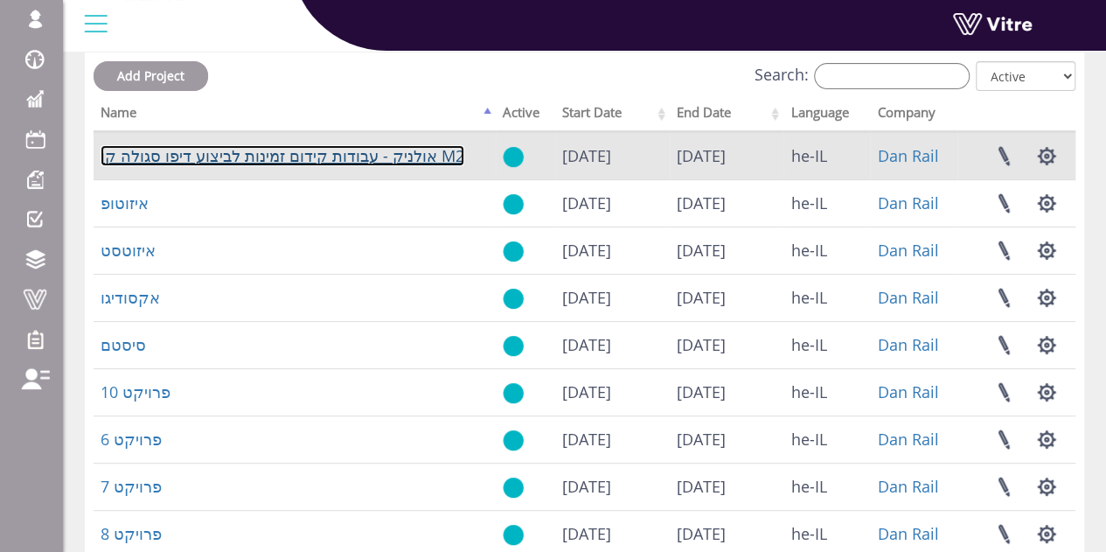
click at [397, 155] on link "אולניק - עבודות קידום זמינות לביצוע דיפו סגולה קו M2" at bounding box center [283, 155] width 364 height 21
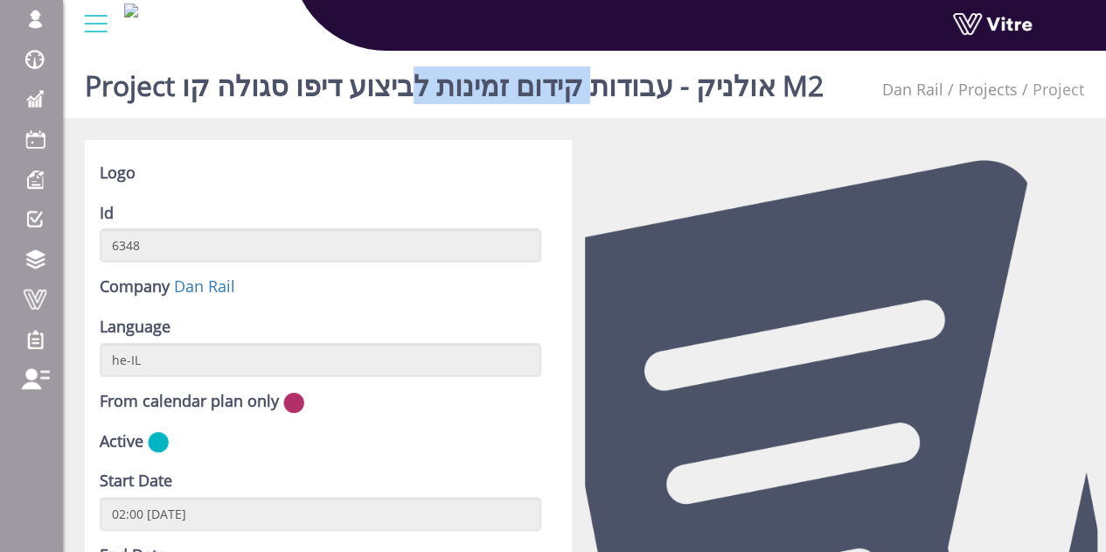
drag, startPoint x: 584, startPoint y: 81, endPoint x: 400, endPoint y: 90, distance: 183.8
click at [402, 91] on h1 "Project אולניק - עבודות קידום זמינות לביצוע דיפו סגולה קו M2" at bounding box center [454, 81] width 739 height 74
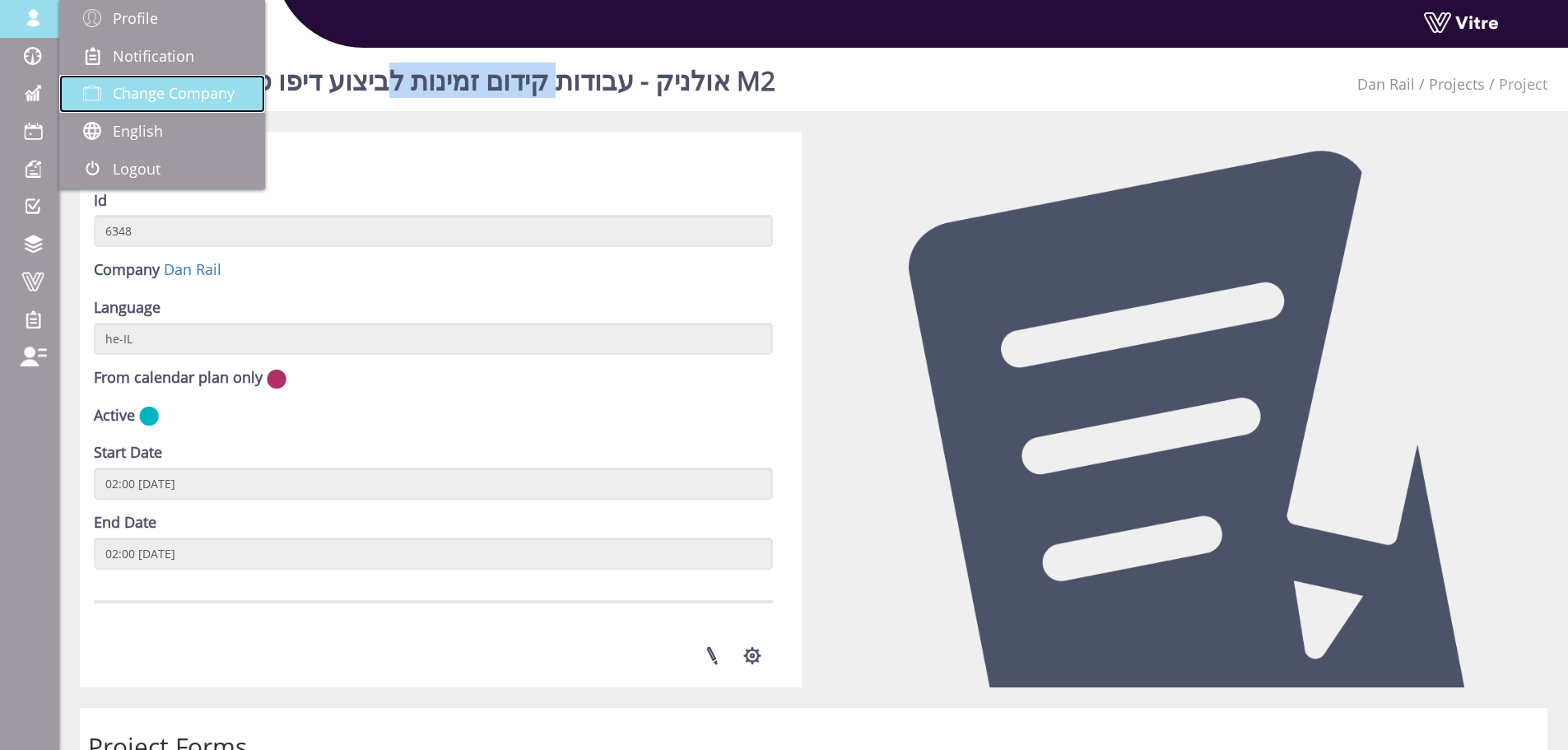
click at [144, 85] on span "Change Company" at bounding box center [173, 92] width 121 height 20
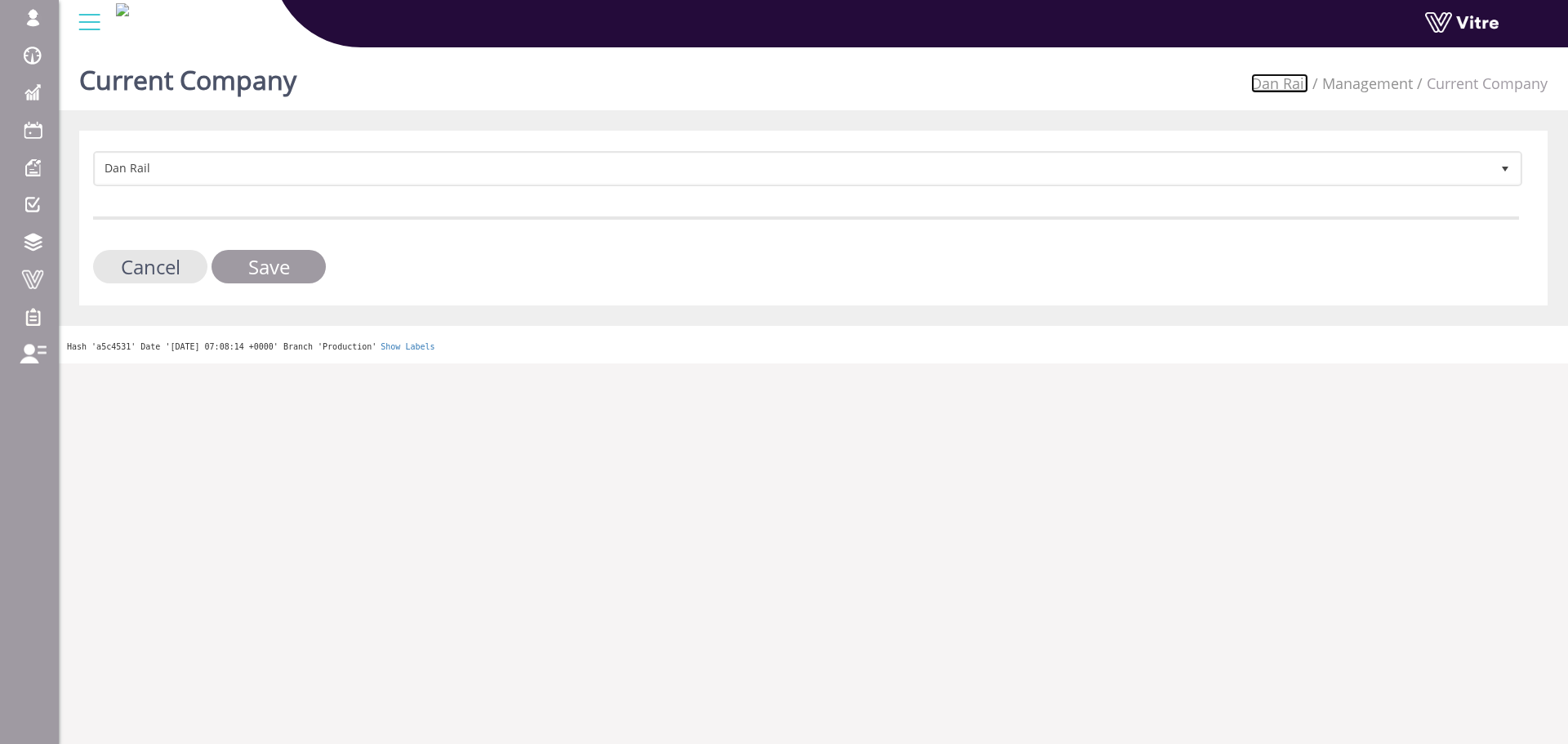
click at [1267, 74] on link "Dan Rail" at bounding box center [1279, 83] width 57 height 20
click at [1266, 78] on link "Dan Rail" at bounding box center [1279, 83] width 57 height 20
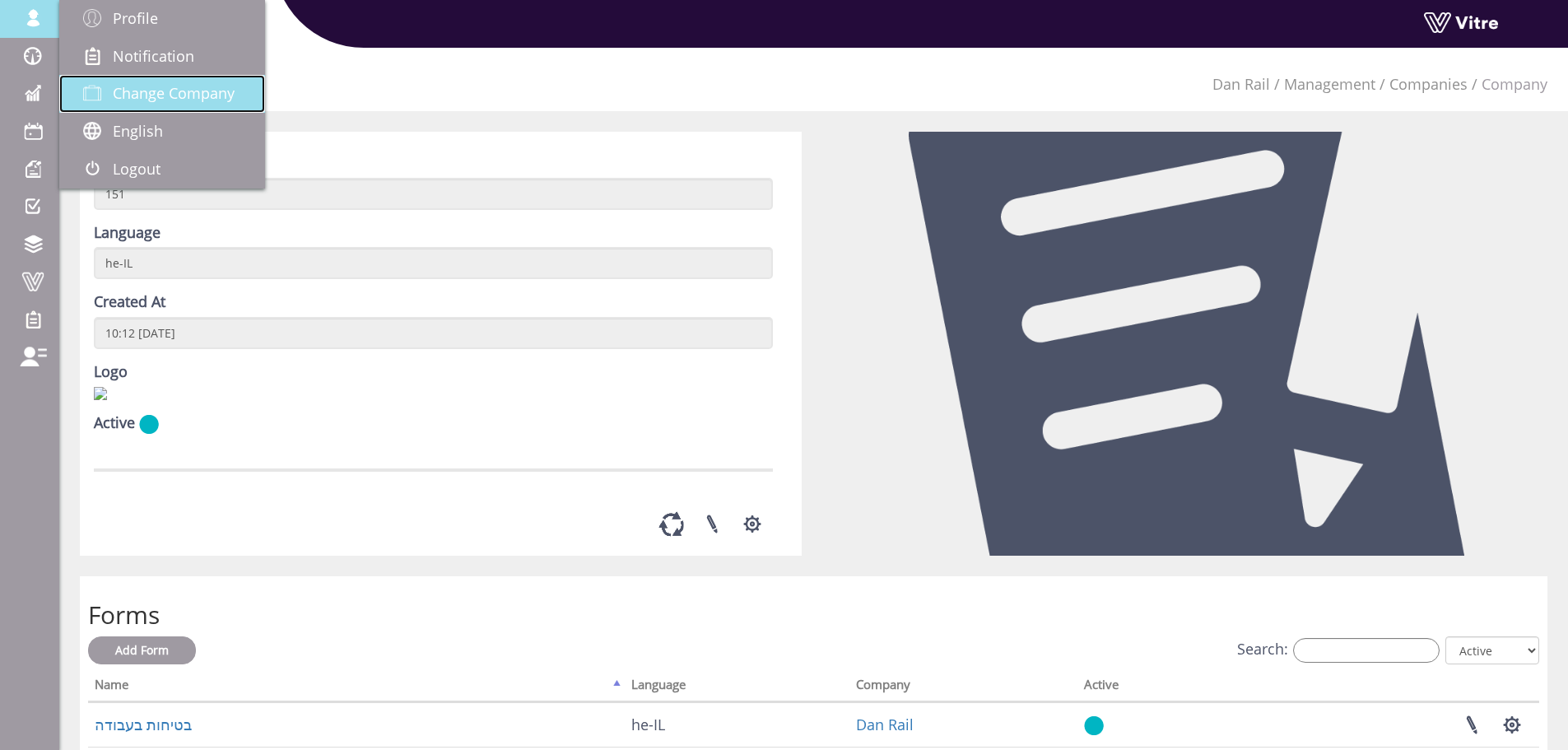
click at [193, 85] on span "Change Company" at bounding box center [173, 92] width 121 height 20
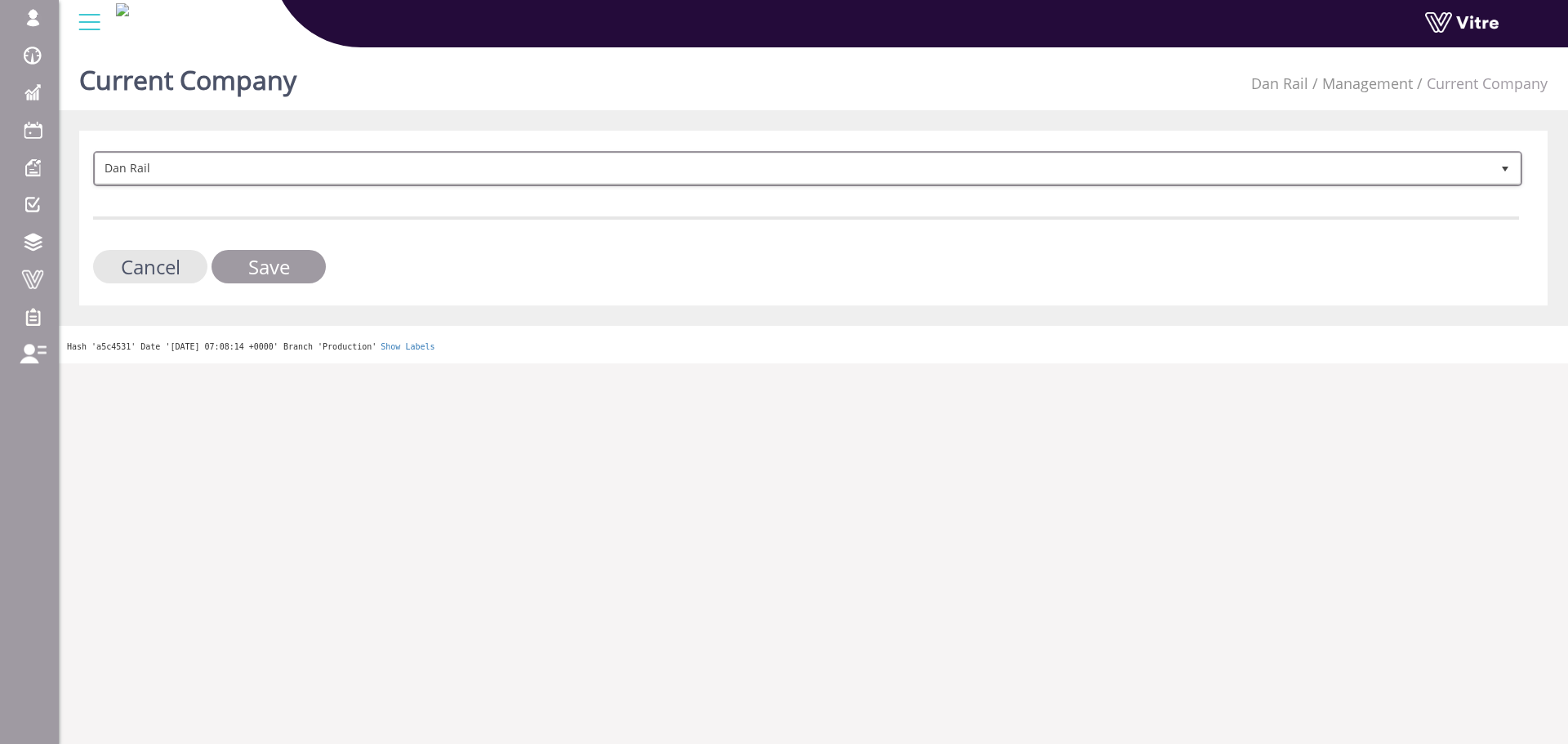
drag, startPoint x: 308, startPoint y: 184, endPoint x: 312, endPoint y: 170, distance: 14.6
click at [309, 178] on span "Dan Rail 404" at bounding box center [808, 169] width 1429 height 35
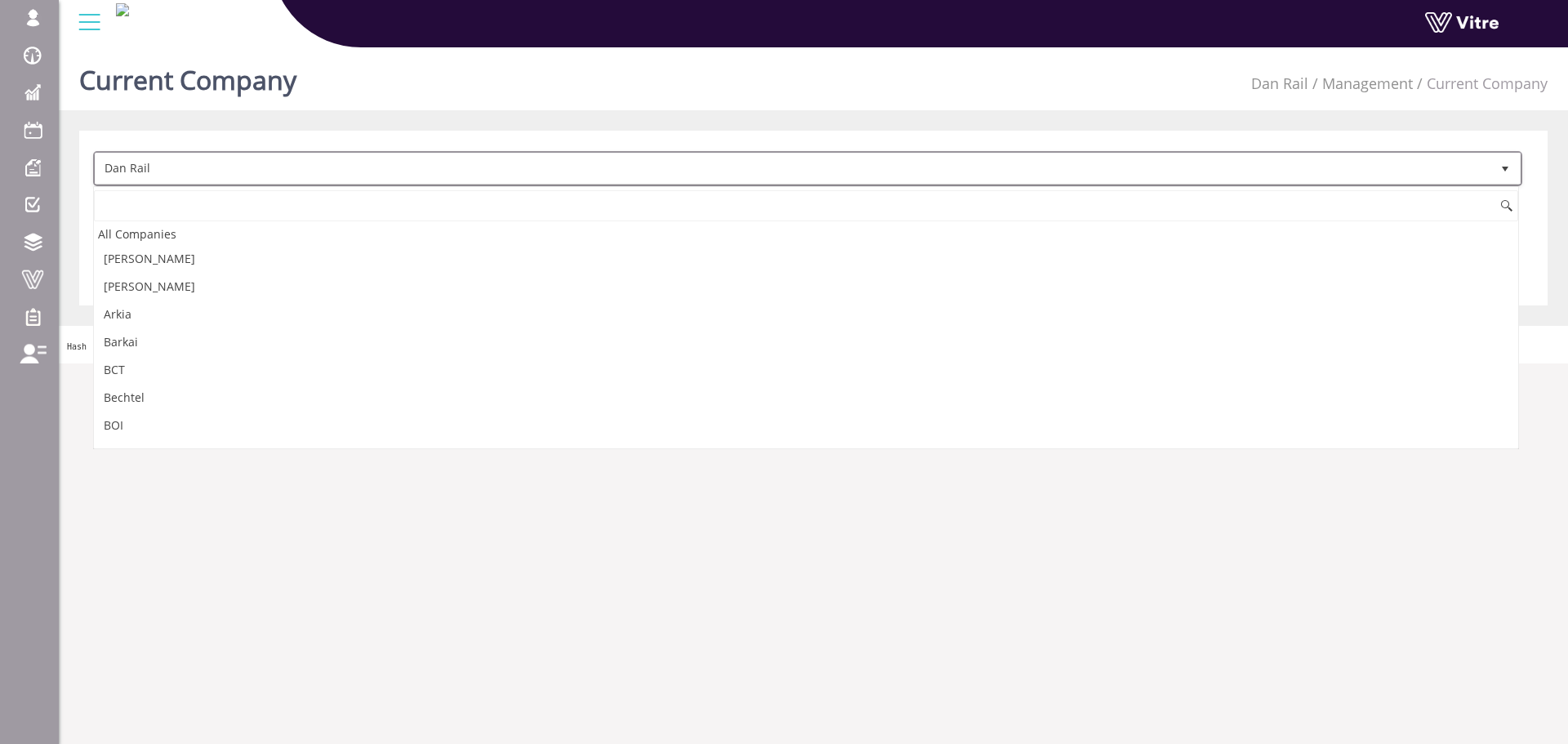
click at [312, 169] on span "Dan Rail" at bounding box center [793, 167] width 1395 height 29
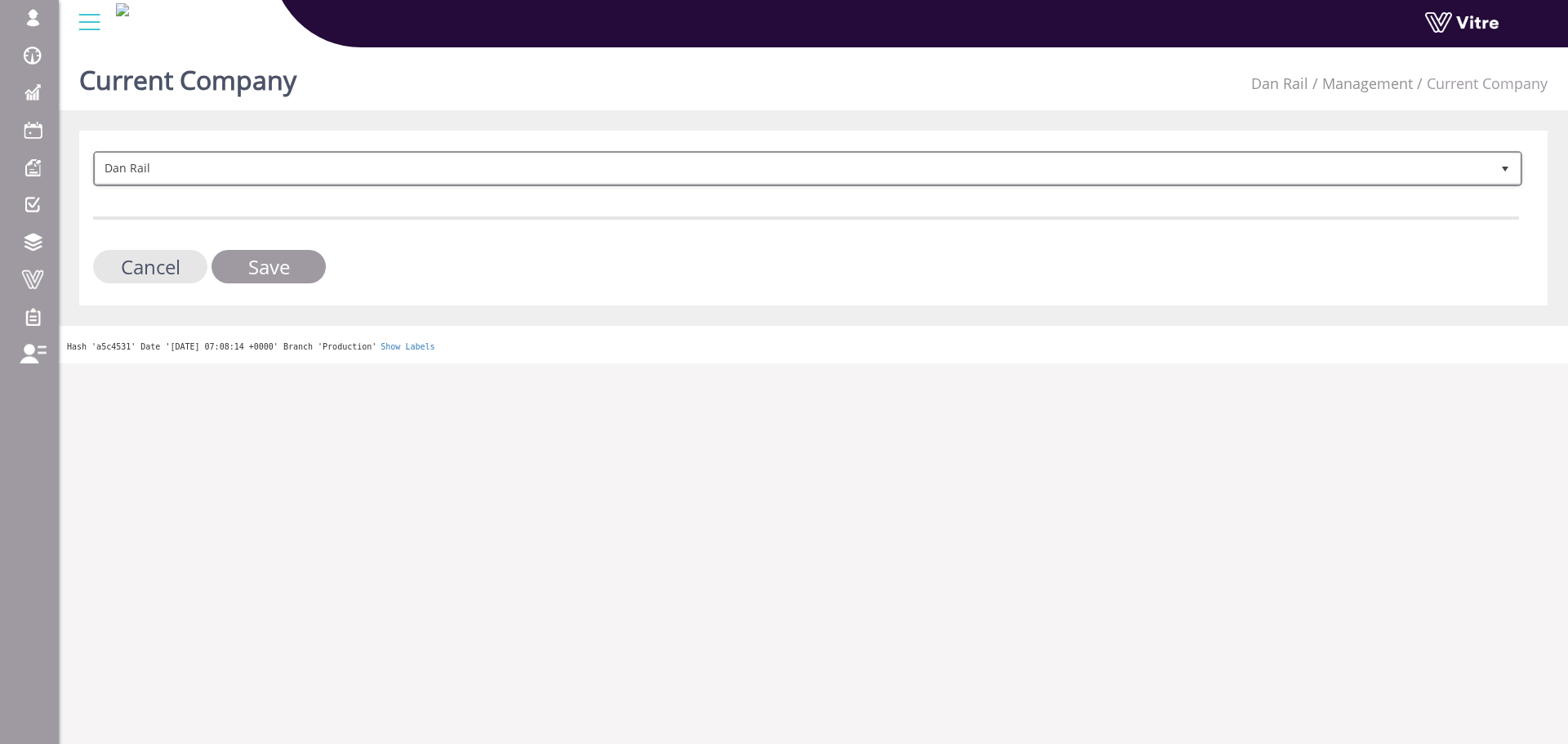
click at [312, 169] on span "Dan Rail" at bounding box center [793, 167] width 1395 height 29
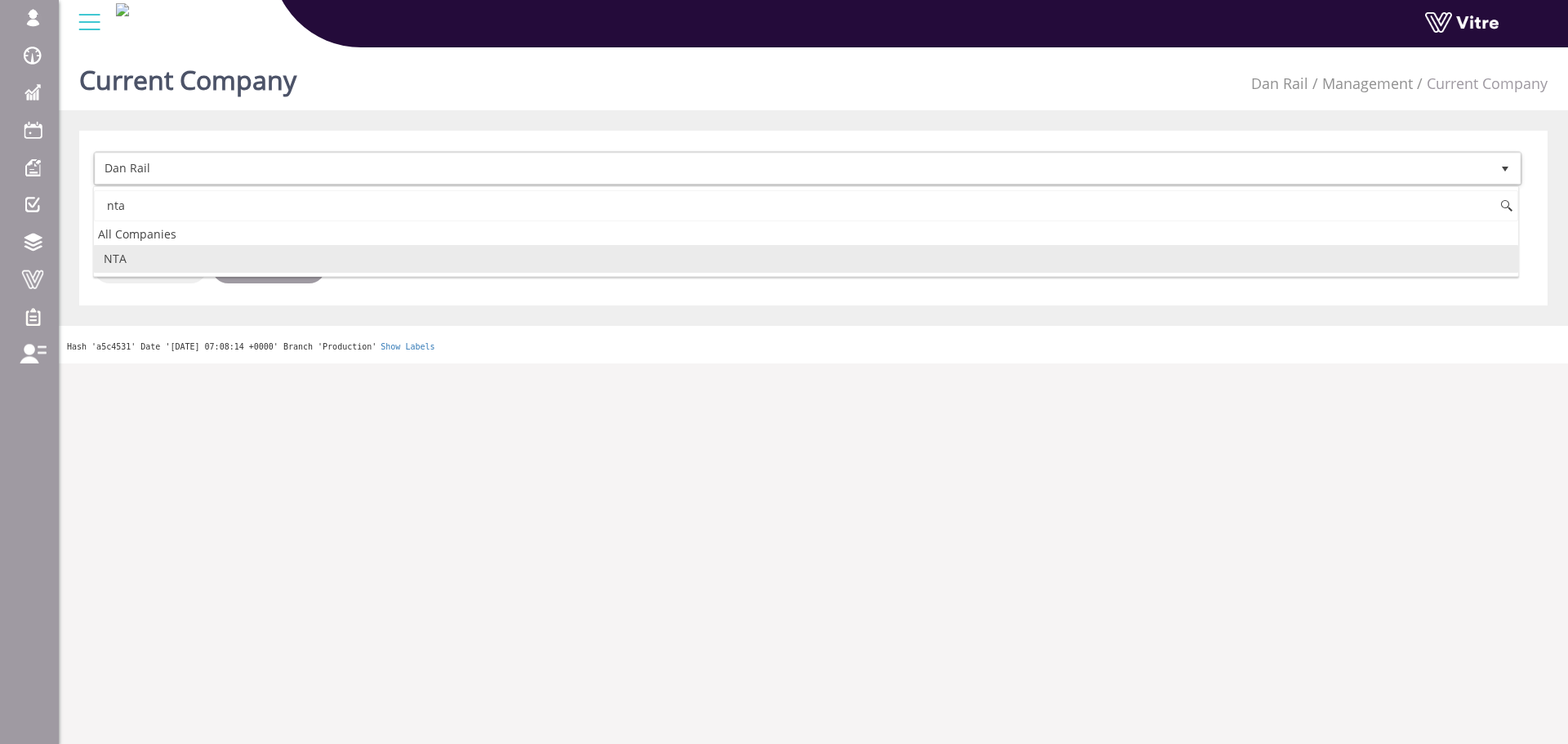
drag, startPoint x: 166, startPoint y: 253, endPoint x: 204, endPoint y: 258, distance: 38.3
click at [166, 254] on li "NTA" at bounding box center [806, 259] width 1424 height 28
type input "nta"
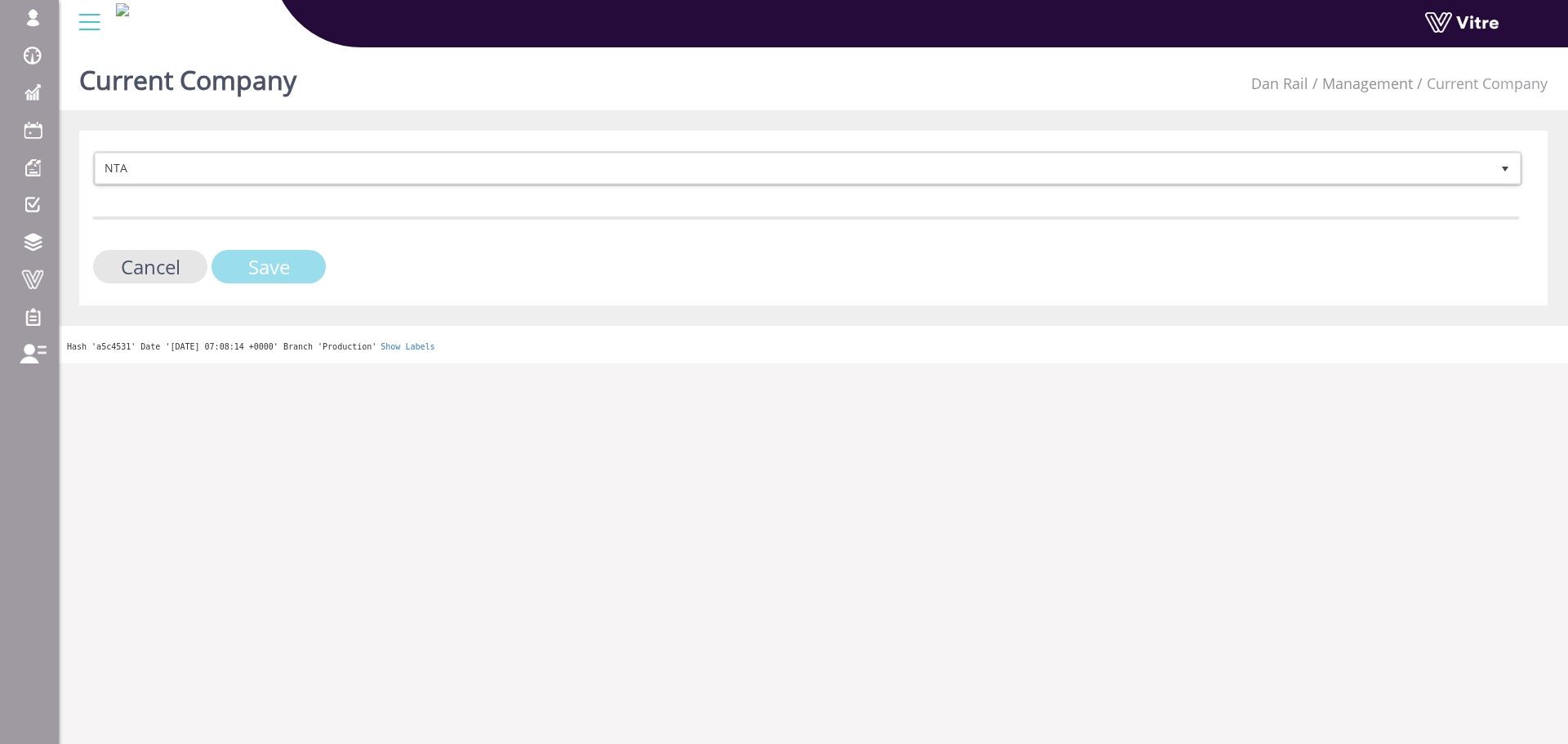
click at [230, 260] on input "Save" at bounding box center [268, 267] width 114 height 34
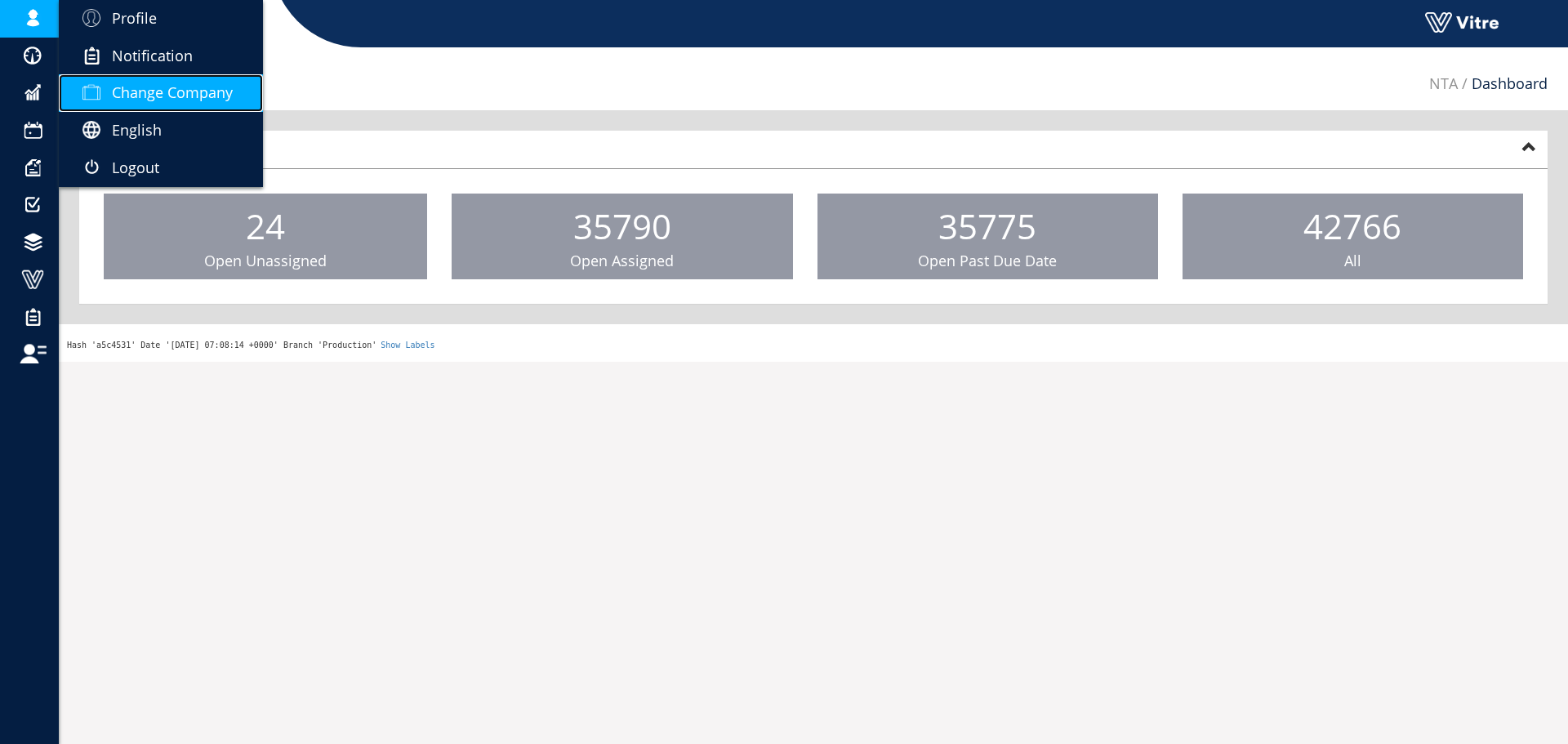
click at [140, 84] on span "Change Company" at bounding box center [172, 91] width 120 height 20
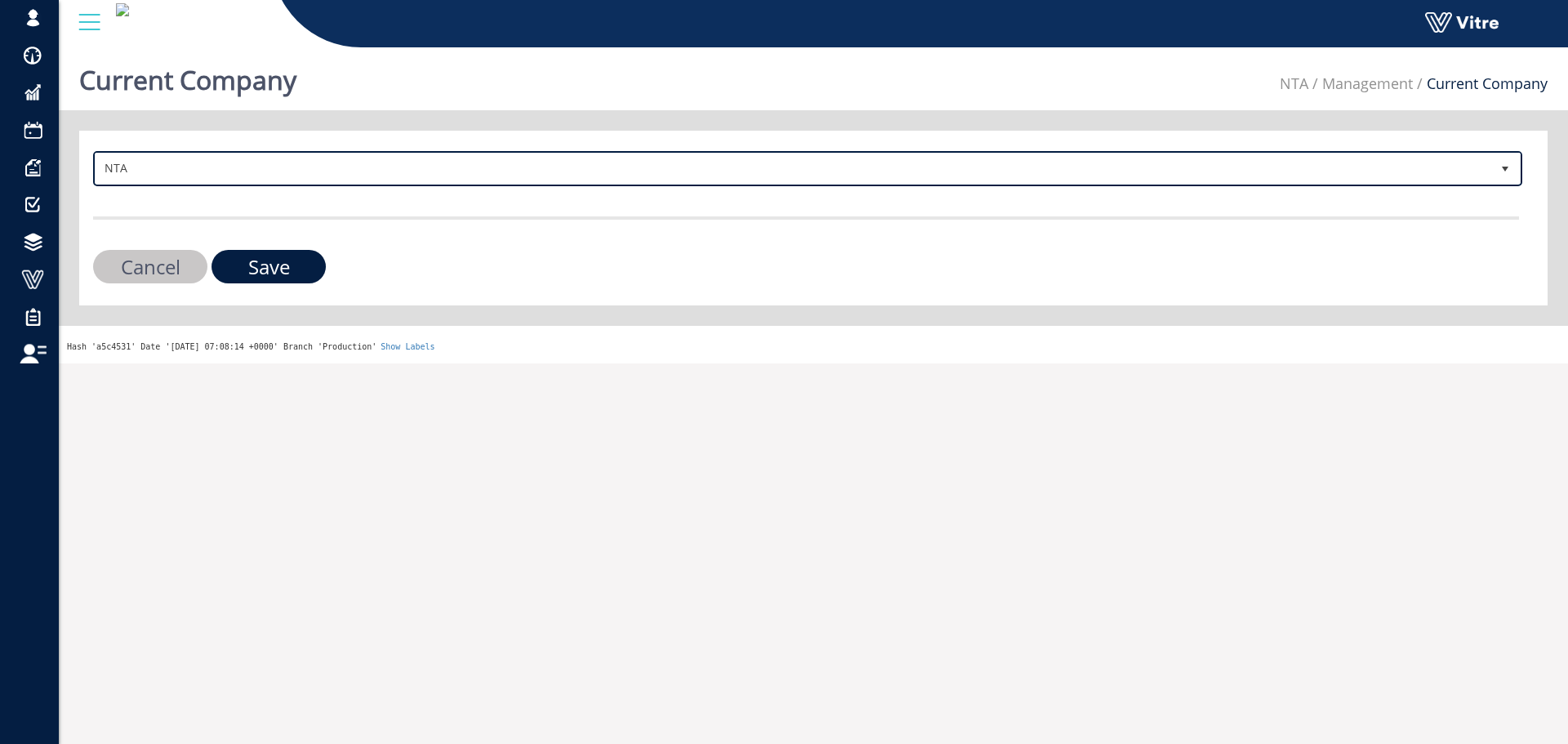
click at [256, 164] on span "NTA" at bounding box center [793, 167] width 1395 height 29
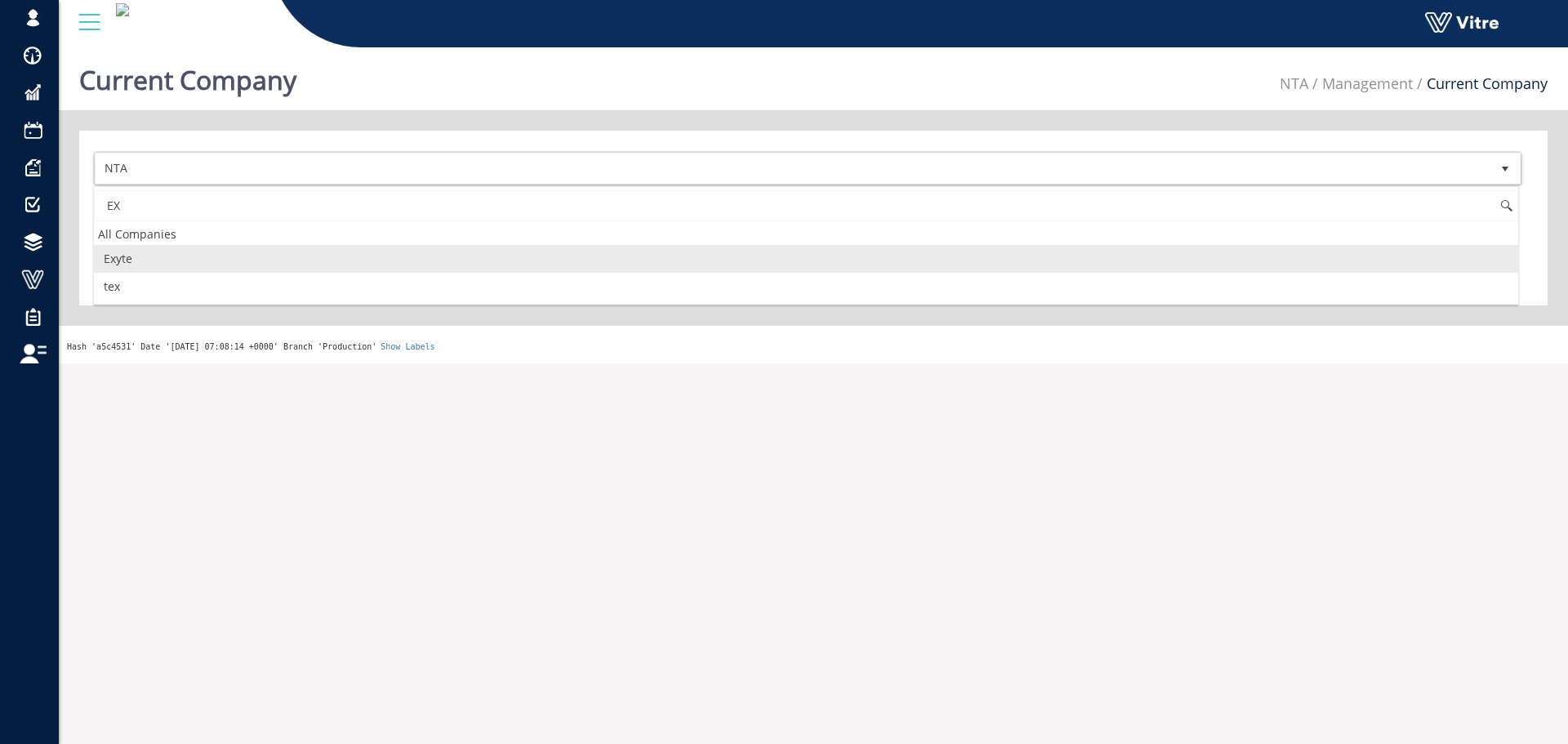
click at [205, 252] on li "Exyte" at bounding box center [806, 259] width 1424 height 28
type input "EX"
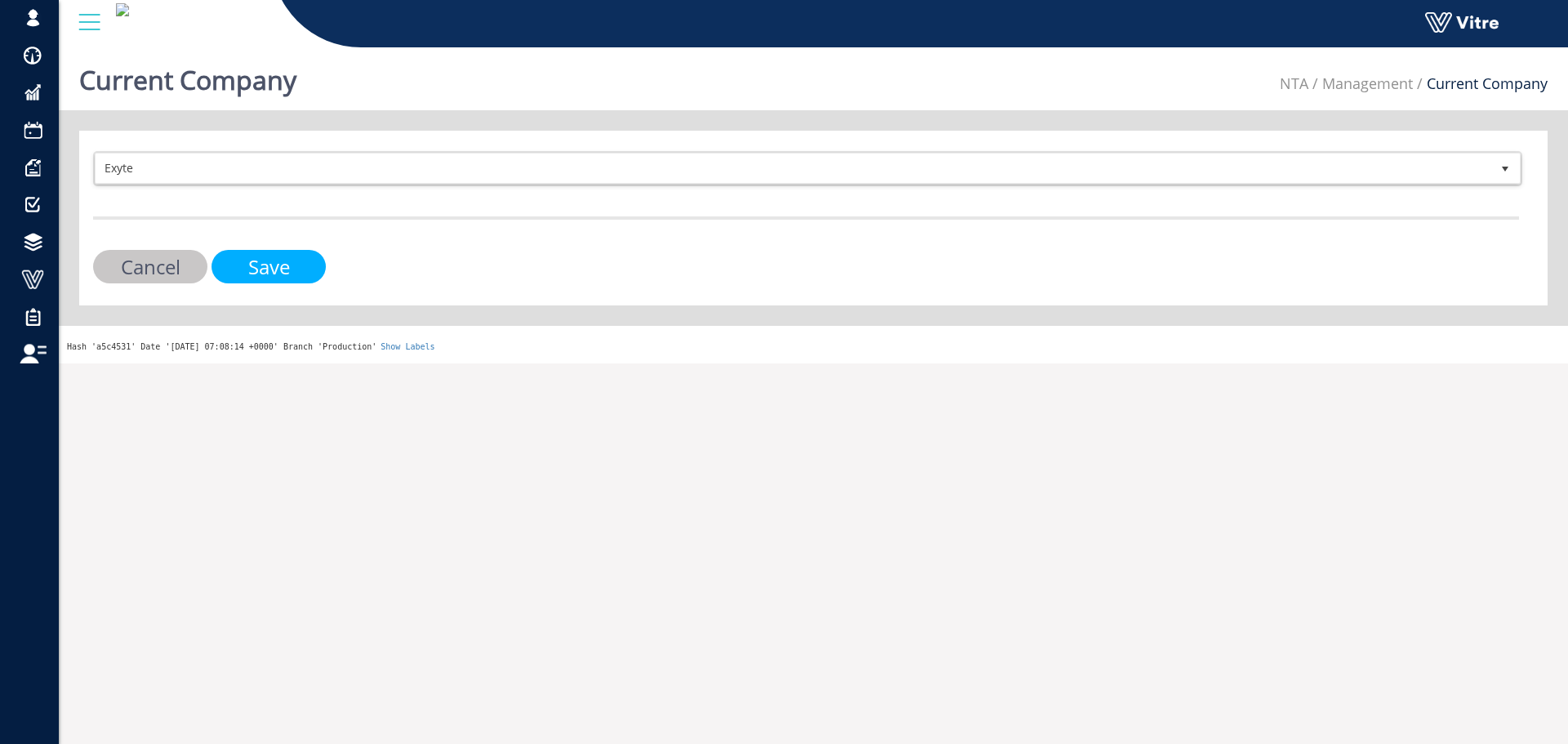
click at [293, 266] on input "Save" at bounding box center [268, 267] width 114 height 34
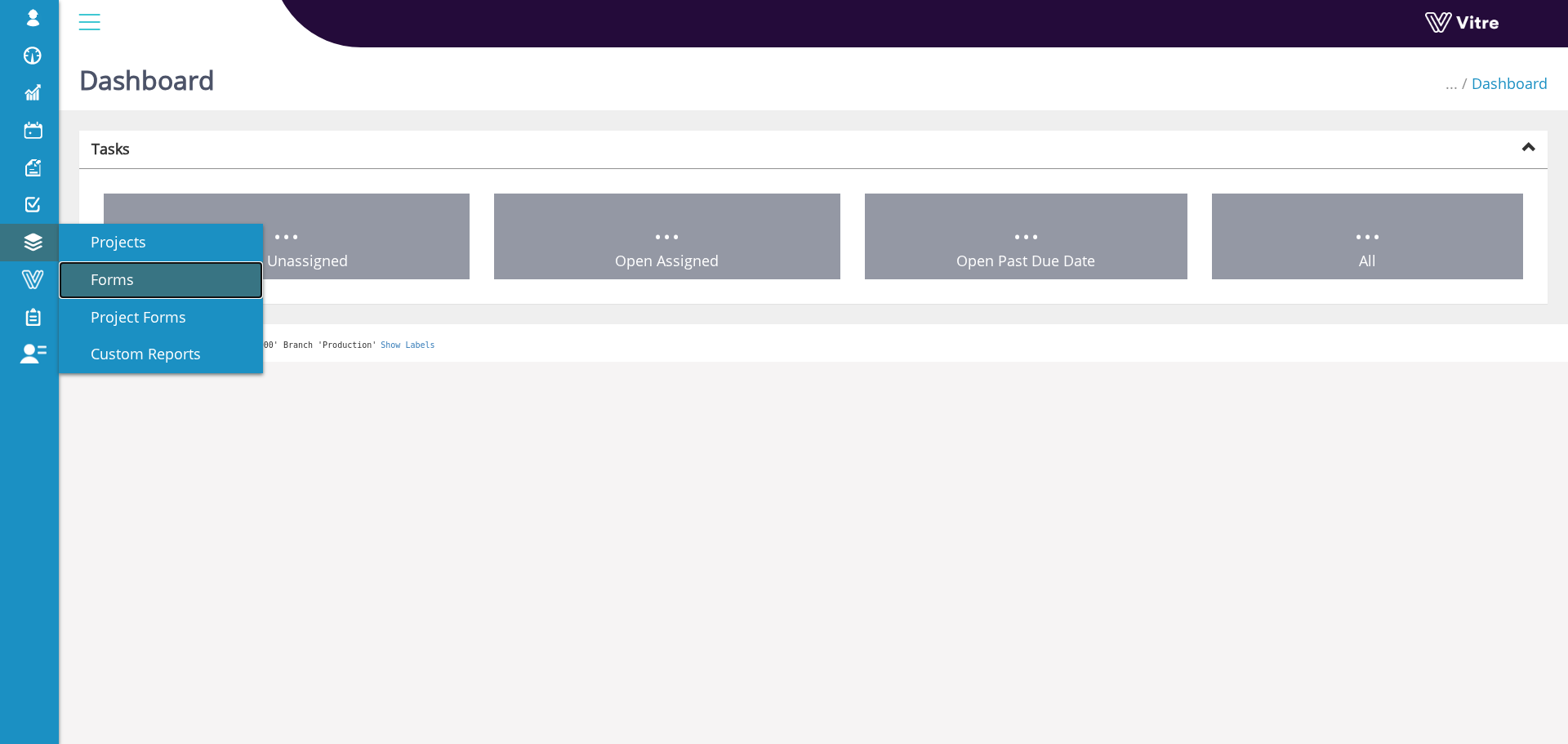
click at [110, 270] on span "Forms" at bounding box center [102, 279] width 63 height 20
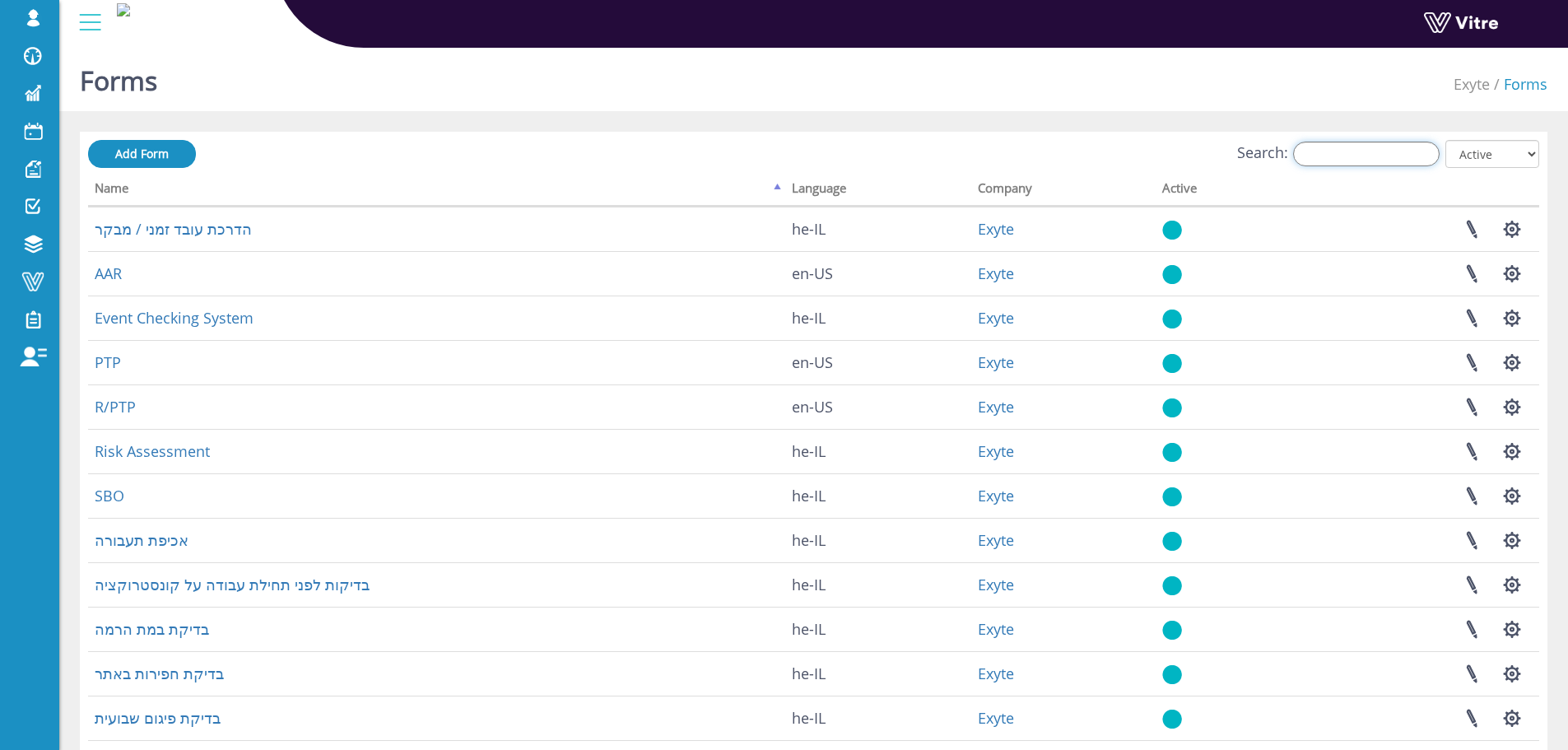
click at [1336, 152] on input "Search:" at bounding box center [1367, 153] width 147 height 24
type input "h"
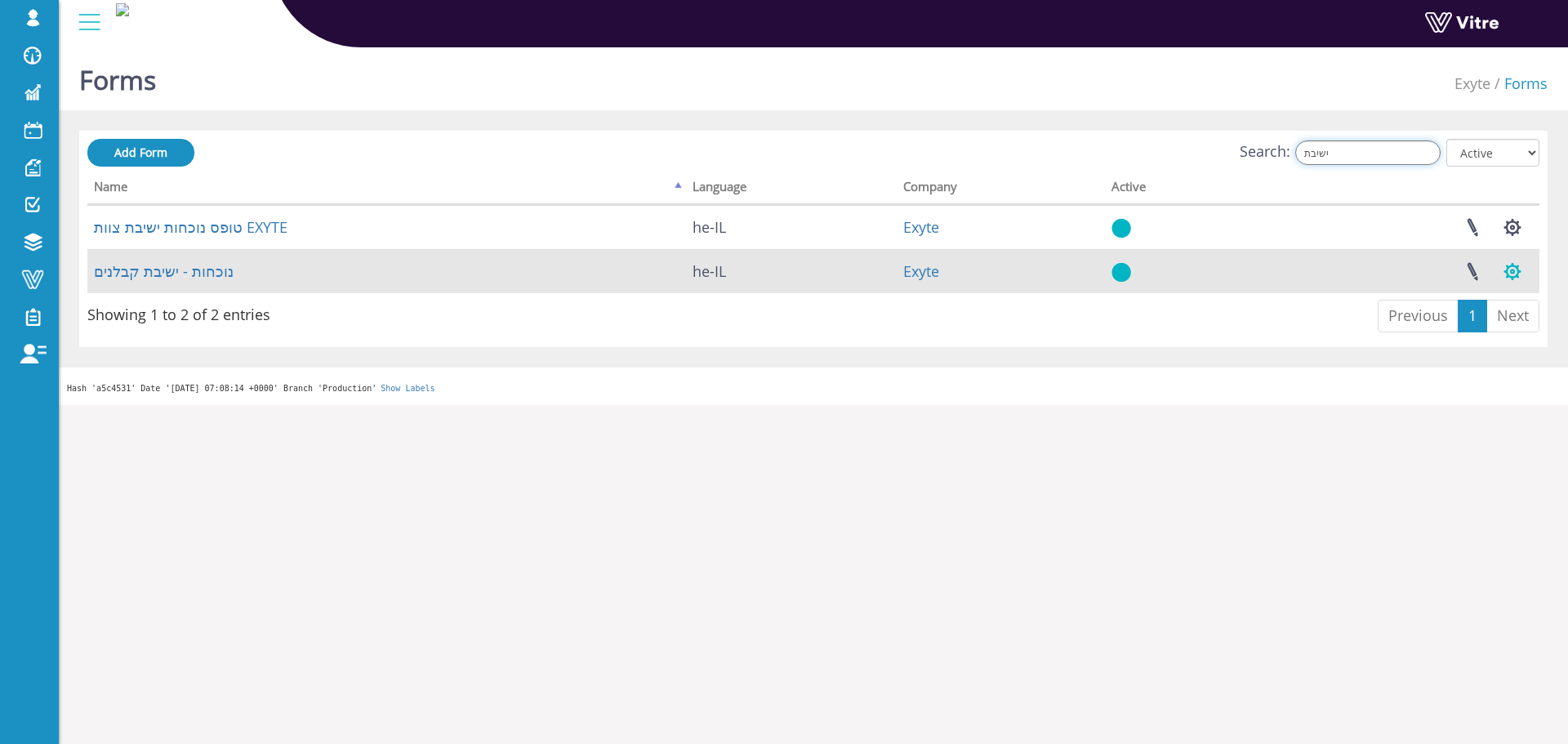
type input "ישיבת"
click at [1516, 272] on button "button" at bounding box center [1513, 272] width 41 height 43
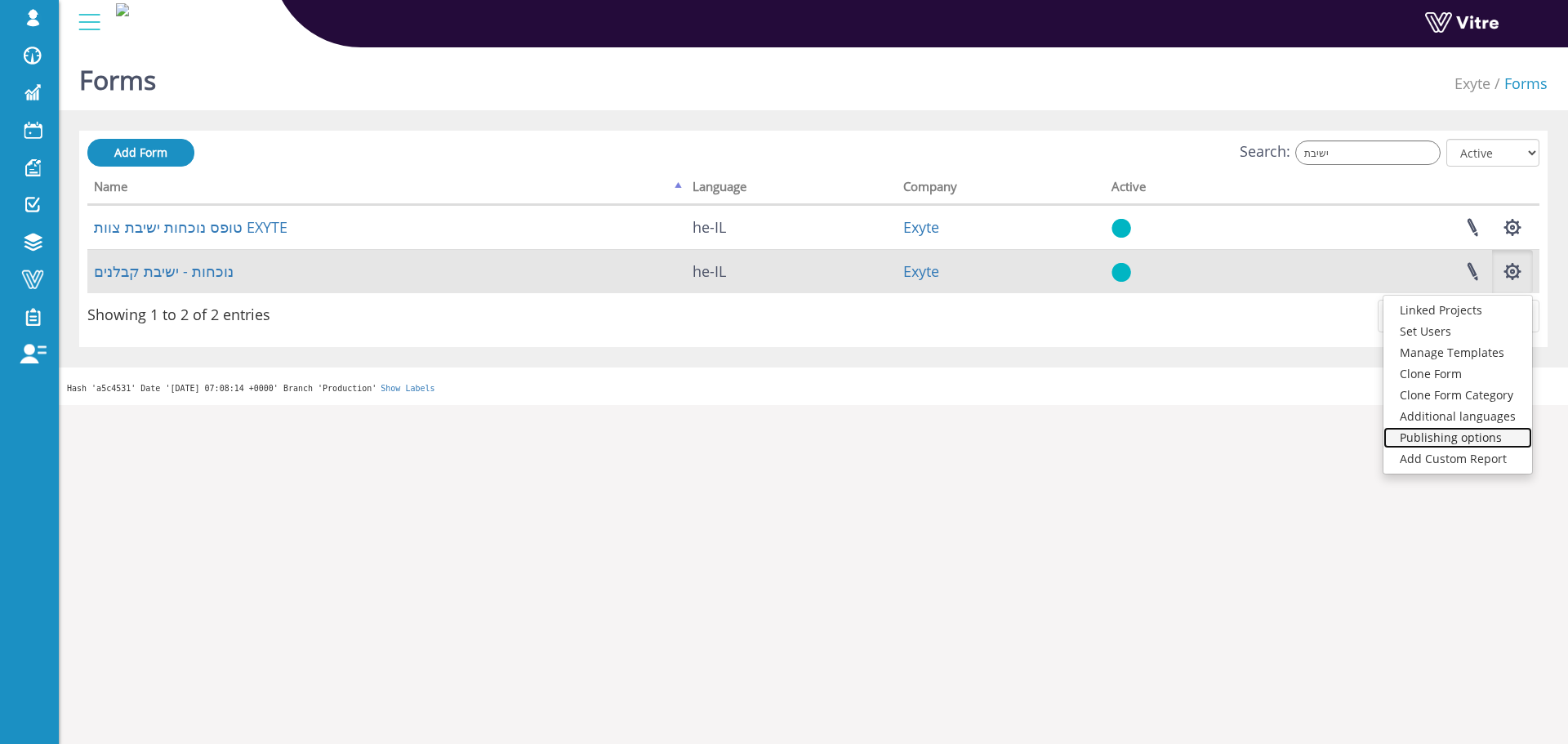
click at [1434, 441] on link "Publishing options" at bounding box center [1457, 437] width 148 height 21
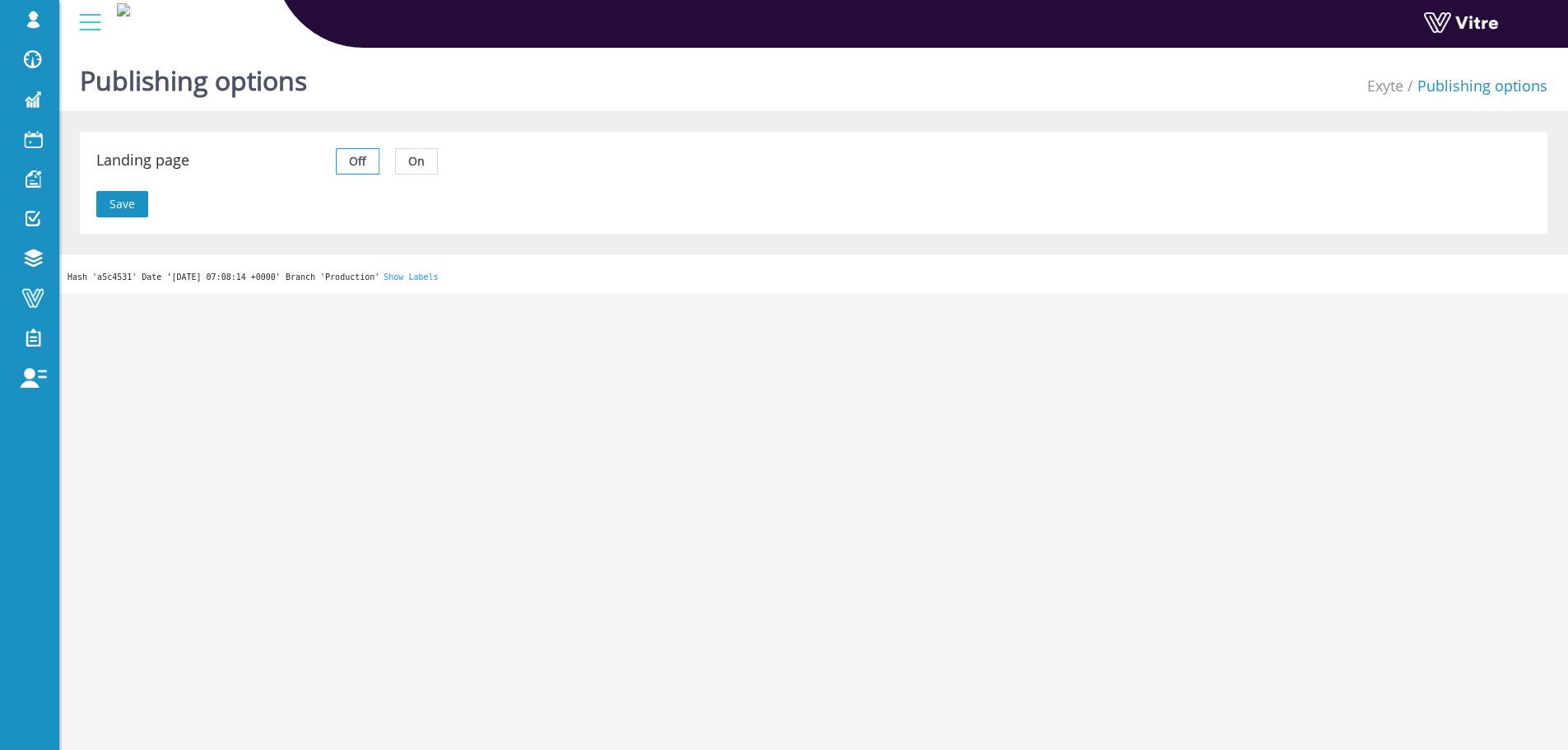
click at [411, 168] on label "On" at bounding box center [417, 161] width 42 height 26
click at [396, 166] on input "On" at bounding box center [396, 166] width 0 height 0
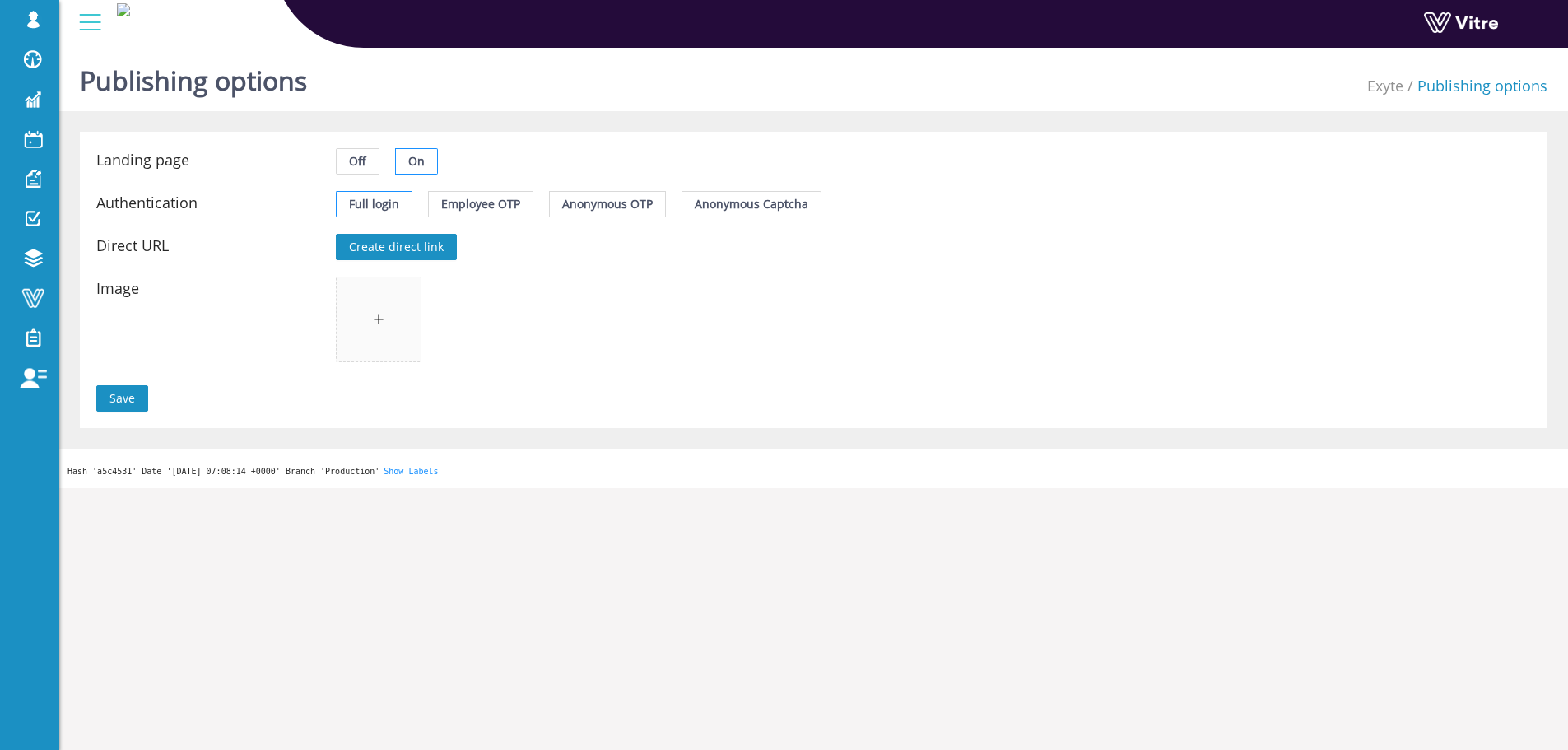
click at [724, 198] on span "Anonymous Captcha" at bounding box center [751, 203] width 114 height 16
click at [682, 208] on input "Anonymous Captcha" at bounding box center [682, 208] width 0 height 0
click at [425, 244] on span "Create direct link" at bounding box center [396, 247] width 95 height 18
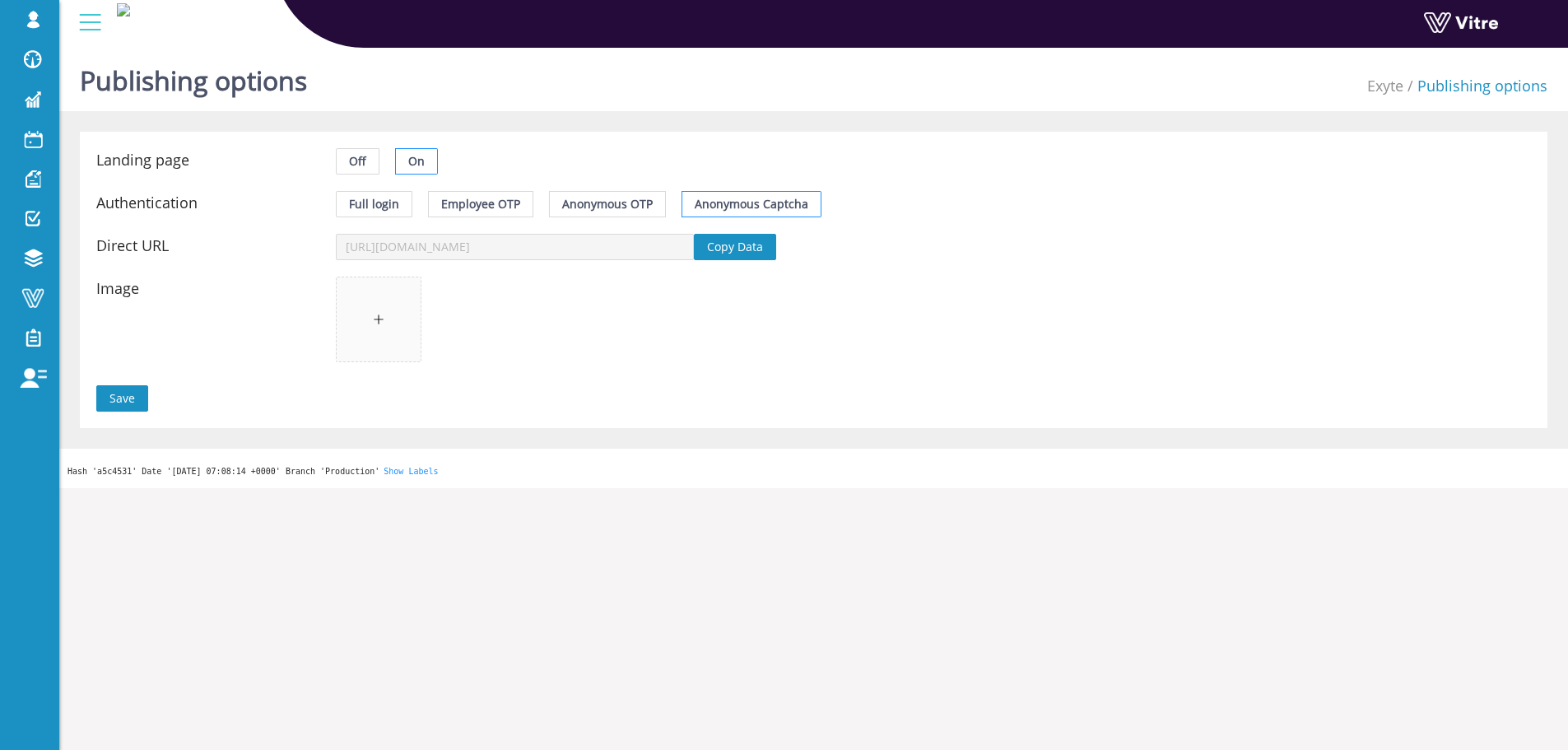
click at [697, 244] on button "Copy Data" at bounding box center [734, 247] width 82 height 26
click at [148, 396] on button "Save" at bounding box center [121, 398] width 52 height 26
click at [151, 391] on div "Save" at bounding box center [275, 398] width 359 height 26
click at [141, 399] on button "Save" at bounding box center [121, 398] width 52 height 26
click at [273, 279] on div "Image" at bounding box center [216, 323] width 239 height 92
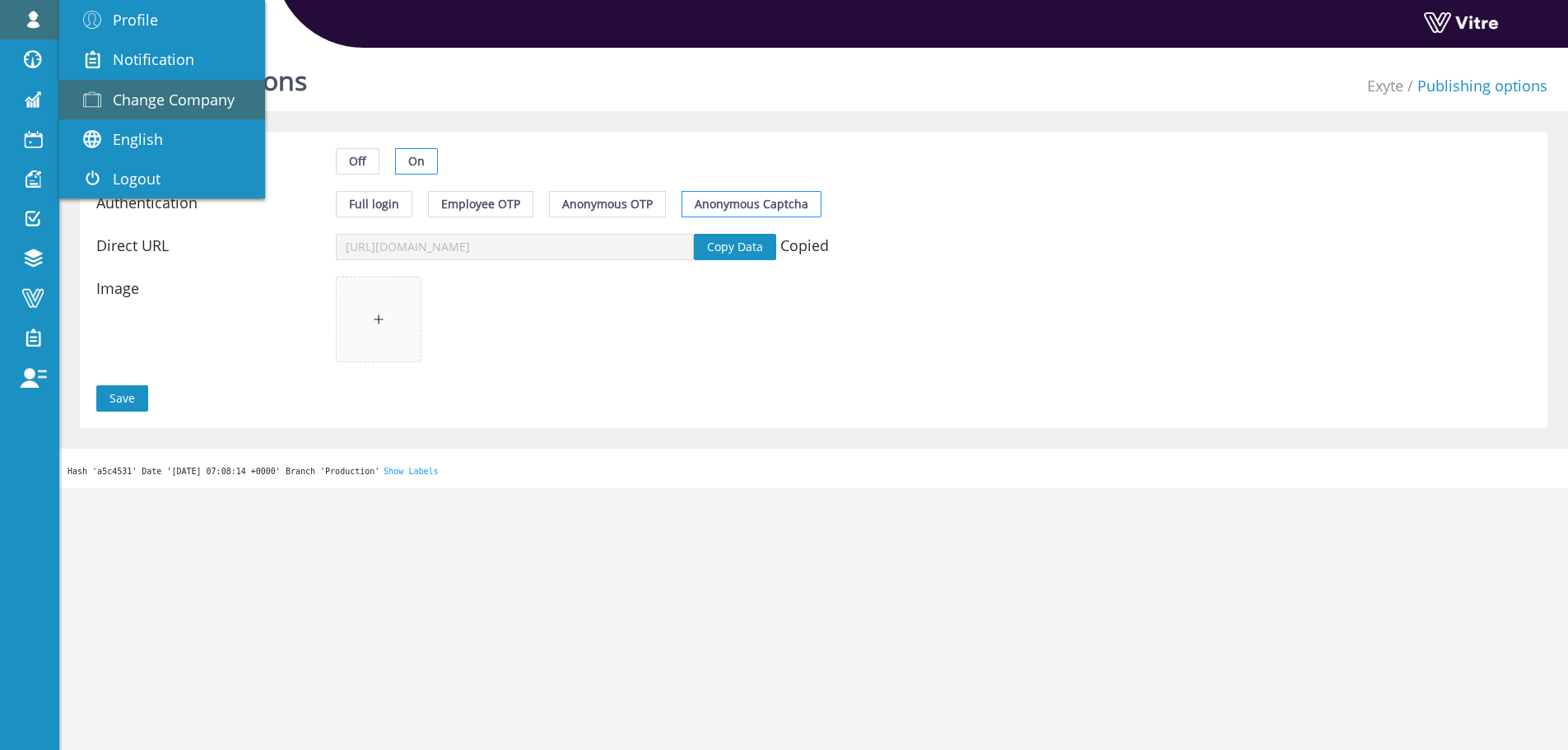
click at [122, 108] on span "Change Company" at bounding box center [173, 99] width 121 height 20
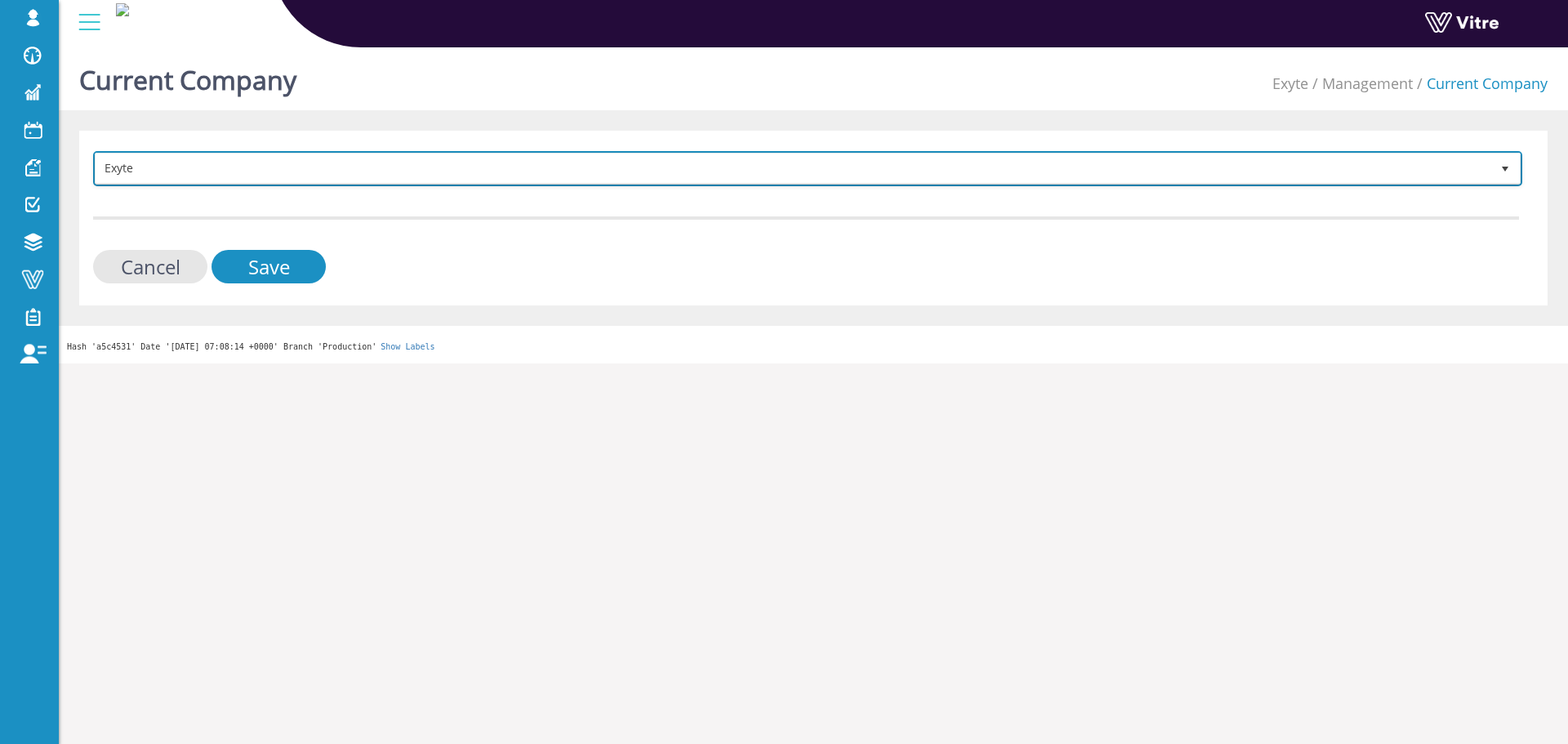
click at [270, 169] on span "Exyte" at bounding box center [793, 167] width 1395 height 29
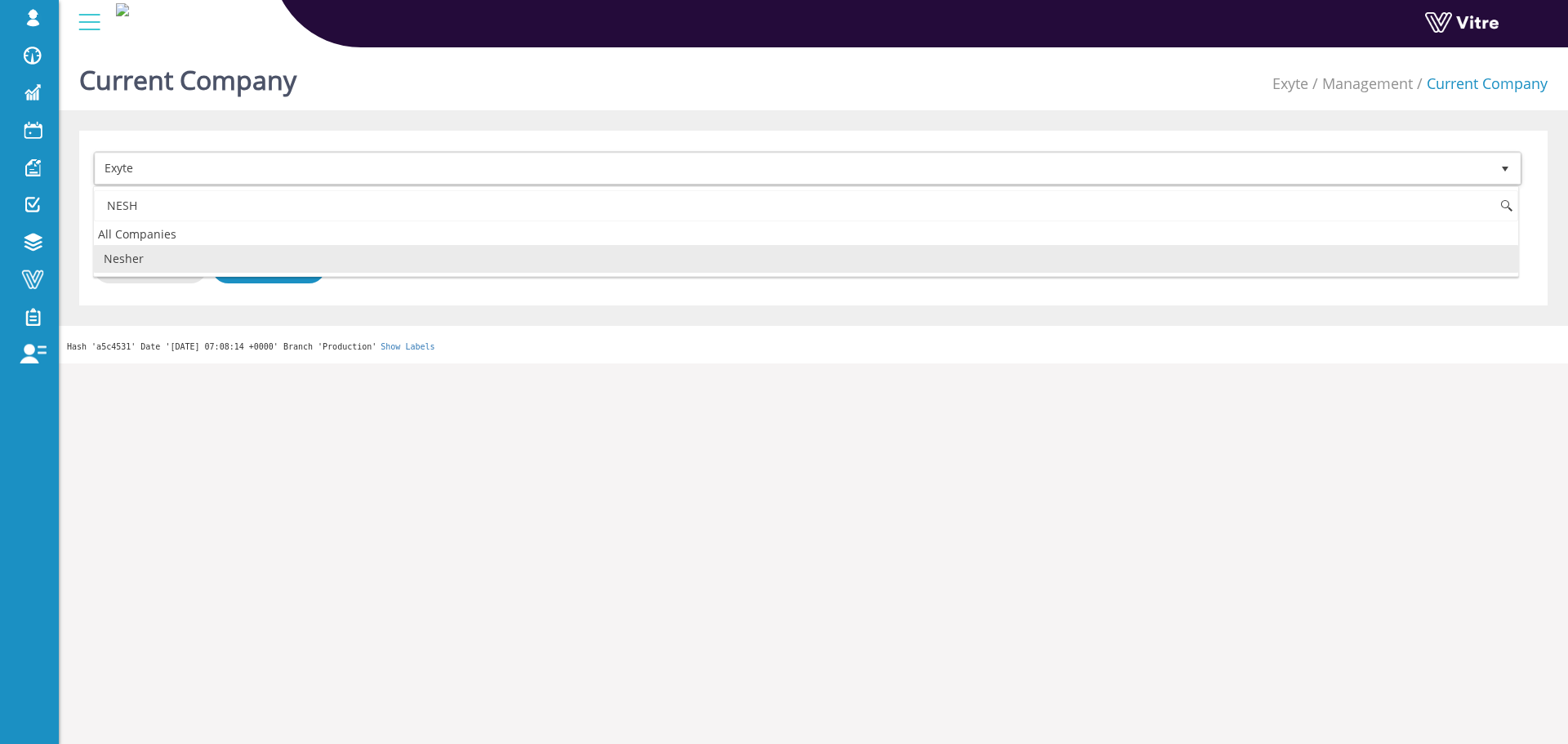
click at [191, 250] on li "Nesher" at bounding box center [806, 259] width 1424 height 28
type input "NESH"
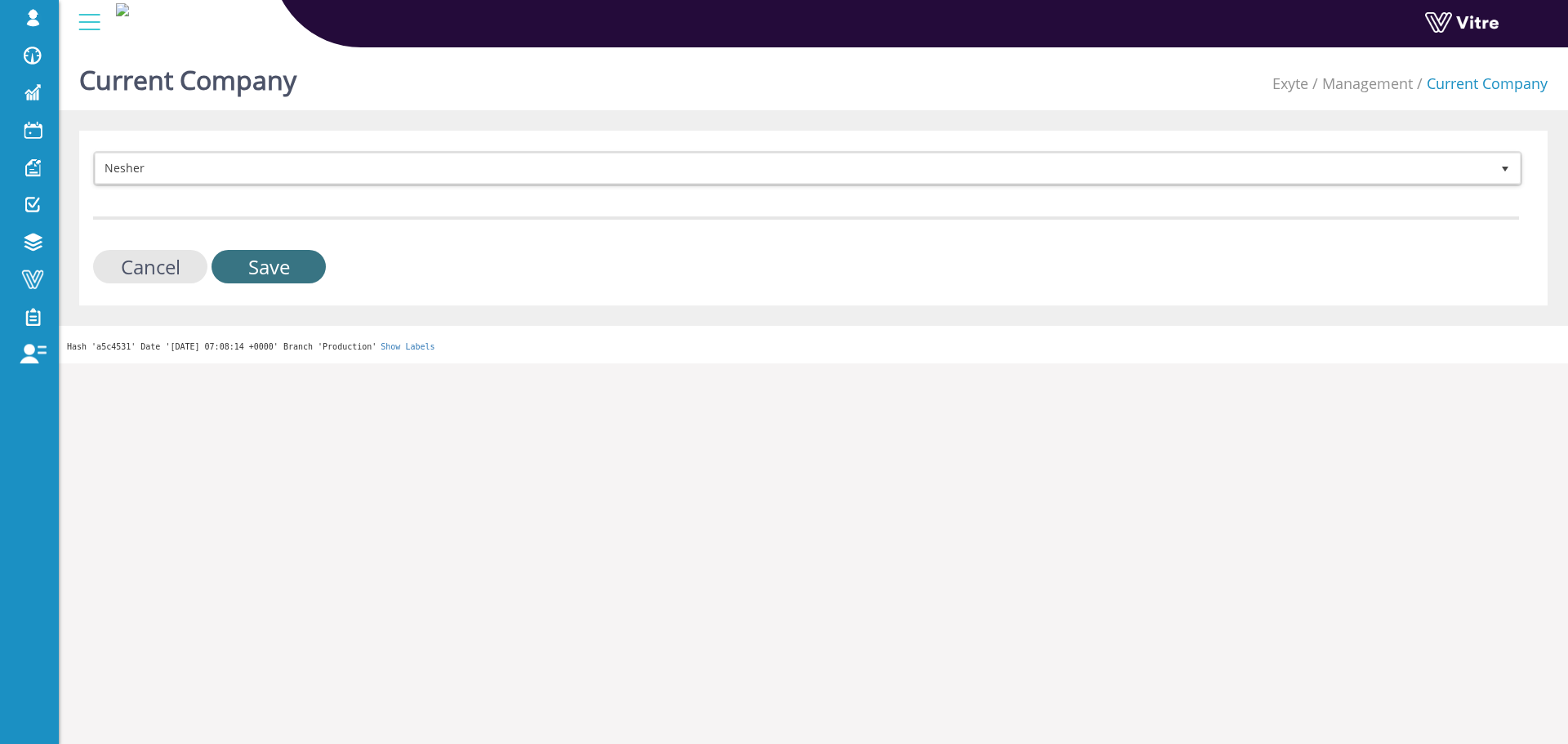
click at [252, 263] on input "Save" at bounding box center [268, 267] width 114 height 34
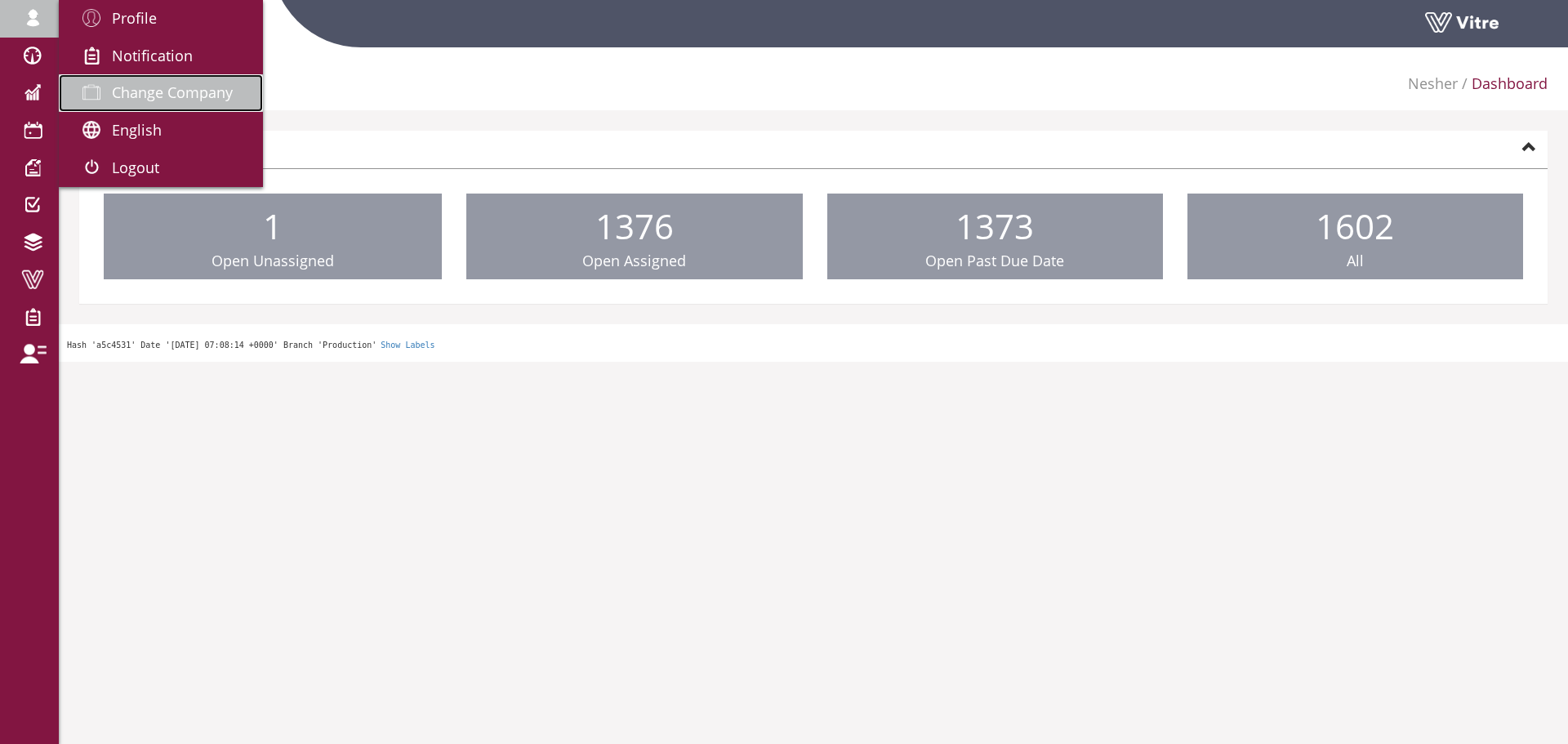
click at [164, 76] on link "Change Company" at bounding box center [161, 93] width 205 height 37
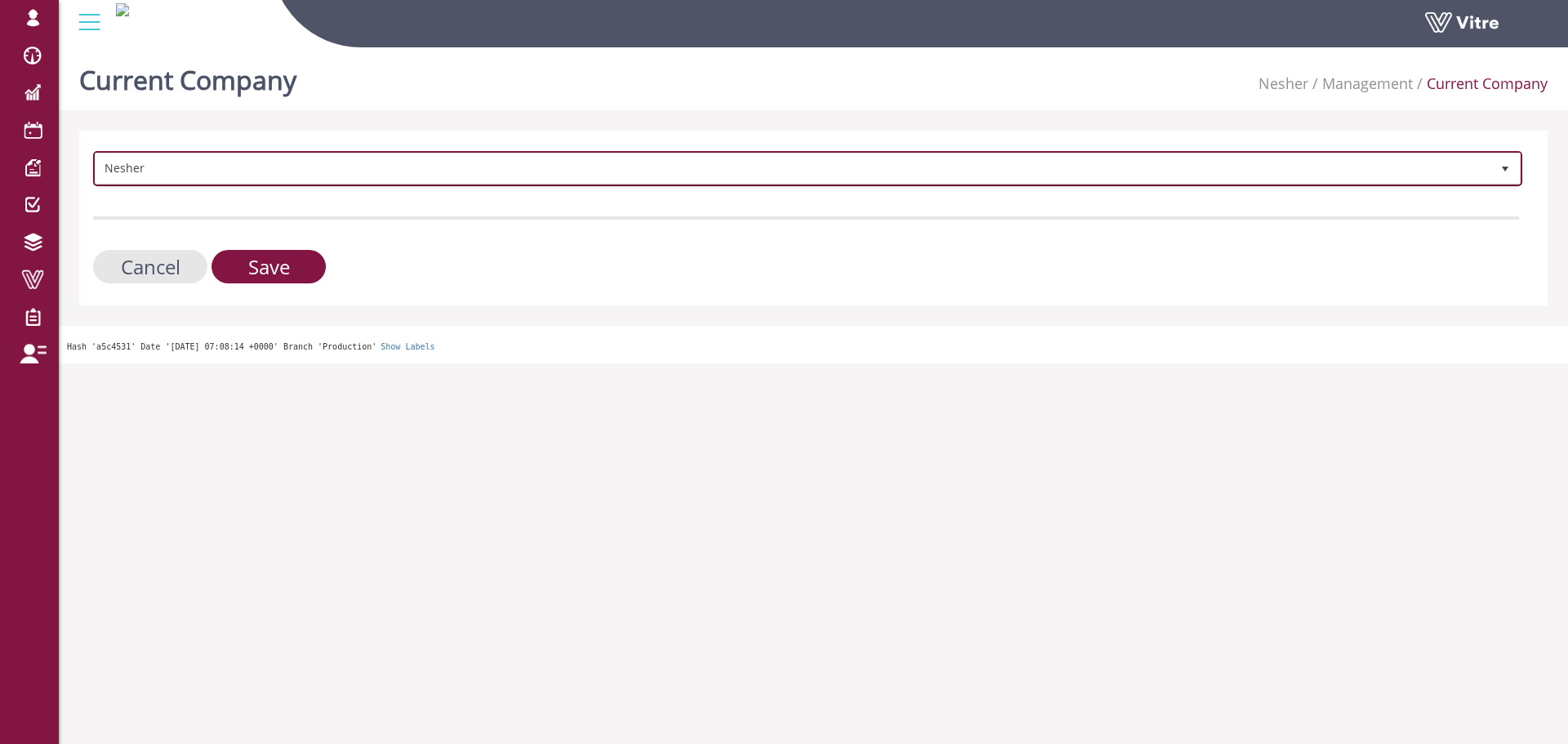
click at [345, 163] on span "Nesher" at bounding box center [793, 167] width 1395 height 29
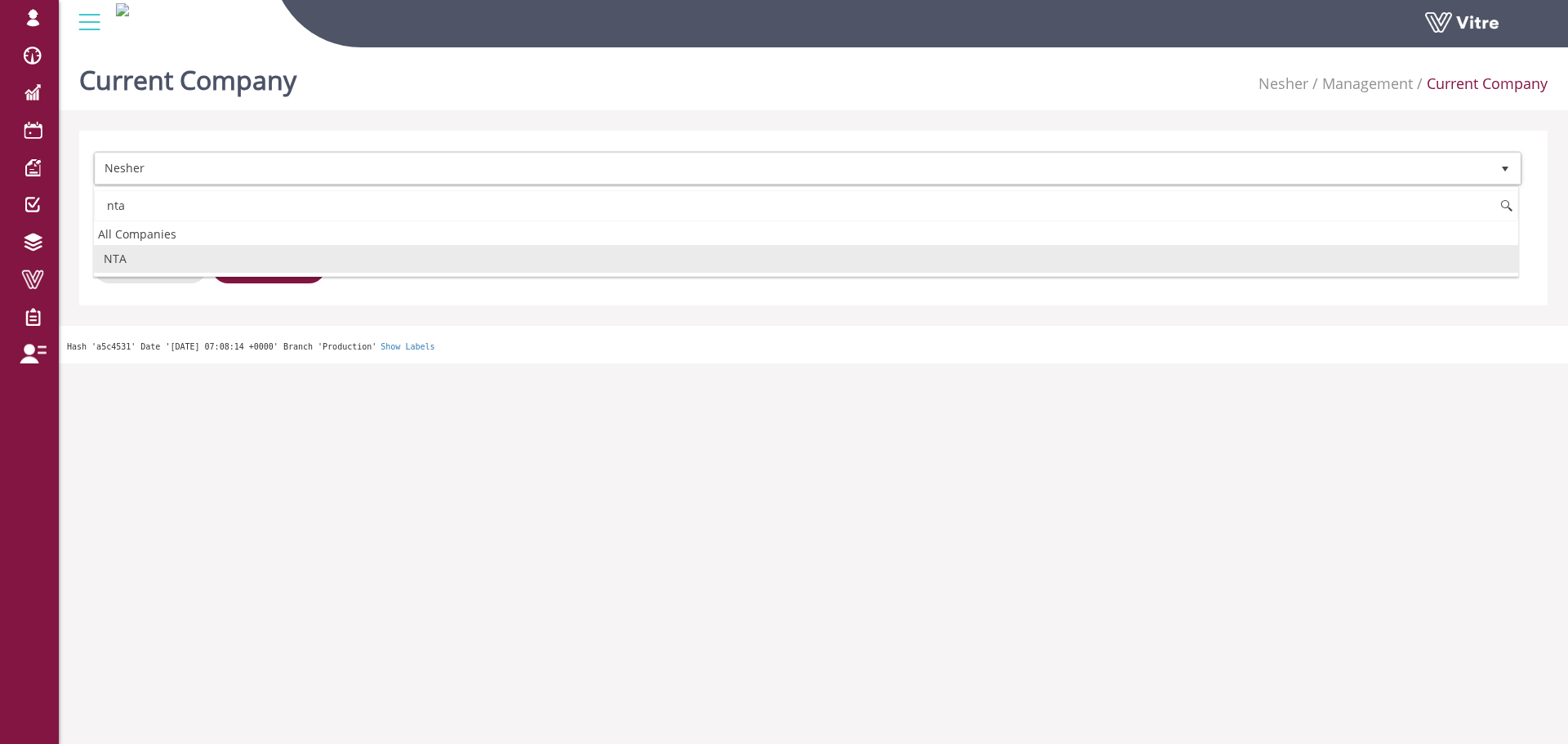
click at [270, 256] on li "NTA" at bounding box center [806, 259] width 1424 height 28
type input "nta"
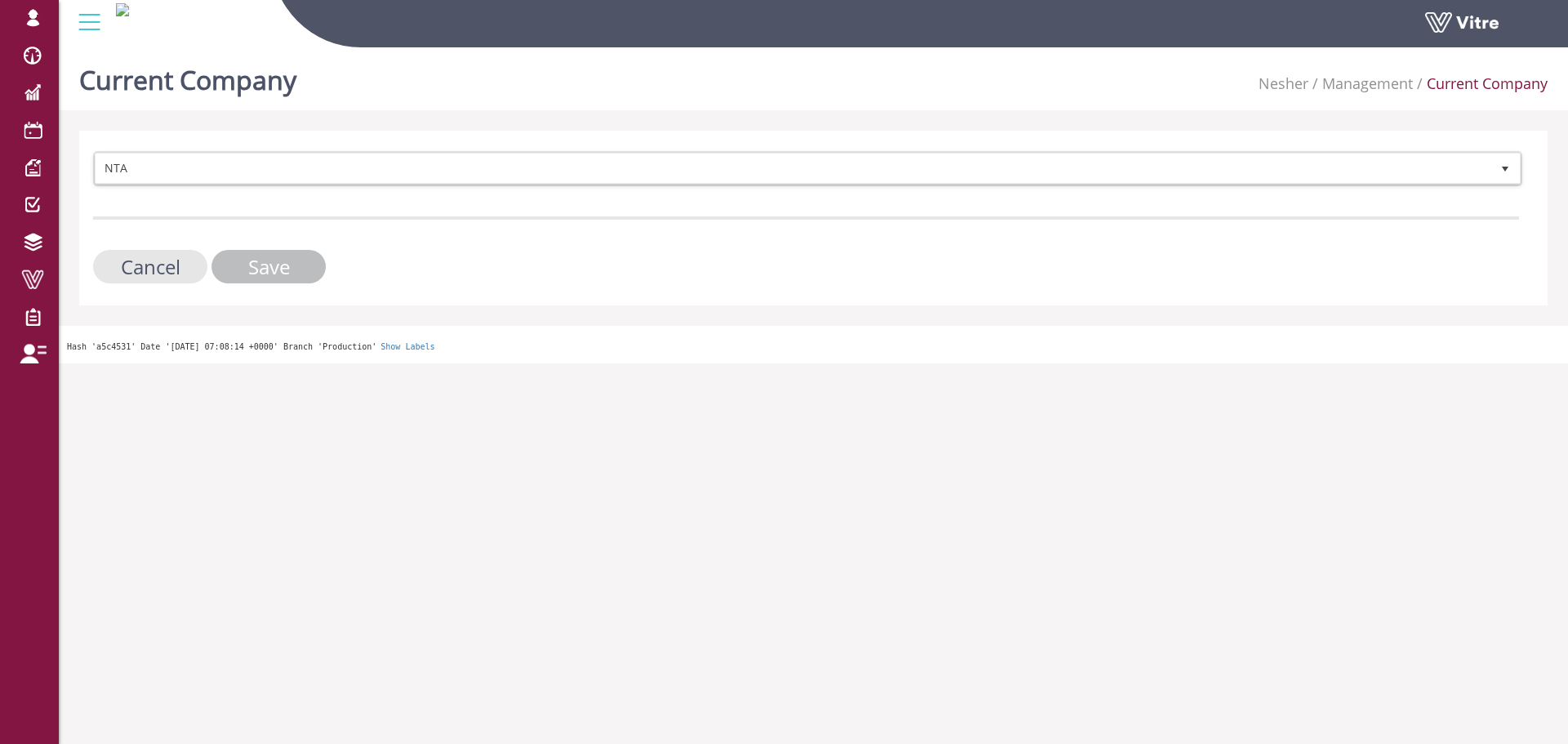
click at [271, 261] on input "Save" at bounding box center [268, 267] width 114 height 34
